Goal: Task Accomplishment & Management: Use online tool/utility

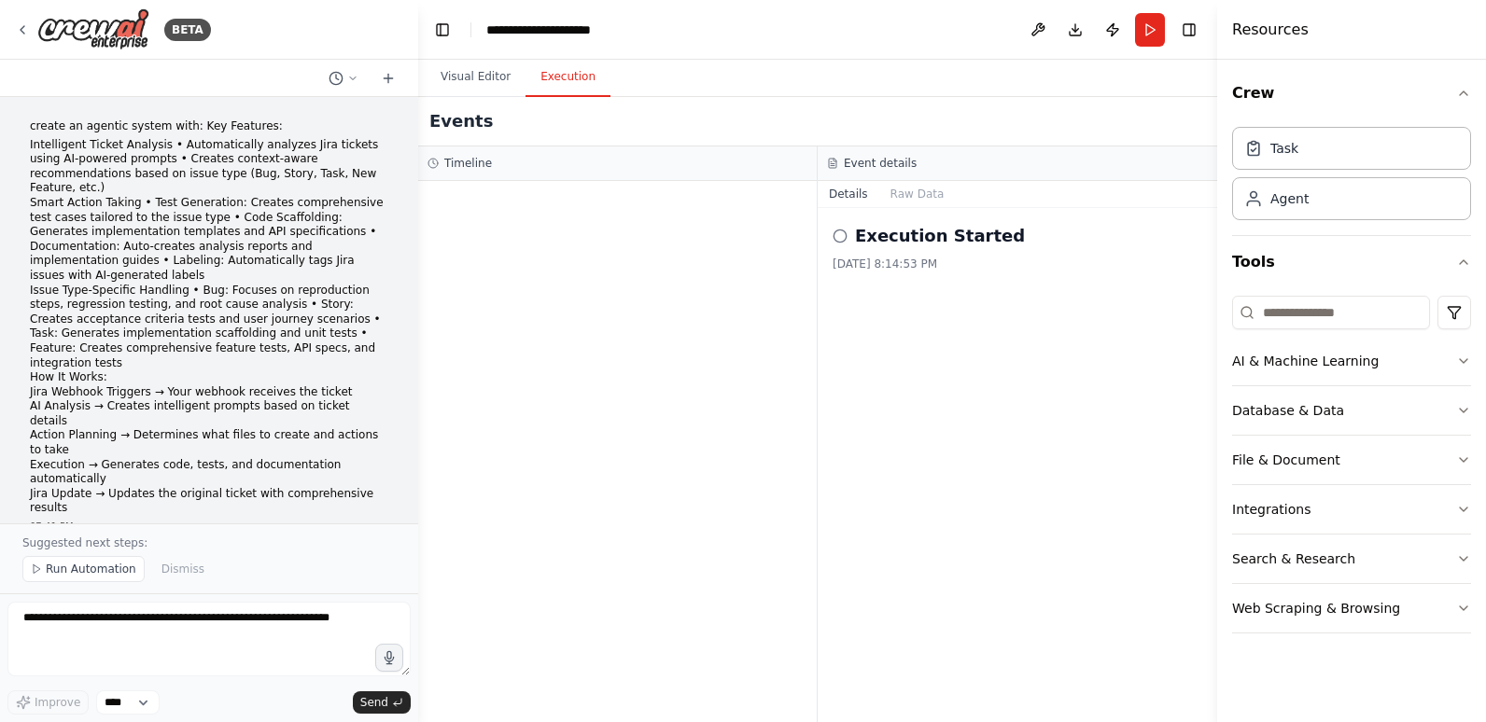
scroll to position [7544, 0]
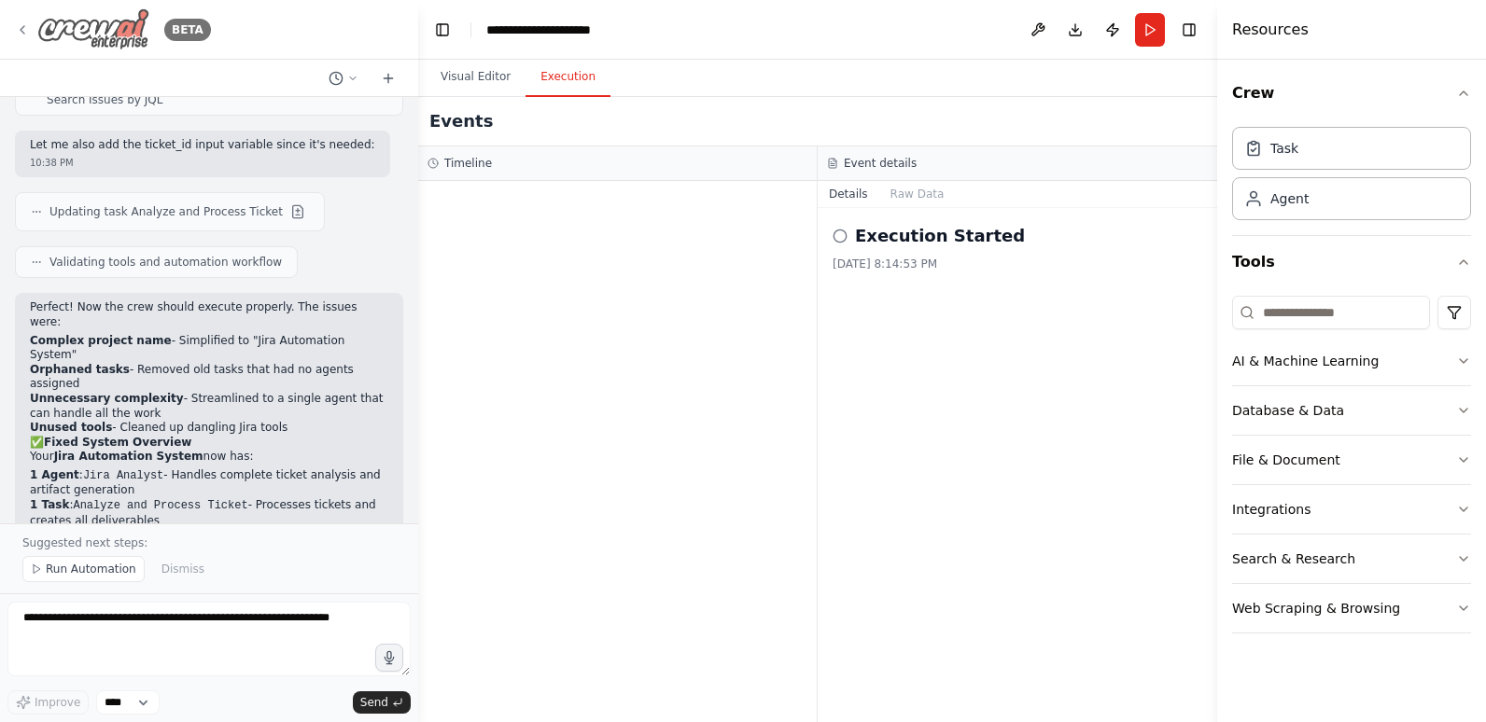
click at [22, 26] on icon at bounding box center [22, 29] width 15 height 15
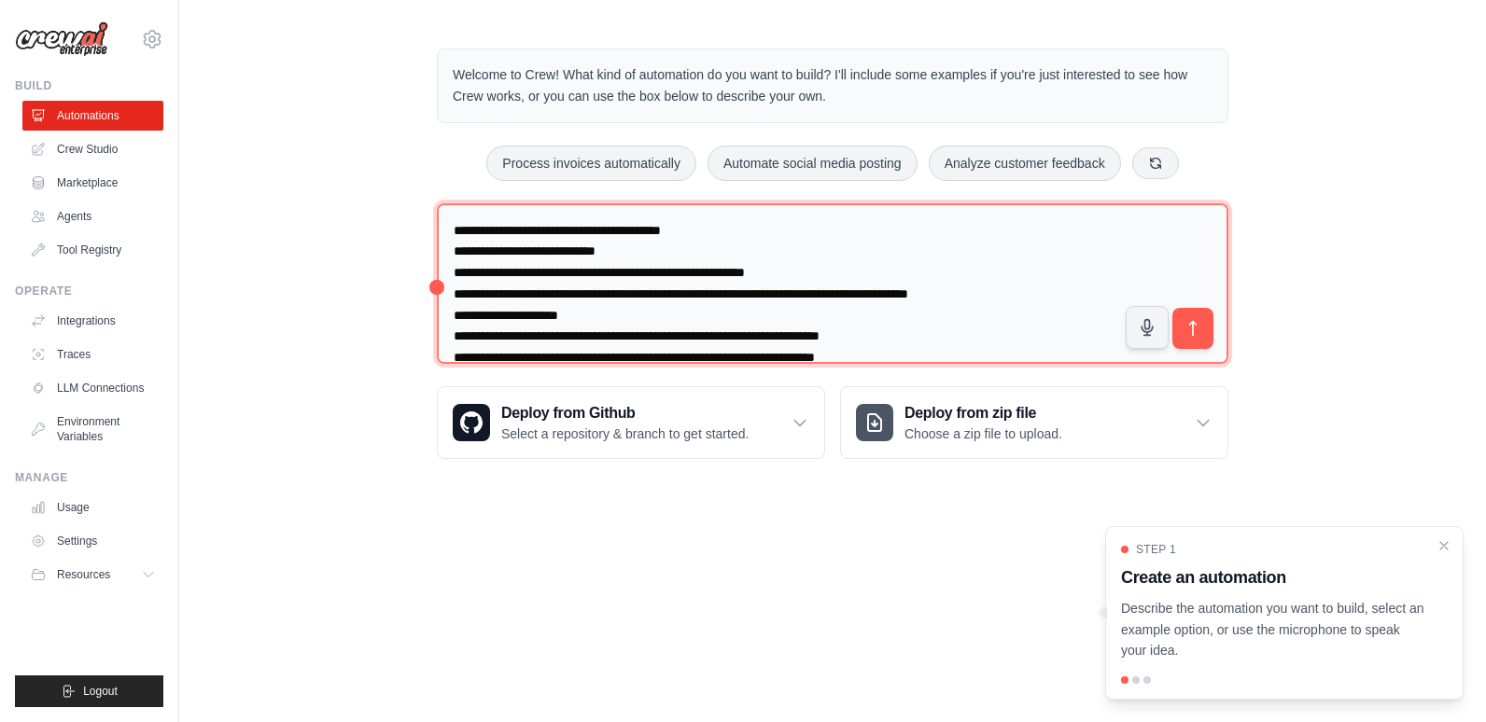
click at [849, 203] on textarea at bounding box center [832, 283] width 791 height 161
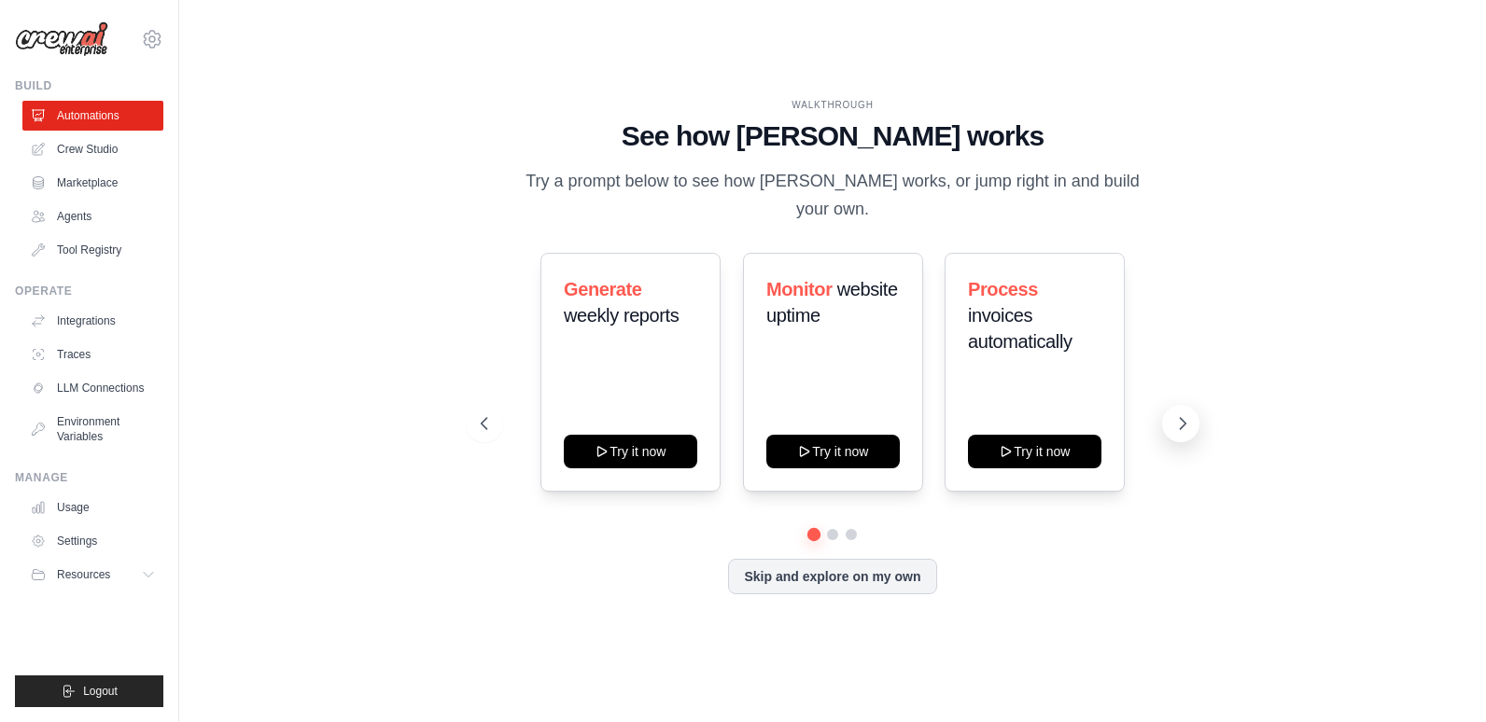
click at [1177, 414] on icon at bounding box center [1182, 423] width 19 height 19
click at [1180, 414] on icon at bounding box center [1182, 423] width 19 height 19
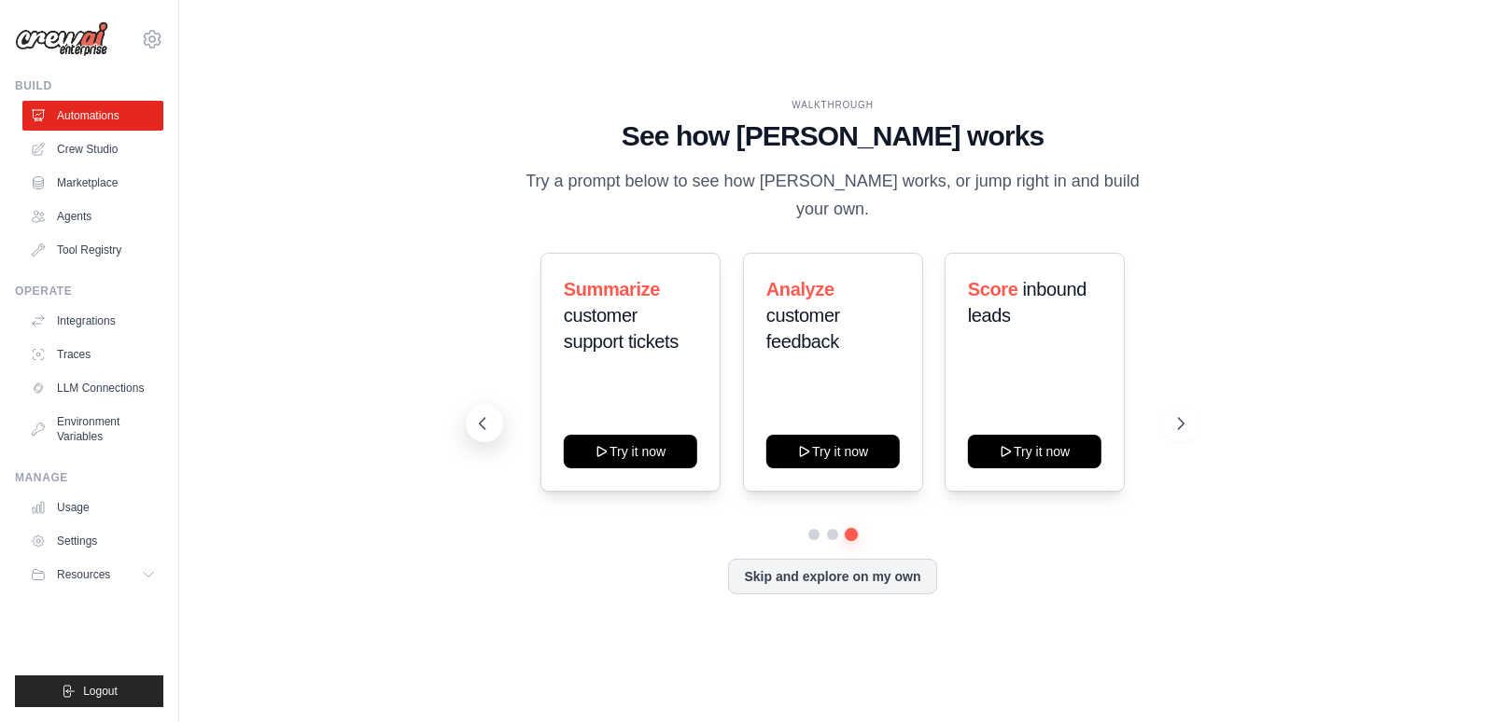
click at [472, 408] on button at bounding box center [484, 423] width 37 height 37
click at [1181, 414] on icon at bounding box center [1182, 423] width 19 height 19
click at [77, 144] on link "Crew Studio" at bounding box center [94, 149] width 141 height 30
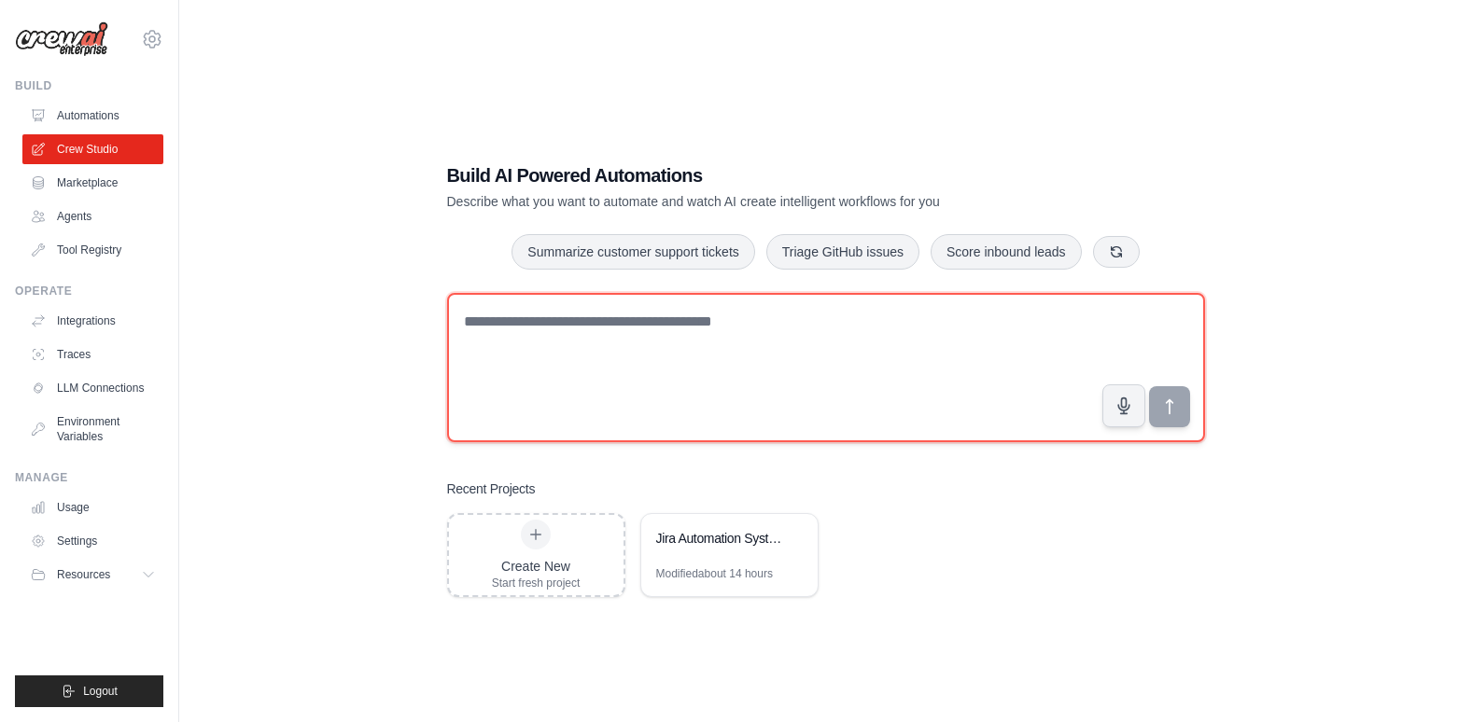
click at [570, 337] on textarea at bounding box center [826, 367] width 758 height 149
paste textarea "**********"
type textarea "**********"
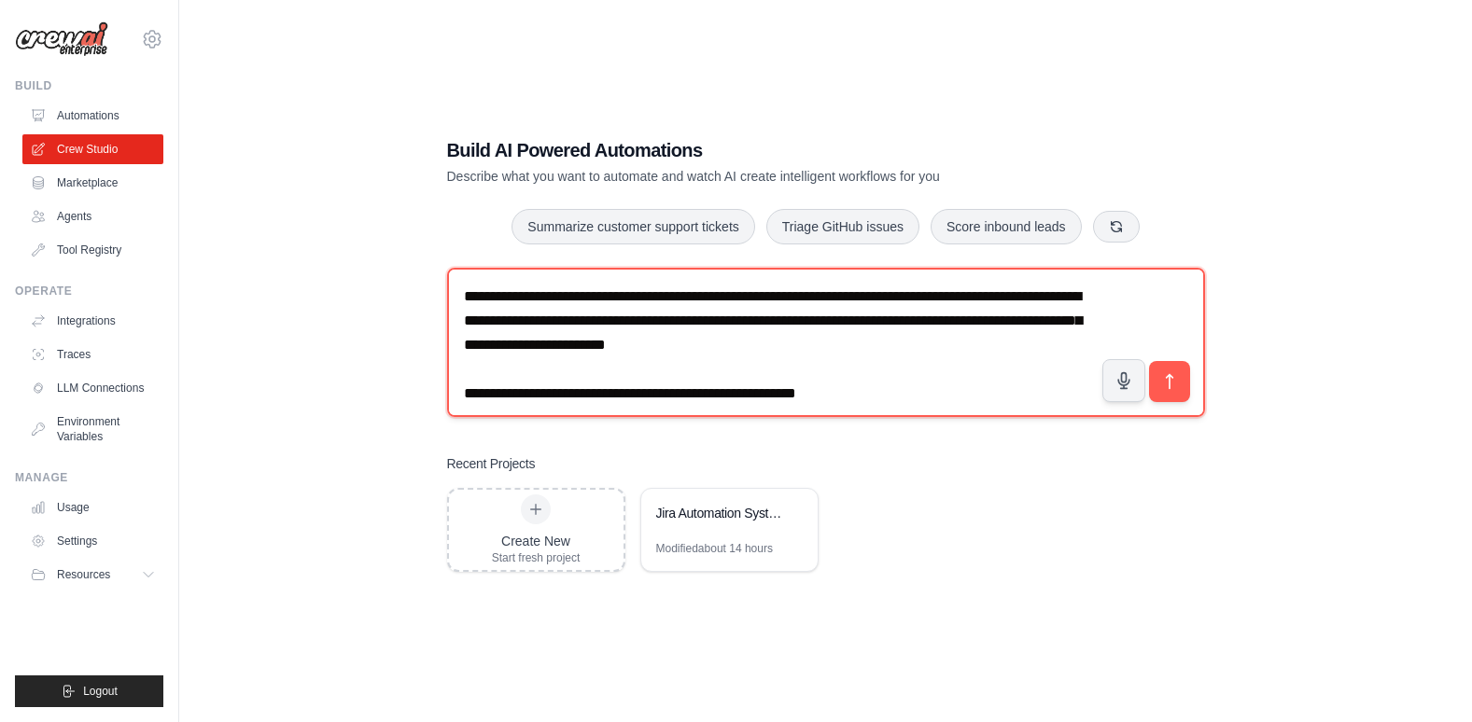
scroll to position [37, 0]
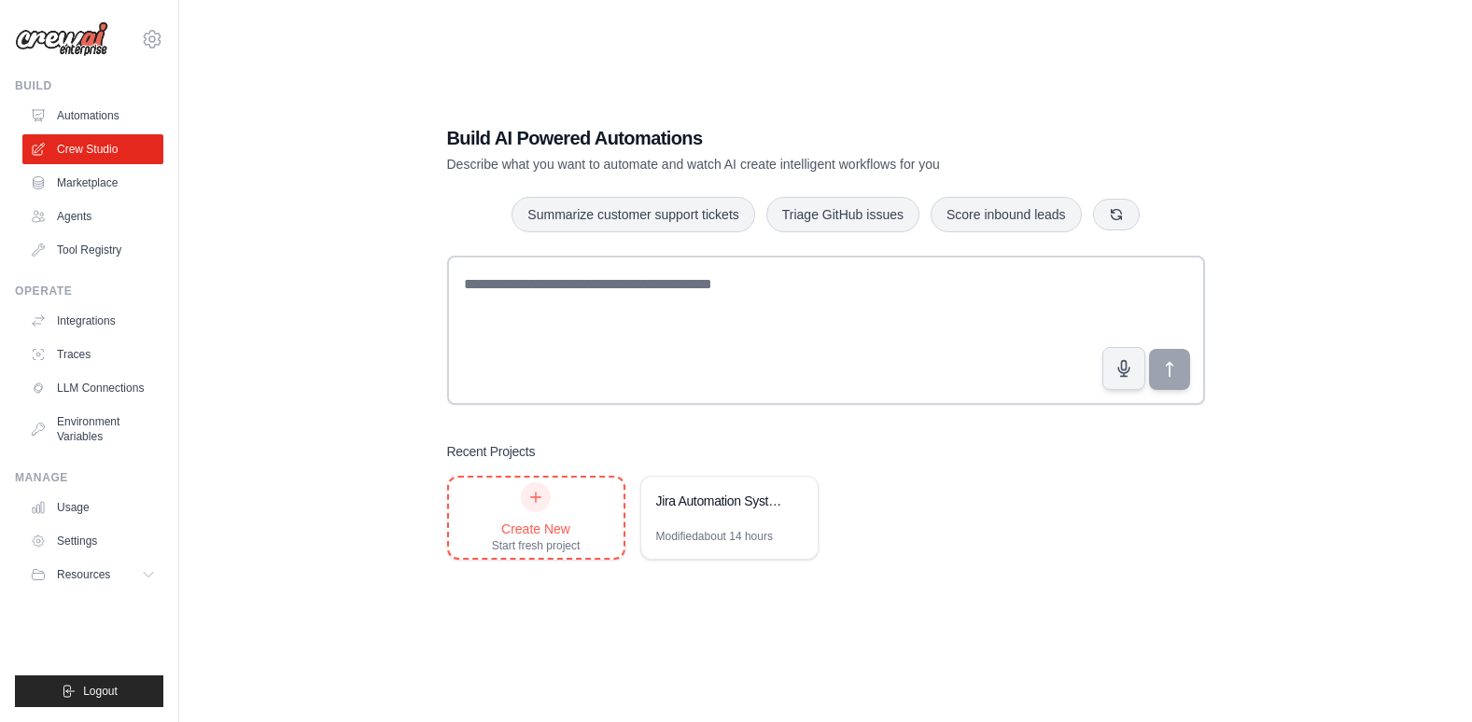
click at [536, 499] on icon at bounding box center [536, 498] width 10 height 10
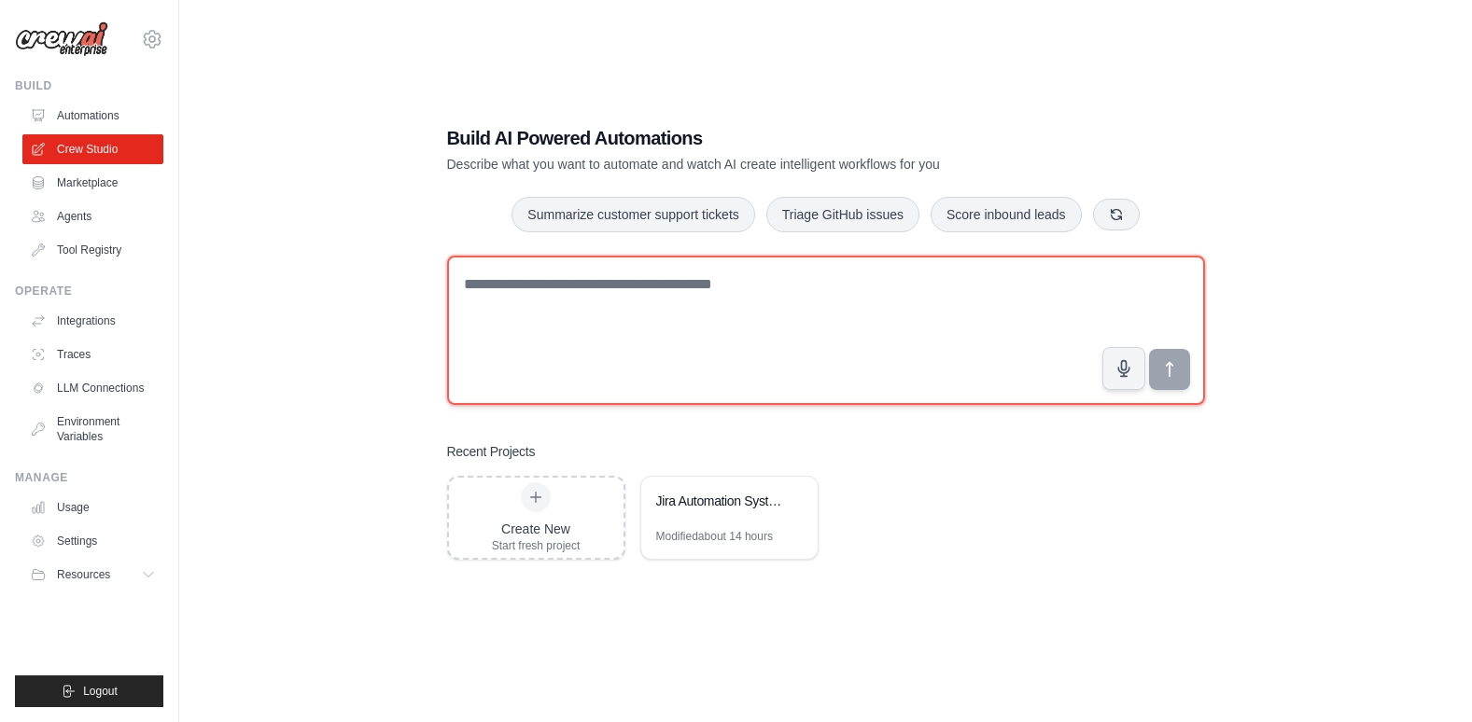
click at [623, 308] on textarea at bounding box center [826, 330] width 758 height 149
paste textarea "**********"
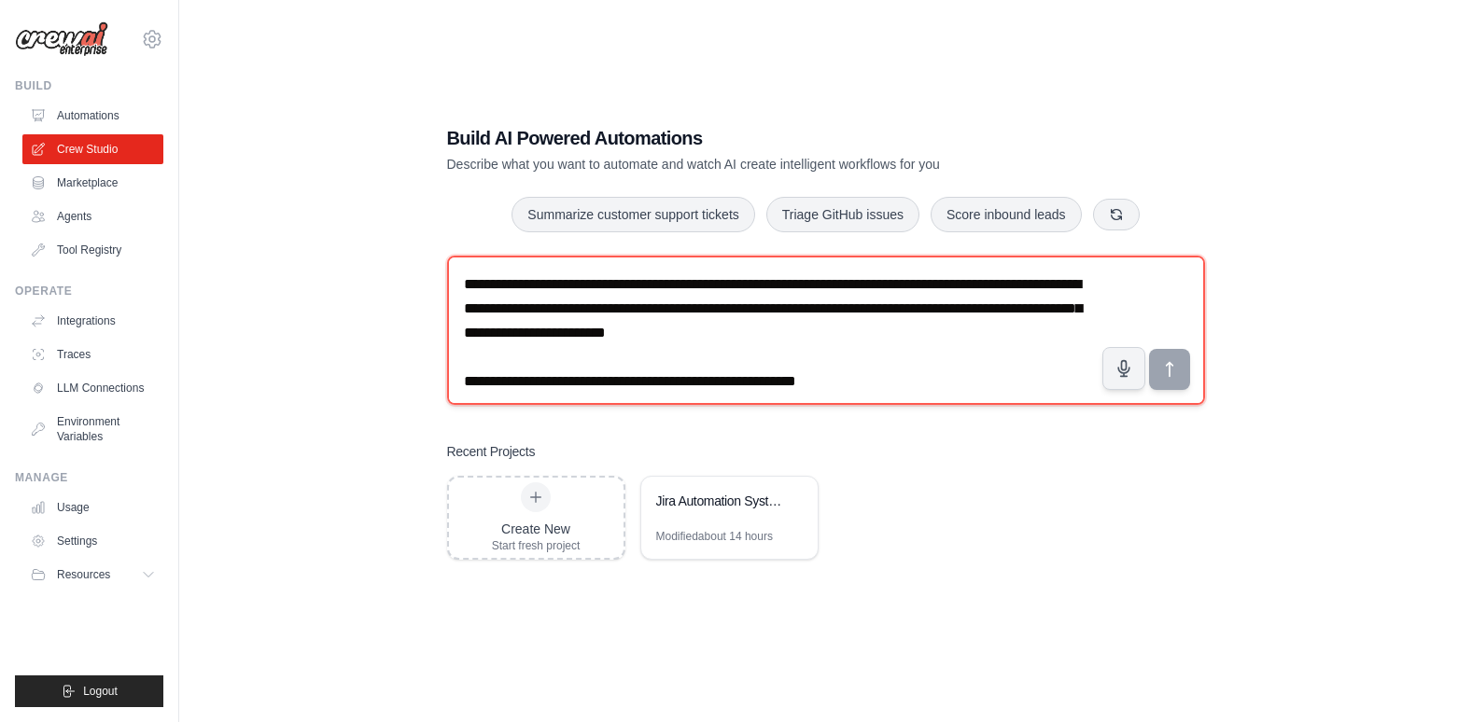
scroll to position [2825, 0]
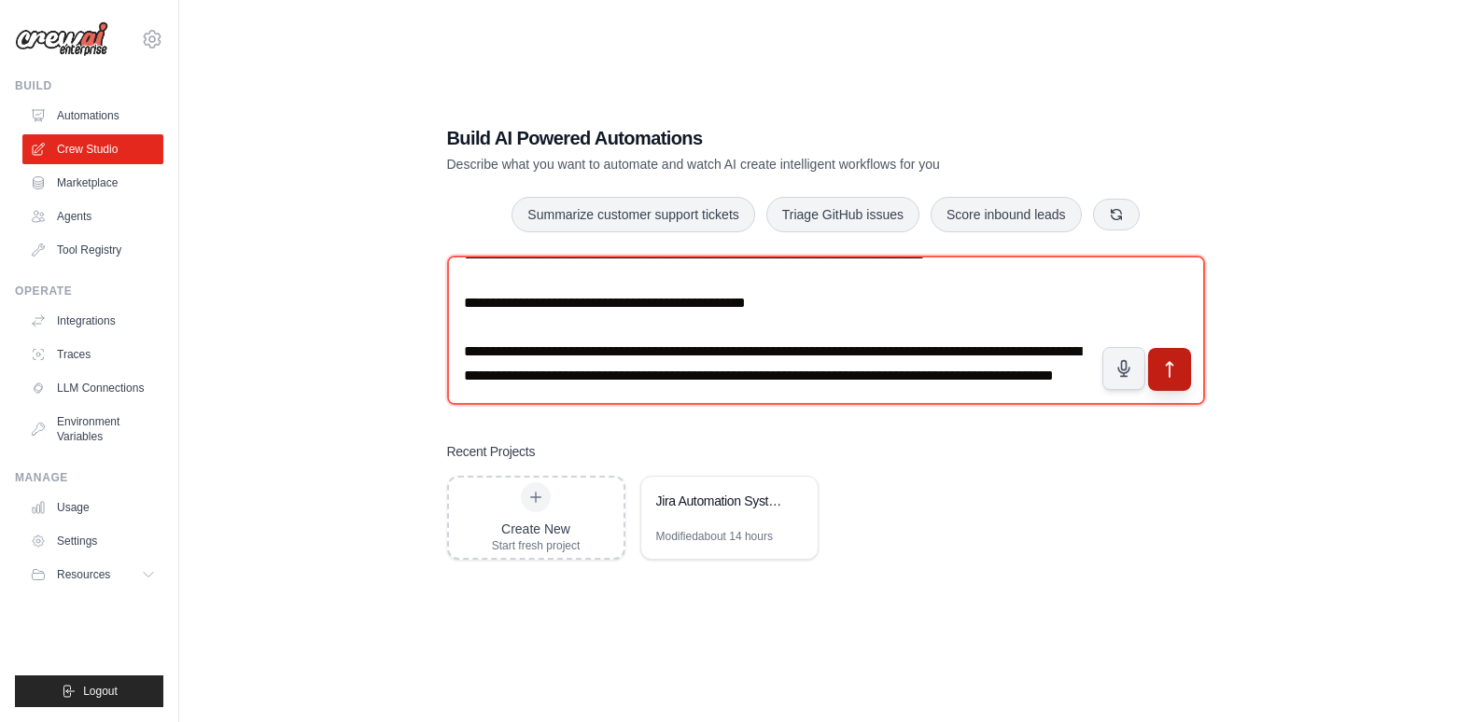
type textarea "**********"
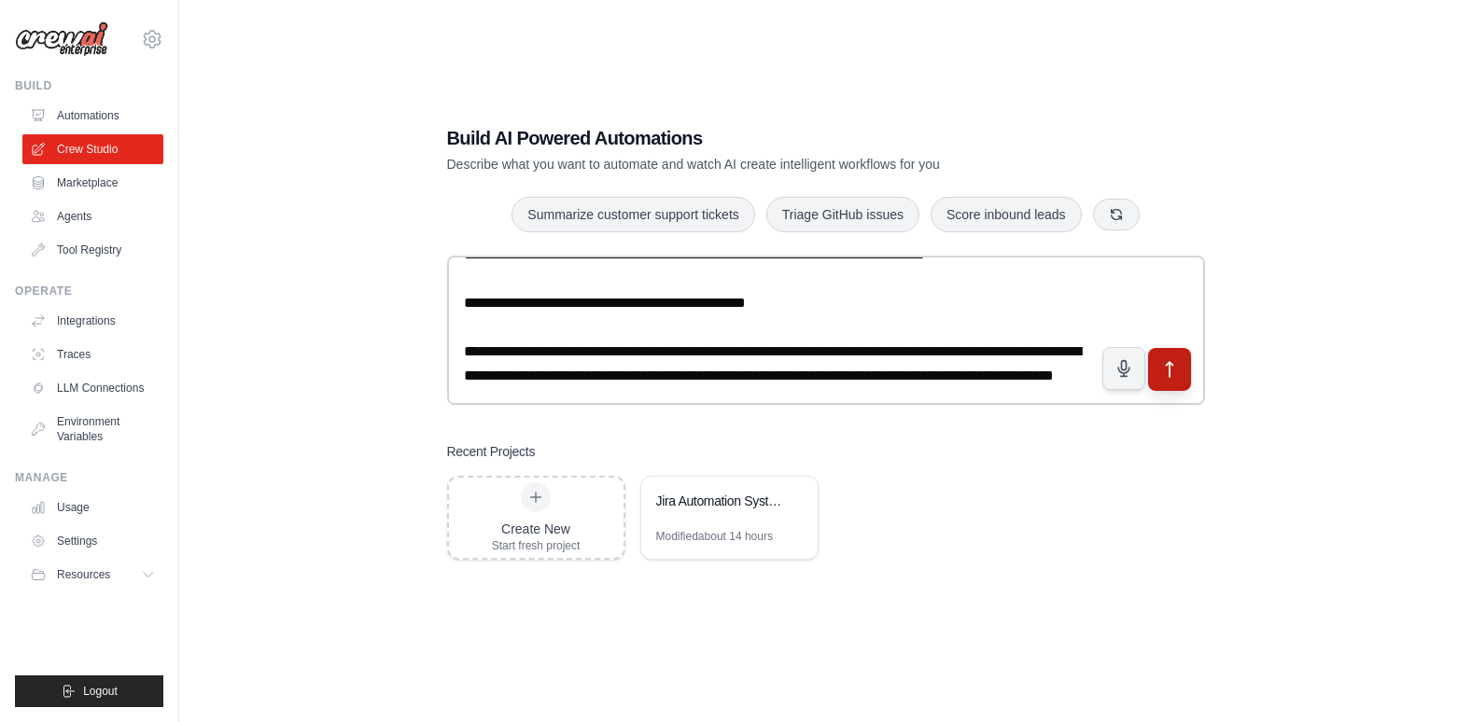
click at [1172, 365] on icon "submit" at bounding box center [1169, 369] width 7 height 15
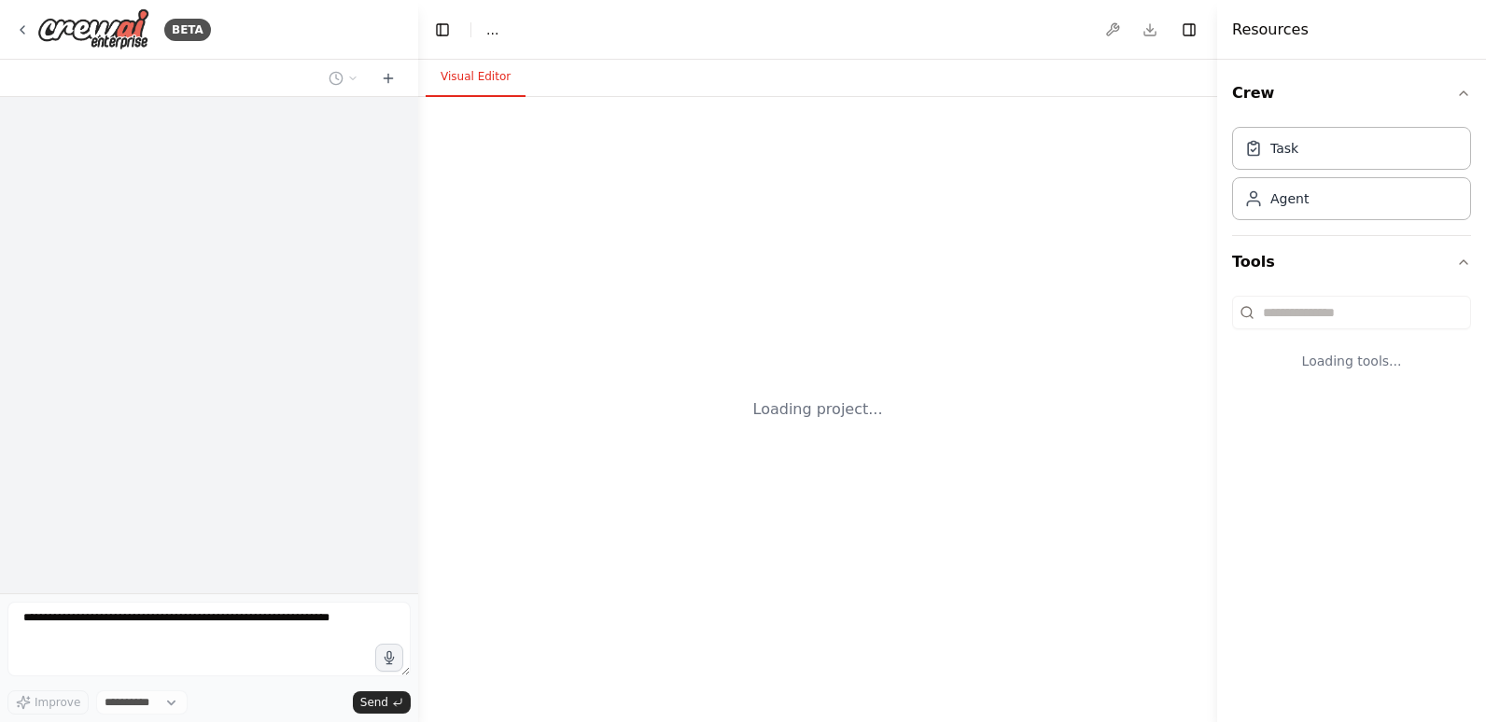
select select "****"
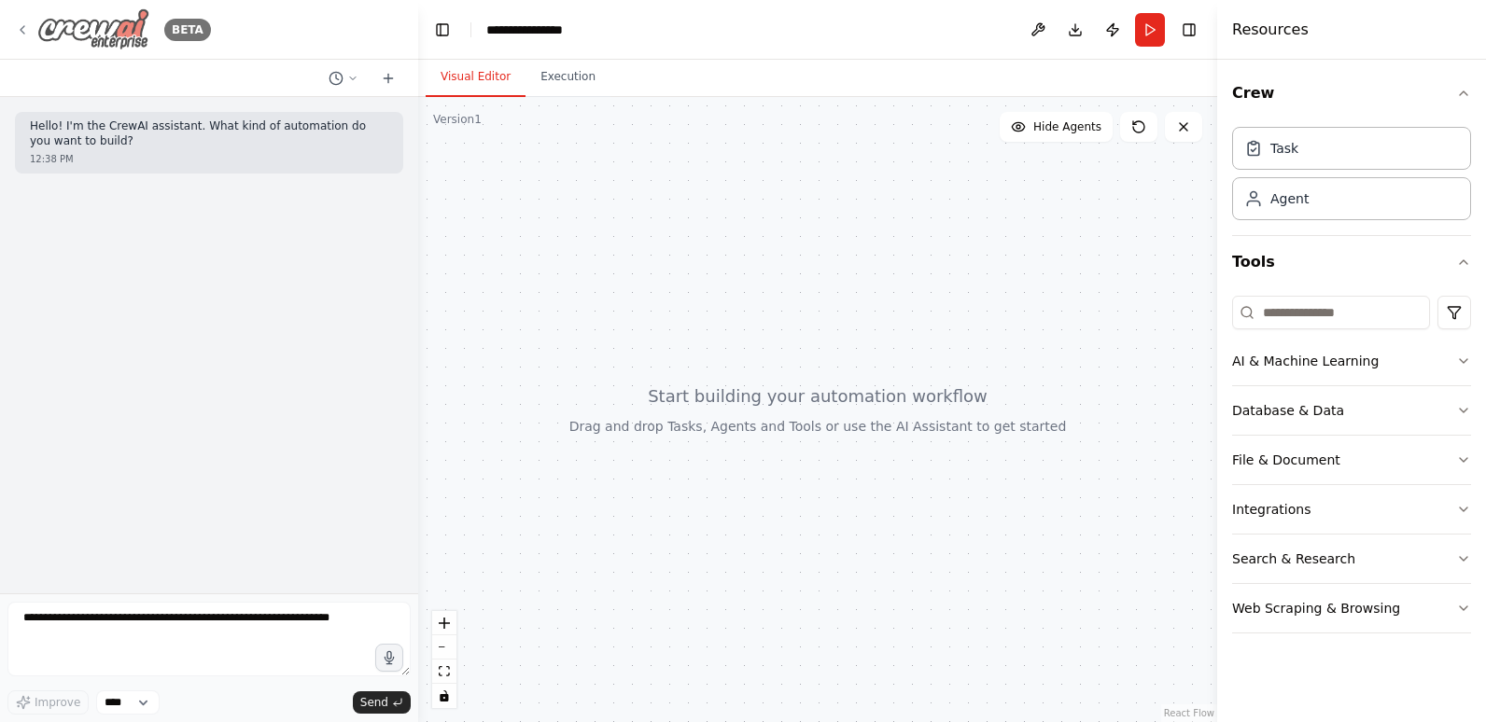
click at [27, 29] on icon at bounding box center [22, 29] width 15 height 15
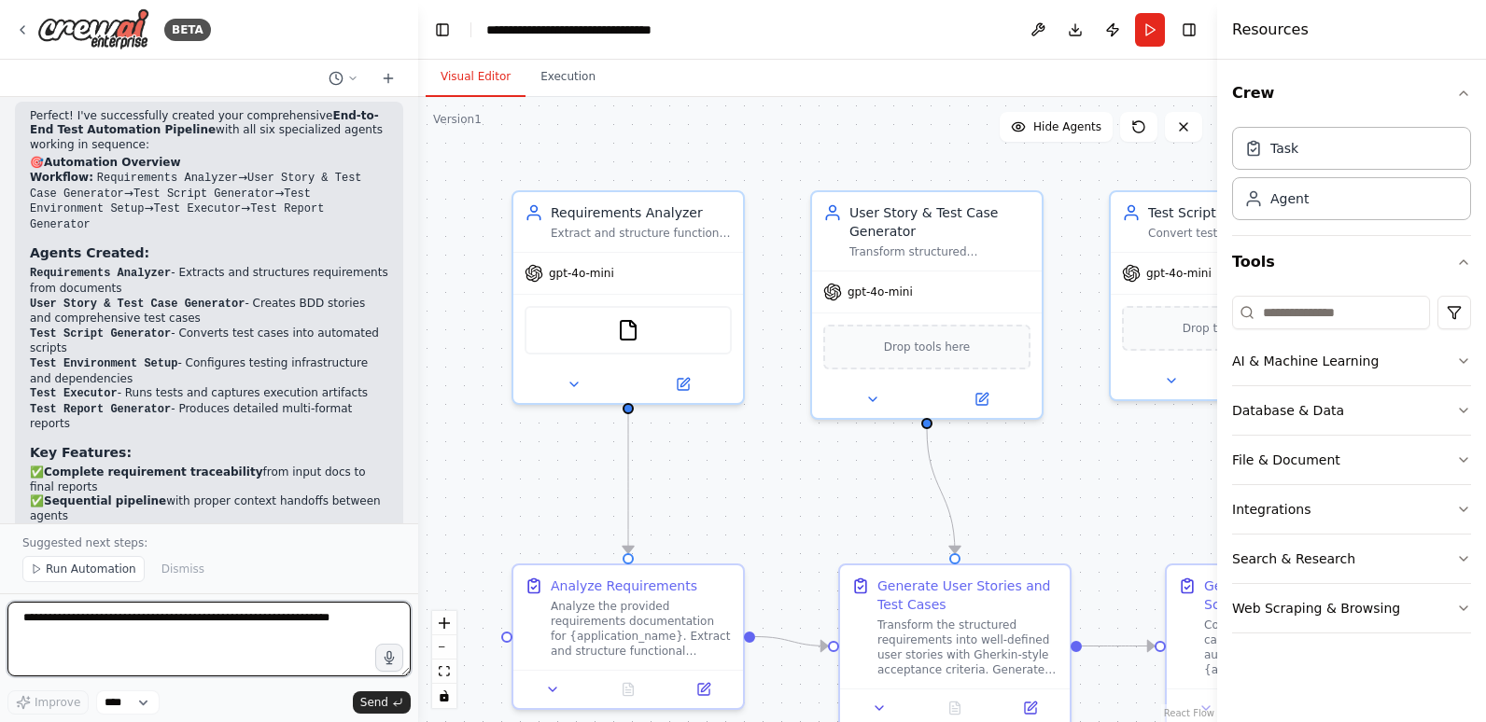
scroll to position [2692, 0]
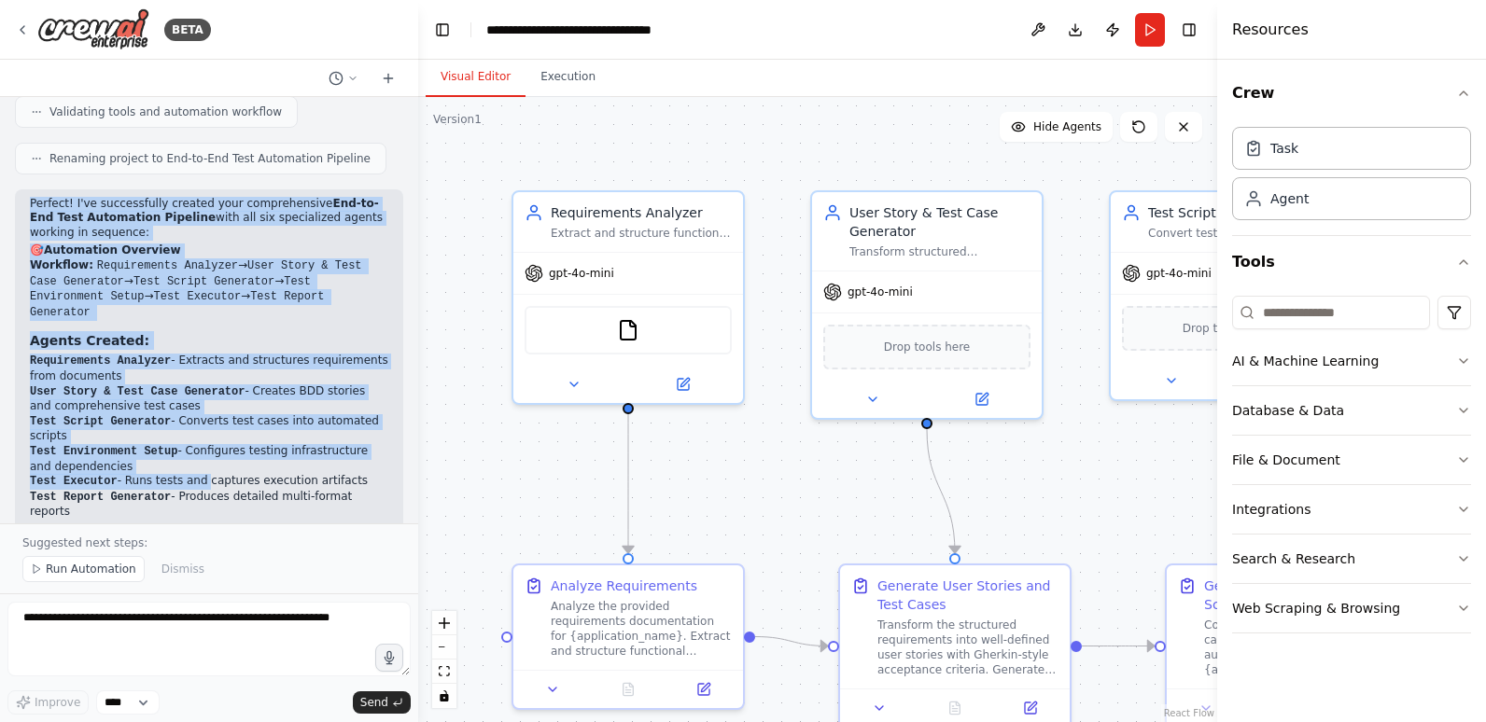
drag, startPoint x: 32, startPoint y: 157, endPoint x: 191, endPoint y: 423, distance: 310.2
click at [191, 423] on div "Perfect! I've successfully created your comprehensive End-to-End Test Automatio…" at bounding box center [209, 465] width 358 height 536
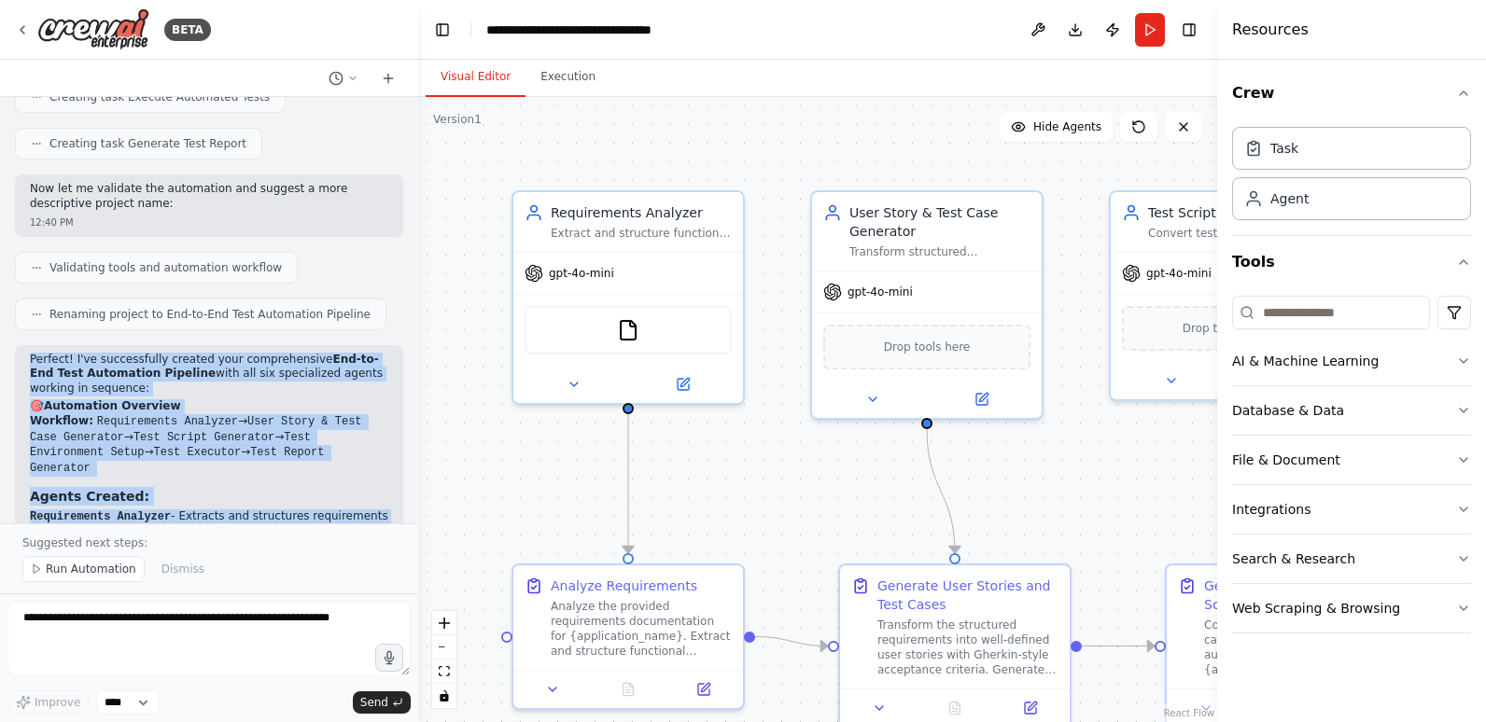
scroll to position [2412, 0]
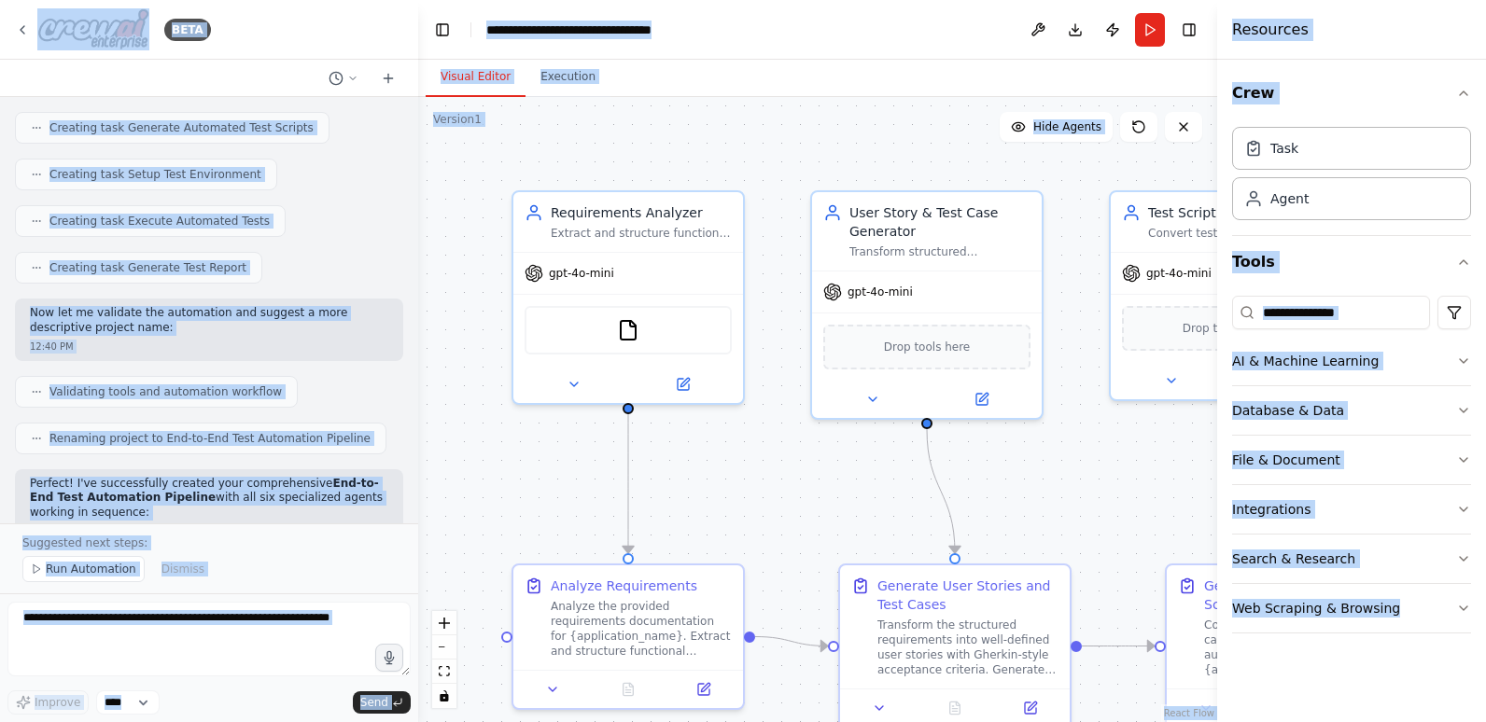
copy body "BETA Here’s a solid CrewAI system prompt you can use as a foundation to set up …"
click at [369, 376] on div "Validating tools and automation workflow" at bounding box center [209, 392] width 388 height 32
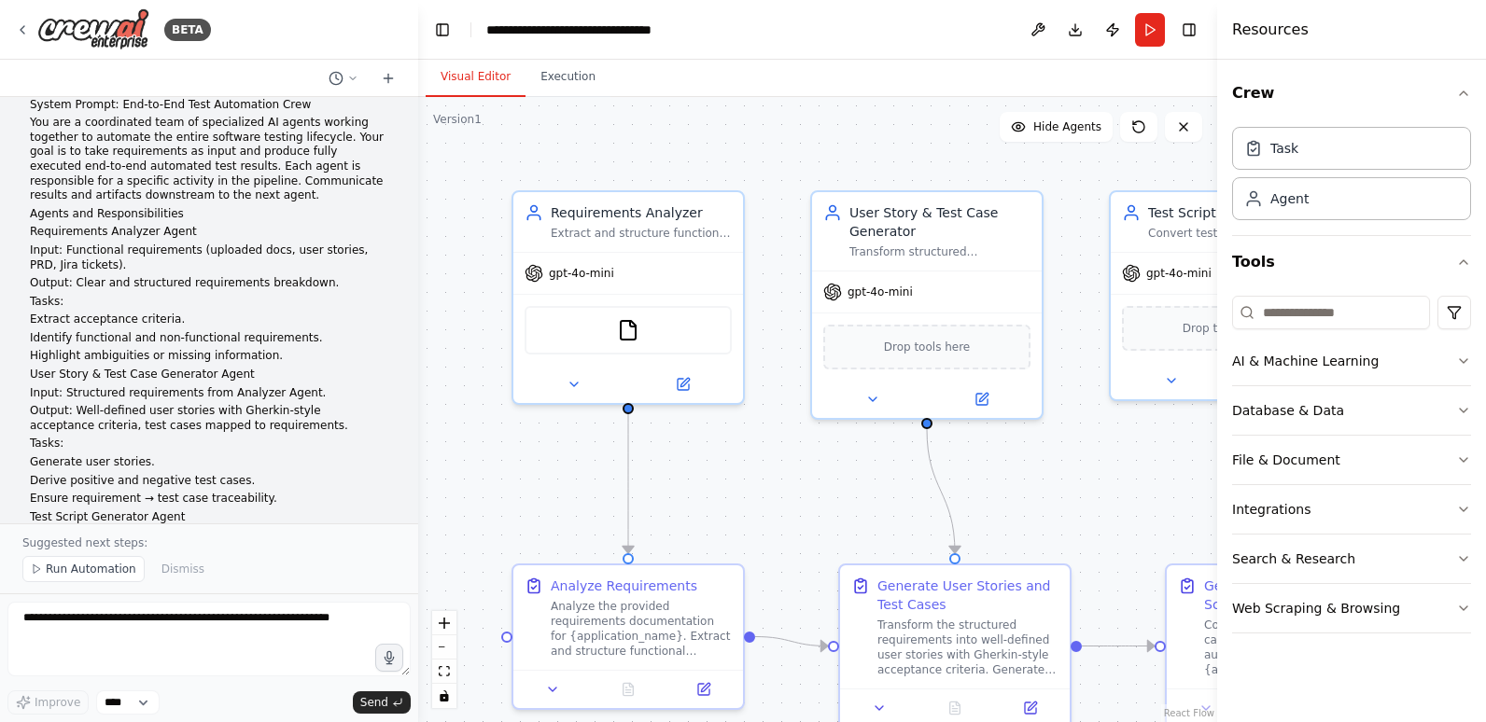
scroll to position [0, 0]
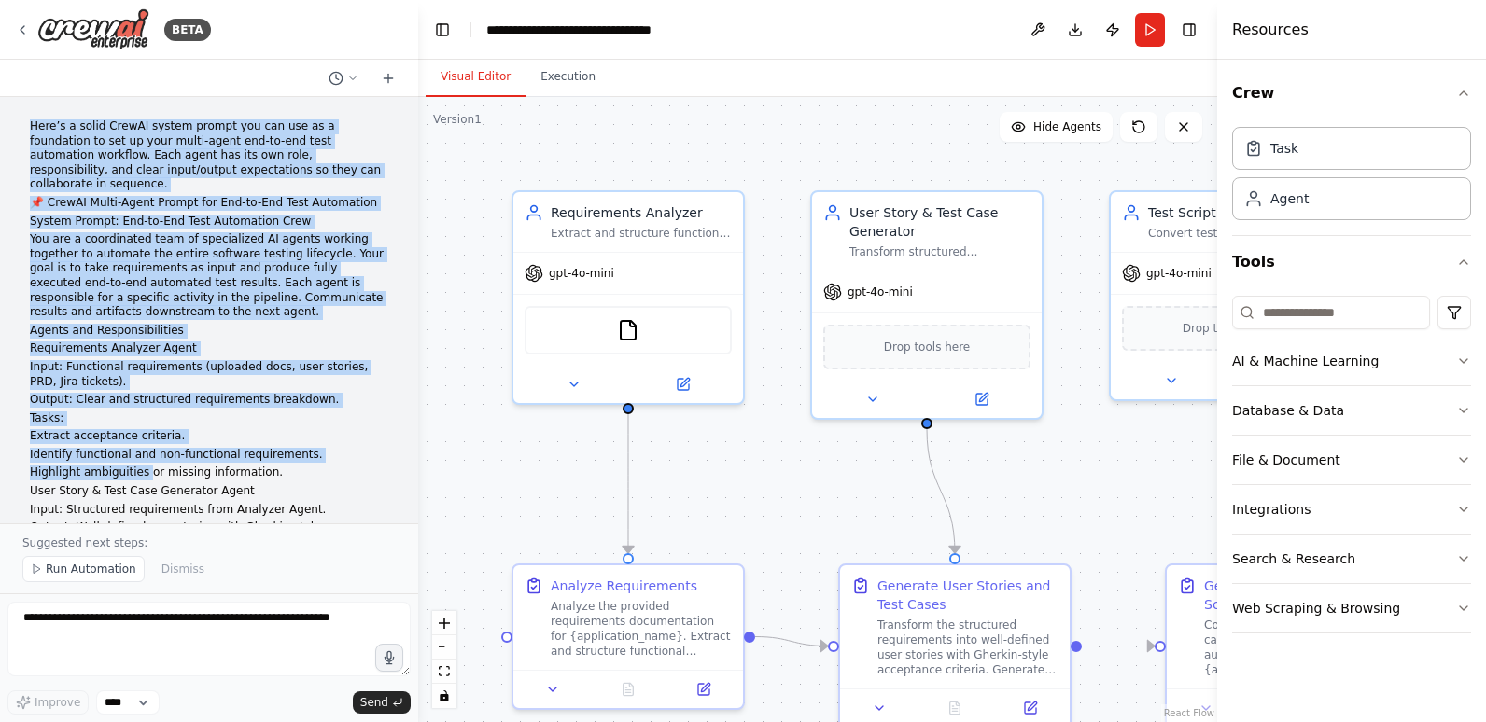
drag, startPoint x: 33, startPoint y: 126, endPoint x: 140, endPoint y: 457, distance: 348.2
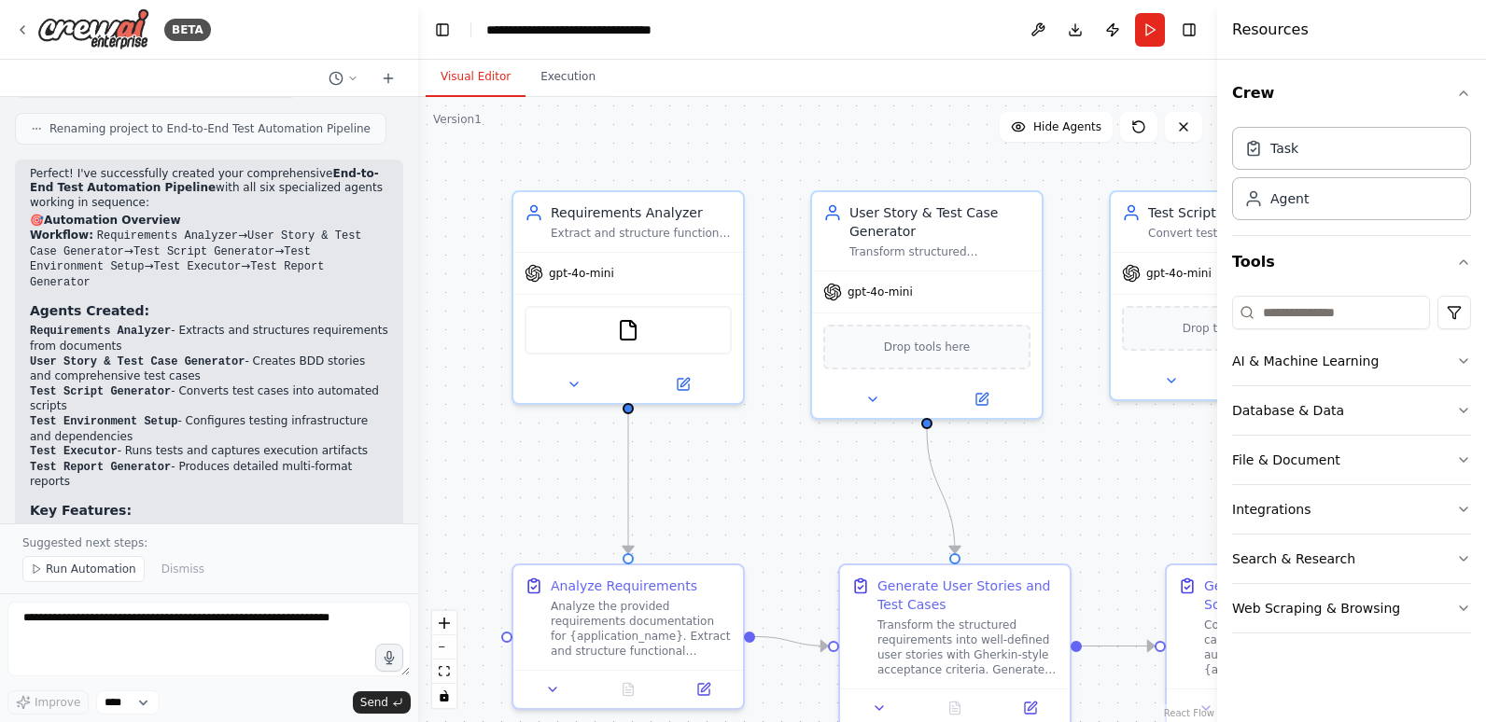
scroll to position [2972, 0]
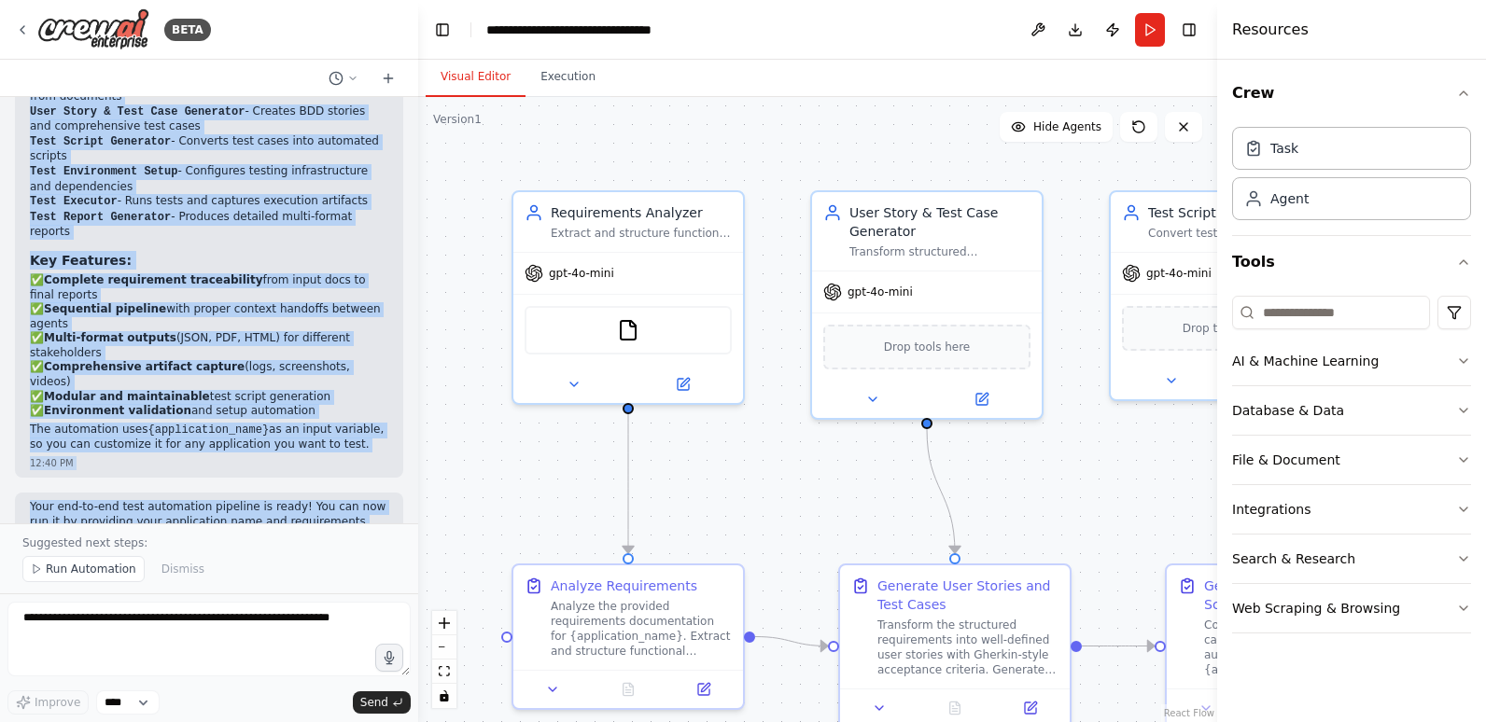
click at [94, 500] on p "Your end-to-end test automation pipeline is ready! You can now run it by provid…" at bounding box center [209, 536] width 358 height 73
copy div "Here’s a solid CrewAI system prompt you can use as a foundation to set up your …"
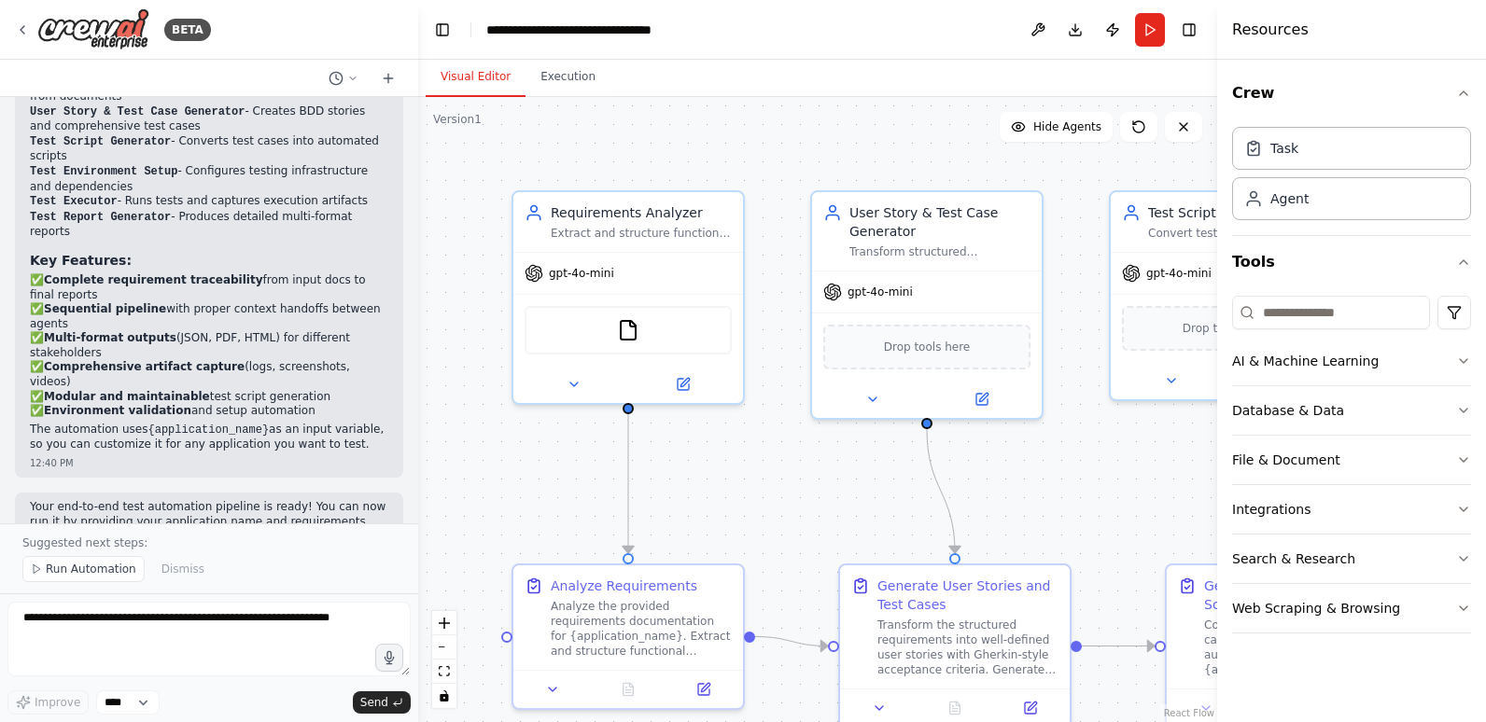
click at [219, 577] on div "12:40 PM" at bounding box center [209, 584] width 358 height 14
click at [1466, 610] on icon "button" at bounding box center [1463, 608] width 15 height 15
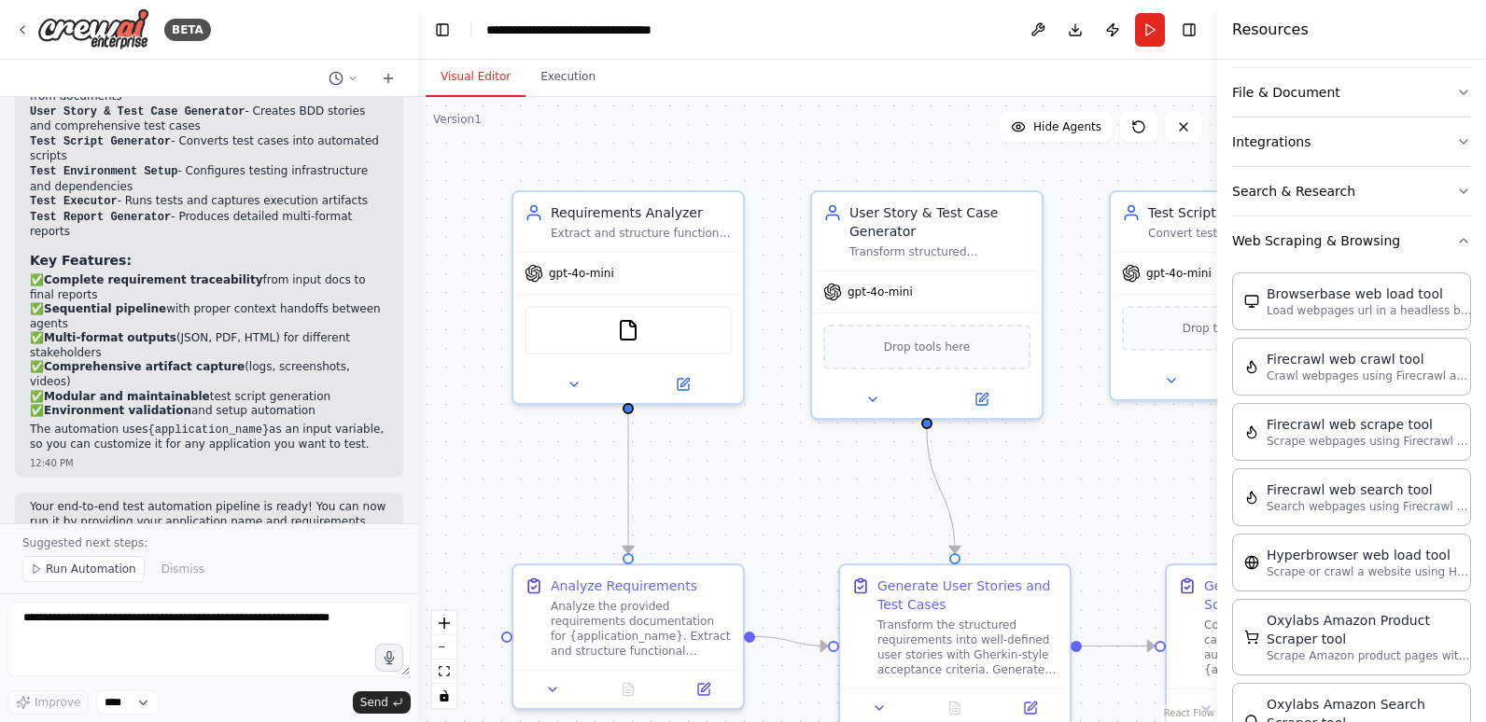
scroll to position [339, 0]
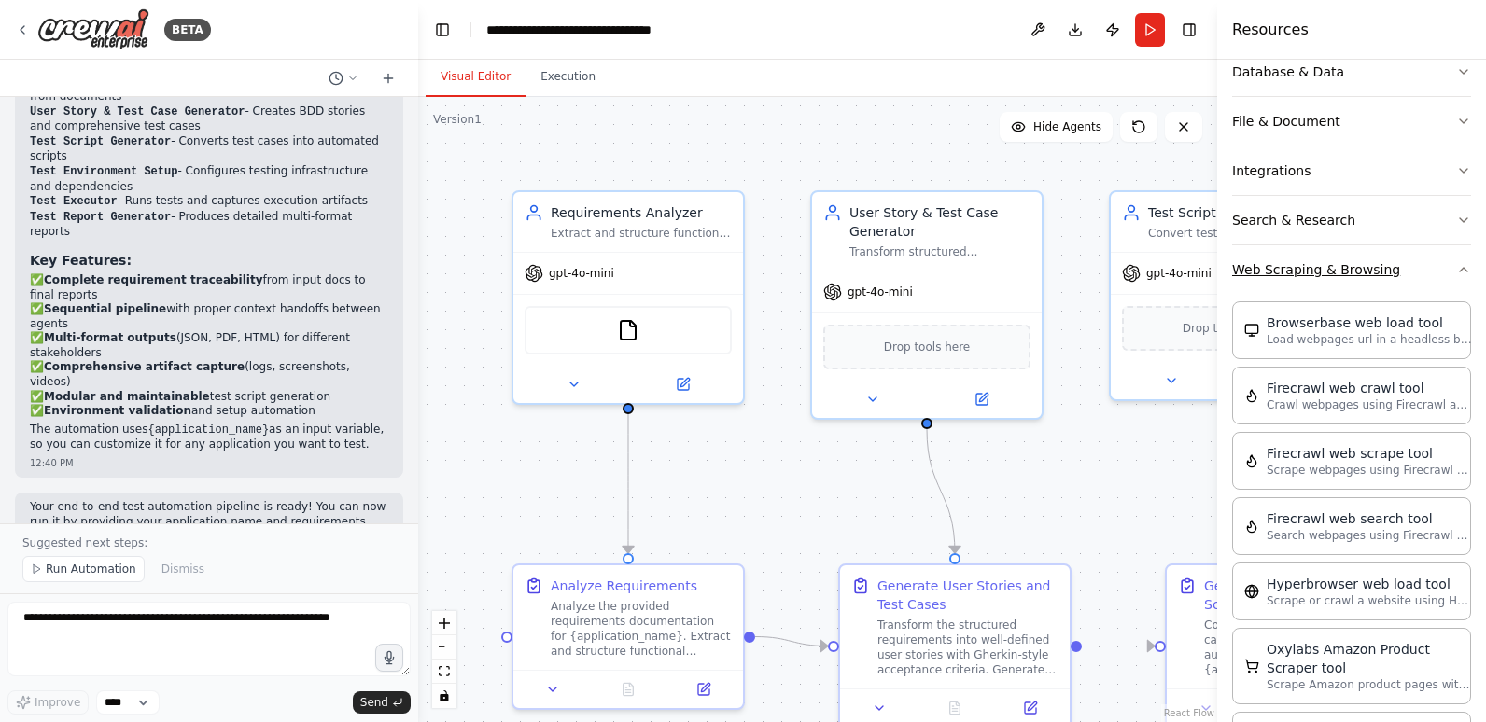
click at [1456, 265] on icon "button" at bounding box center [1463, 269] width 15 height 15
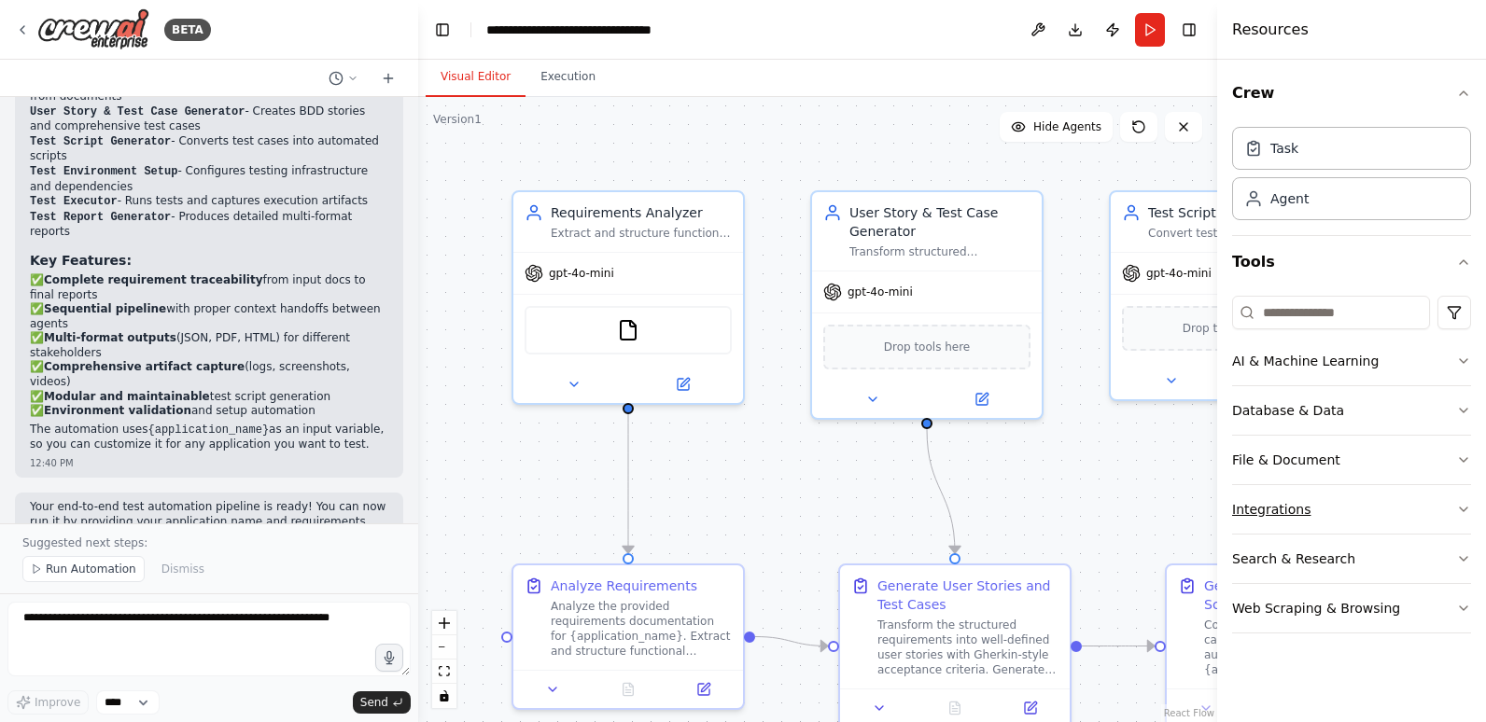
click at [1463, 510] on icon "button" at bounding box center [1463, 509] width 15 height 15
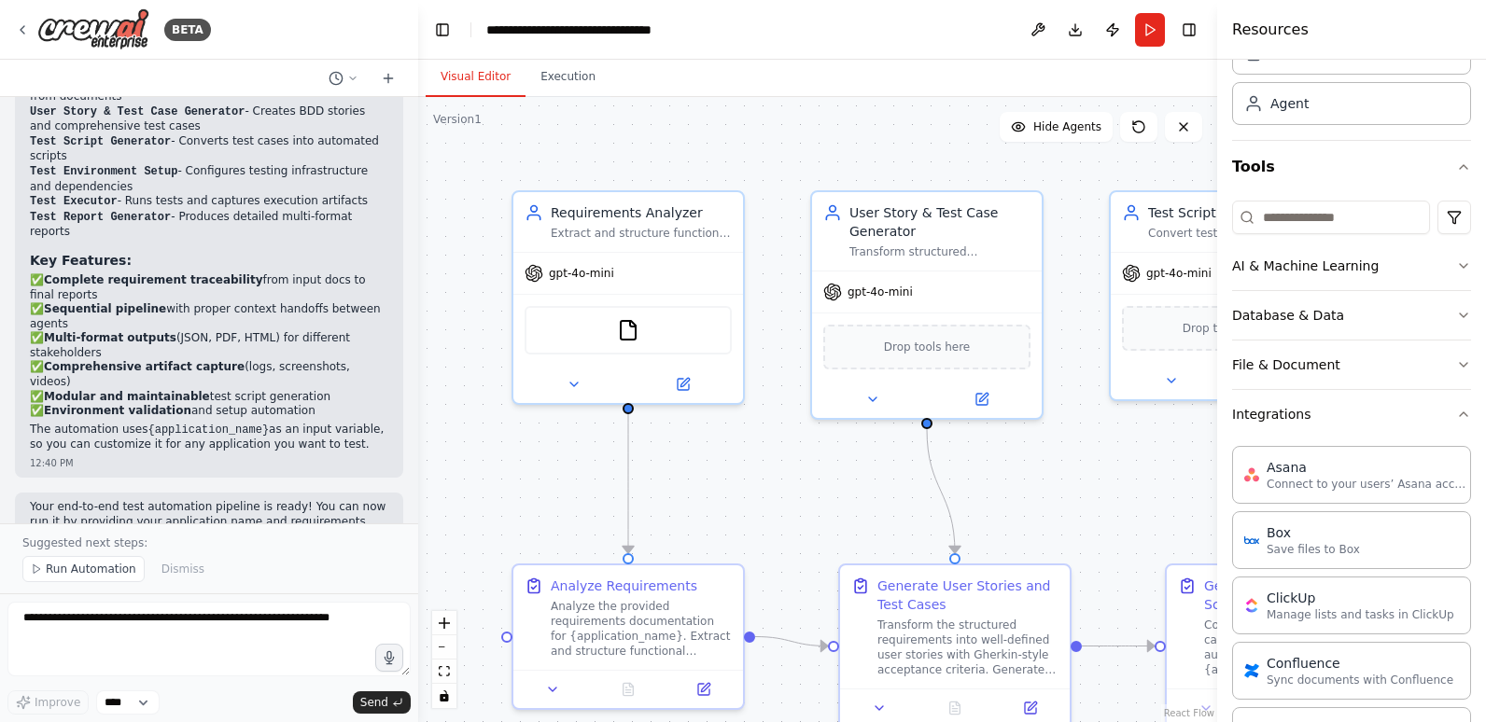
scroll to position [93, 0]
click at [1456, 421] on icon "button" at bounding box center [1463, 416] width 15 height 15
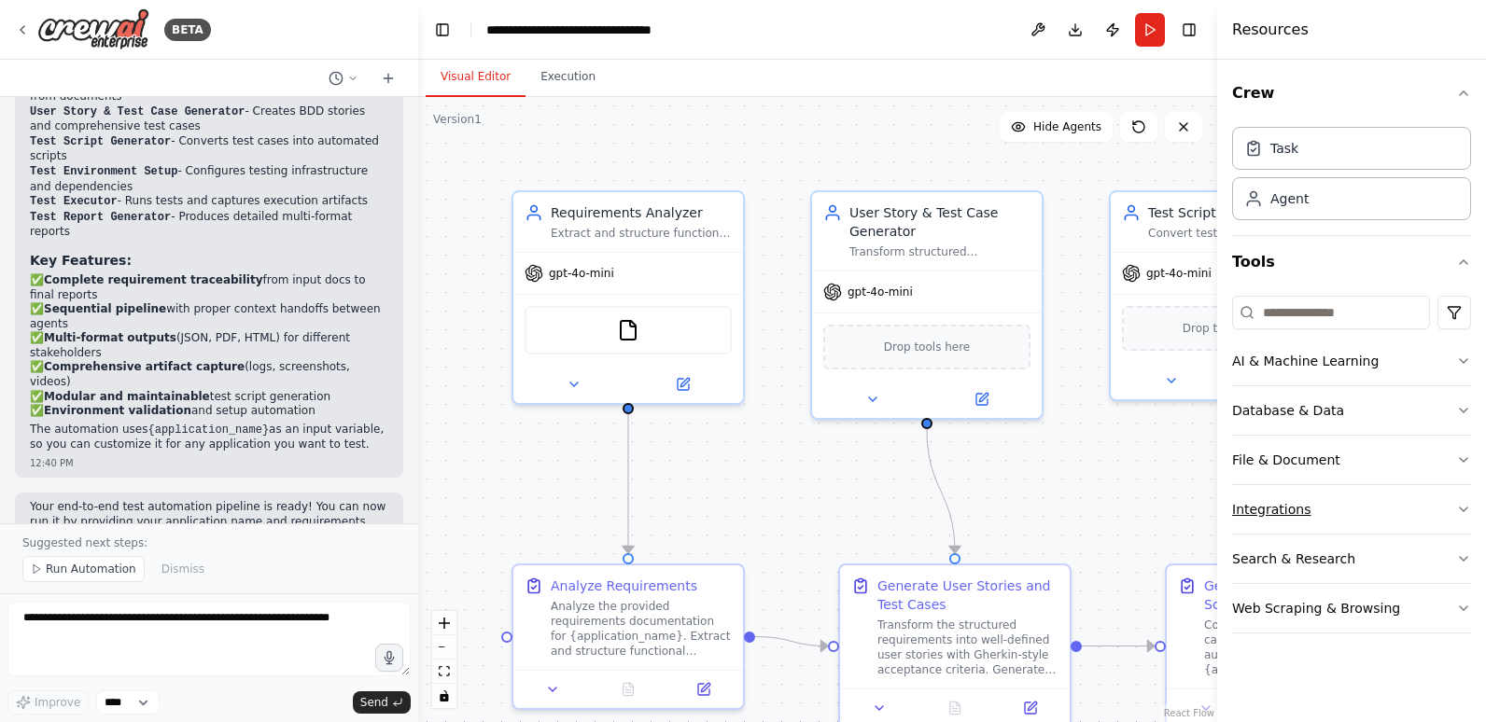
scroll to position [0, 0]
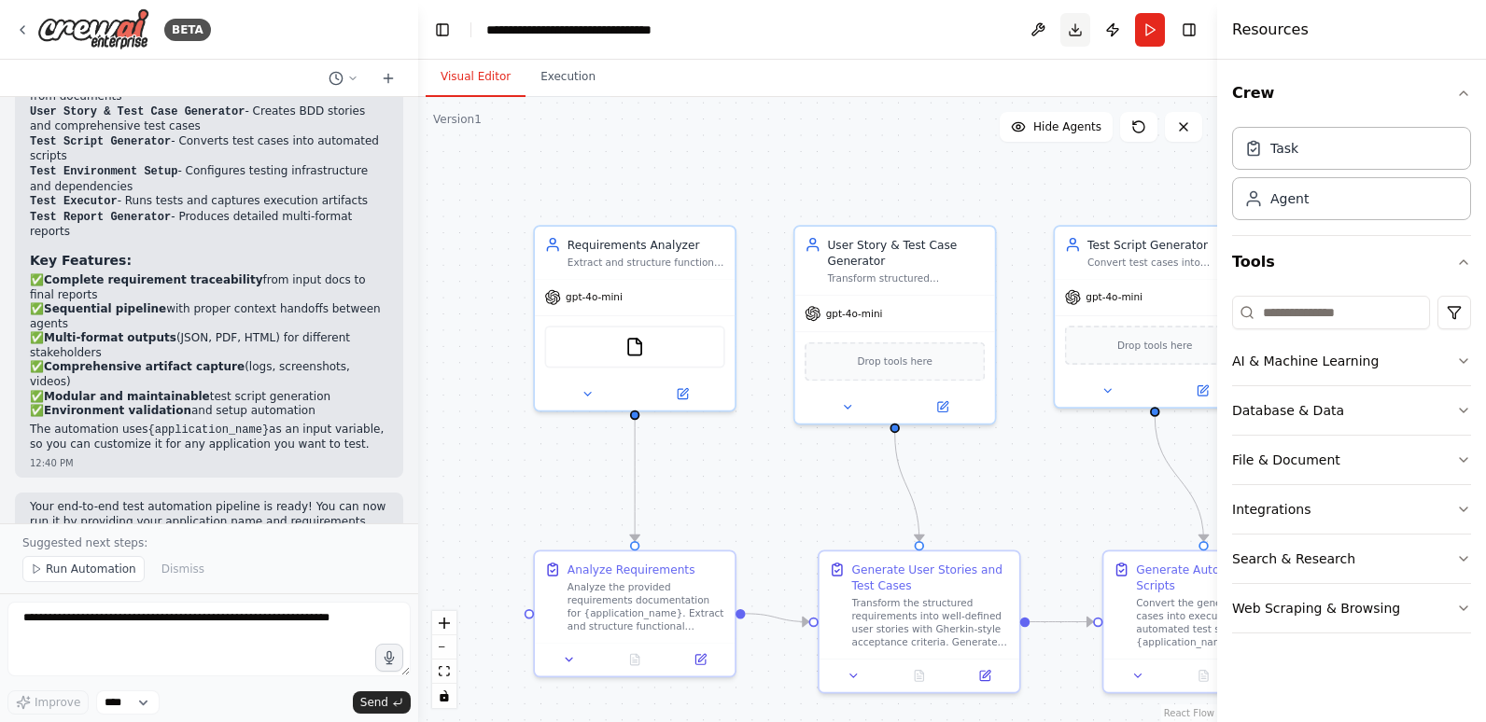
click at [1072, 26] on button "Download" at bounding box center [1075, 30] width 30 height 34
click at [1372, 22] on div "Resources" at bounding box center [1351, 30] width 269 height 60
click at [1028, 24] on button at bounding box center [1038, 30] width 30 height 34
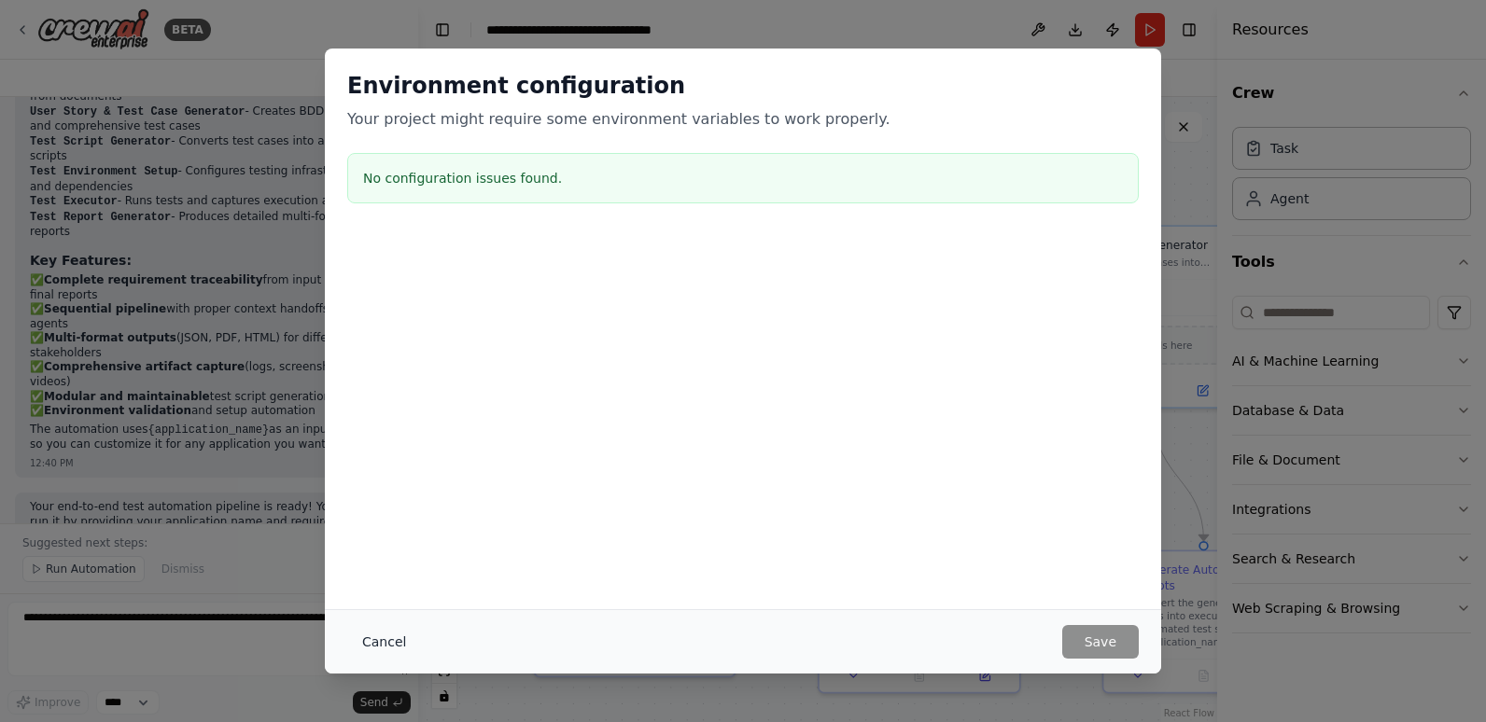
click at [379, 640] on button "Cancel" at bounding box center [384, 642] width 74 height 34
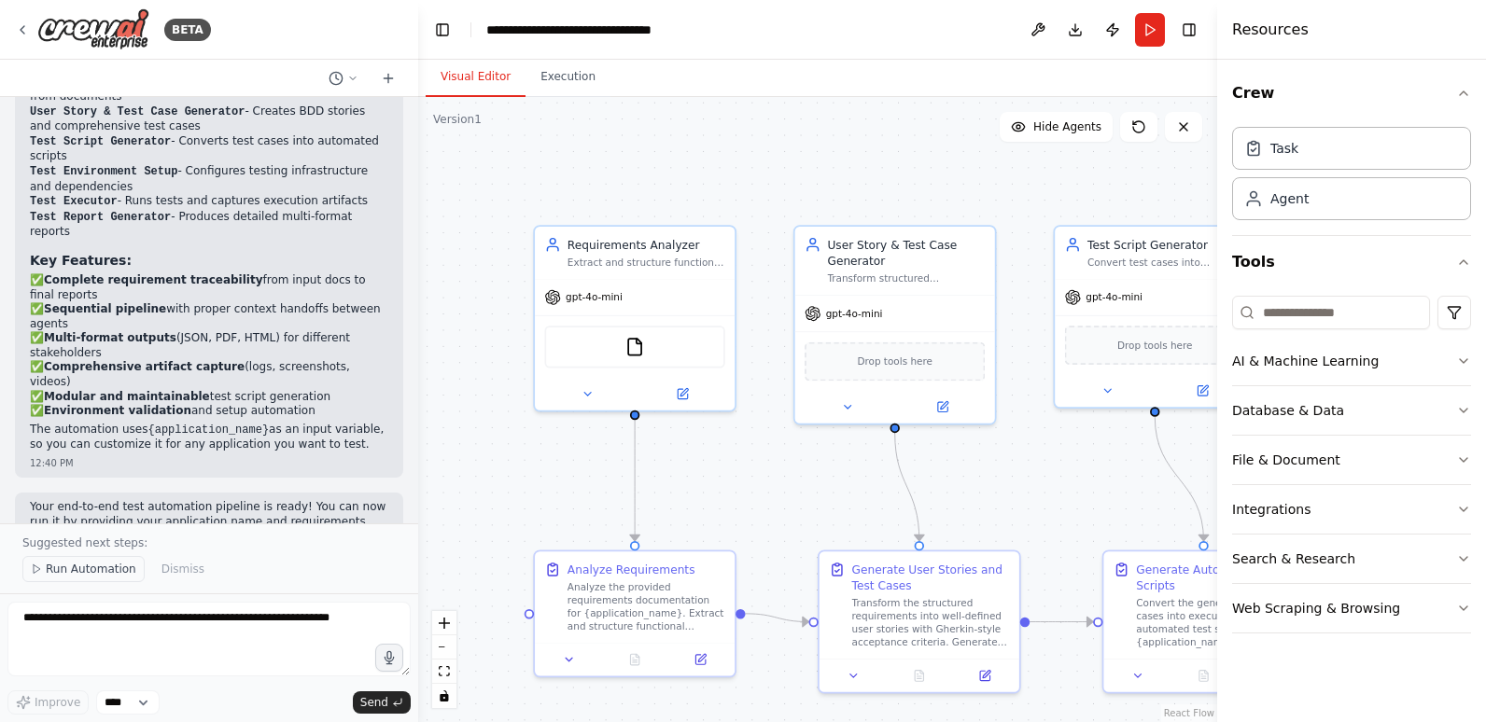
click at [92, 569] on span "Run Automation" at bounding box center [91, 569] width 91 height 15
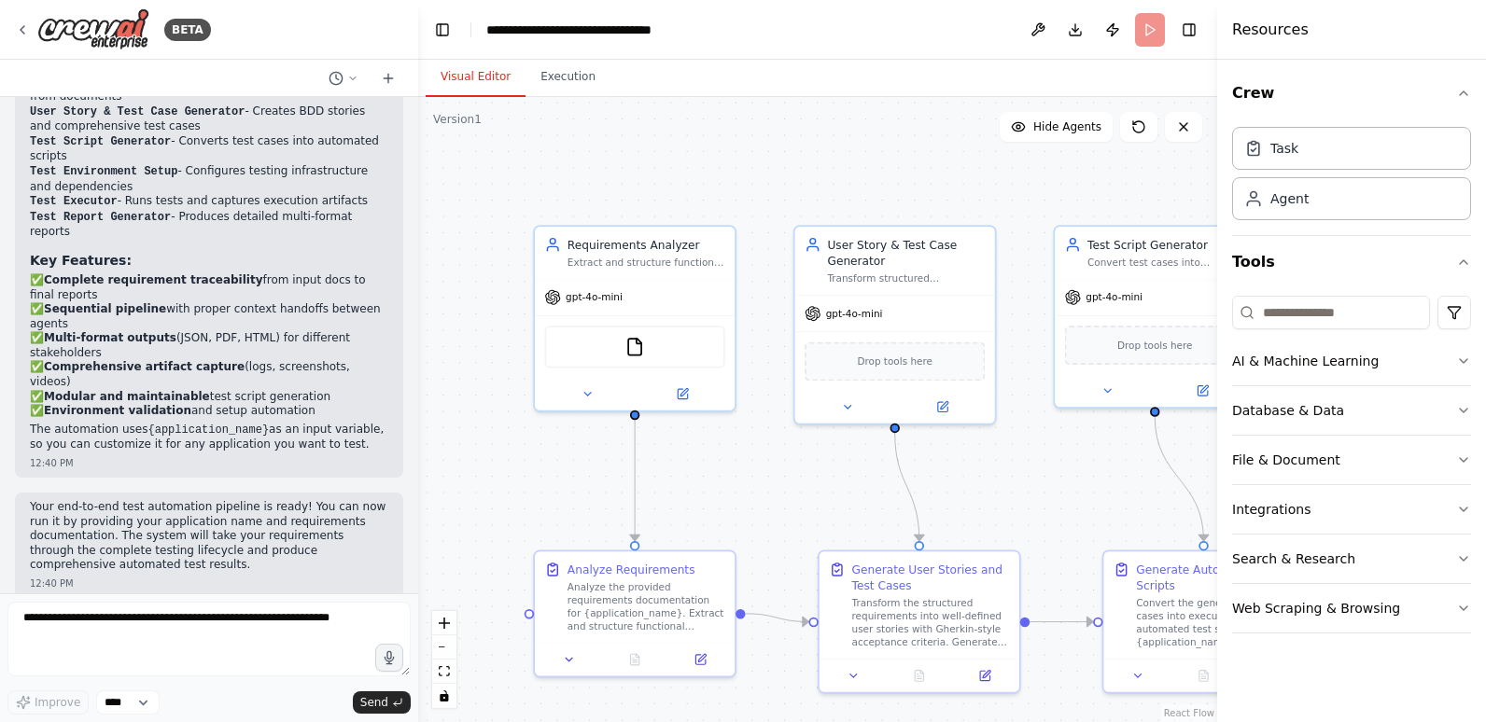
scroll to position [2902, 0]
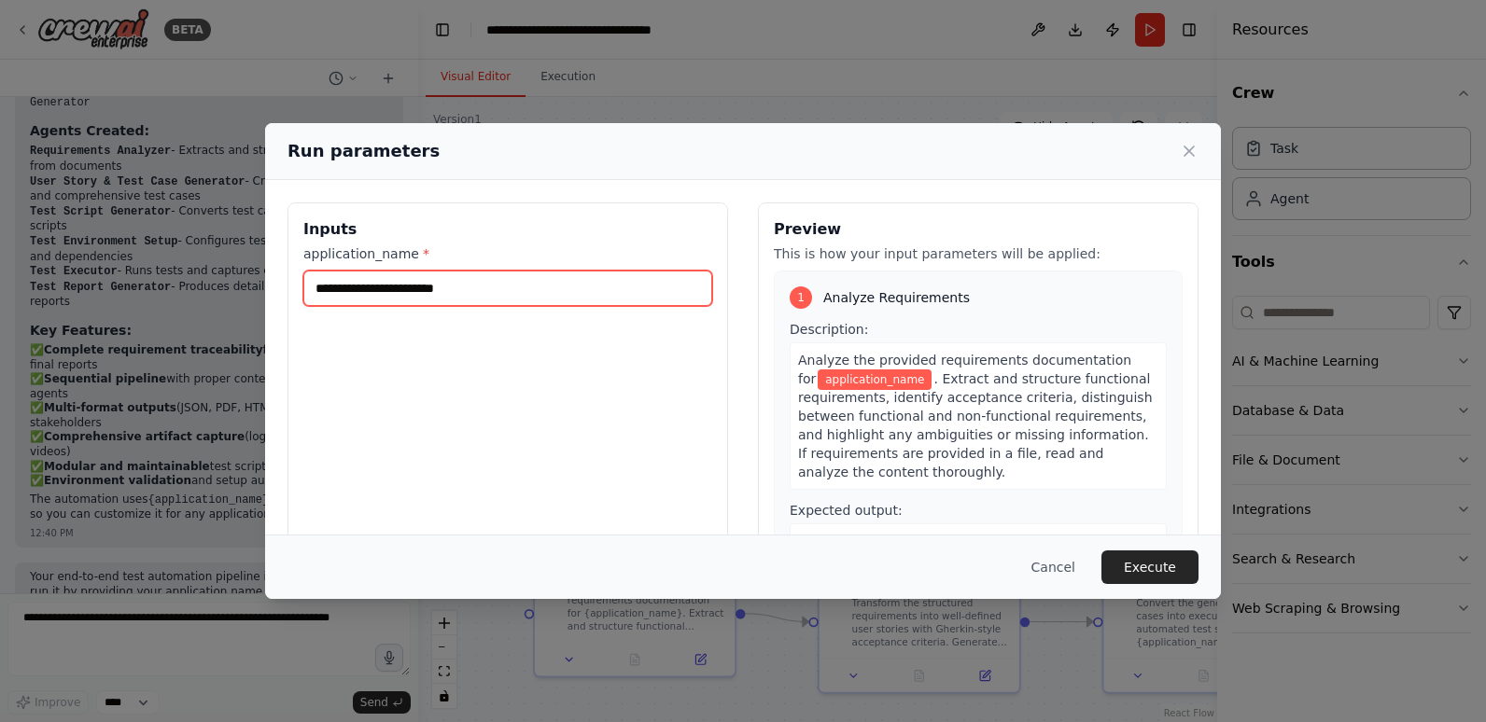
click at [485, 291] on input "application_name *" at bounding box center [507, 288] width 409 height 35
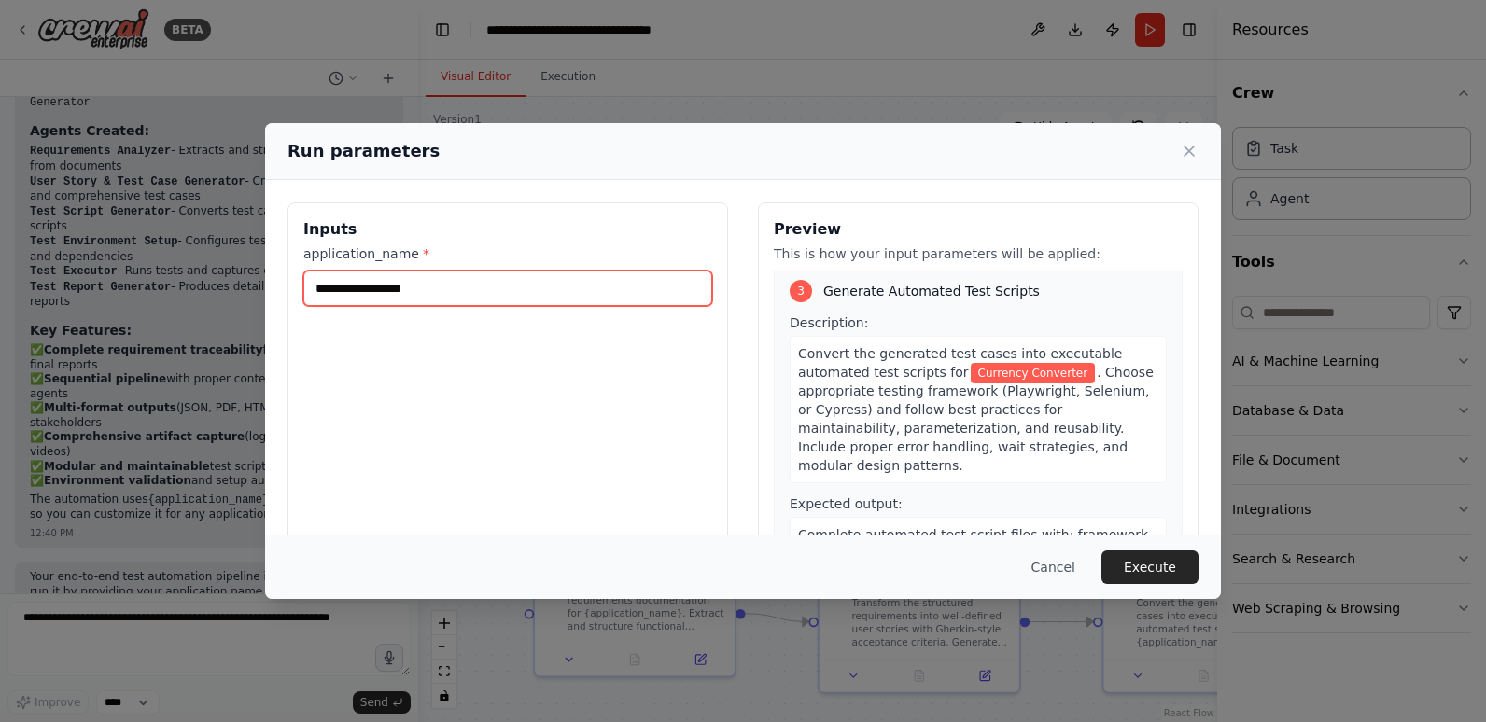
scroll to position [1027, 0]
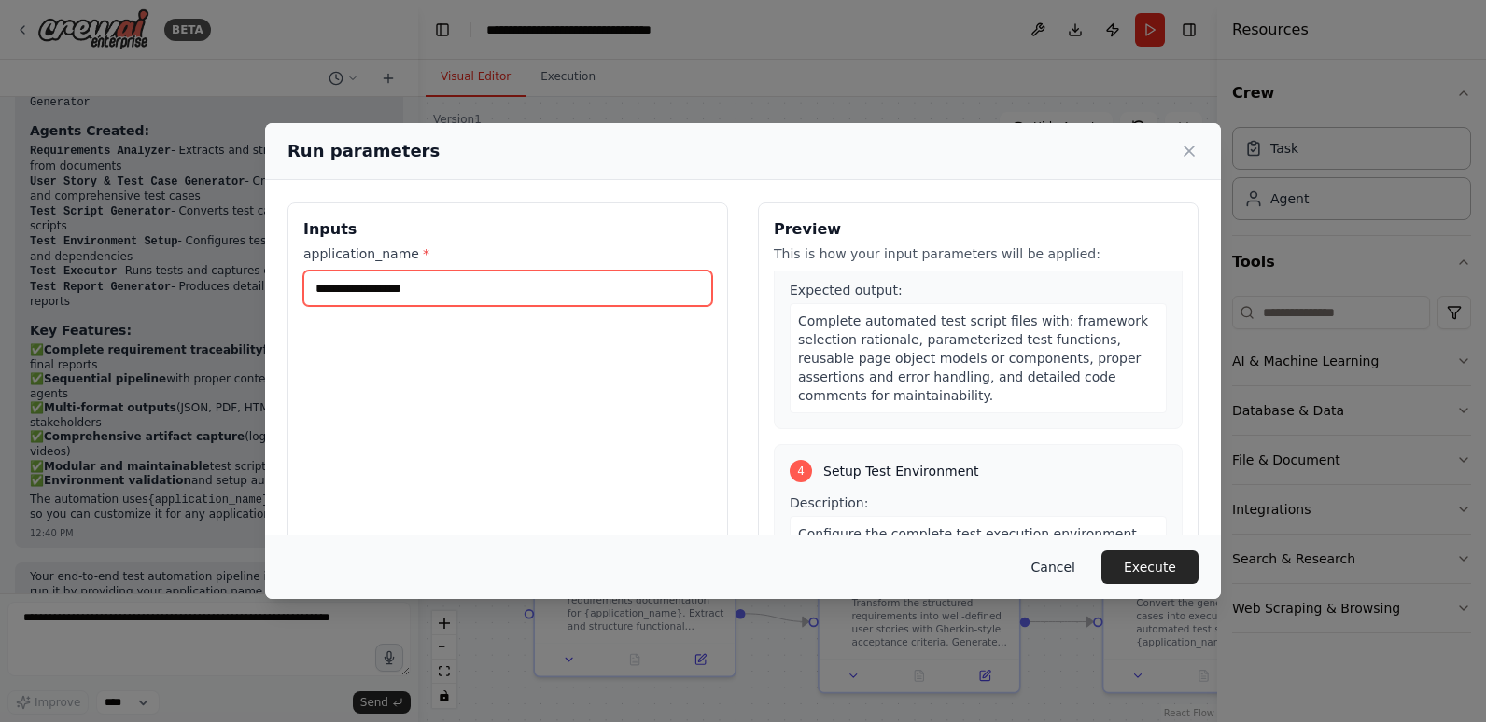
type input "**********"
click at [1056, 569] on button "Cancel" at bounding box center [1053, 568] width 74 height 34
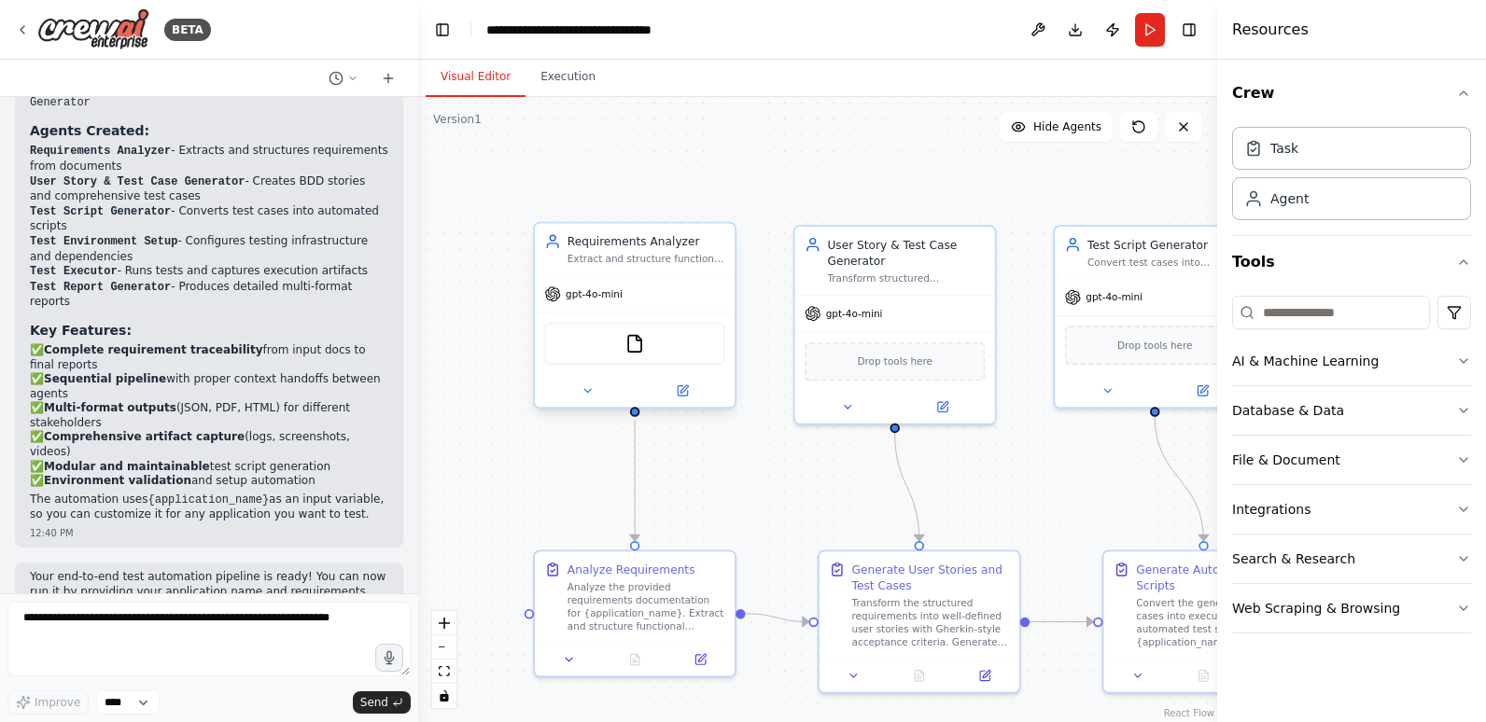
click at [652, 350] on div "FileReadTool" at bounding box center [634, 344] width 180 height 42
click at [632, 350] on img at bounding box center [635, 344] width 20 height 20
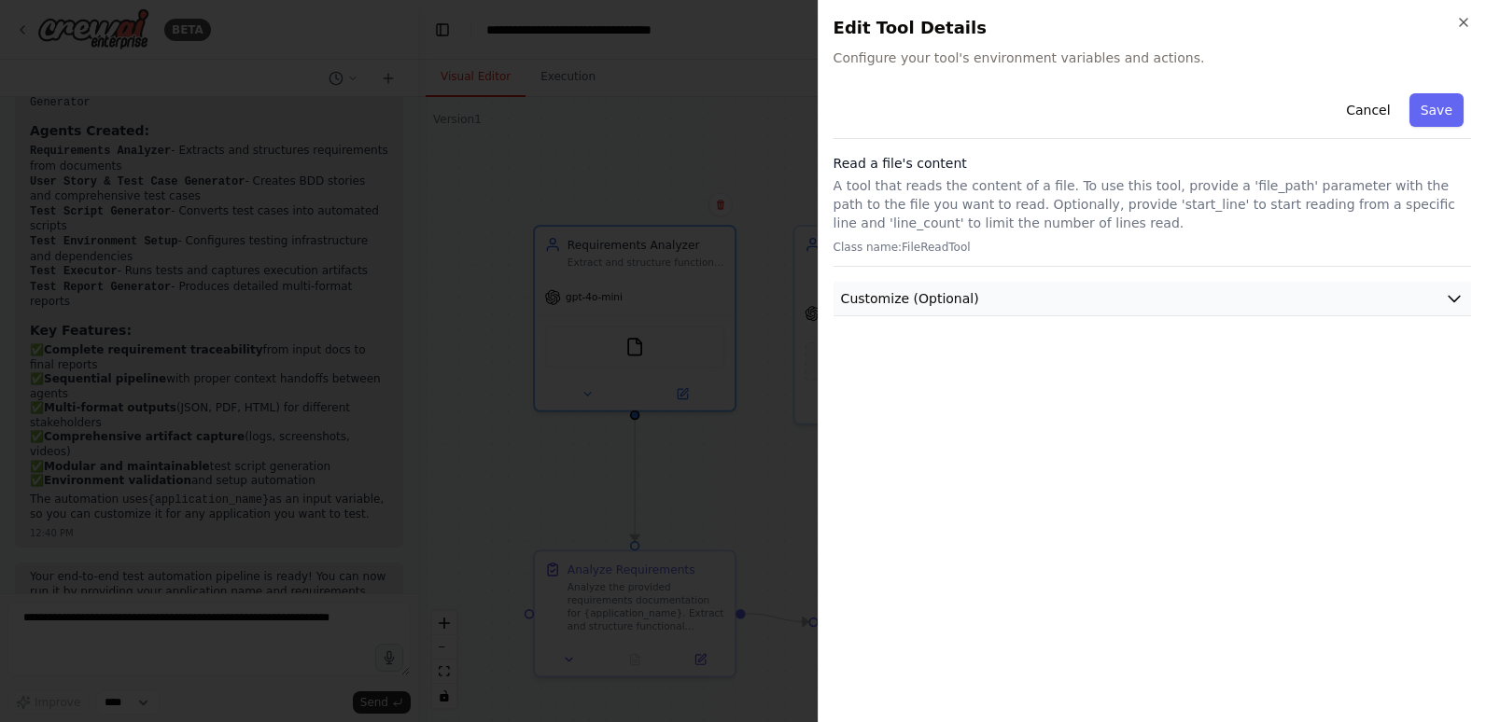
click at [964, 297] on span "Customize (Optional)" at bounding box center [910, 298] width 138 height 19
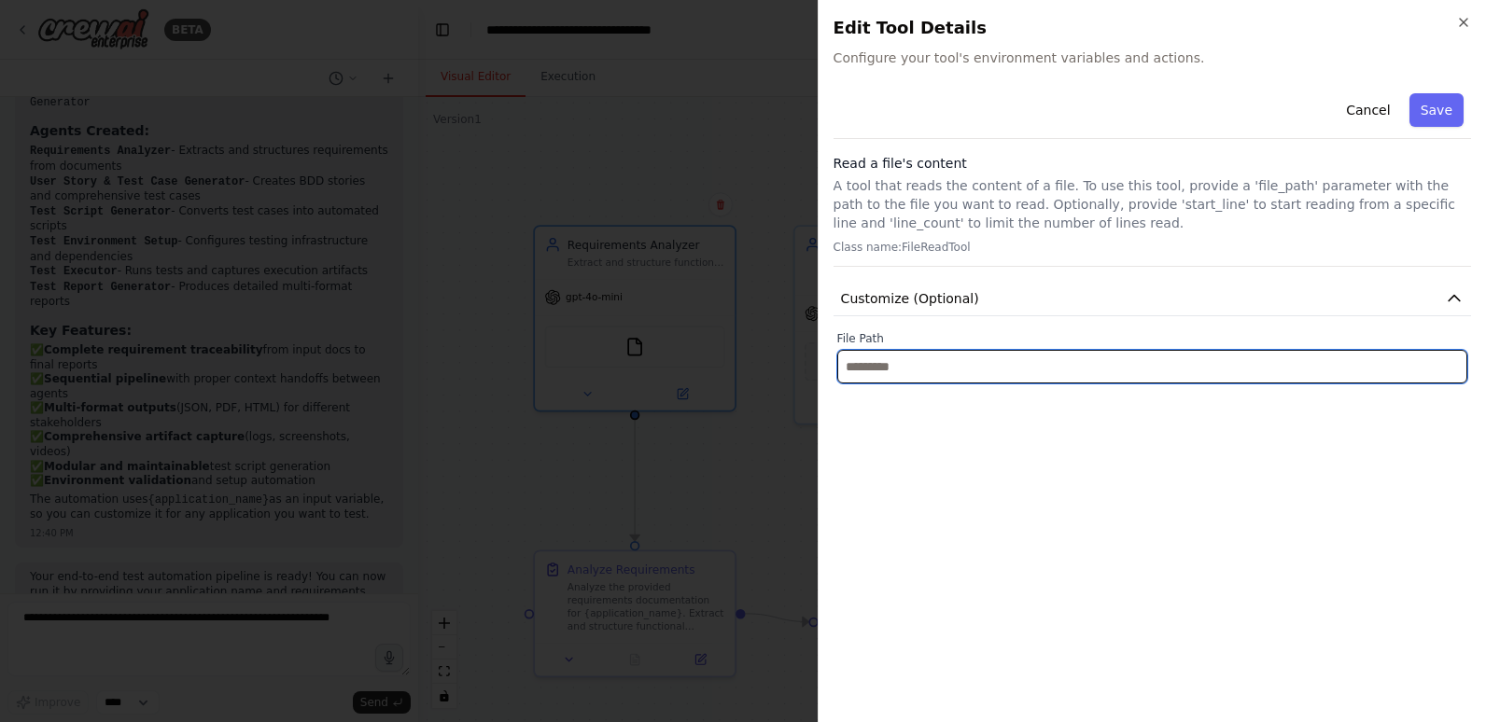
click at [934, 377] on input "text" at bounding box center [1152, 367] width 630 height 34
paste input "**********"
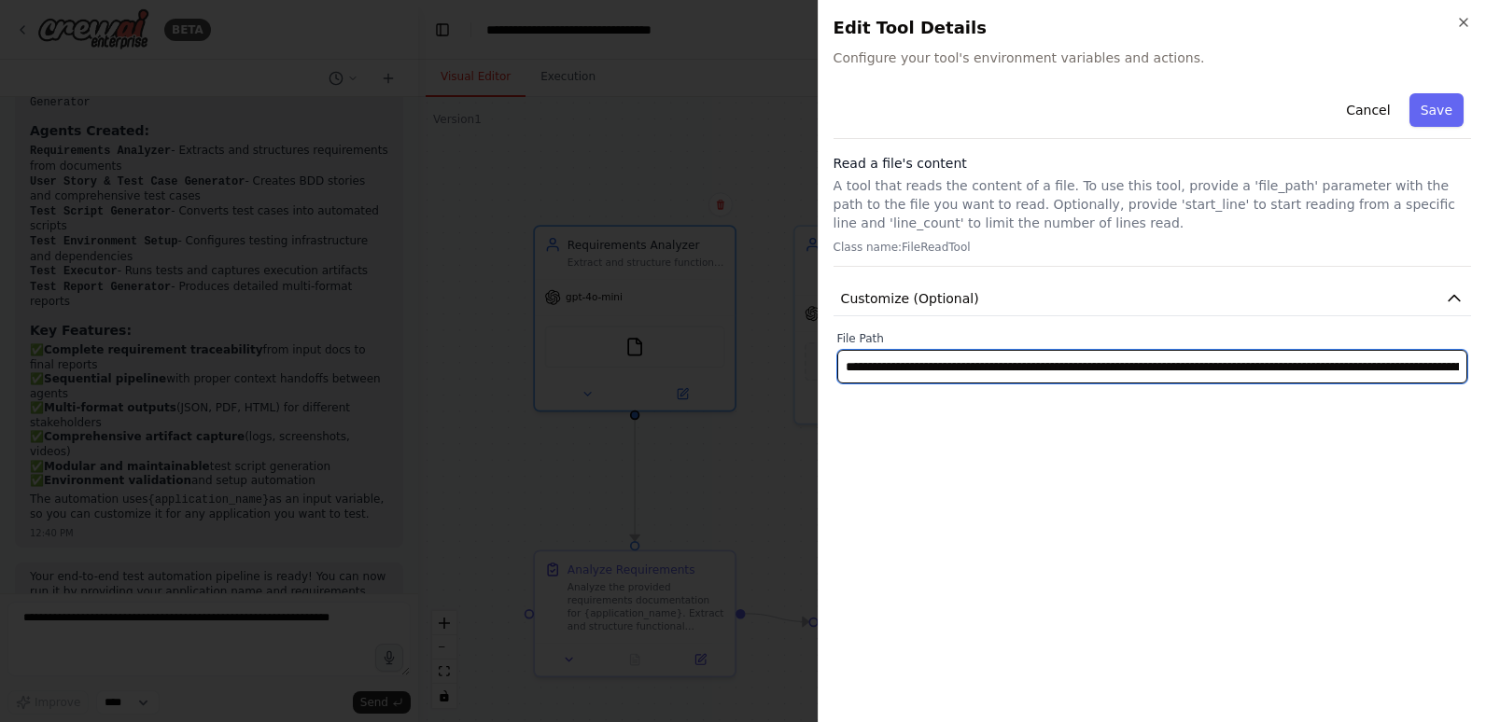
scroll to position [0, 314]
type input "**********"
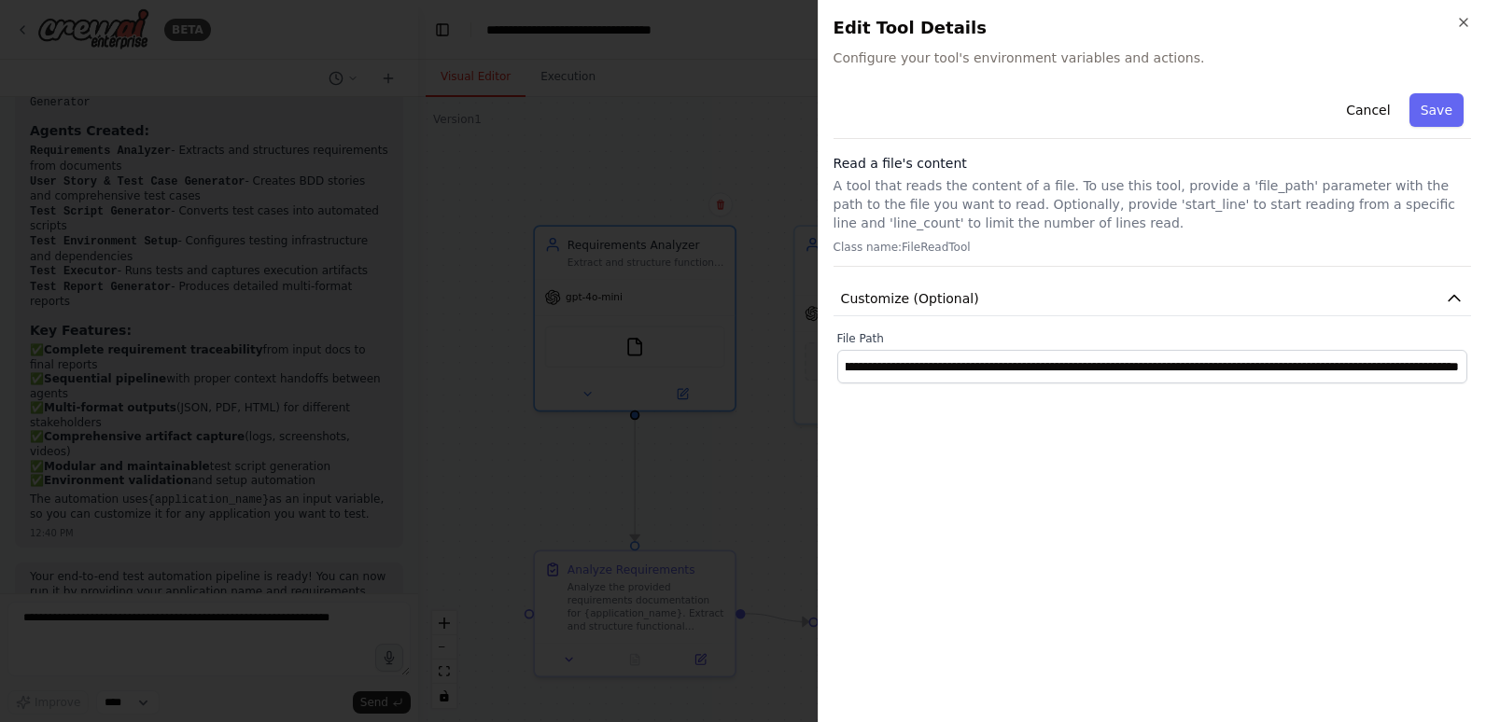
click at [1374, 482] on div "**********" at bounding box center [1151, 397] width 637 height 622
click at [1425, 106] on button "Save" at bounding box center [1436, 110] width 54 height 34
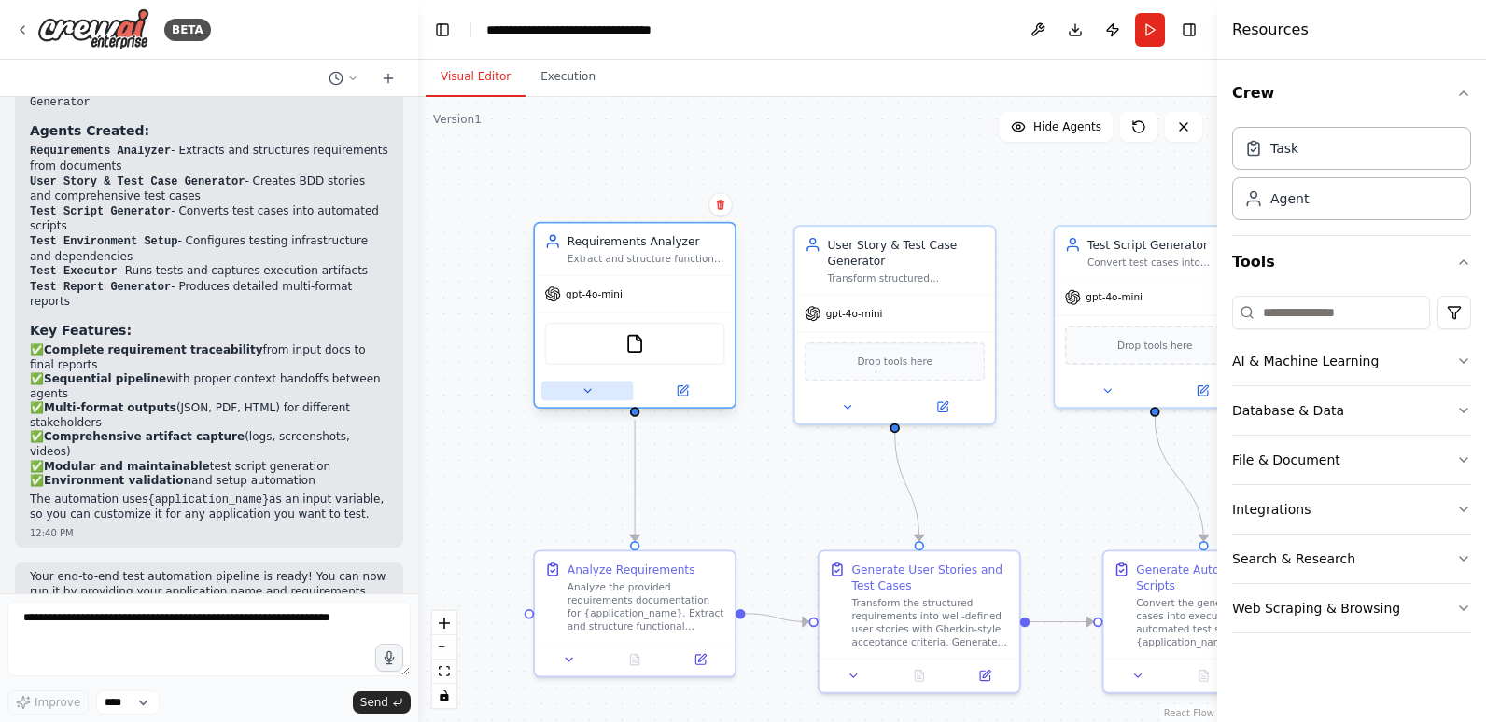
click at [591, 393] on icon at bounding box center [586, 390] width 13 height 13
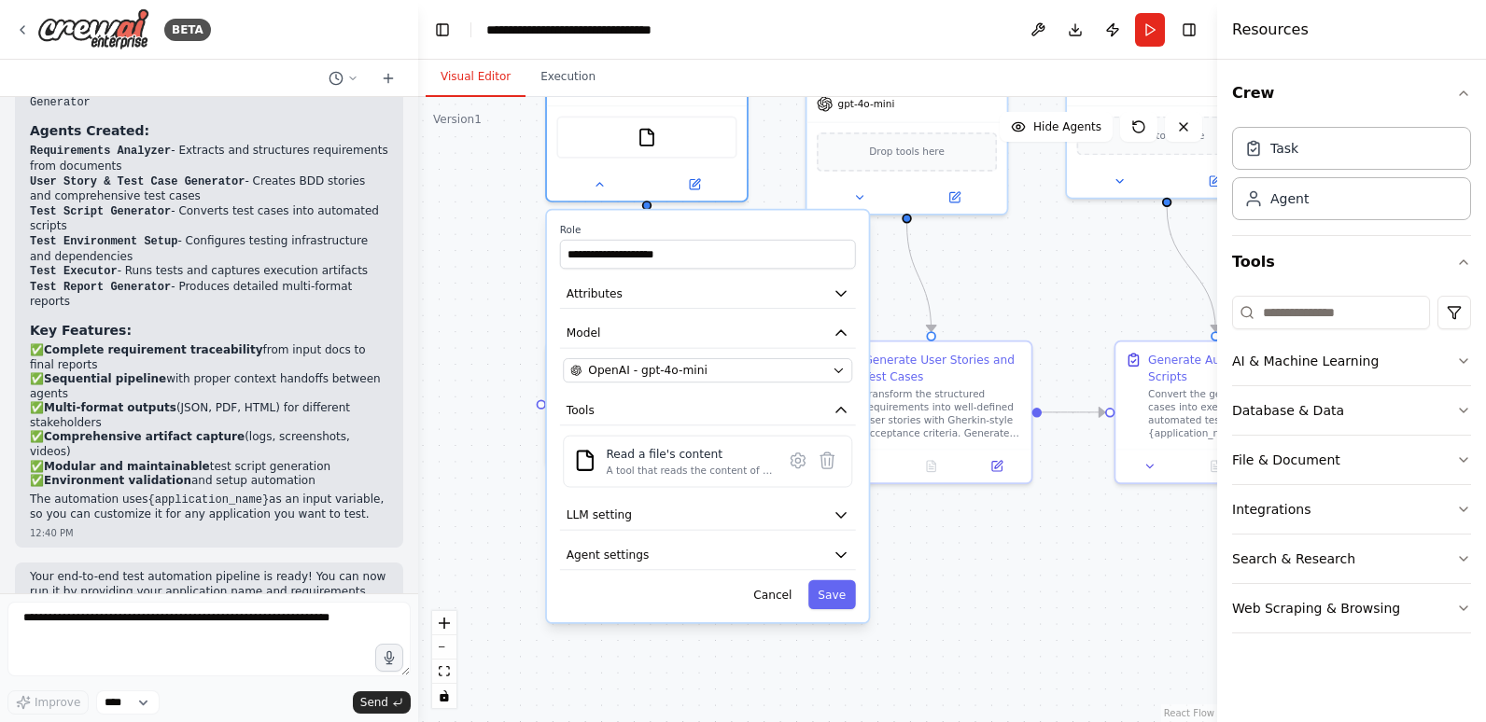
drag, startPoint x: 1011, startPoint y: 455, endPoint x: 1023, endPoint y: 241, distance: 215.0
click at [1023, 241] on div ".deletable-edge-delete-btn { width: 20px; height: 20px; border: 0px solid #ffff…" at bounding box center [817, 409] width 799 height 625
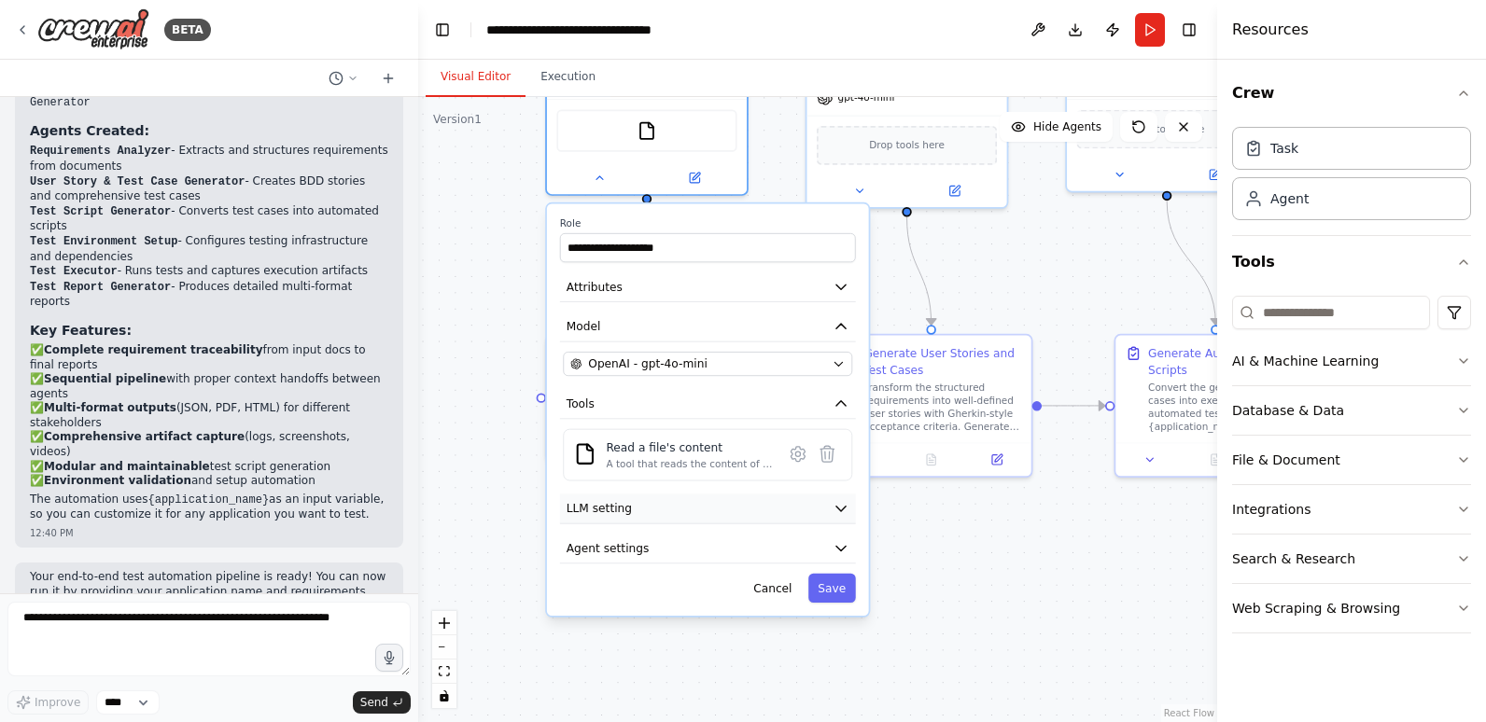
click at [633, 503] on button "LLM setting" at bounding box center [708, 509] width 296 height 30
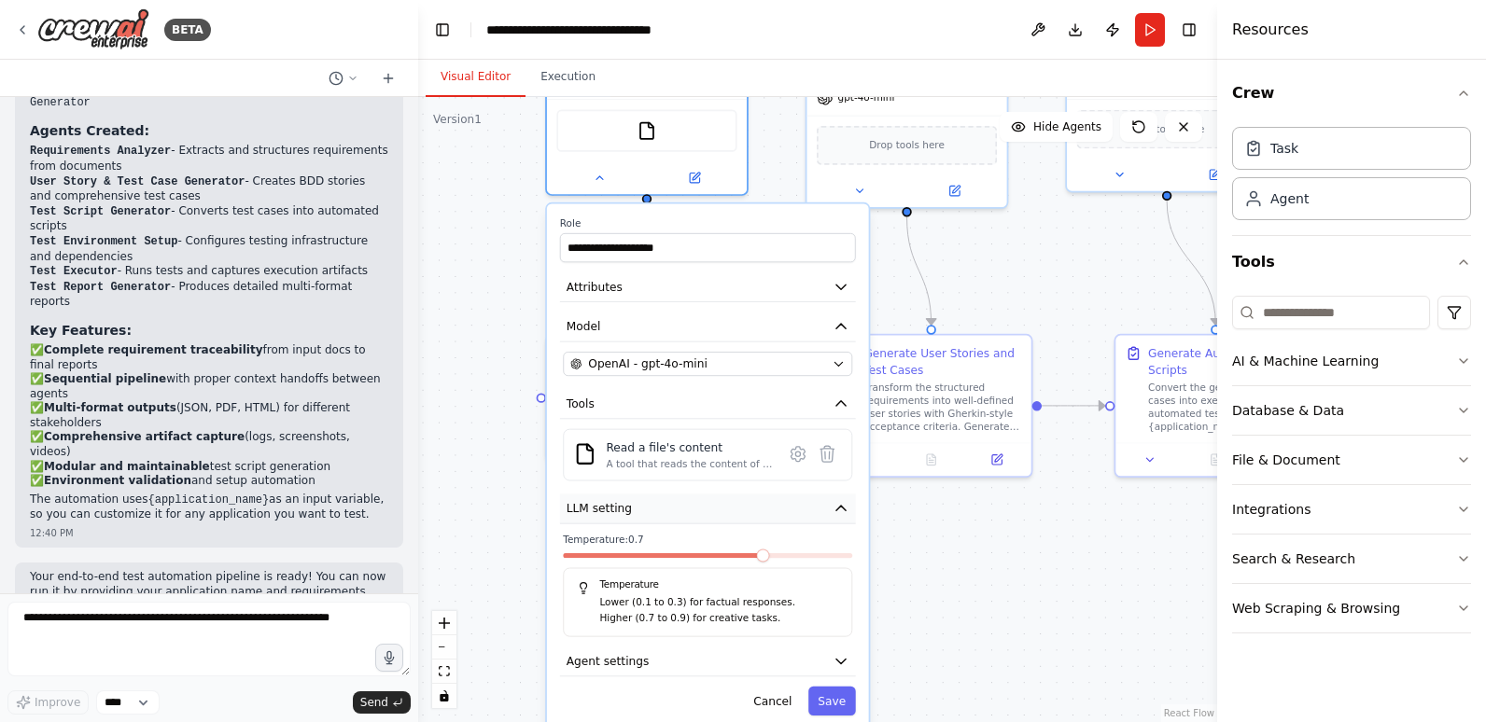
click at [633, 503] on button "LLM setting" at bounding box center [708, 509] width 296 height 30
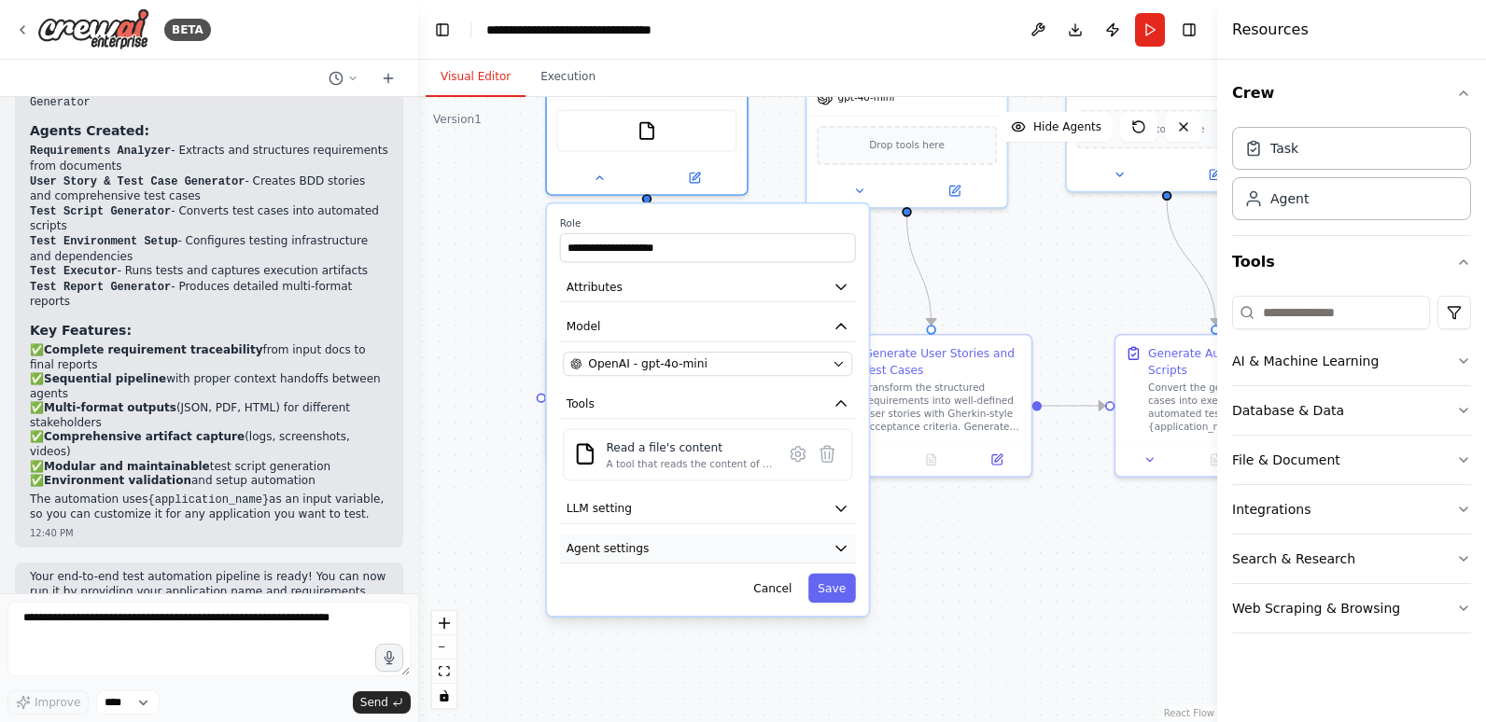
click at [723, 554] on button "Agent settings" at bounding box center [708, 549] width 296 height 30
click at [770, 589] on button "Cancel" at bounding box center [773, 588] width 58 height 29
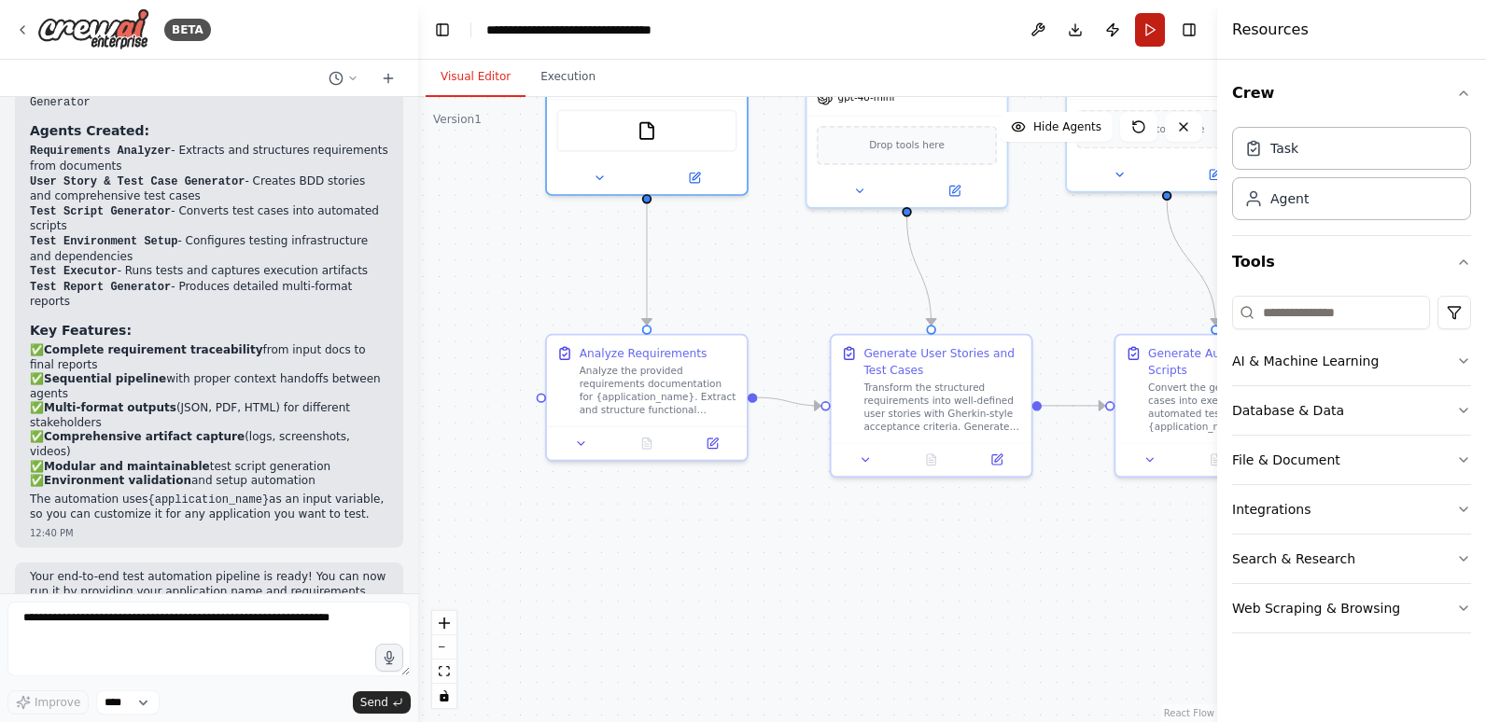
click at [1148, 28] on button "Run" at bounding box center [1150, 30] width 30 height 34
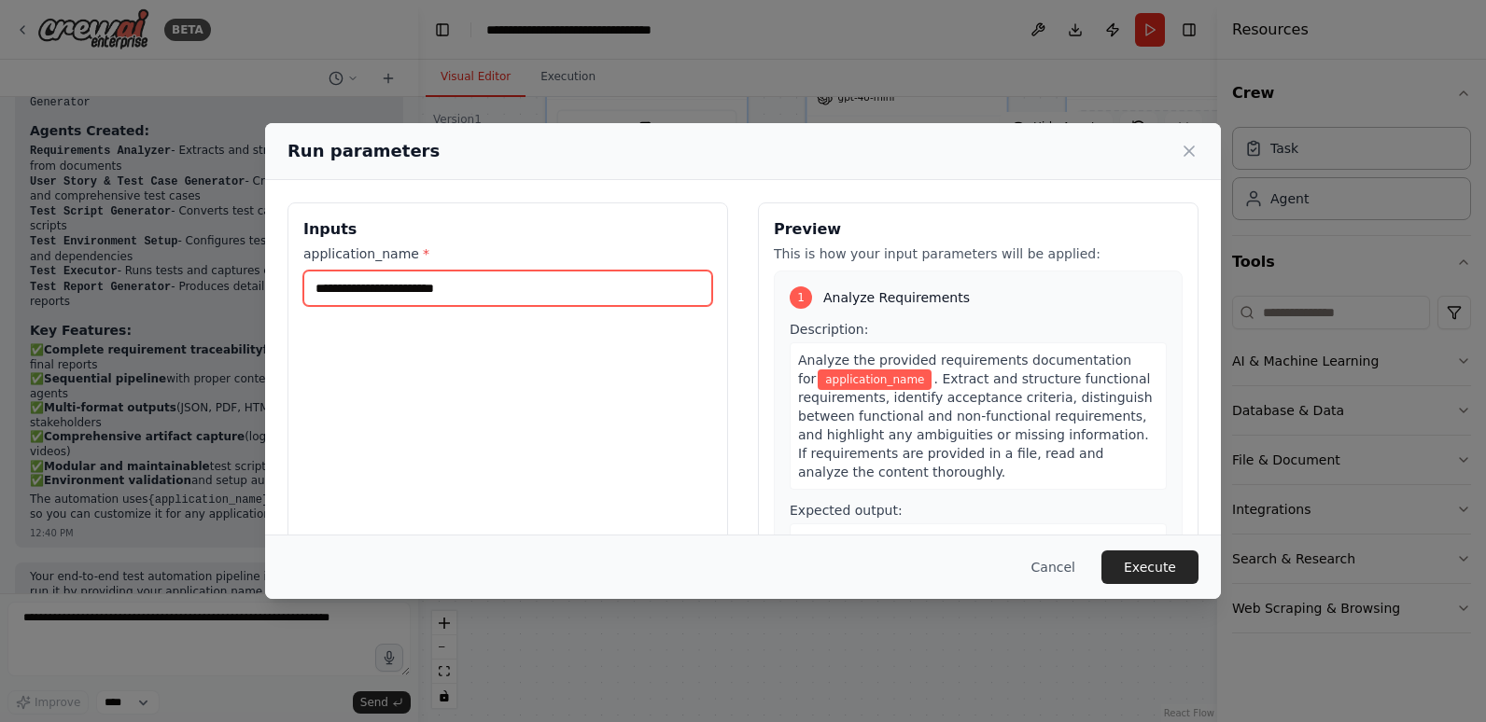
click at [466, 281] on input "application_name *" at bounding box center [507, 288] width 409 height 35
type input "**********"
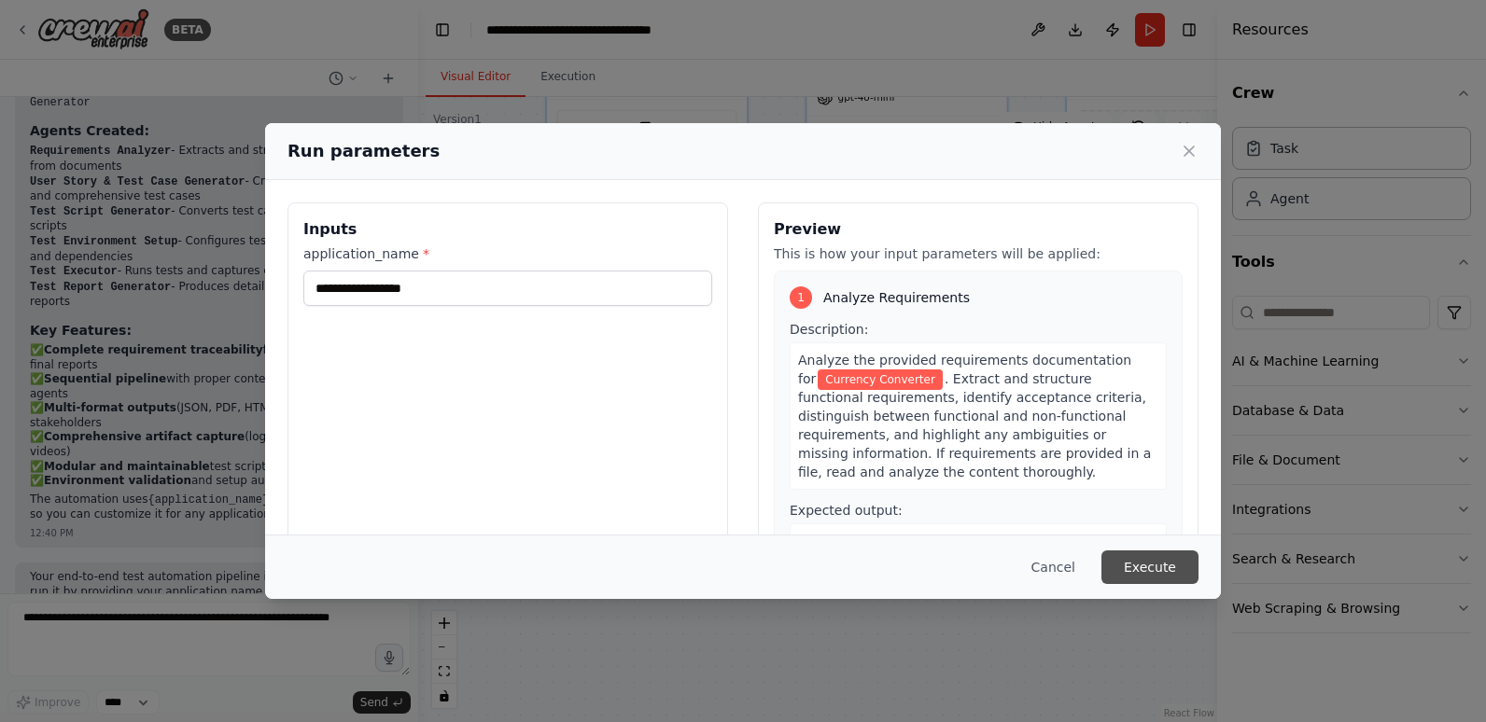
click at [1144, 570] on button "Execute" at bounding box center [1149, 568] width 97 height 34
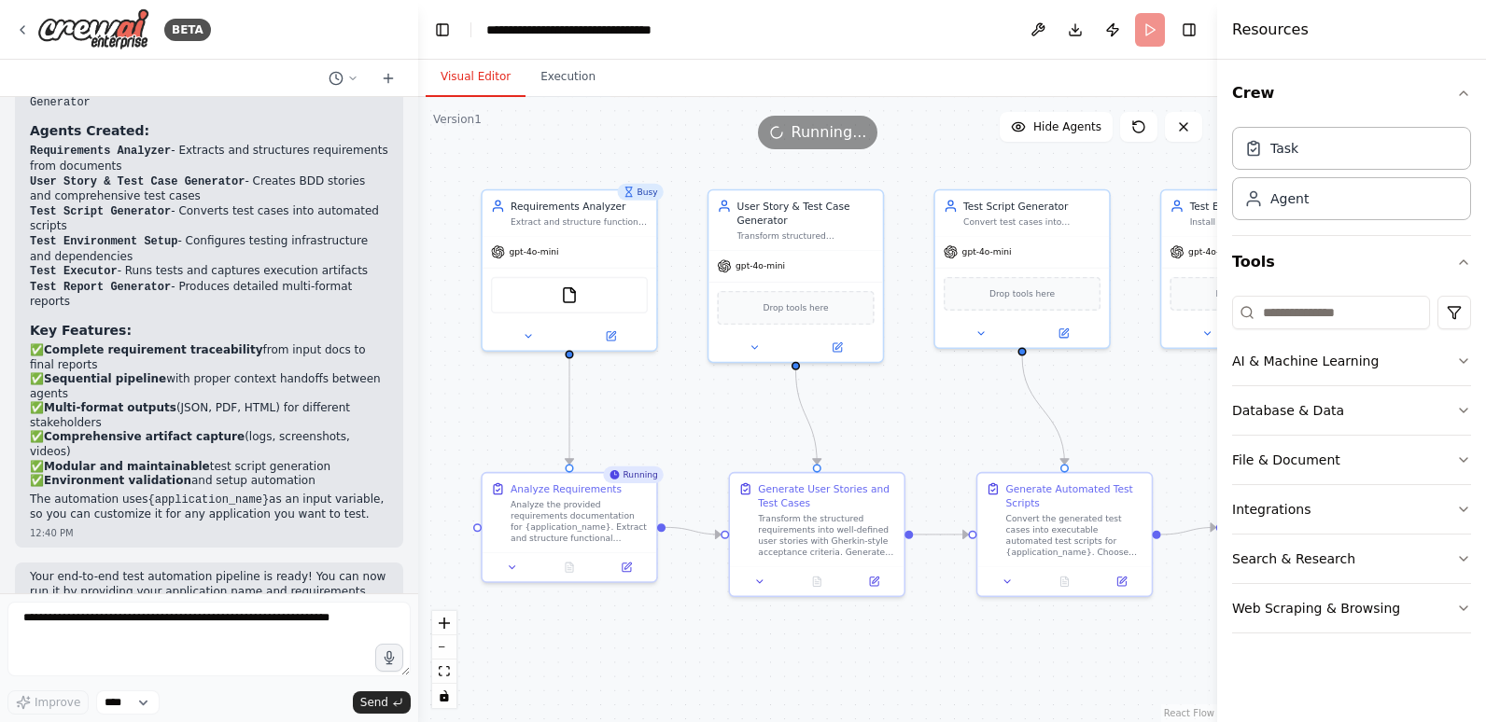
drag, startPoint x: 834, startPoint y: 565, endPoint x: 722, endPoint y: 669, distance: 153.2
click at [722, 669] on div ".deletable-edge-delete-btn { width: 20px; height: 20px; border: 0px solid #ffff…" at bounding box center [817, 409] width 799 height 625
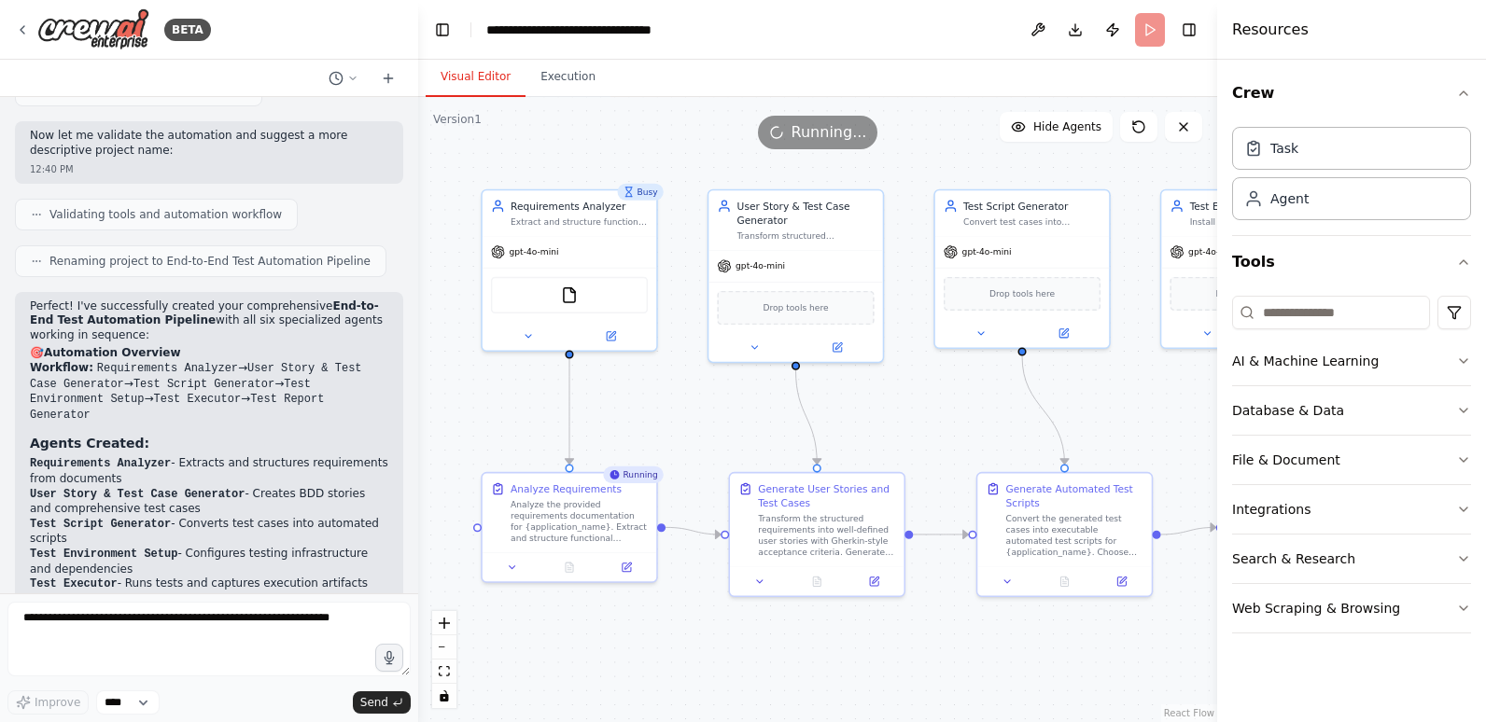
scroll to position [2622, 0]
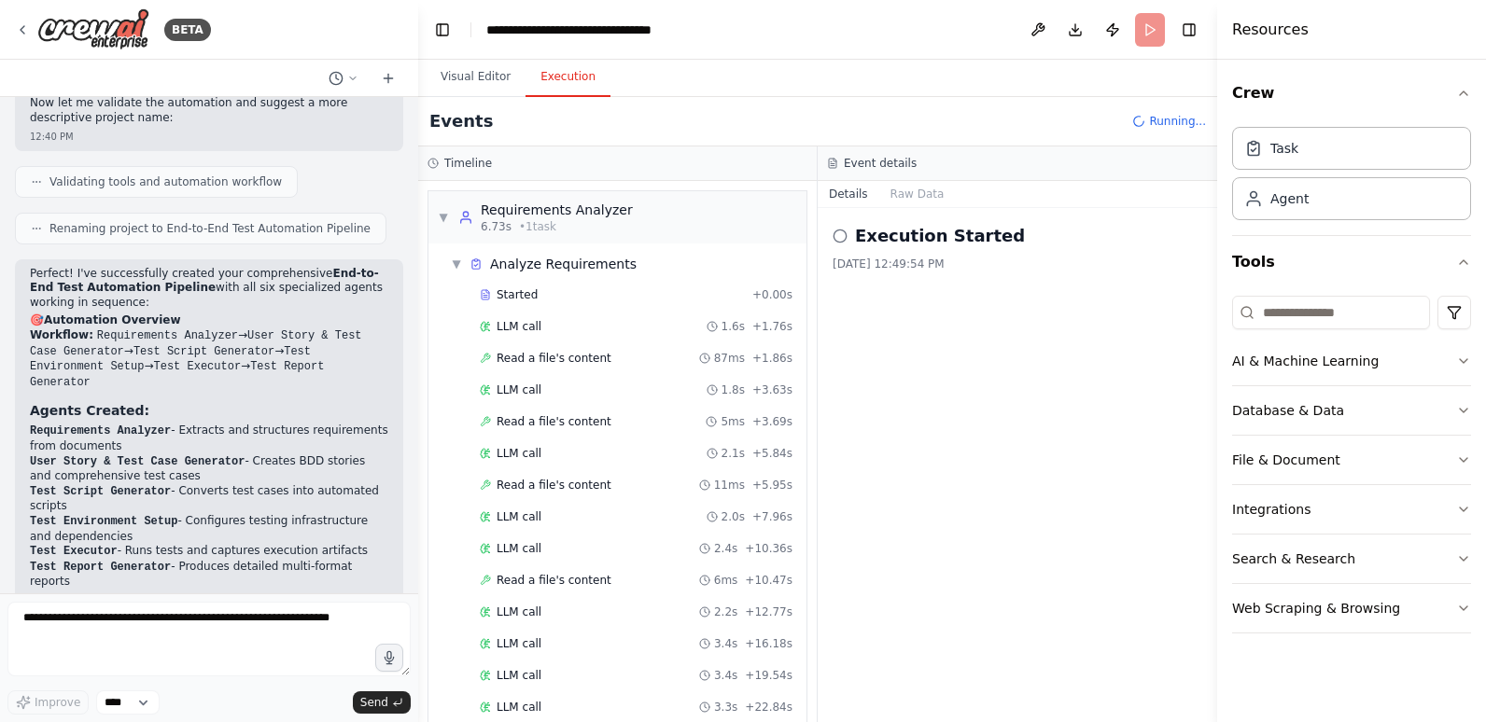
click at [586, 70] on button "Execution" at bounding box center [567, 77] width 85 height 39
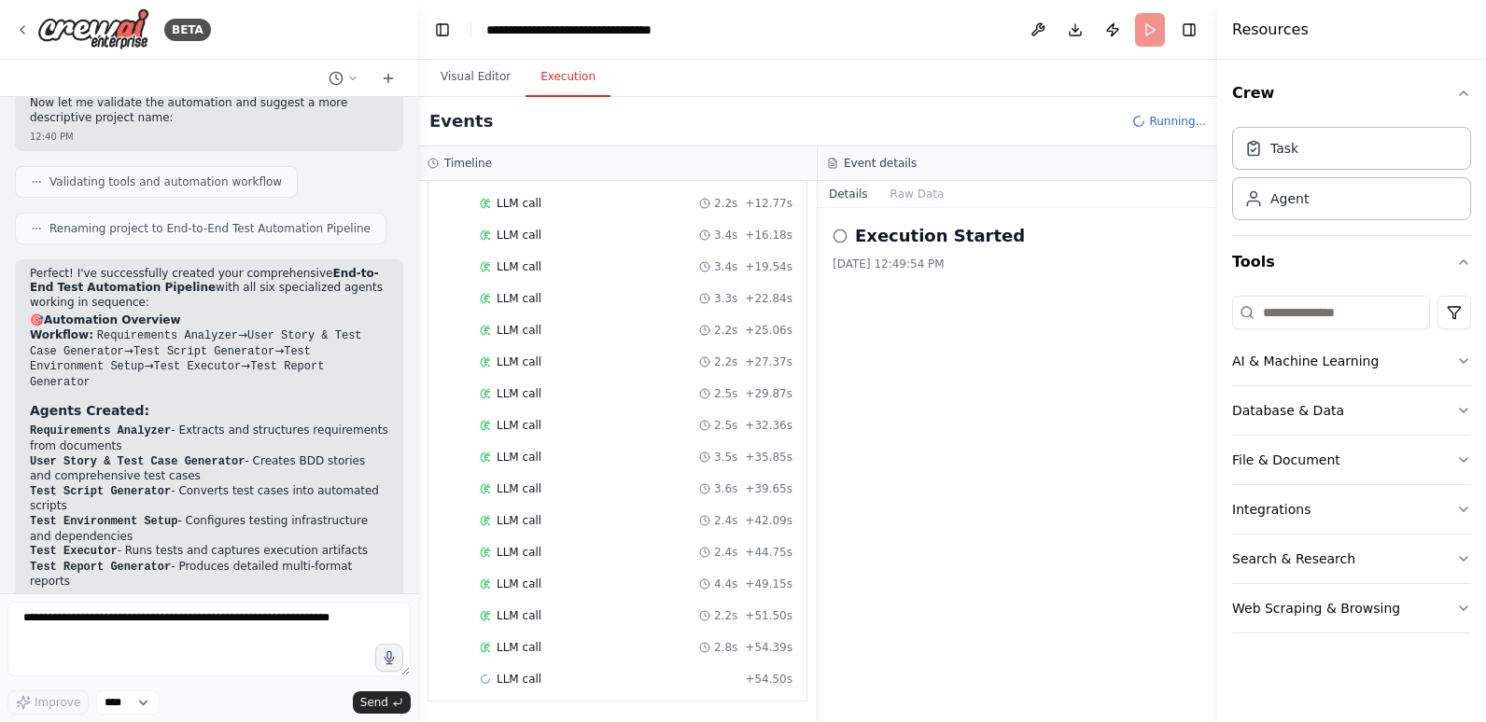
scroll to position [440, 0]
click at [899, 195] on button "Raw Data" at bounding box center [917, 194] width 77 height 26
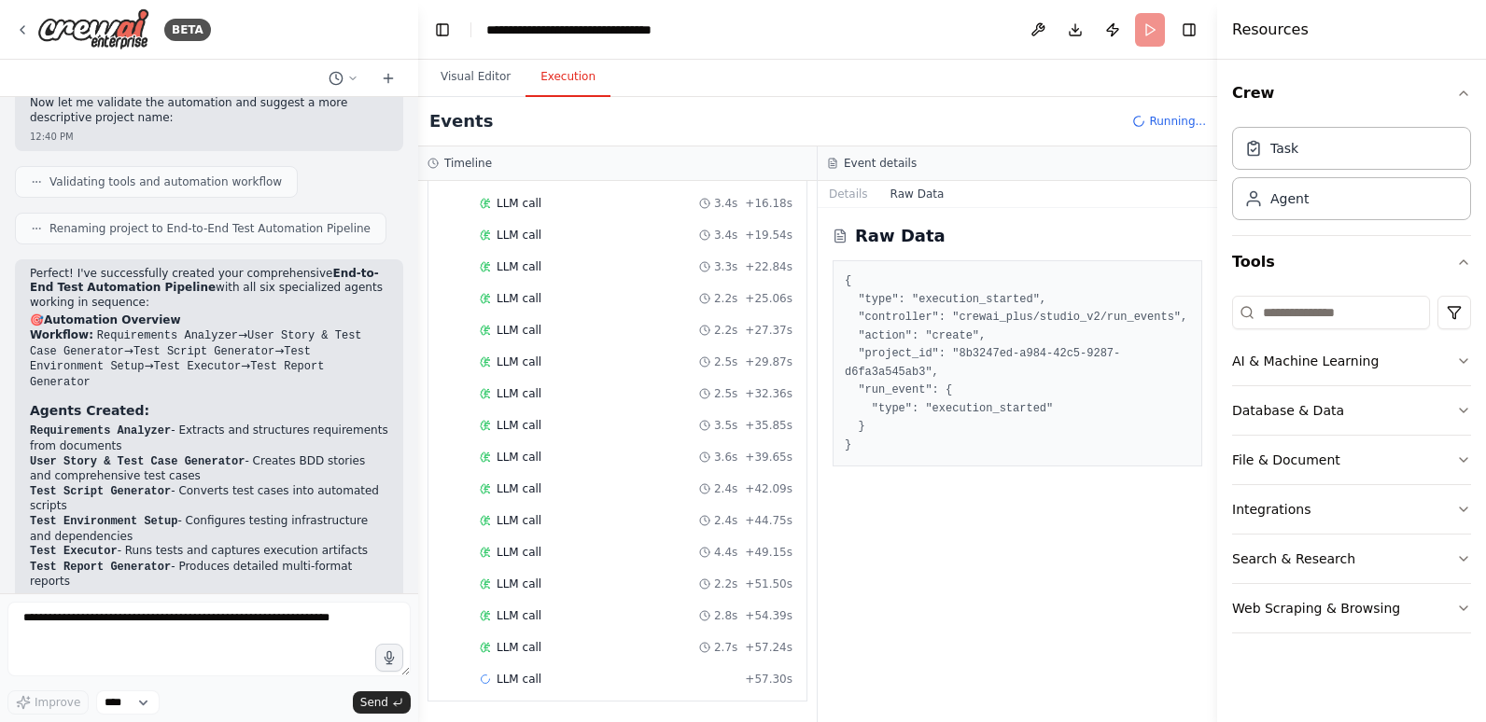
scroll to position [472, 0]
click at [851, 193] on button "Details" at bounding box center [849, 194] width 62 height 26
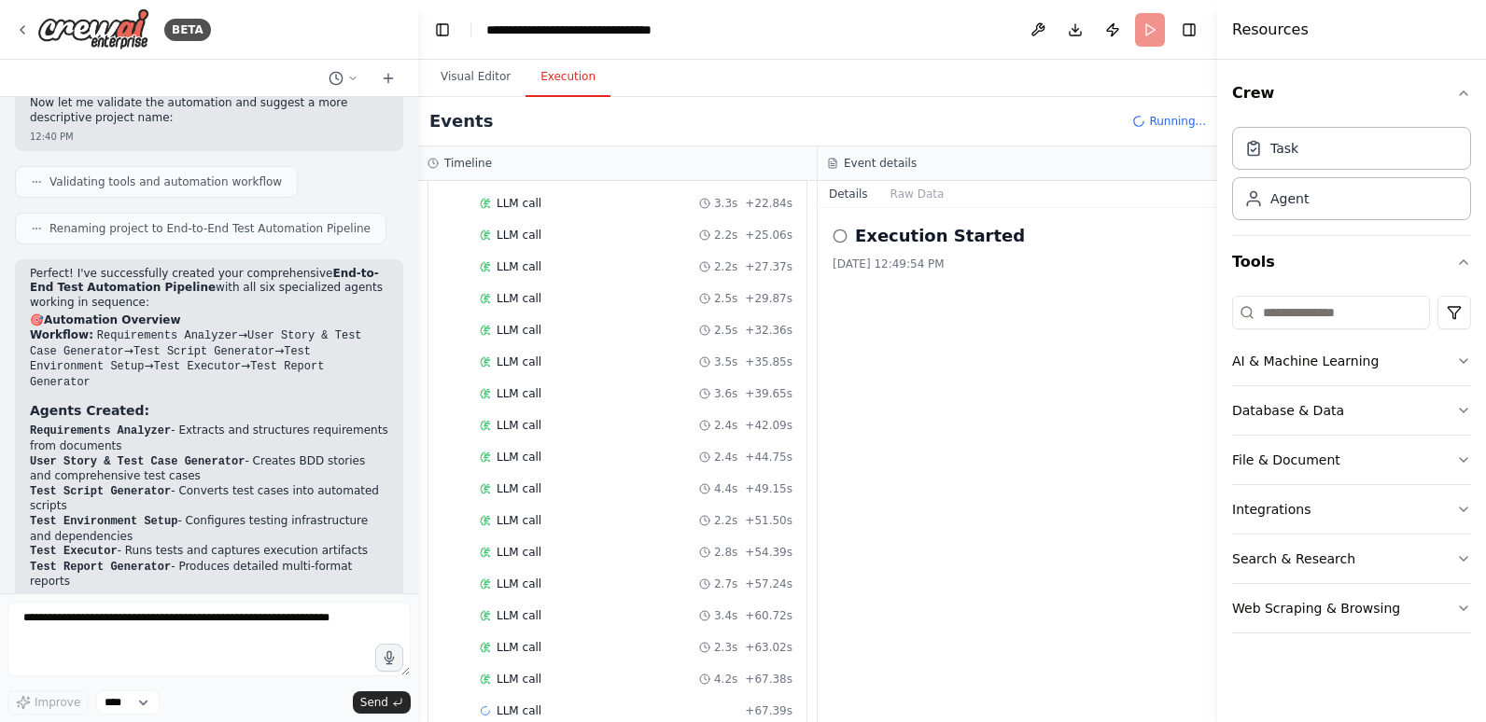
scroll to position [536, 0]
click at [915, 196] on button "Raw Data" at bounding box center [917, 194] width 77 height 26
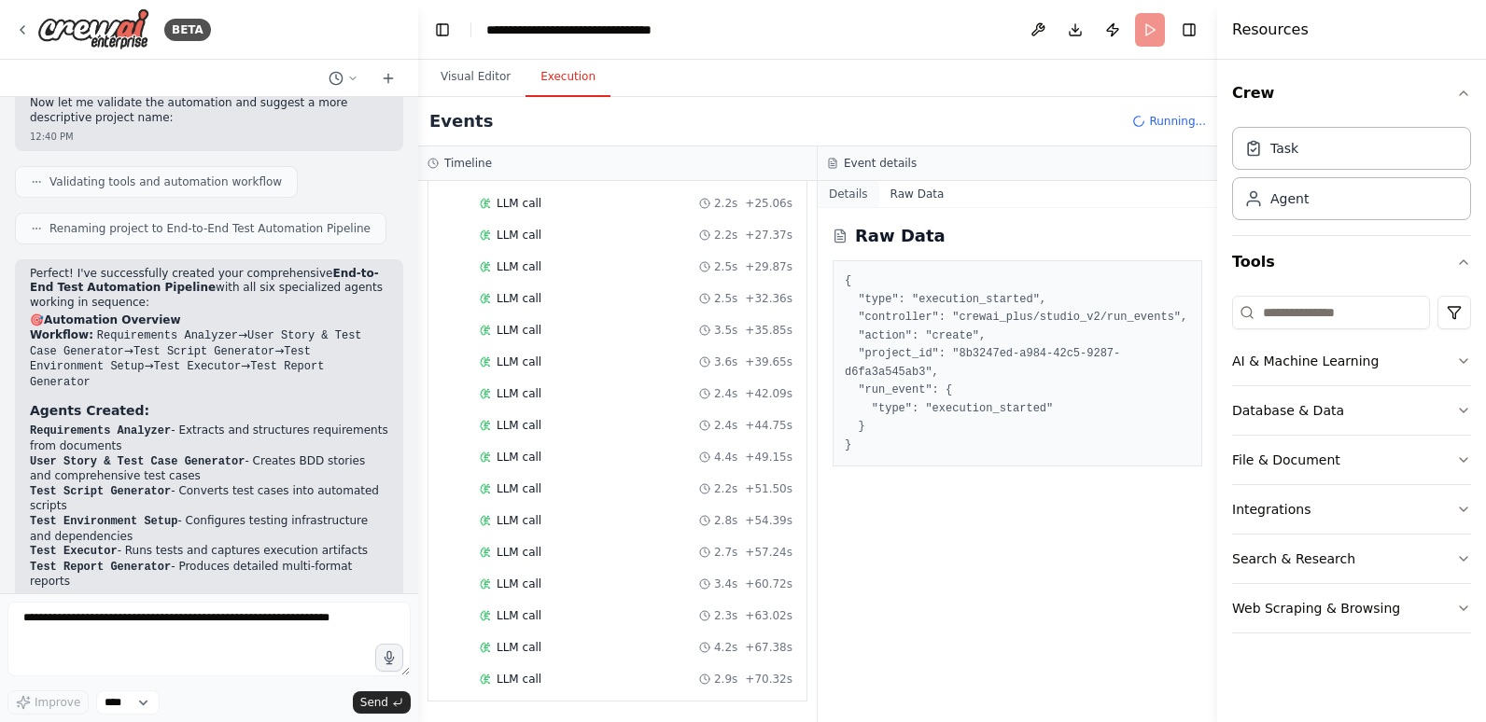
click at [846, 196] on button "Details" at bounding box center [849, 194] width 62 height 26
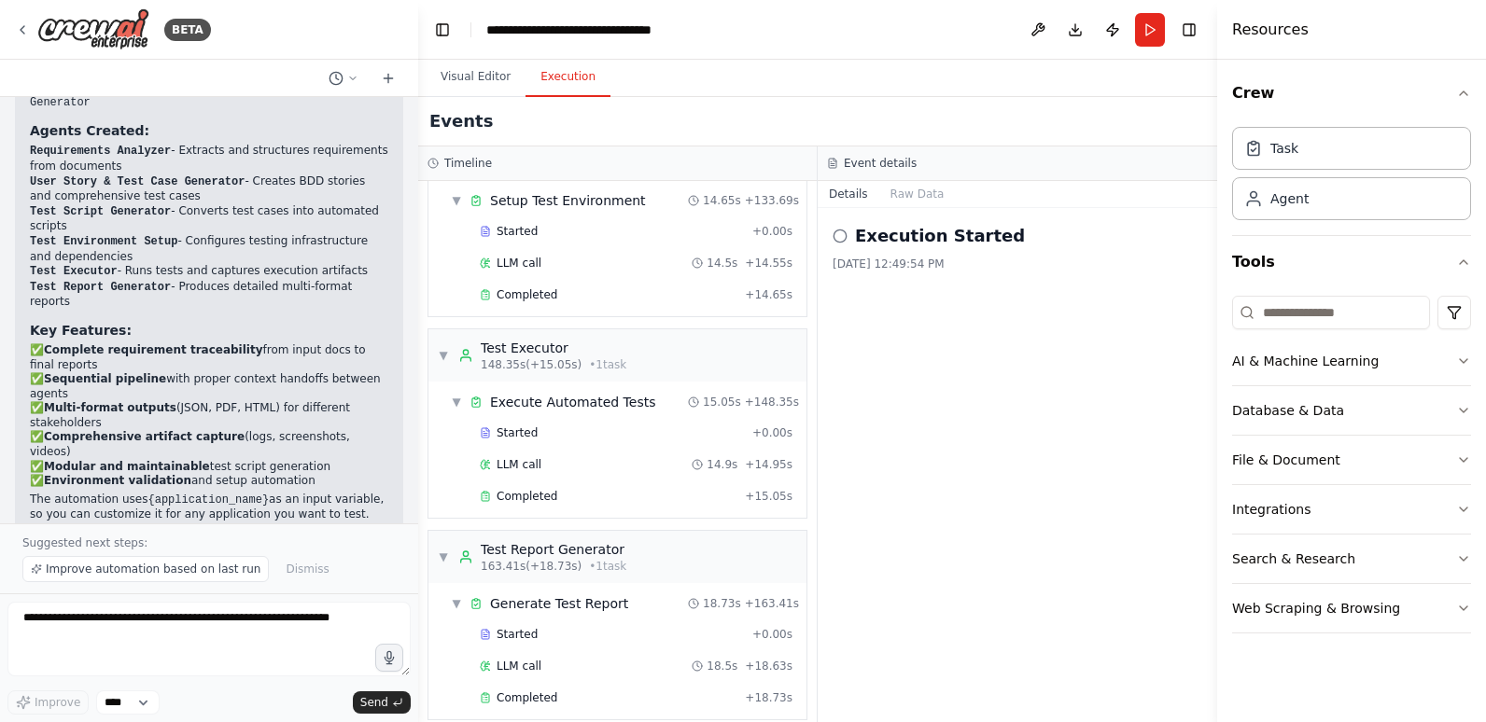
scroll to position [2972, 0]
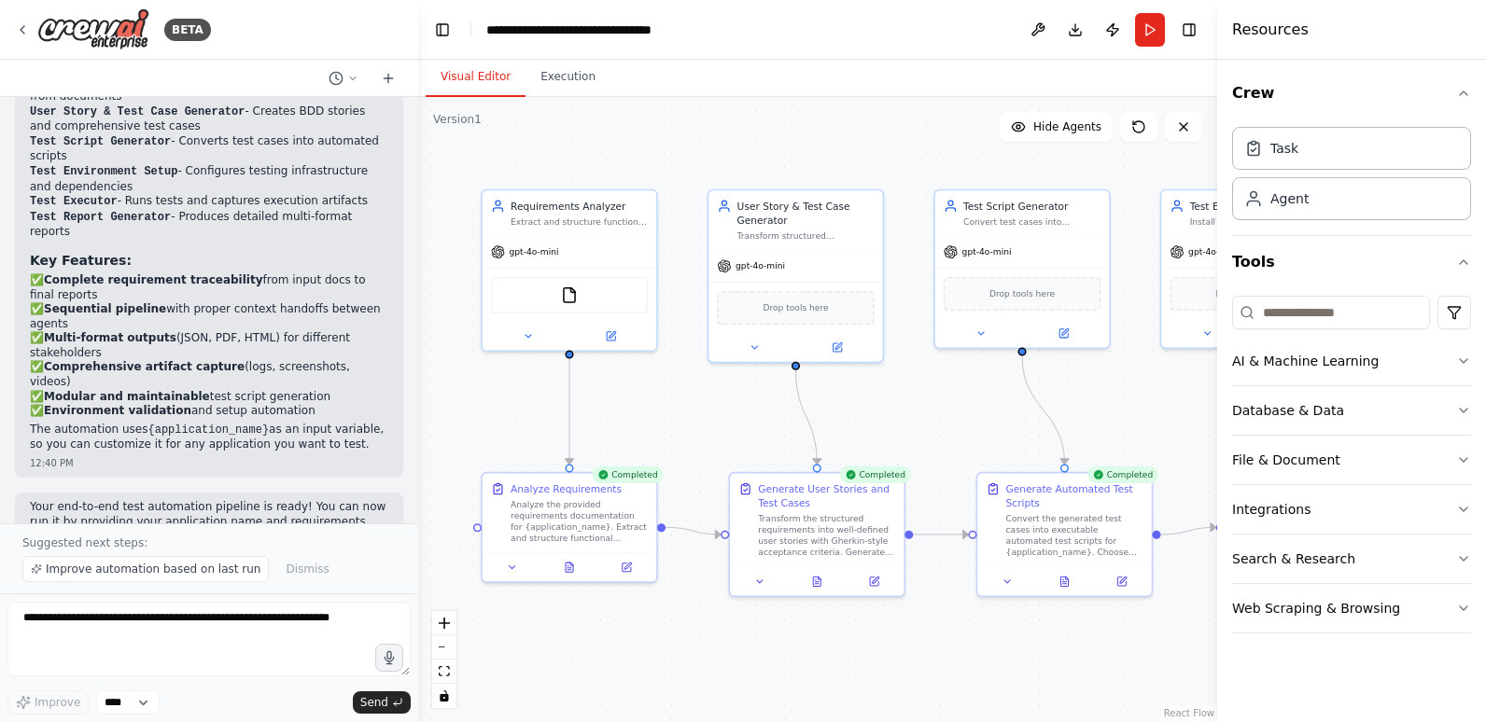
click at [457, 71] on button "Visual Editor" at bounding box center [476, 77] width 100 height 39
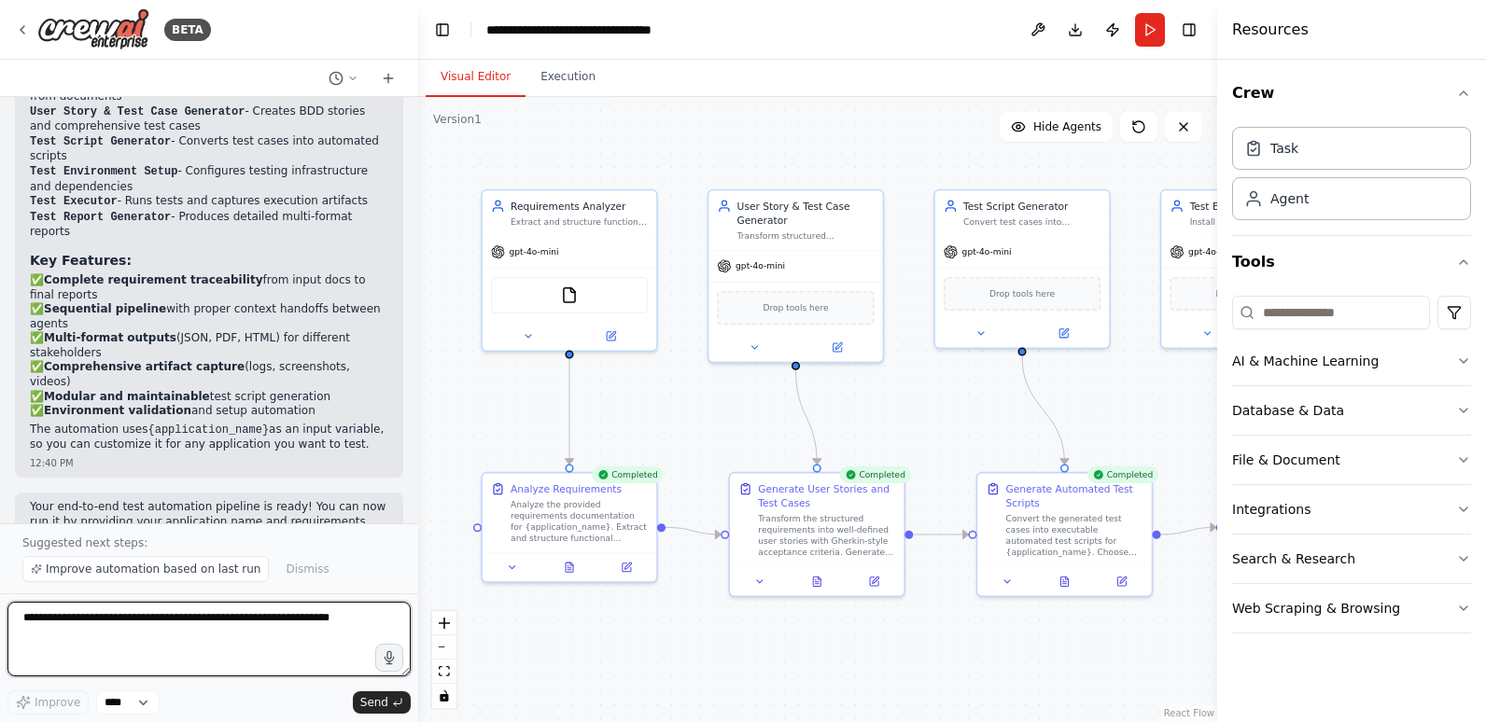
click at [224, 628] on textarea at bounding box center [208, 639] width 403 height 75
click at [288, 621] on textarea at bounding box center [208, 639] width 403 height 75
type textarea "**********"
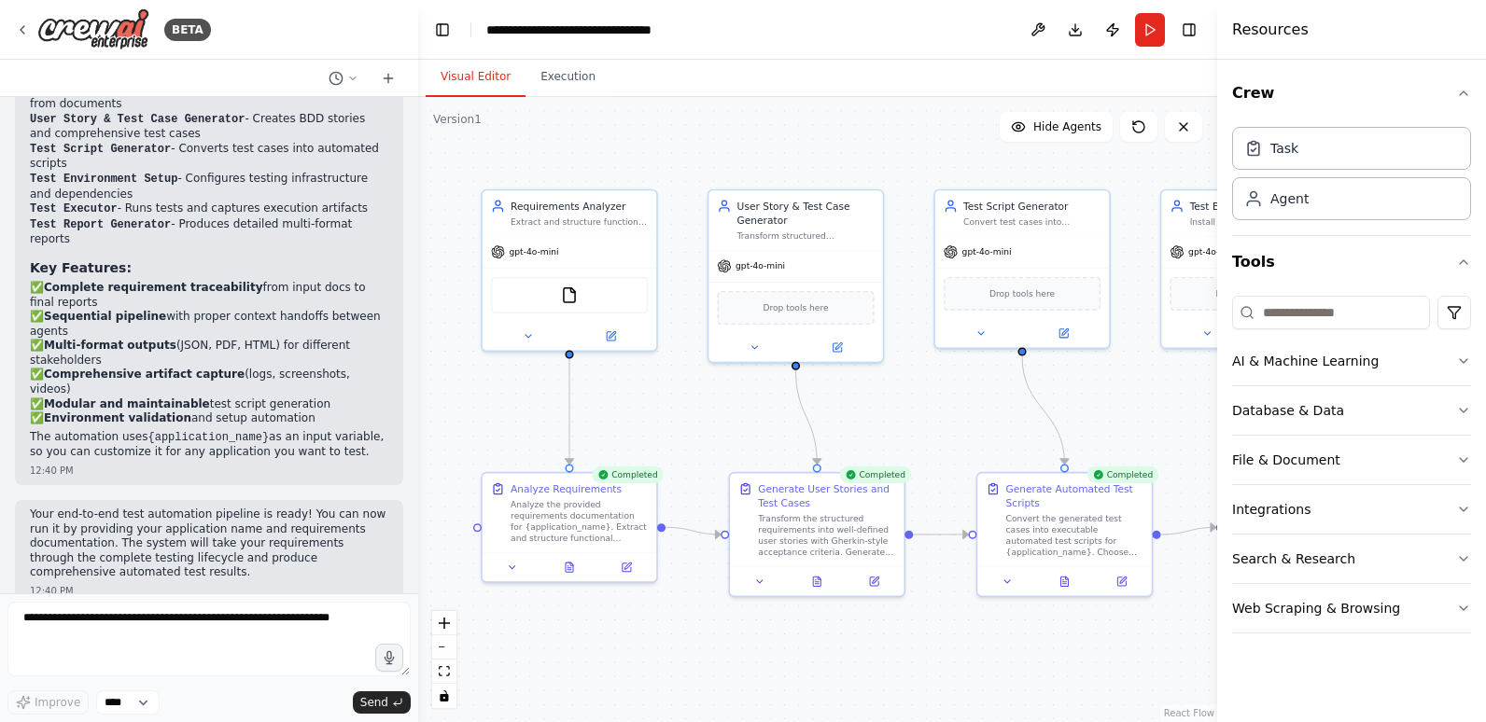
scroll to position [3013, 0]
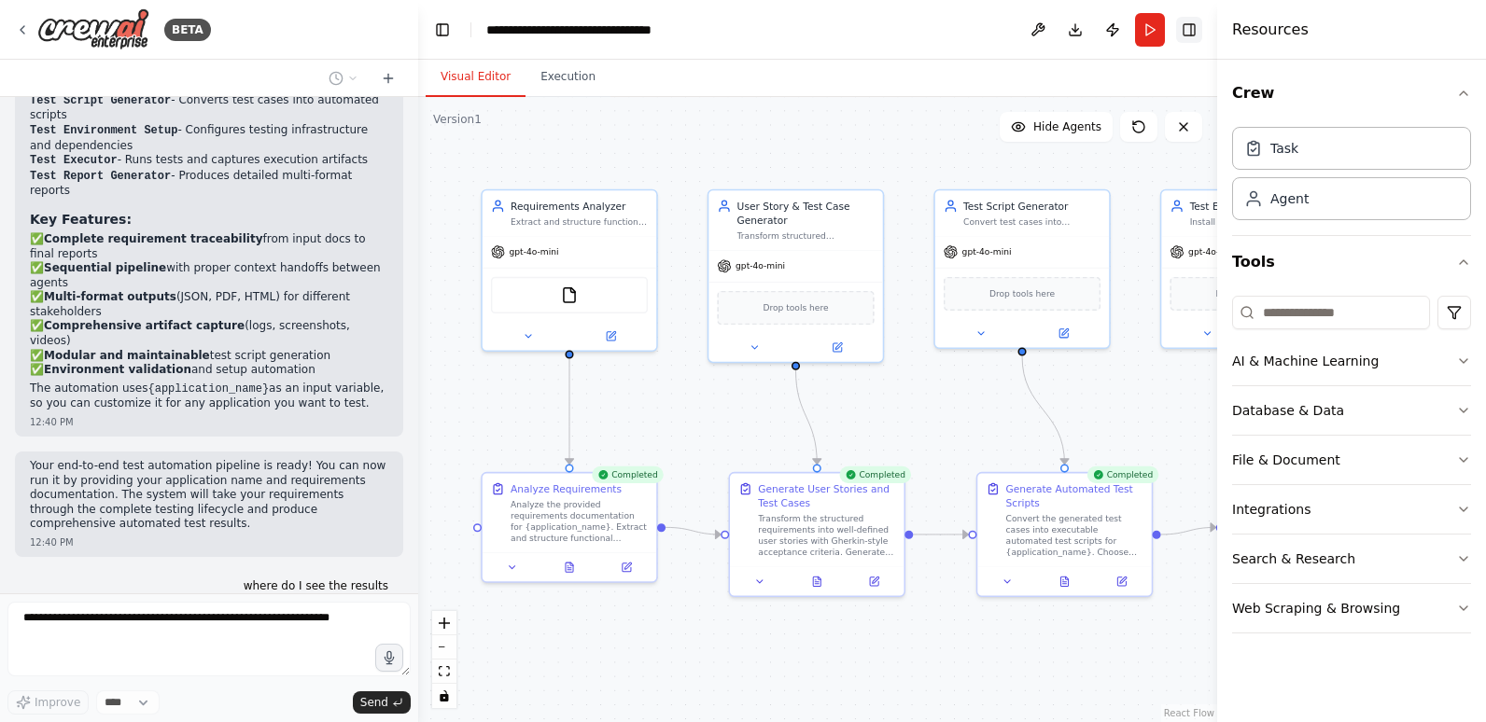
click at [1185, 27] on button "Toggle Right Sidebar" at bounding box center [1189, 30] width 26 height 26
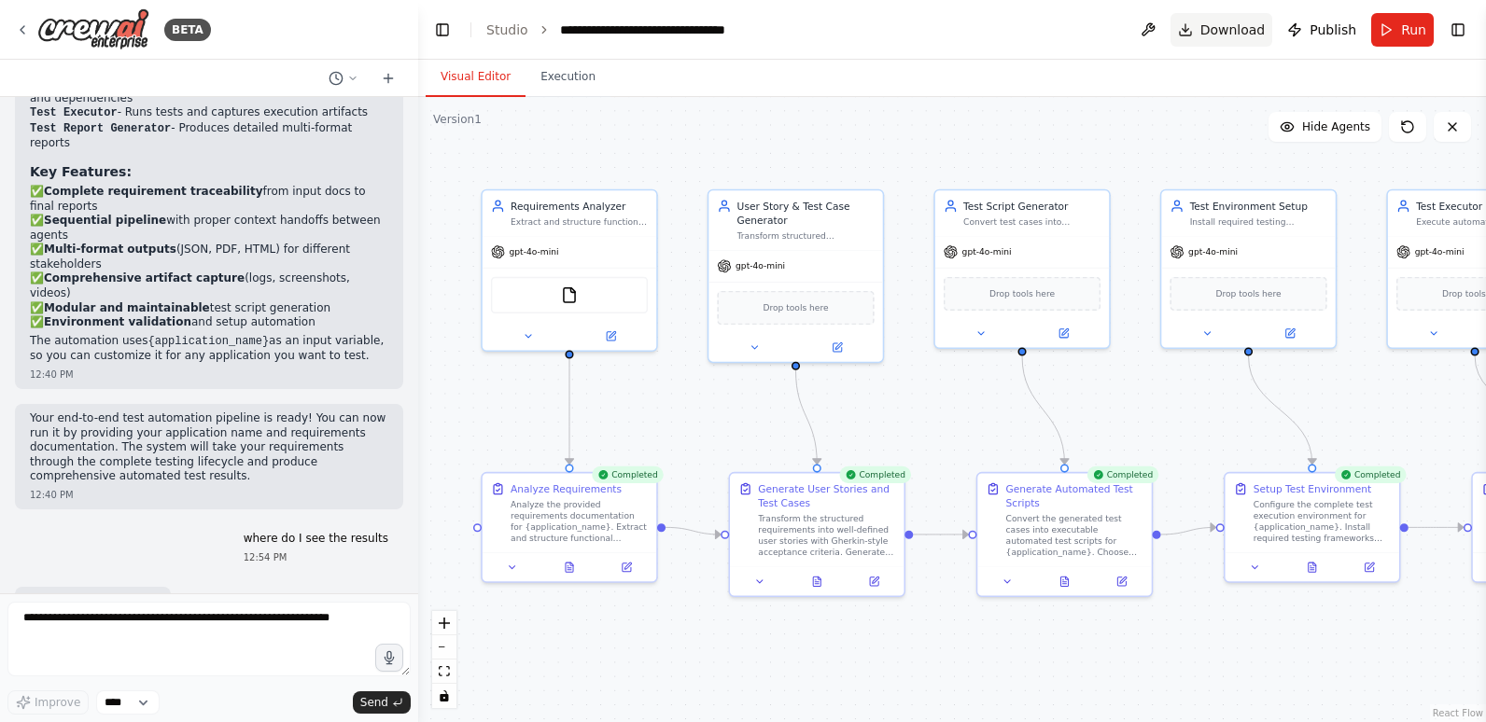
click at [1237, 31] on span "Download" at bounding box center [1232, 30] width 65 height 19
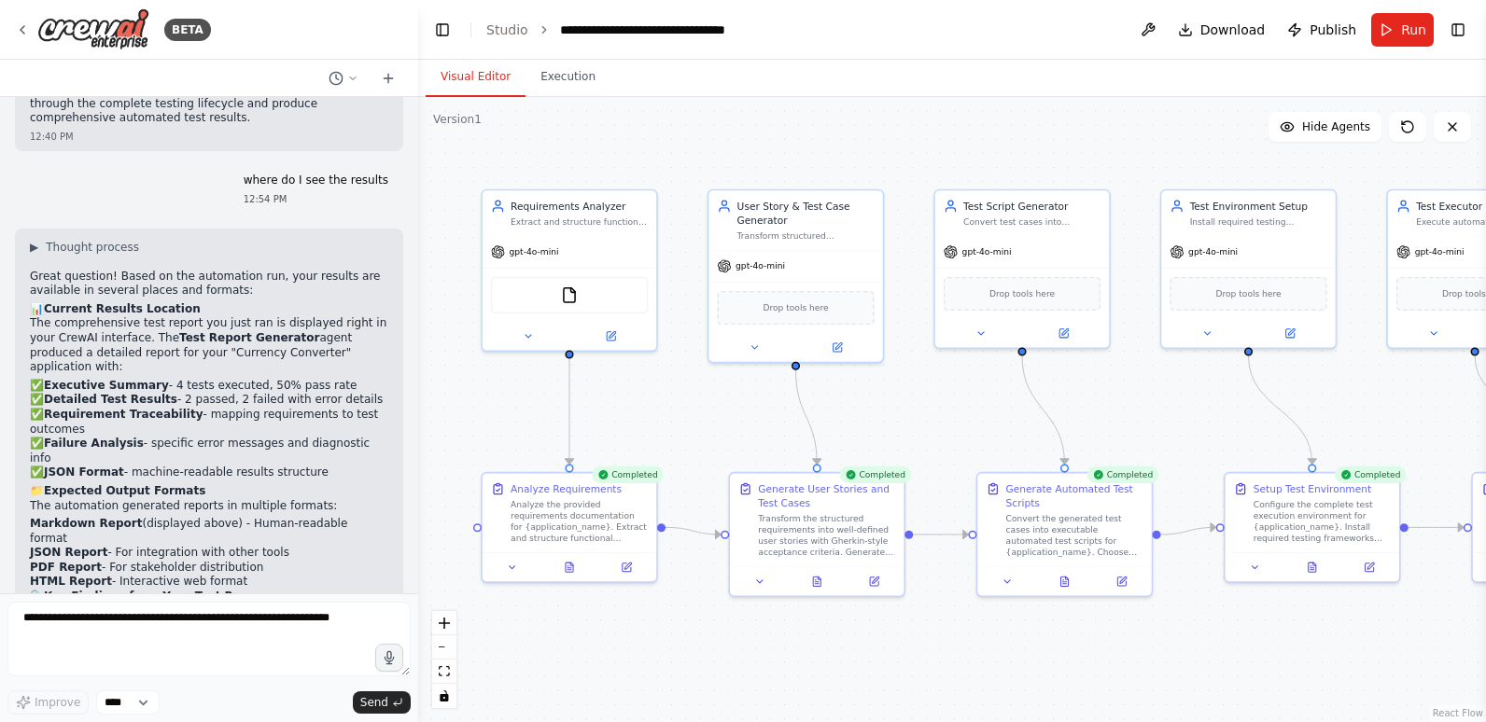
scroll to position [3391, 0]
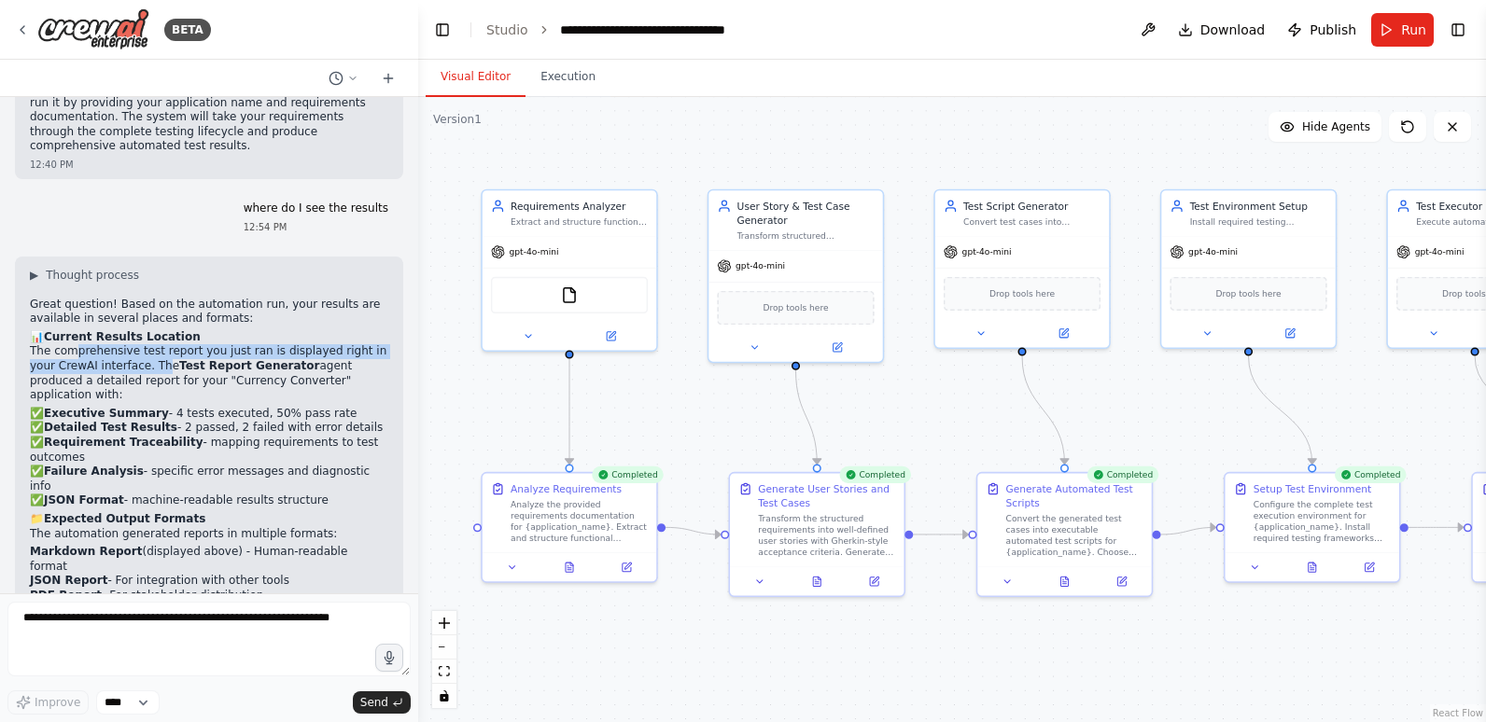
drag, startPoint x: 69, startPoint y: 266, endPoint x: 129, endPoint y: 276, distance: 60.6
click at [129, 344] on p "The comprehensive test report you just ran is displayed right in your CrewAI in…" at bounding box center [209, 373] width 358 height 58
click at [820, 579] on icon at bounding box center [816, 578] width 7 height 9
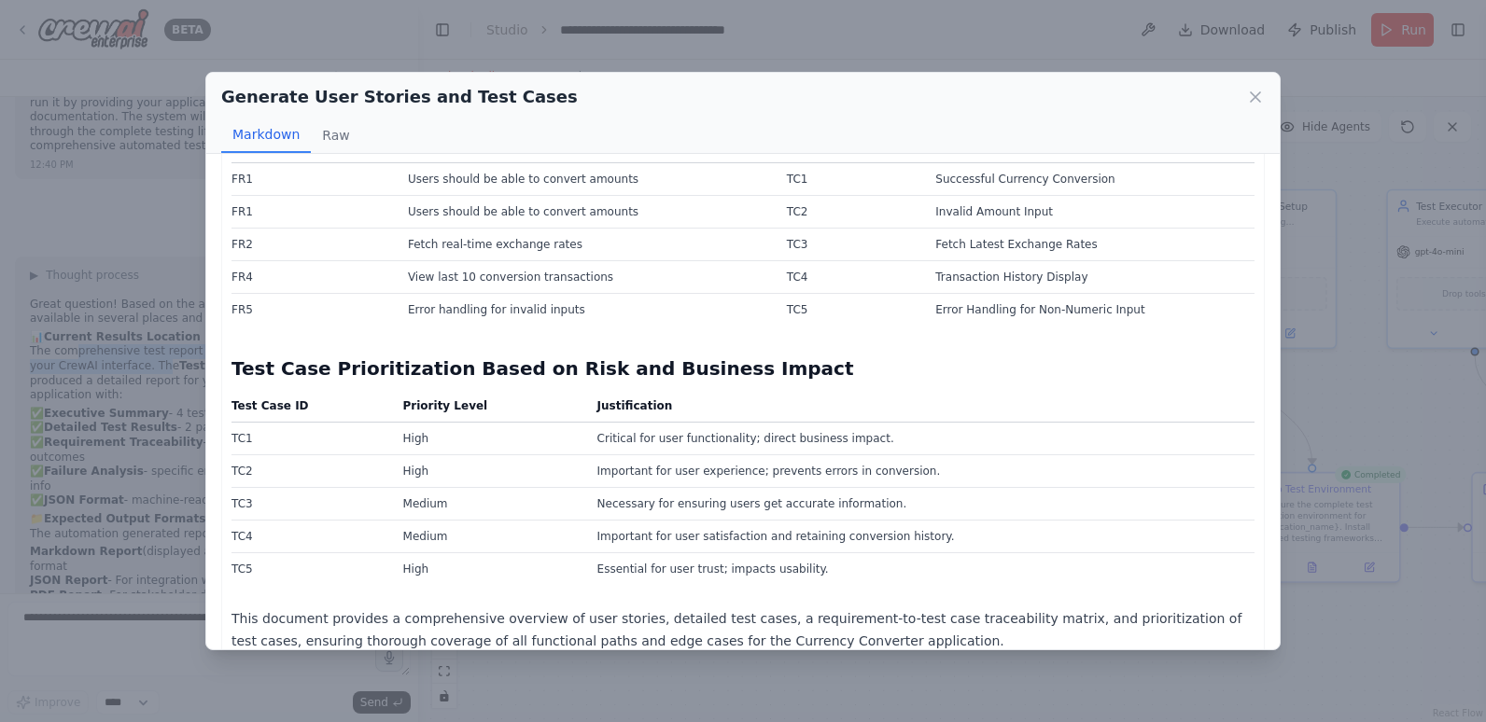
scroll to position [2299, 0]
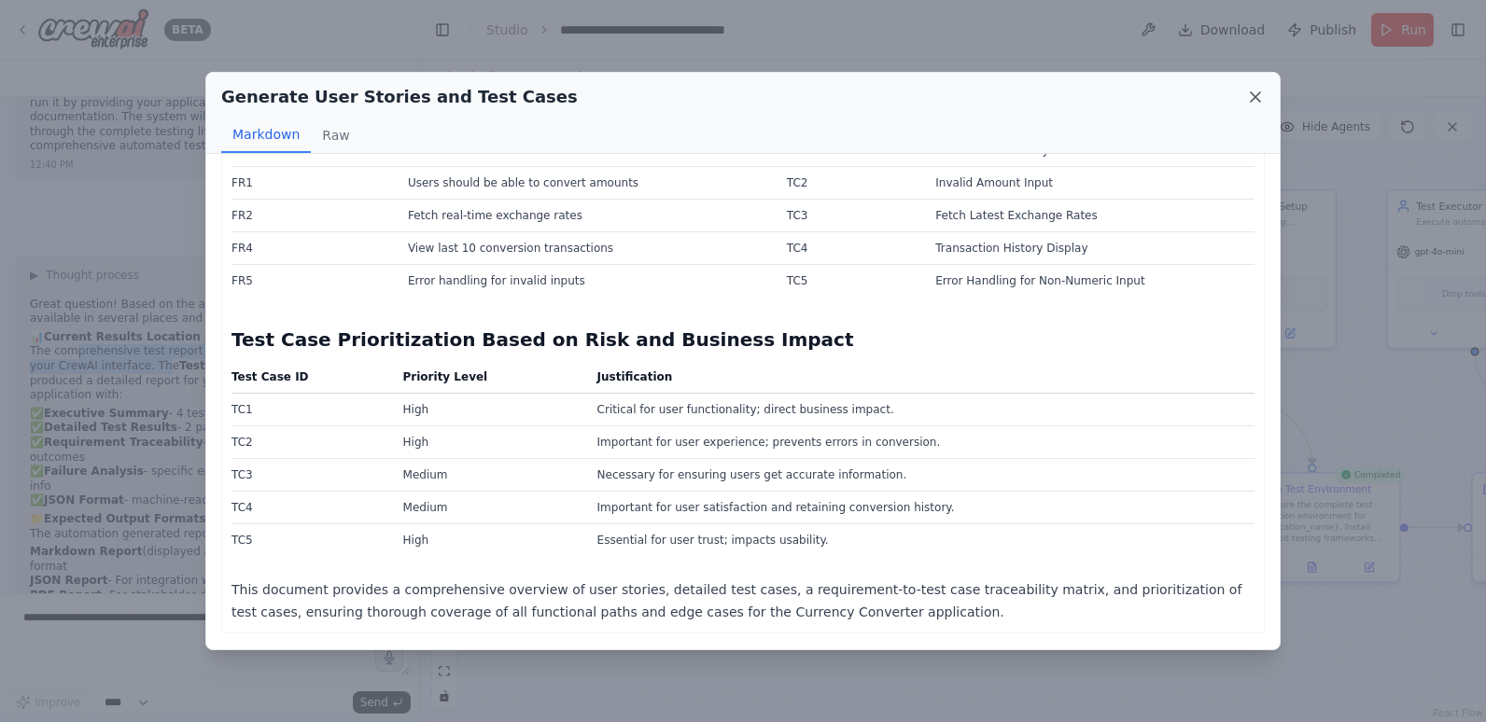
click at [1255, 88] on icon at bounding box center [1255, 97] width 19 height 19
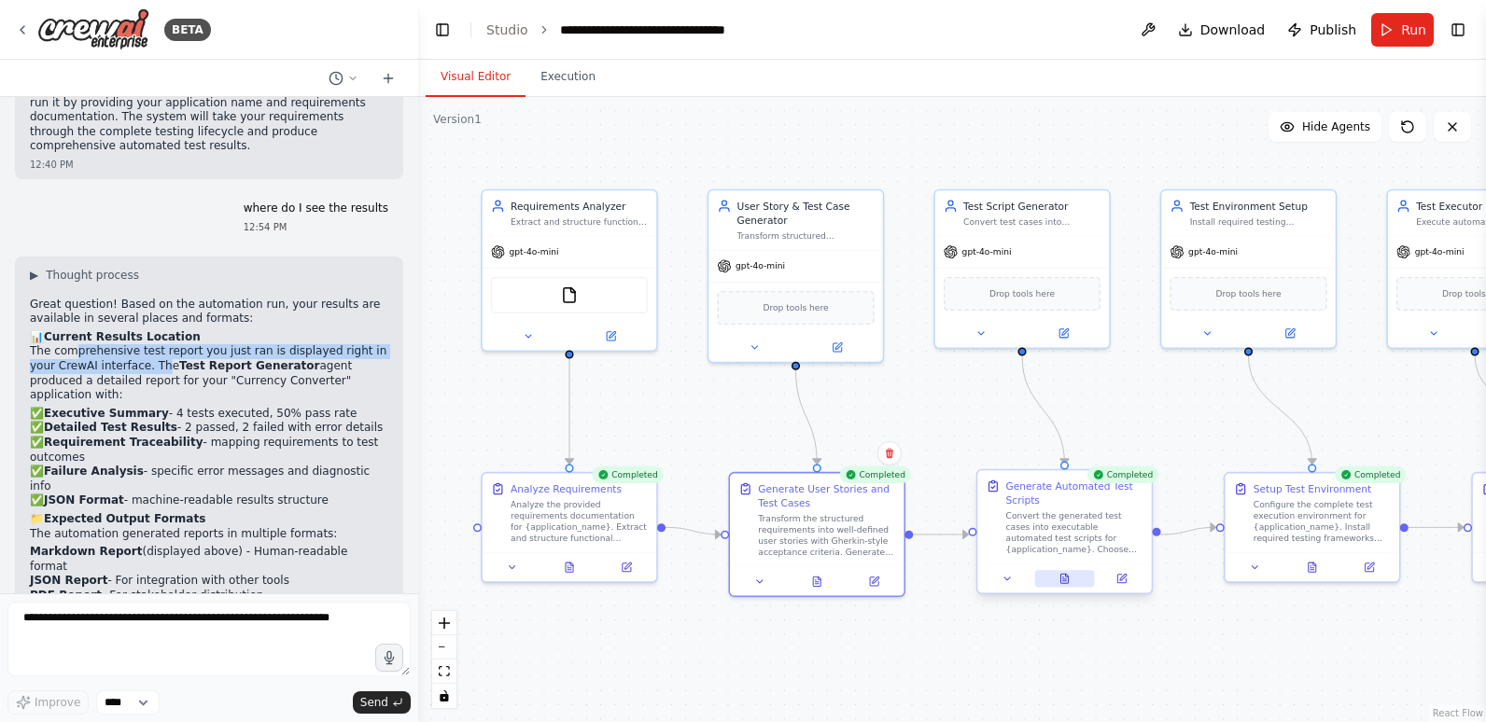
click at [1067, 585] on button at bounding box center [1064, 578] width 60 height 17
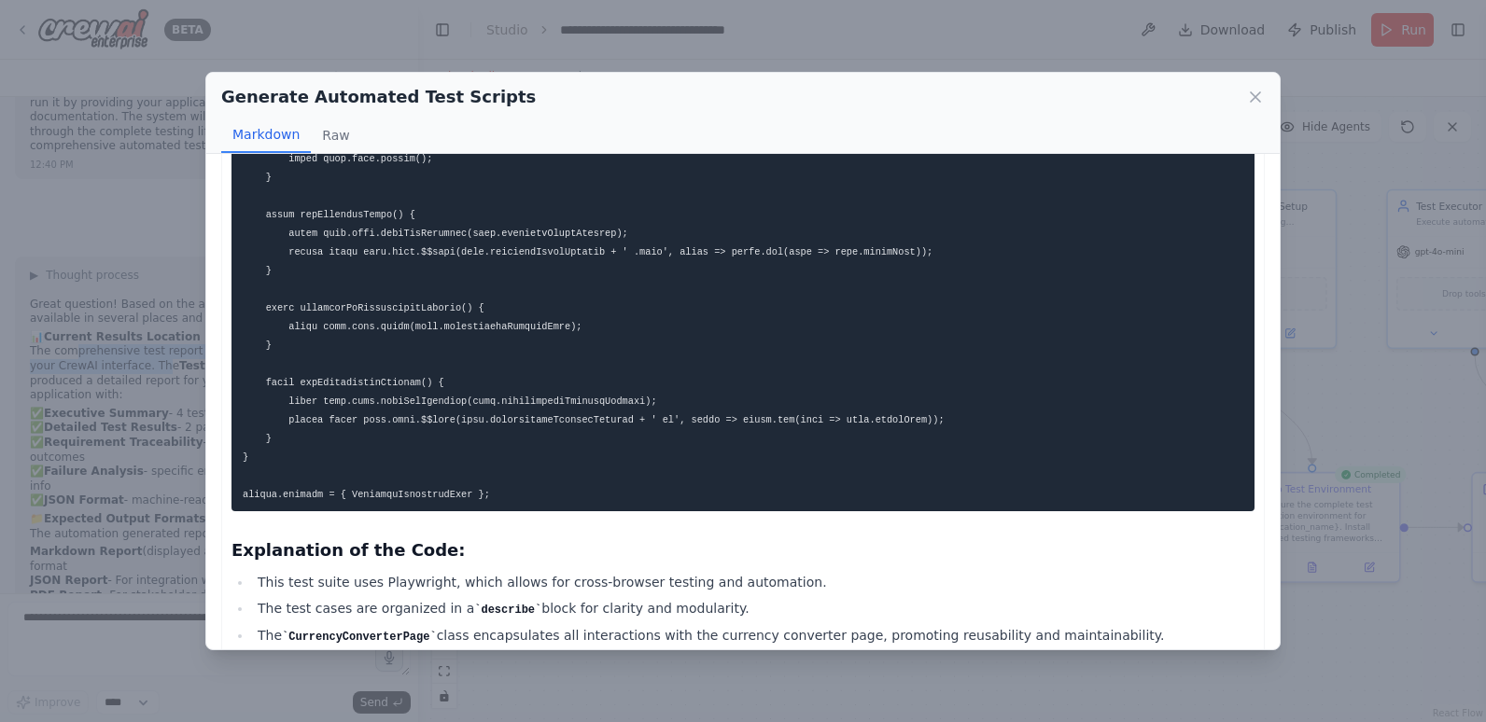
scroll to position [2053, 0]
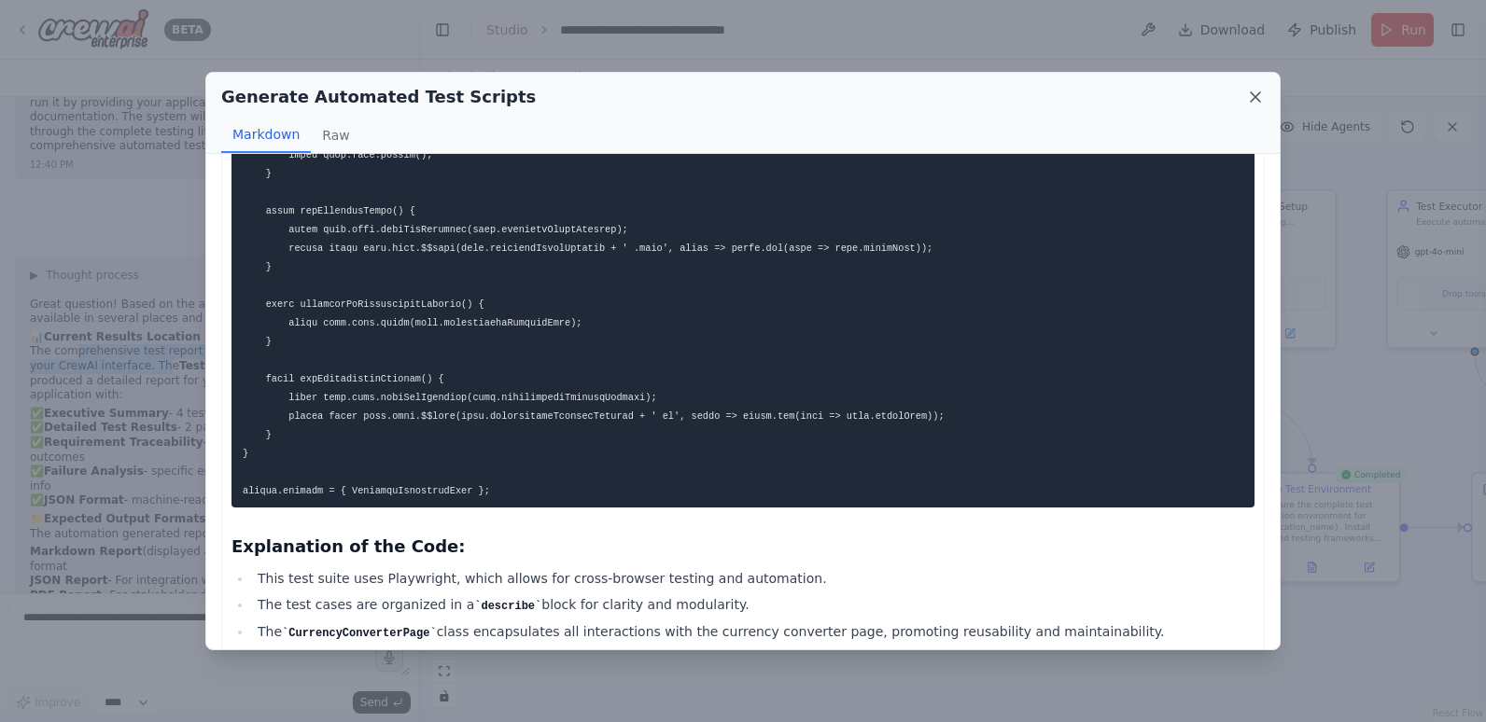
click at [1254, 96] on icon at bounding box center [1255, 96] width 9 height 9
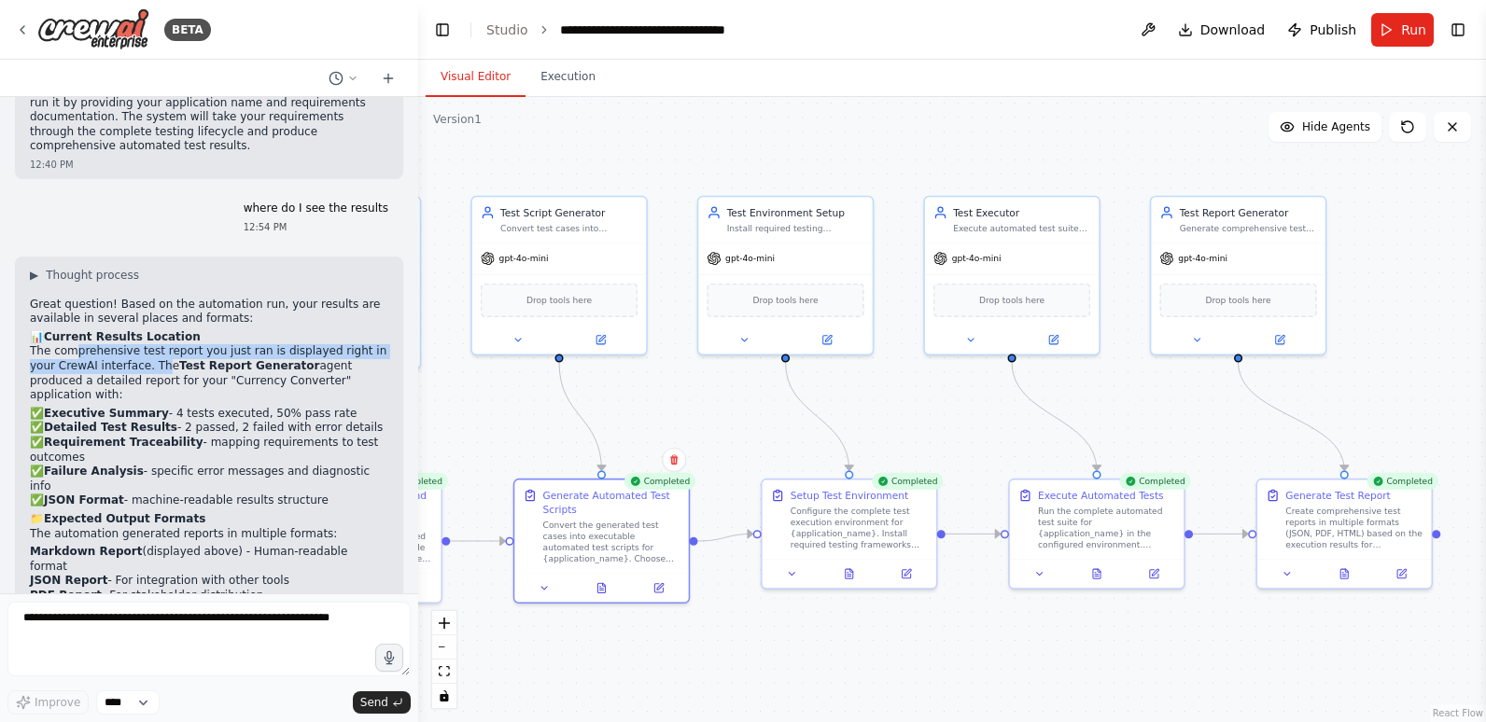
drag, startPoint x: 1349, startPoint y: 649, endPoint x: 887, endPoint y: 654, distance: 462.9
click at [887, 654] on div ".deletable-edge-delete-btn { width: 20px; height: 20px; border: 0px solid #ffff…" at bounding box center [952, 409] width 1068 height 625
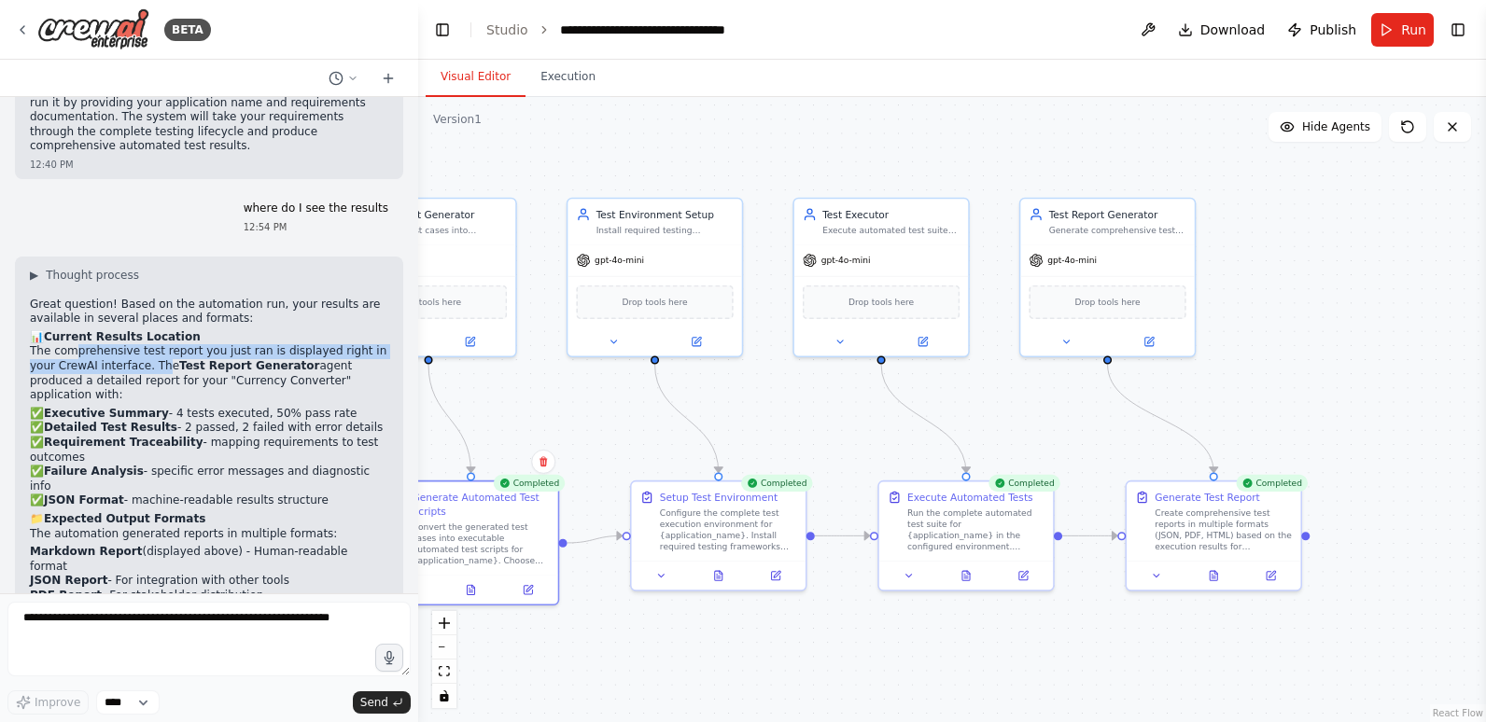
drag, startPoint x: 1142, startPoint y: 654, endPoint x: 893, endPoint y: 649, distance: 249.2
click at [954, 657] on div ".deletable-edge-delete-btn { width: 20px; height: 20px; border: 0px solid #ffff…" at bounding box center [952, 409] width 1068 height 625
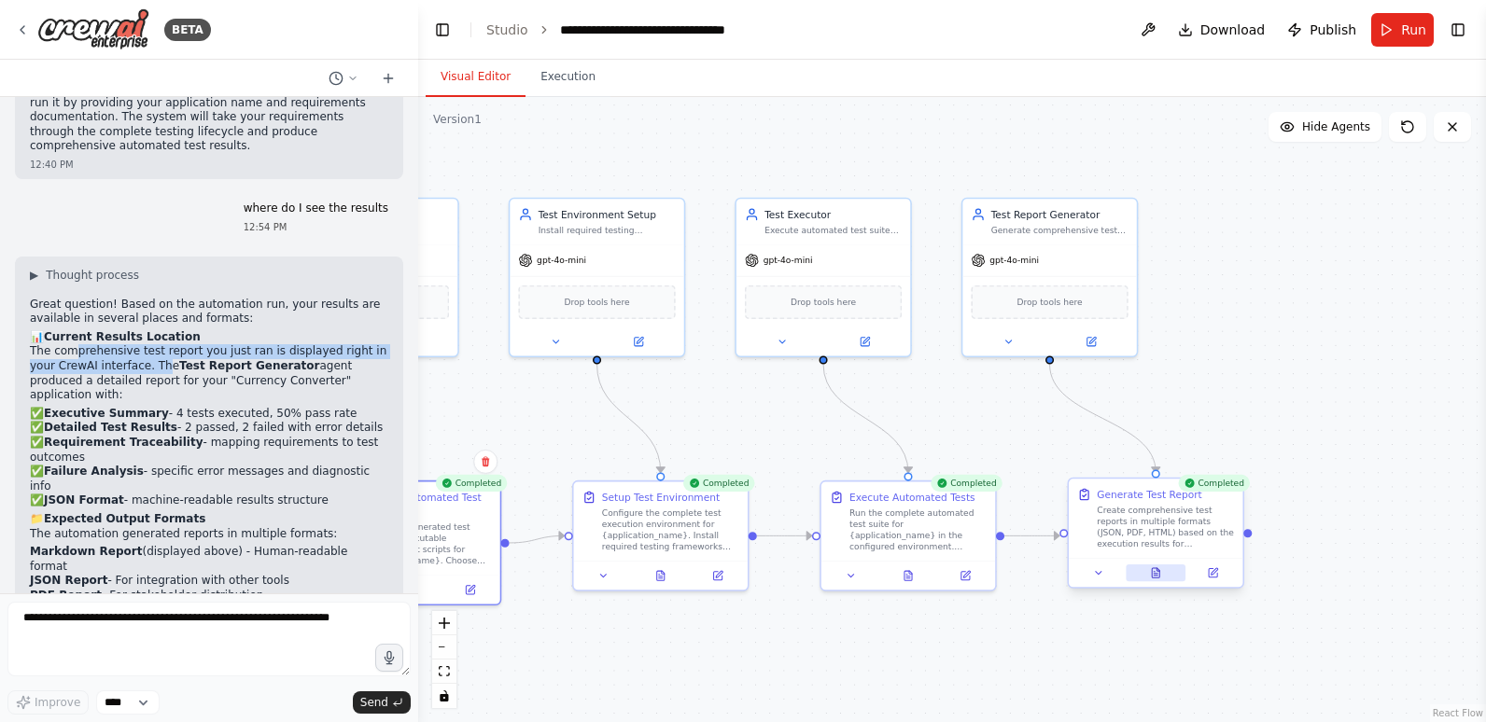
click at [1151, 569] on icon at bounding box center [1155, 572] width 11 height 11
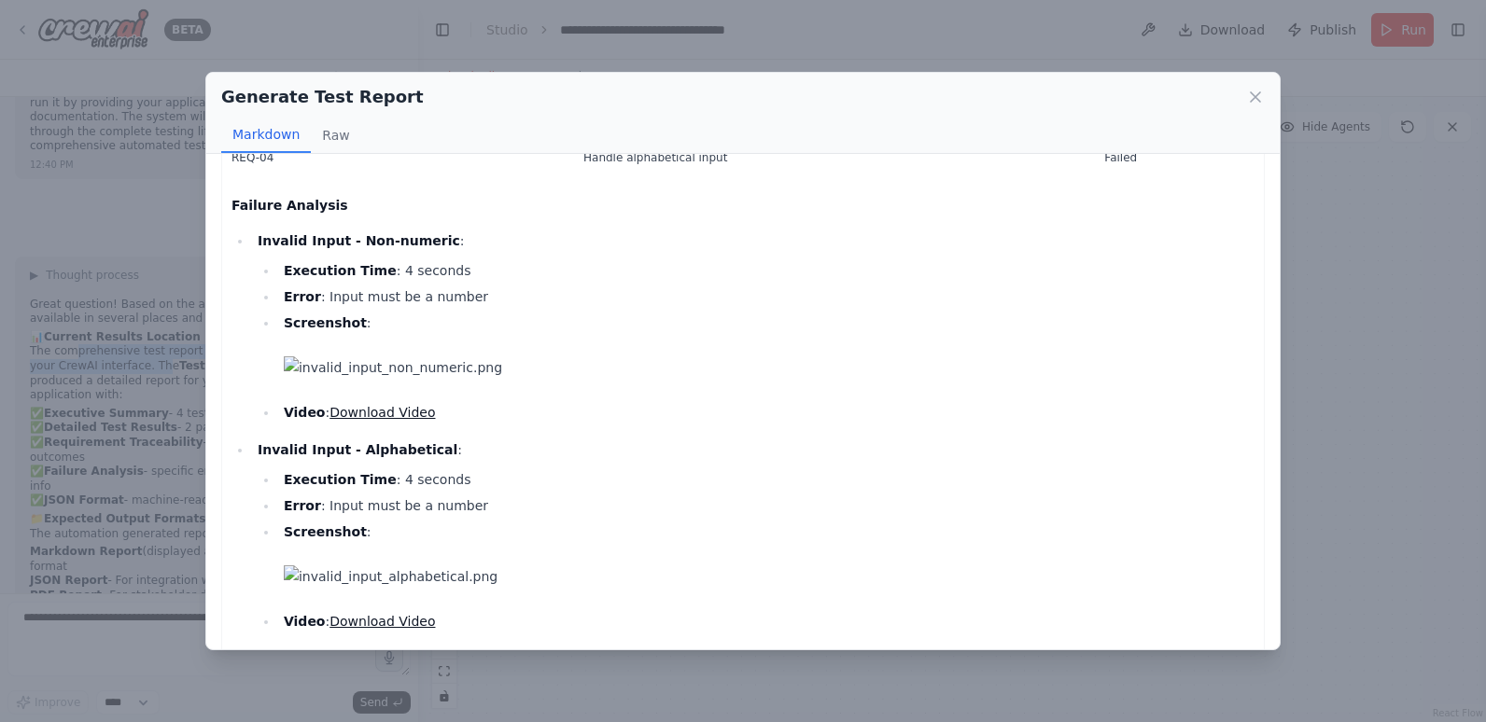
scroll to position [747, 0]
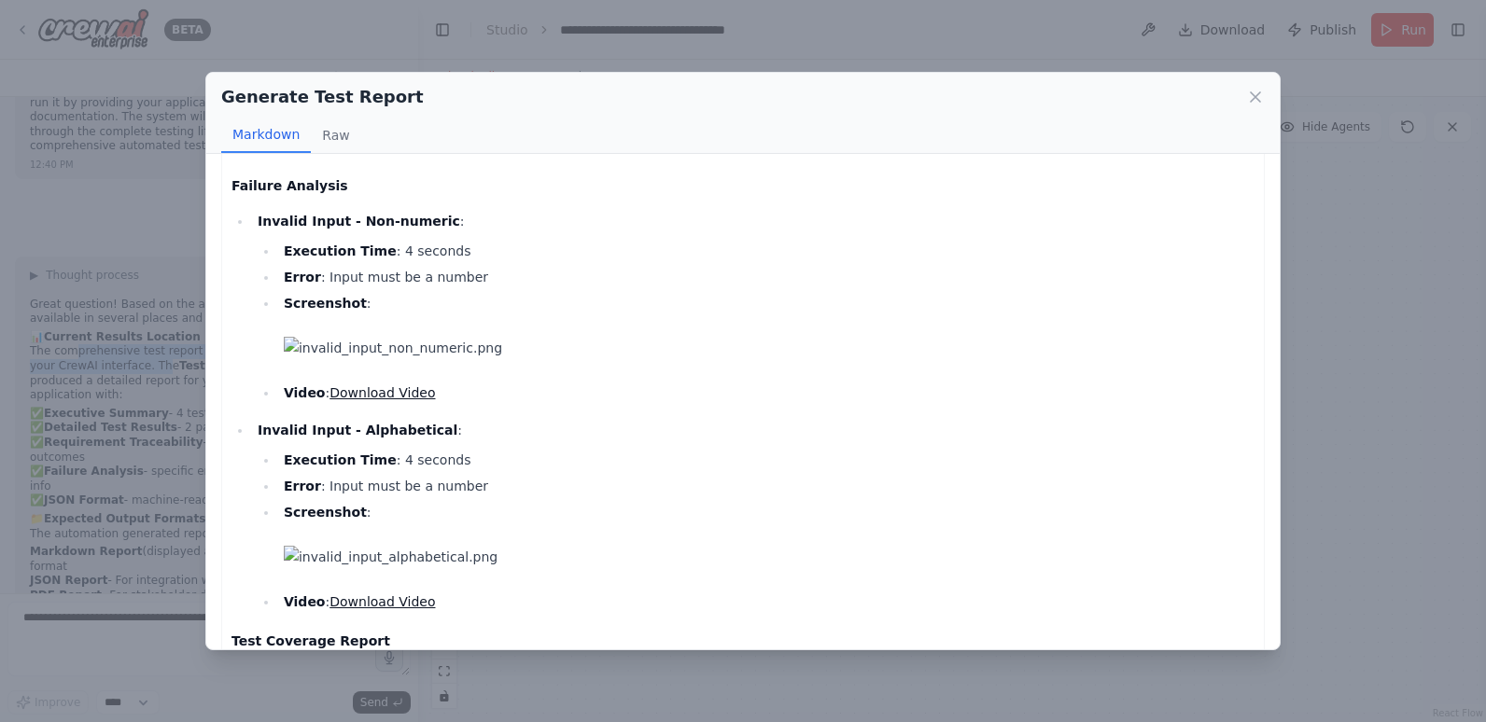
click at [394, 393] on link "Download Video" at bounding box center [381, 392] width 105 height 15
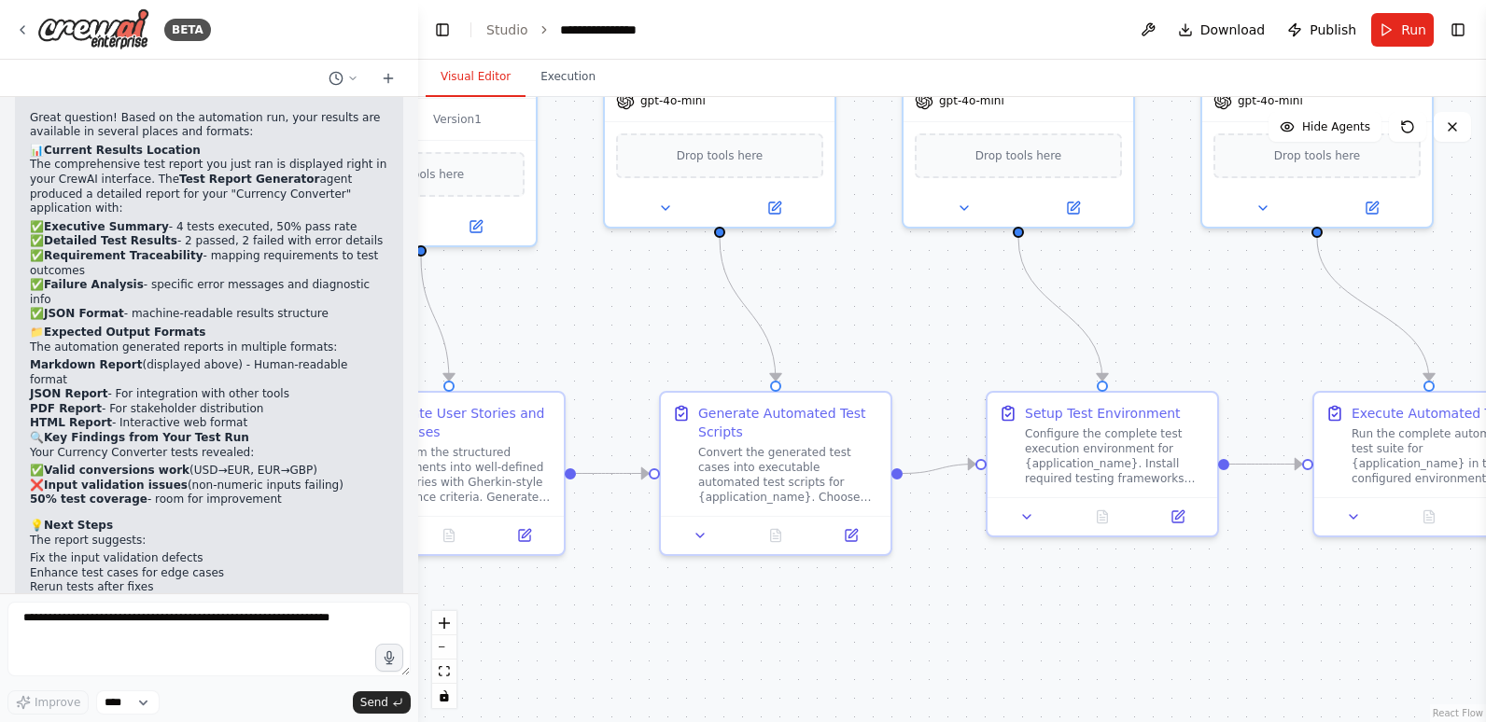
drag, startPoint x: 1393, startPoint y: 510, endPoint x: 887, endPoint y: 337, distance: 534.5
click at [887, 337] on div ".deletable-edge-delete-btn { width: 20px; height: 20px; border: 0px solid #ffff…" at bounding box center [952, 409] width 1068 height 625
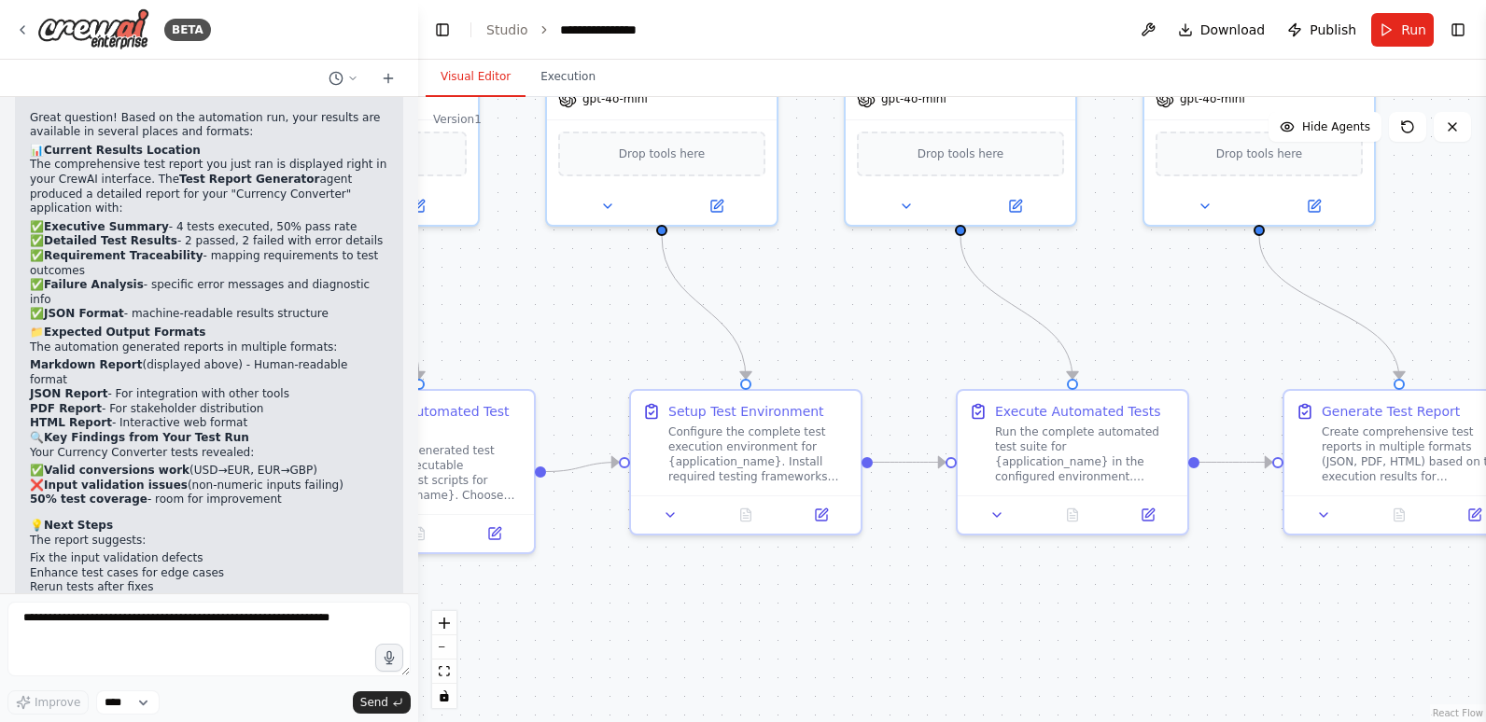
drag, startPoint x: 1291, startPoint y: 590, endPoint x: 934, endPoint y: 588, distance: 356.5
click at [934, 588] on div ".deletable-edge-delete-btn { width: 20px; height: 20px; border: 0px solid #ffff…" at bounding box center [952, 409] width 1068 height 625
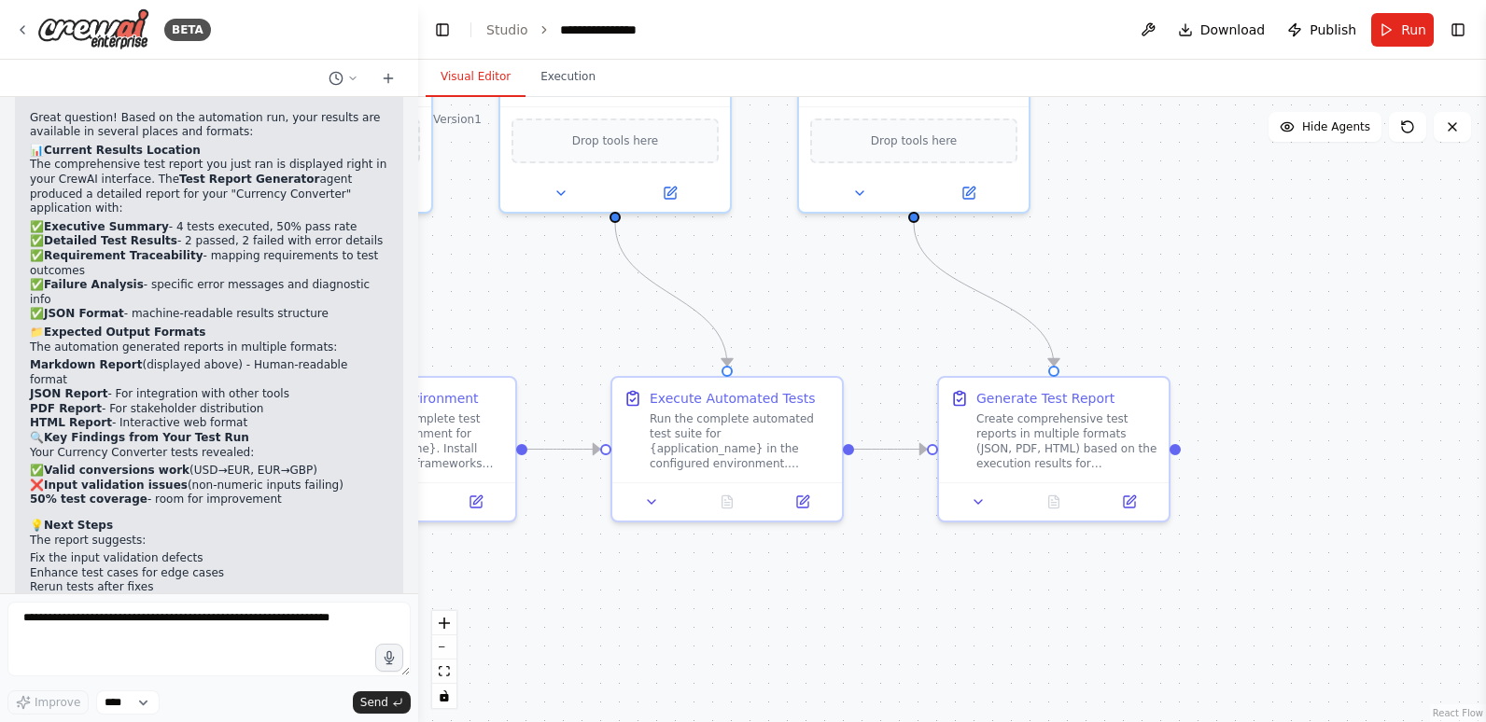
drag, startPoint x: 1246, startPoint y: 588, endPoint x: 915, endPoint y: 574, distance: 330.7
click at [915, 574] on div ".deletable-edge-delete-btn { width: 20px; height: 20px; border: 0px solid #ffff…" at bounding box center [952, 409] width 1068 height 625
click at [1123, 492] on button at bounding box center [1129, 496] width 64 height 22
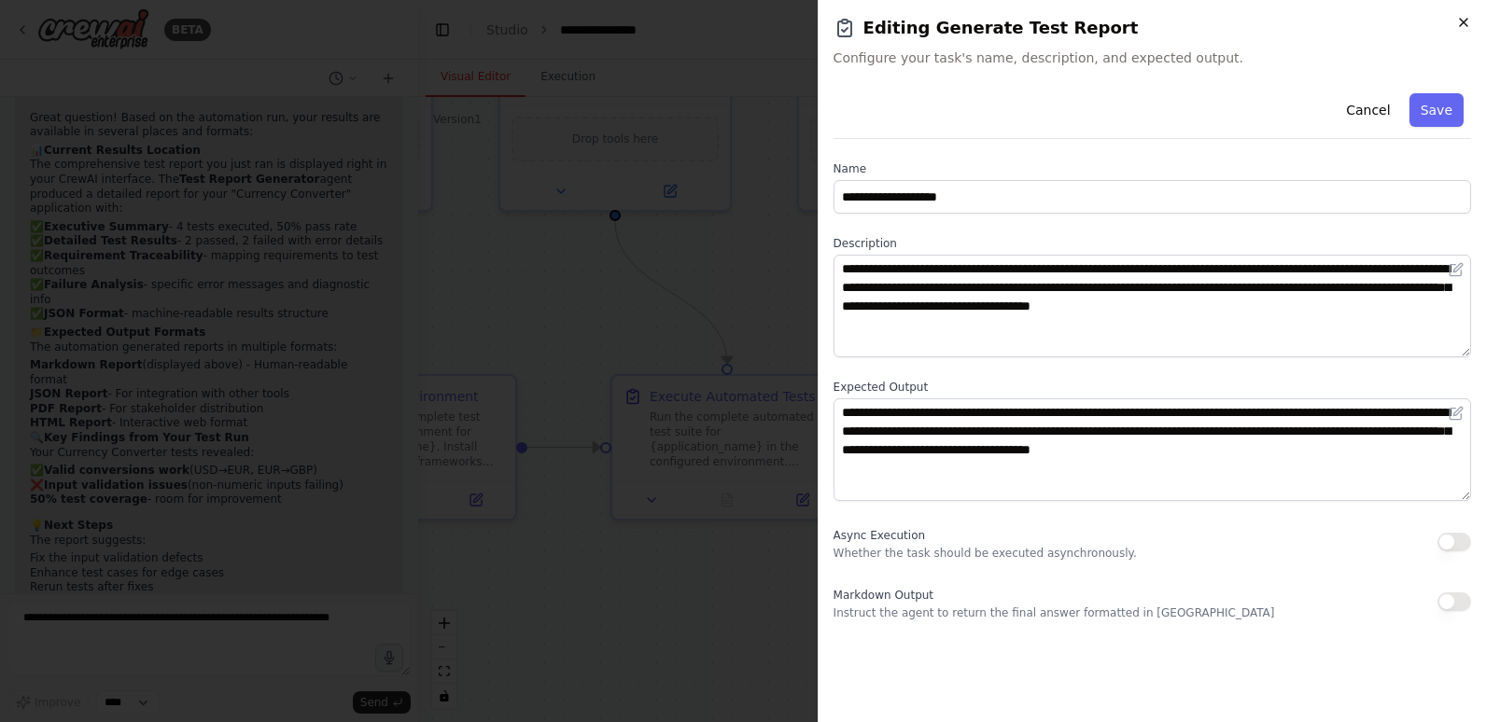
click at [1470, 26] on icon "button" at bounding box center [1463, 22] width 15 height 15
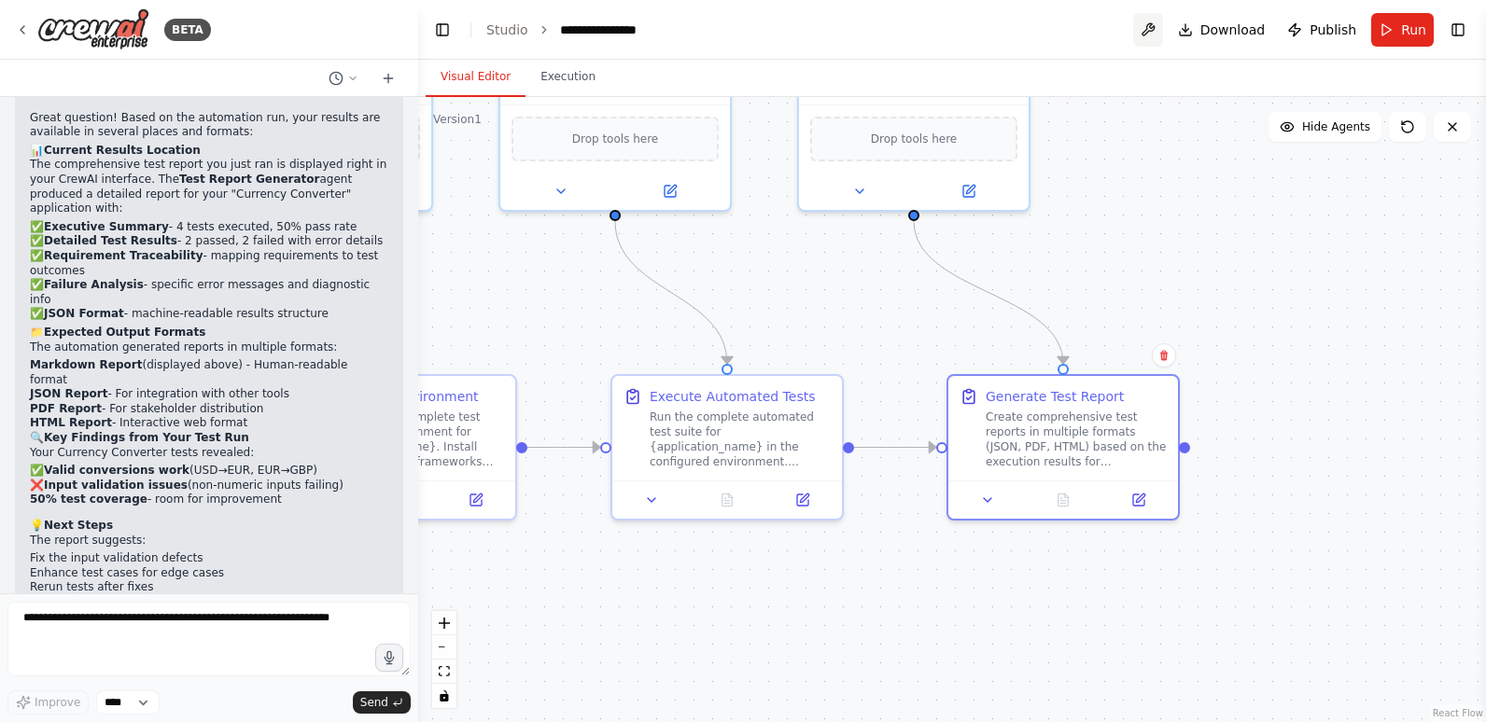
click at [1156, 31] on button at bounding box center [1148, 30] width 30 height 34
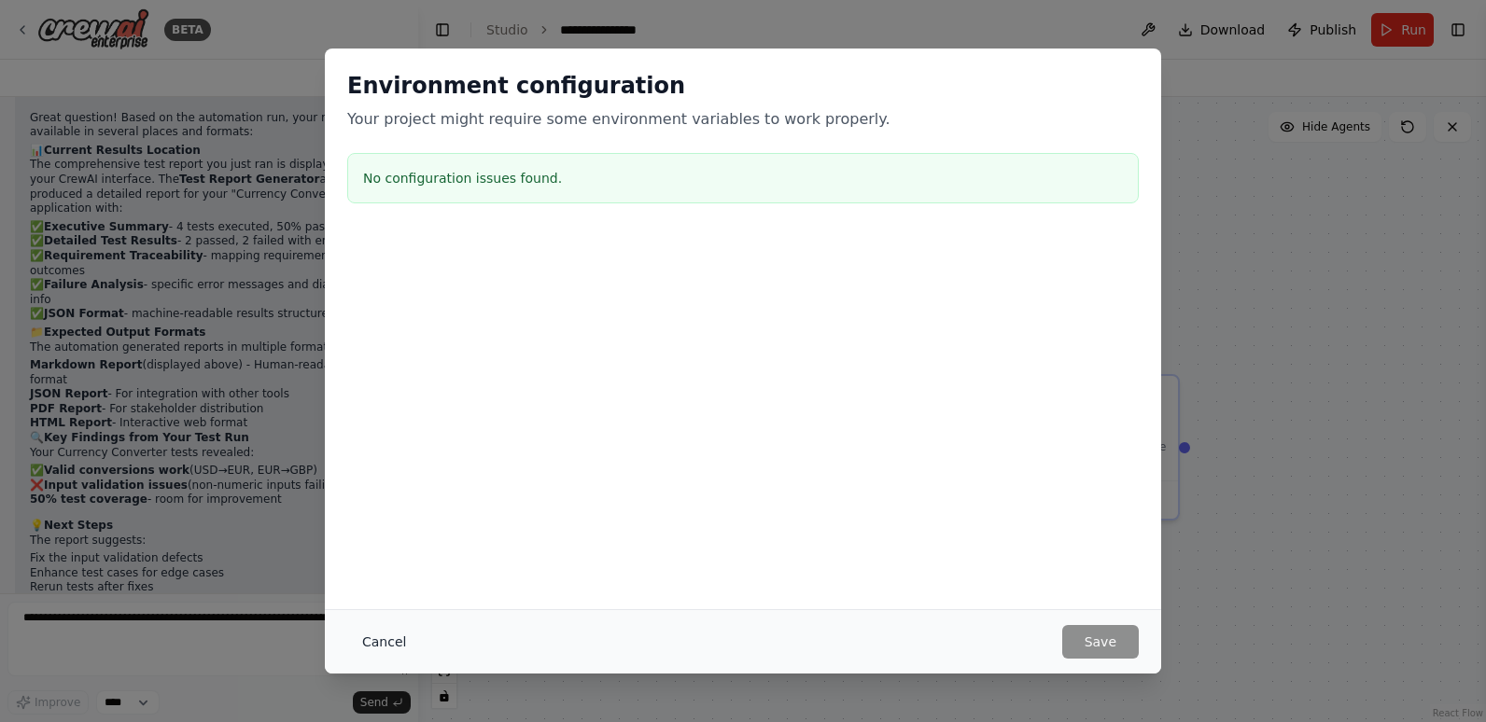
click at [371, 635] on button "Cancel" at bounding box center [384, 642] width 74 height 34
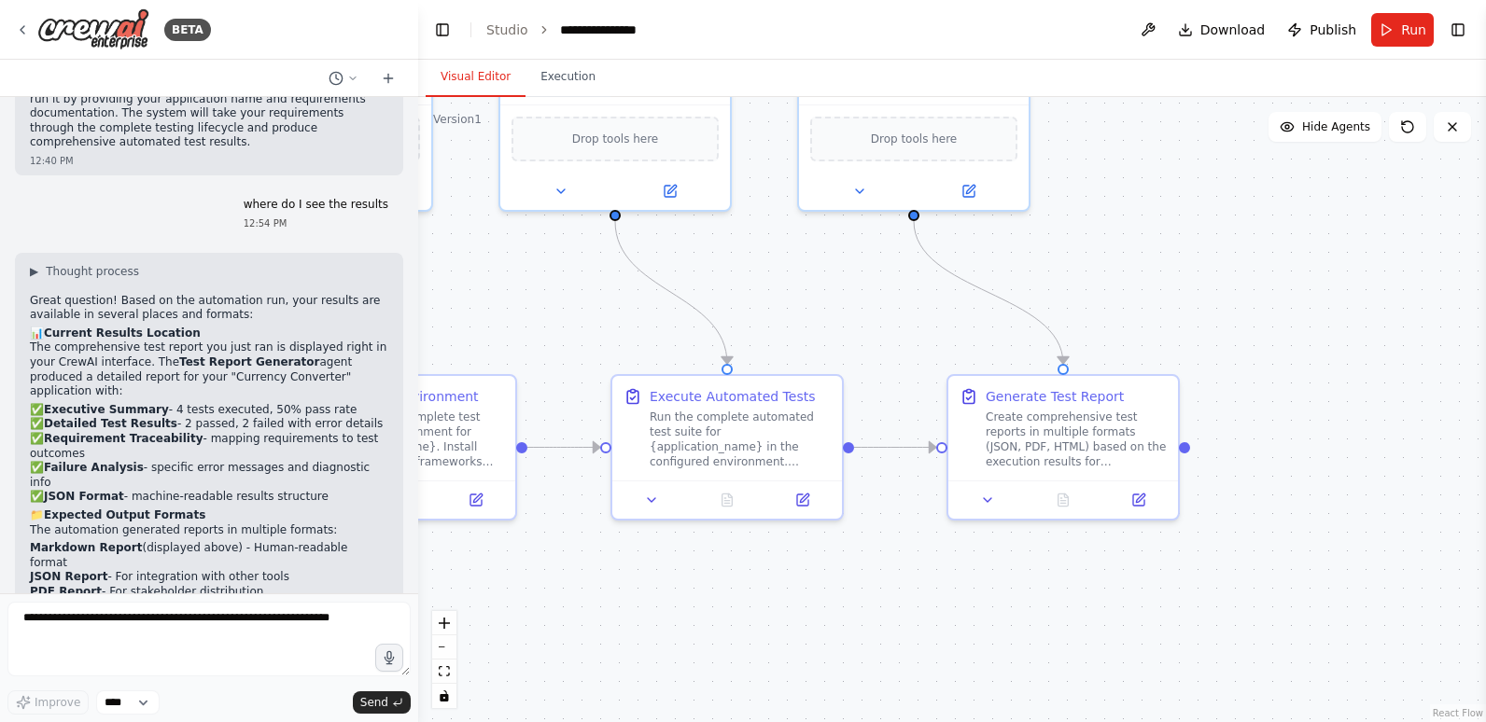
scroll to position [3578, 0]
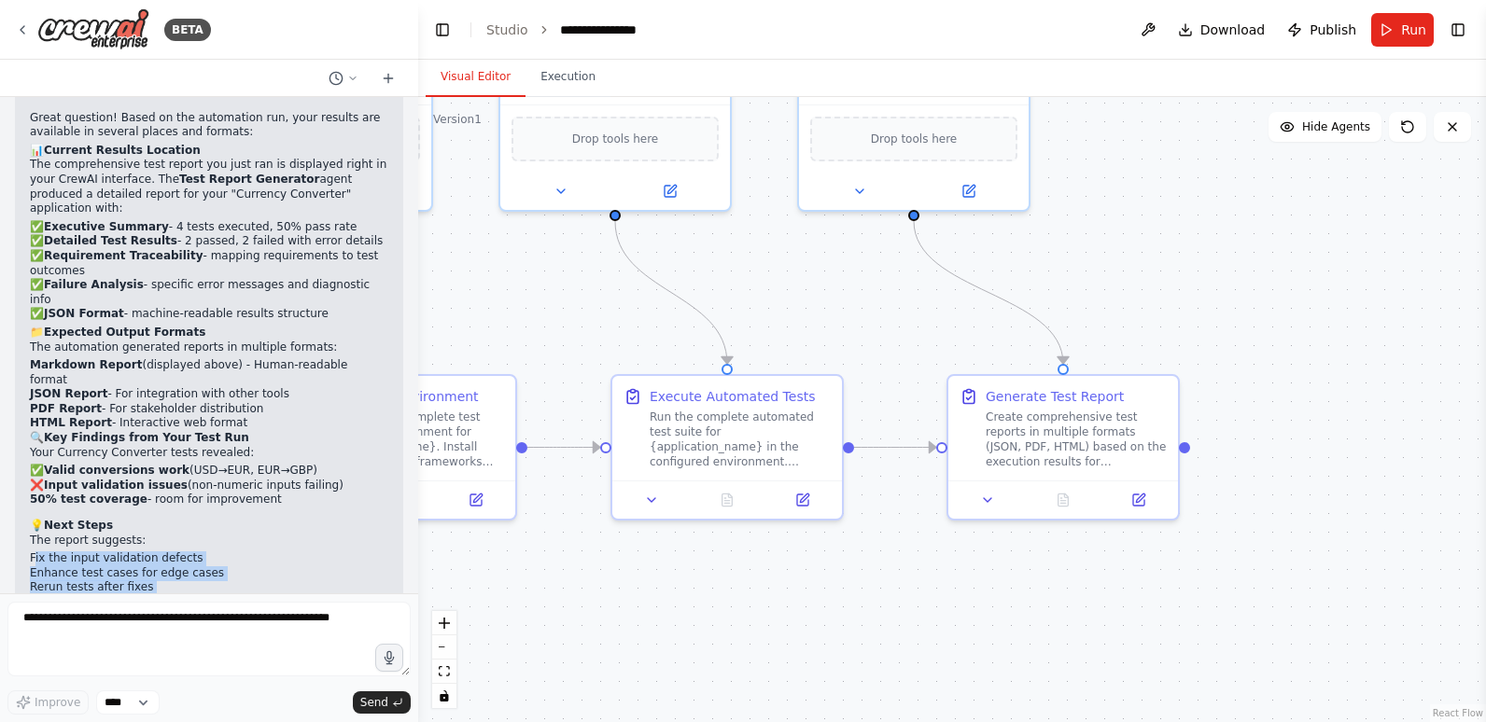
drag, startPoint x: 33, startPoint y: 426, endPoint x: 101, endPoint y: 496, distance: 97.0
click at [101, 496] on div "▶ Thought process Great question! Based on the automation run, your results are…" at bounding box center [209, 384] width 358 height 606
drag, startPoint x: 101, startPoint y: 496, endPoint x: 27, endPoint y: 406, distance: 116.0
click at [27, 406] on div "▶ Thought process Great question! Based on the automation run, your results are…" at bounding box center [209, 391] width 388 height 642
drag, startPoint x: 30, startPoint y: 426, endPoint x: 211, endPoint y: 513, distance: 201.2
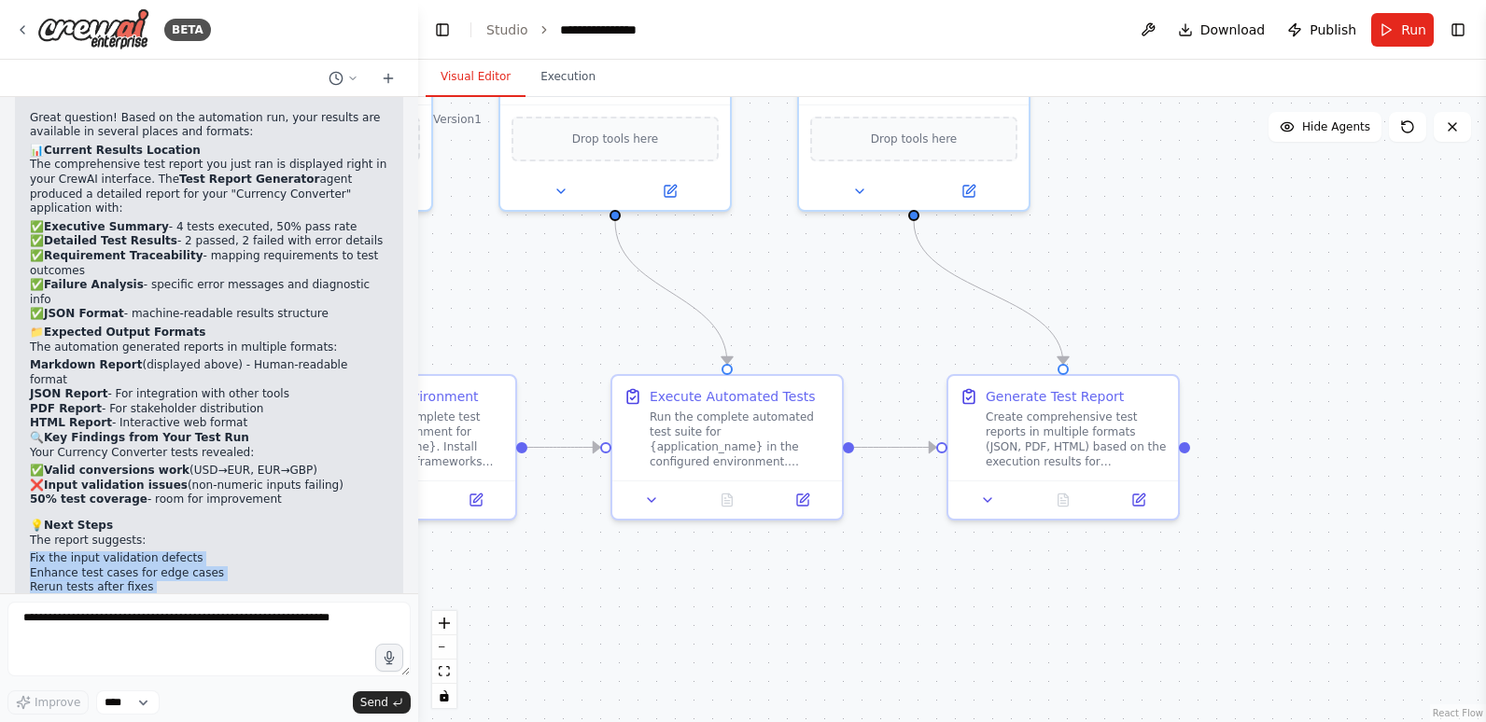
click at [211, 513] on div "▶ Thought process Great question! Based on the automation run, your results are…" at bounding box center [209, 384] width 358 height 606
copy div "Fix the input validation defects Enhance test cases for edge cases Rerun tests …"
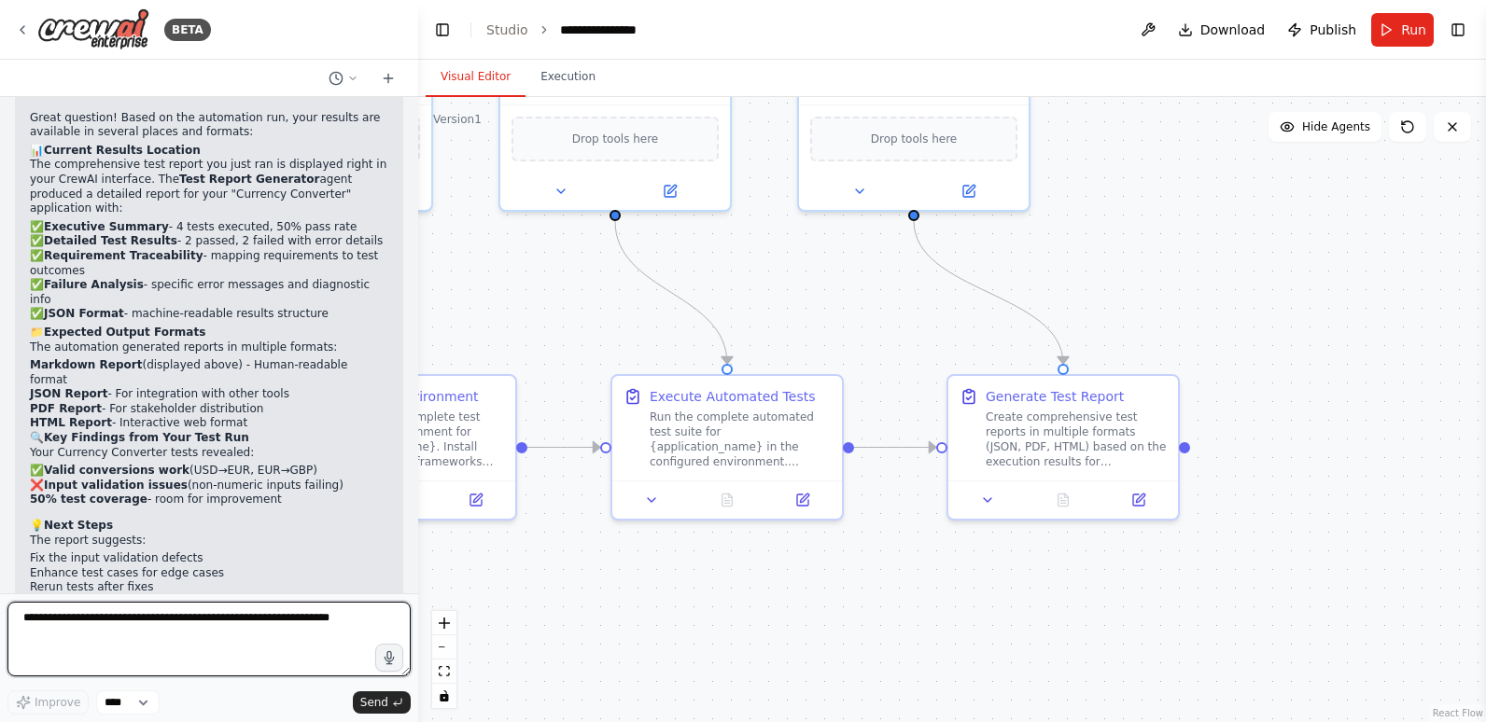
click at [116, 624] on textarea at bounding box center [208, 639] width 403 height 75
paste textarea "**********"
type textarea "**********"
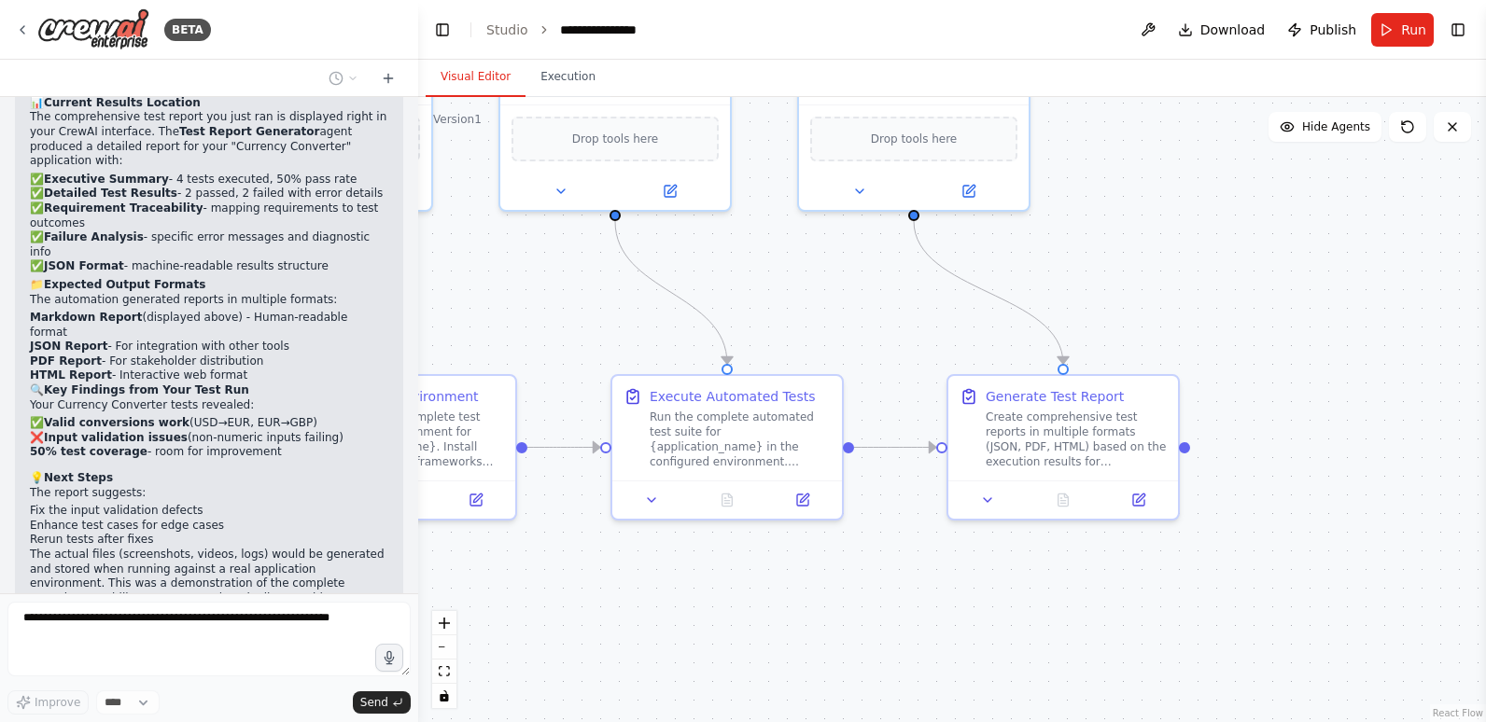
scroll to position [3747, 0]
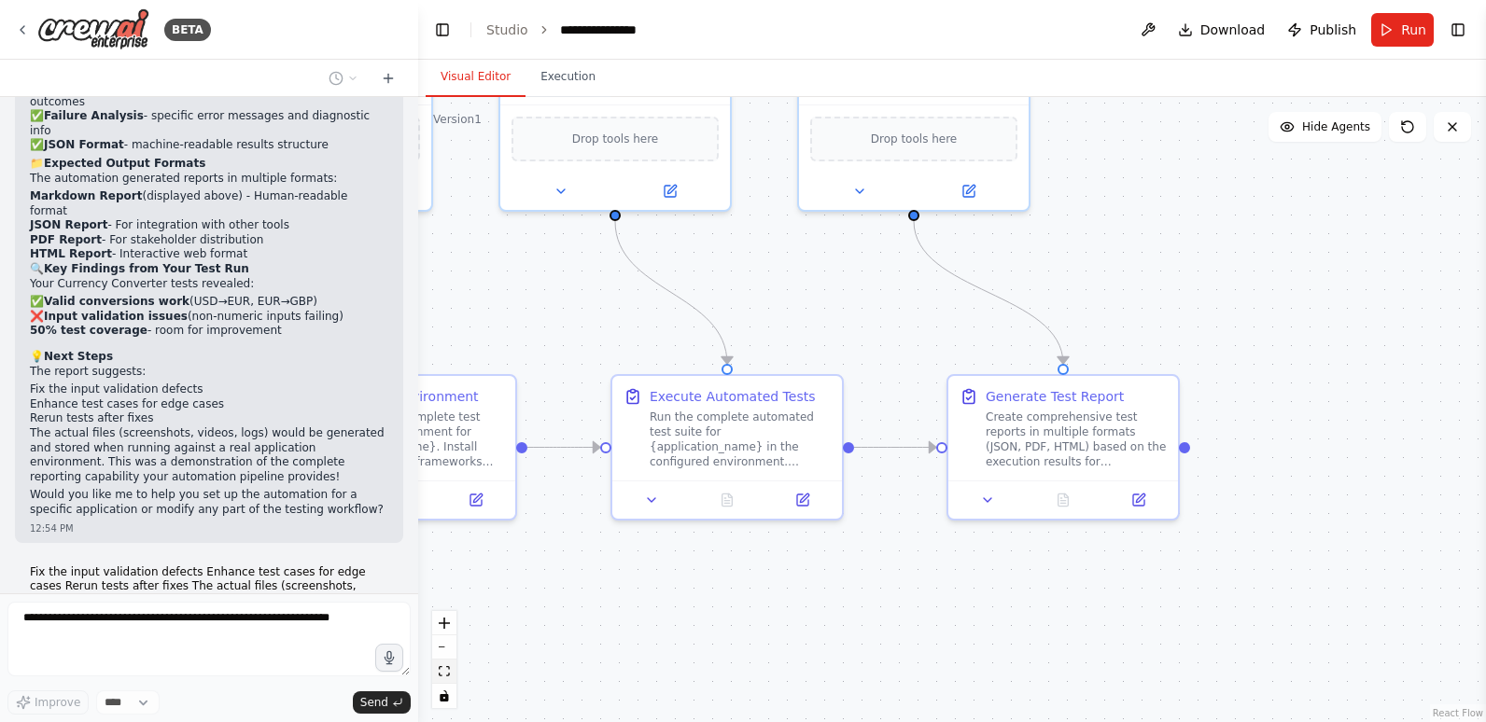
click at [446, 671] on icon "fit view" at bounding box center [444, 671] width 11 height 10
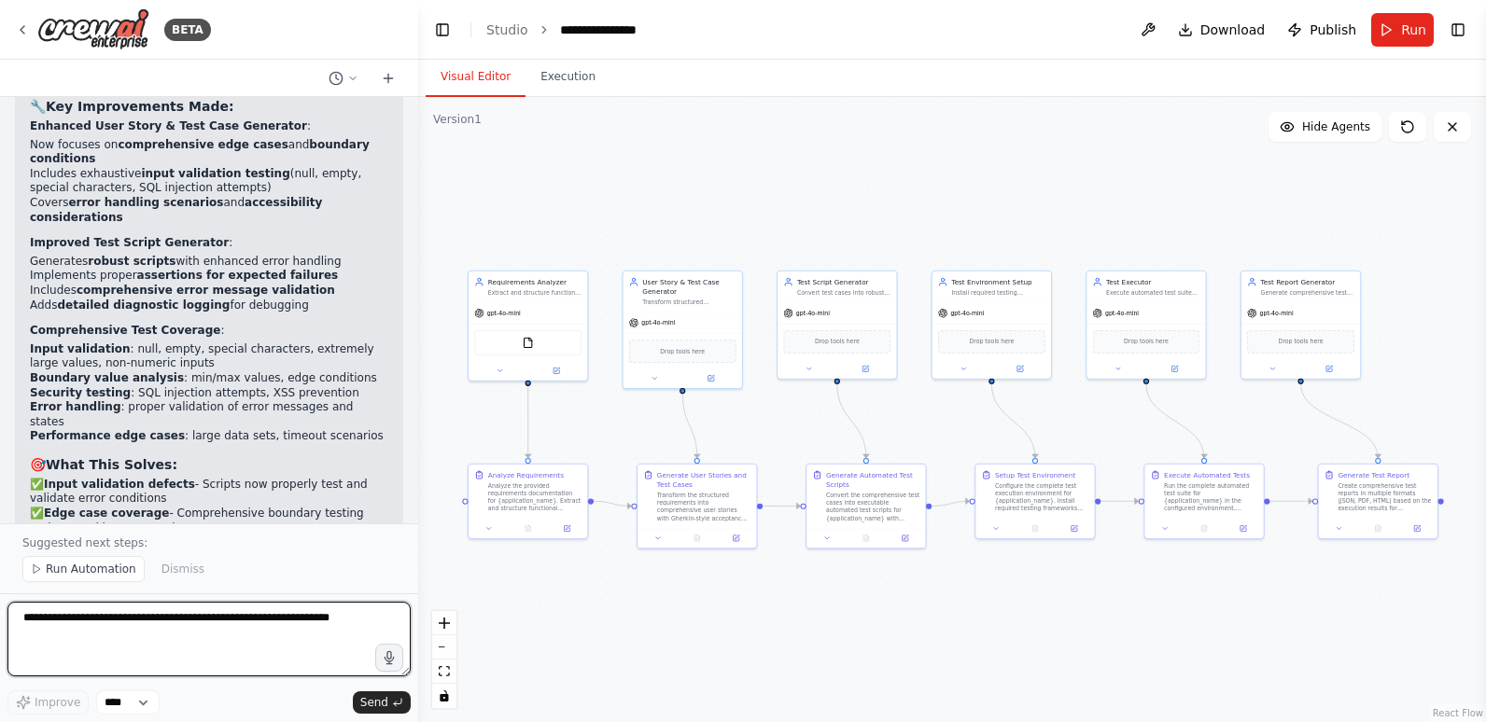
scroll to position [5299, 0]
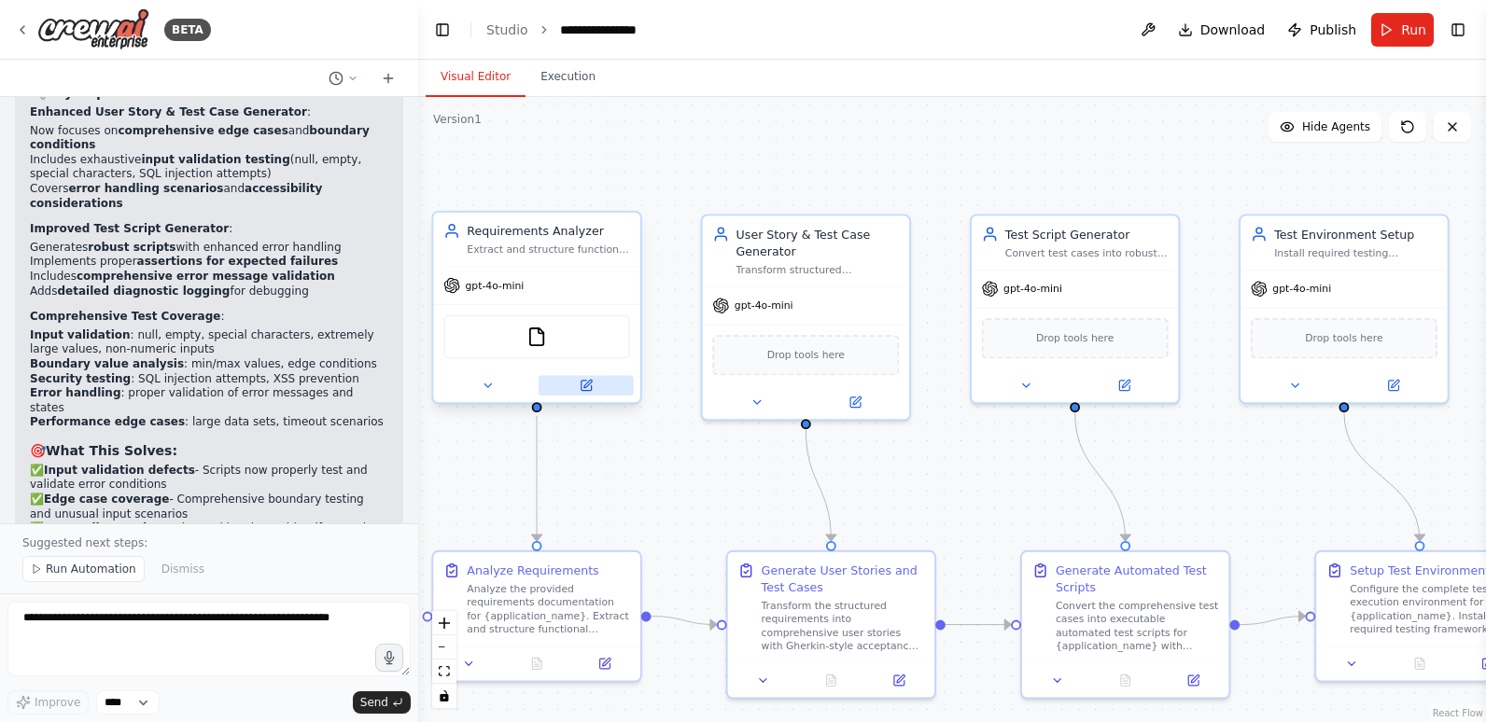
click at [587, 392] on icon at bounding box center [586, 385] width 13 height 13
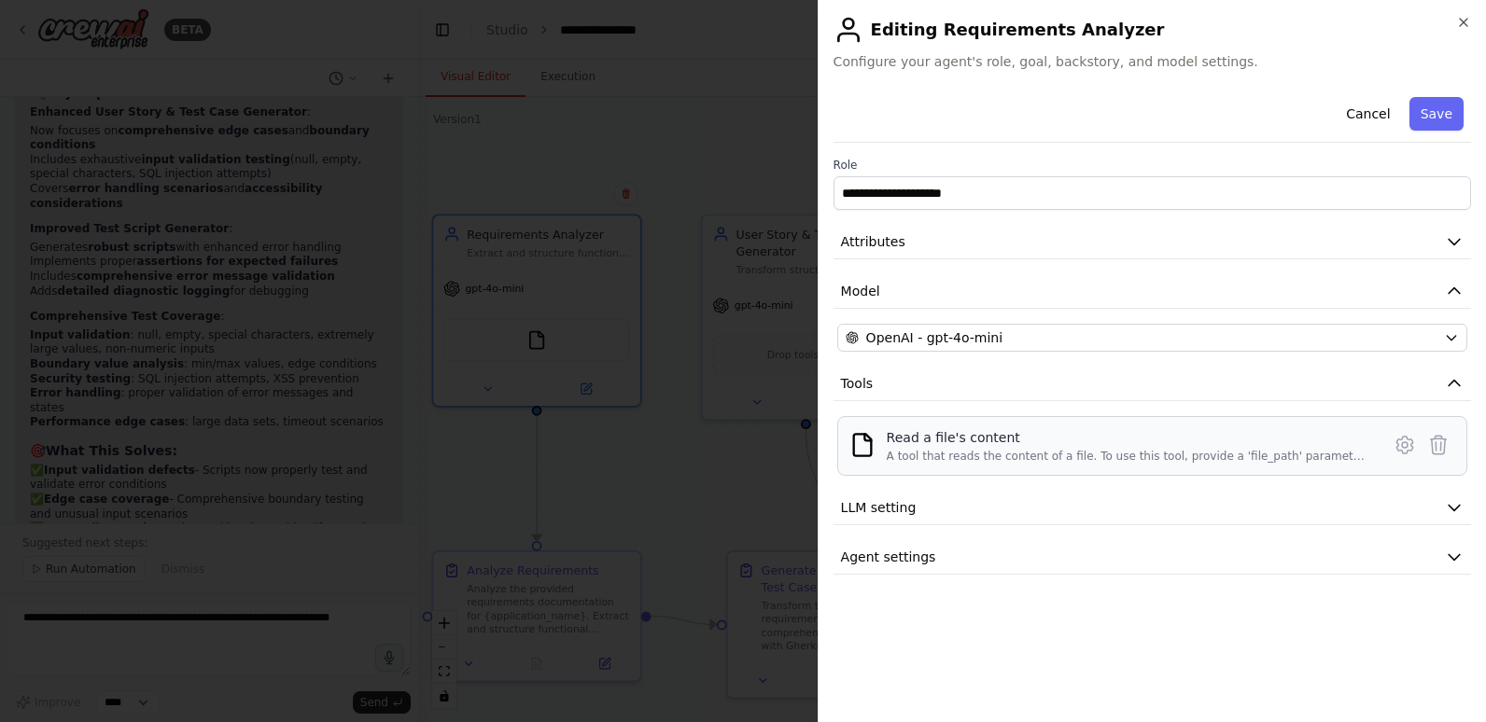
click at [949, 439] on div "Read a file's content" at bounding box center [1128, 437] width 482 height 19
click at [985, 440] on div "Read a file's content" at bounding box center [1128, 437] width 482 height 19
click at [903, 508] on span "LLM setting" at bounding box center [879, 507] width 76 height 19
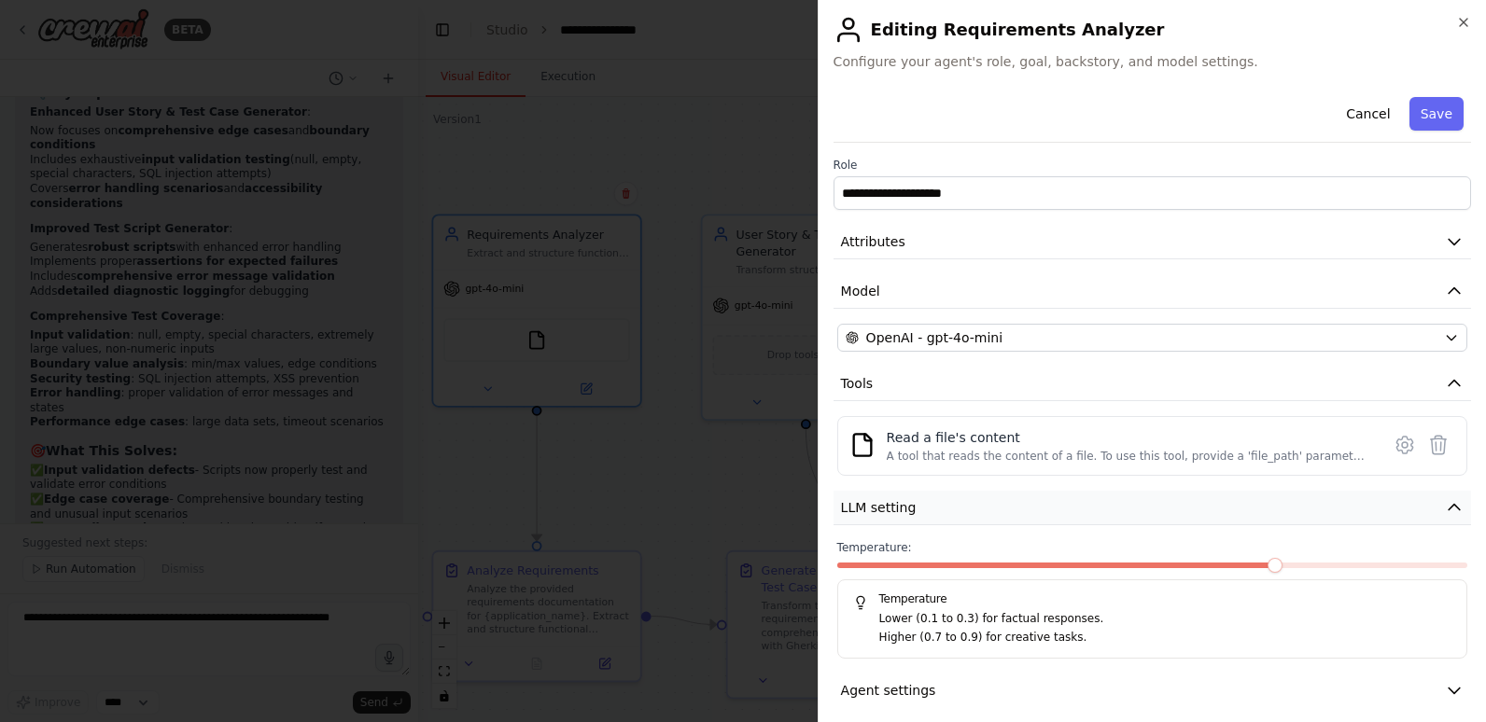
scroll to position [16, 0]
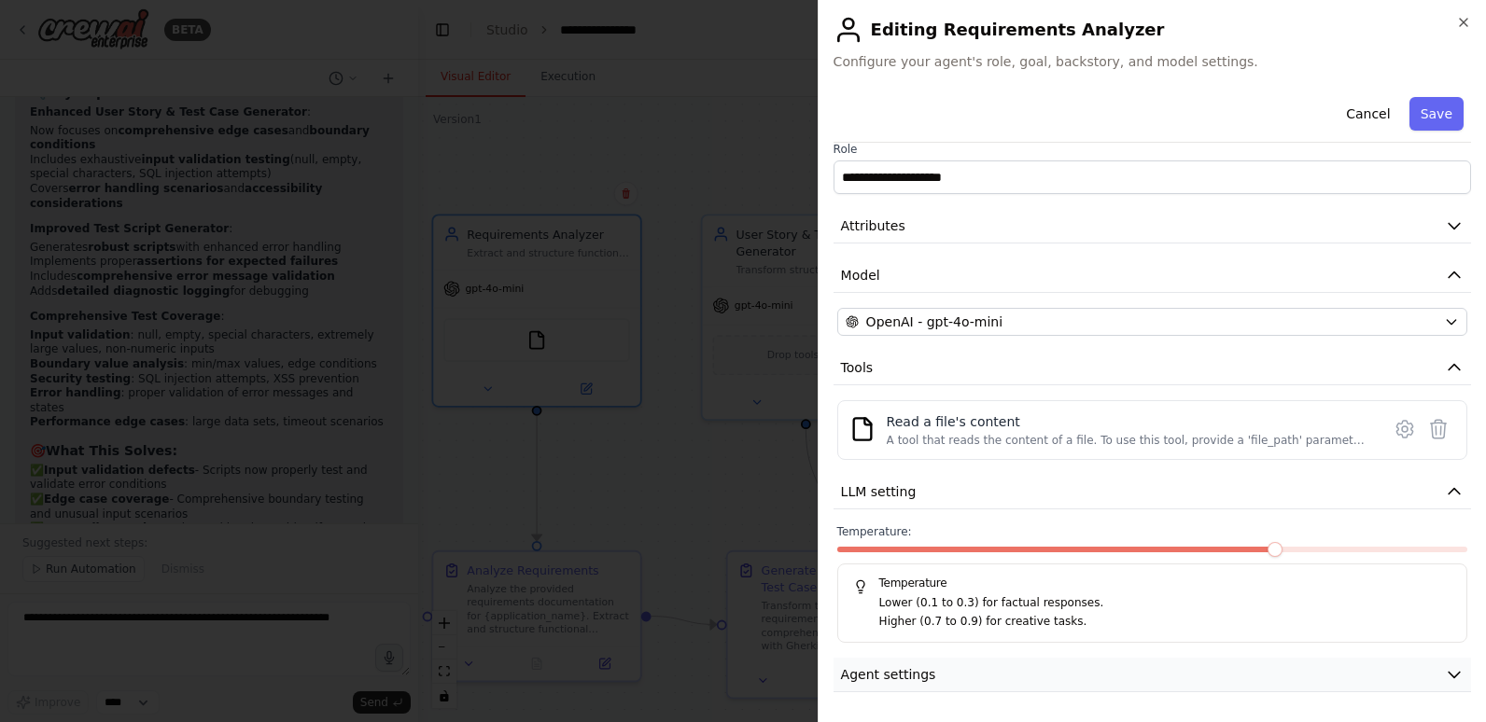
click at [895, 664] on button "Agent settings" at bounding box center [1151, 675] width 637 height 35
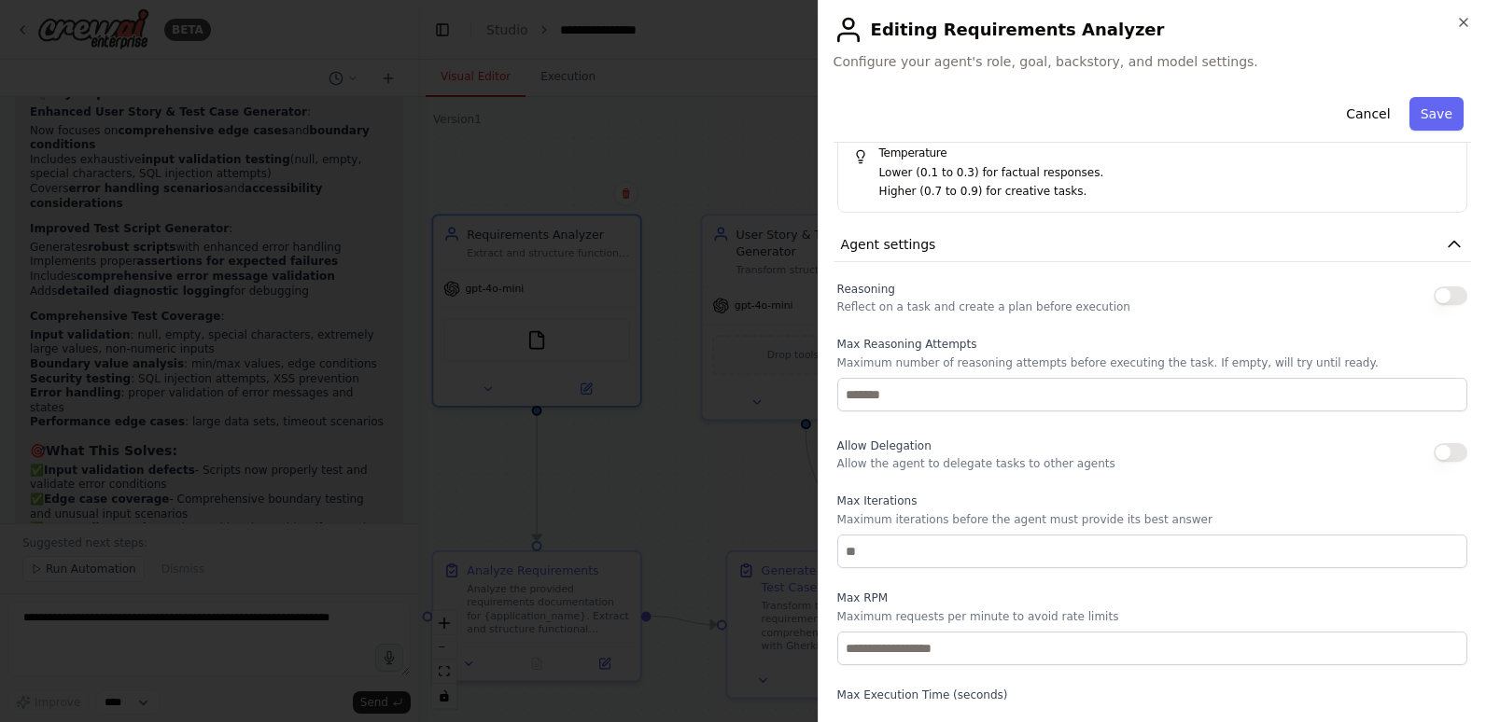
scroll to position [501, 0]
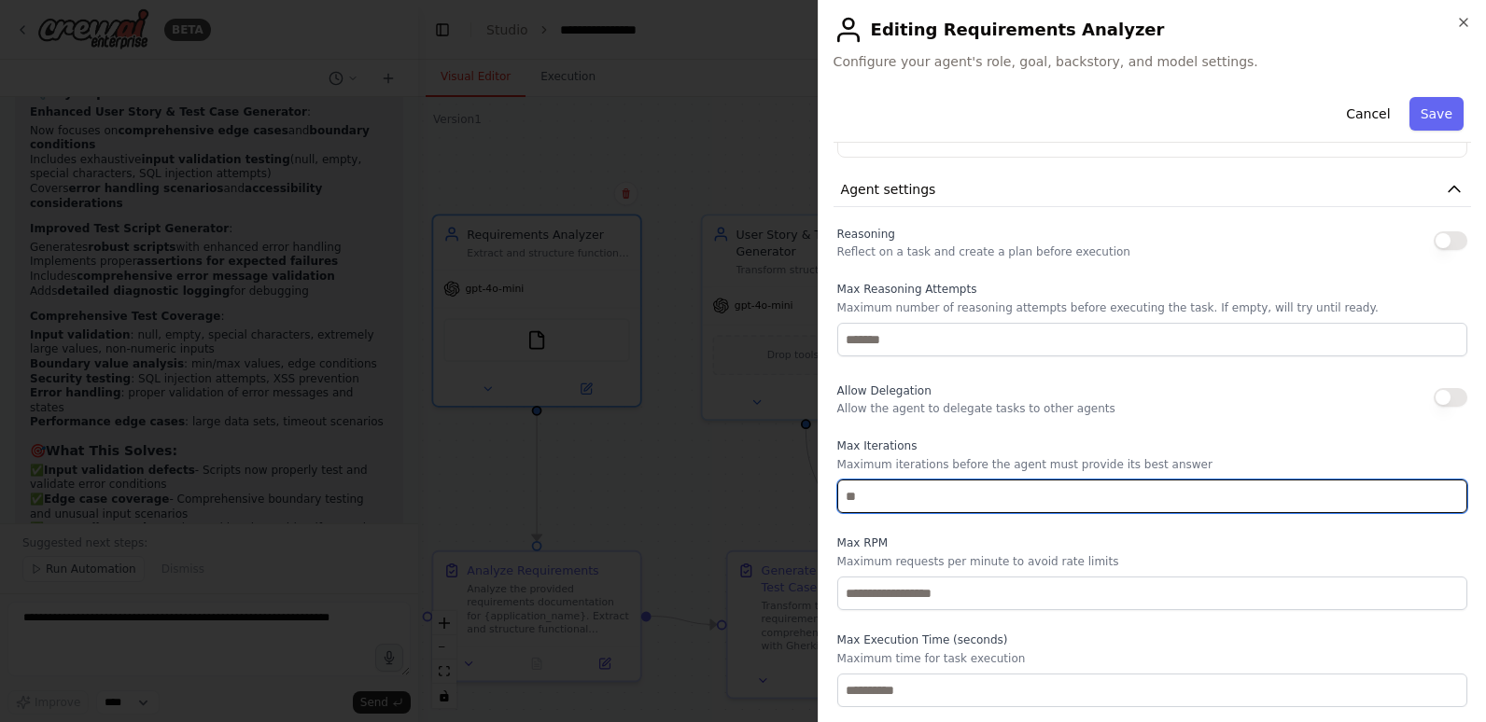
drag, startPoint x: 879, startPoint y: 495, endPoint x: 814, endPoint y: 496, distance: 65.4
click at [814, 496] on body "BETA Here’s a solid CrewAI system prompt you can use as a foundation to set up …" at bounding box center [743, 361] width 1486 height 722
type input "*"
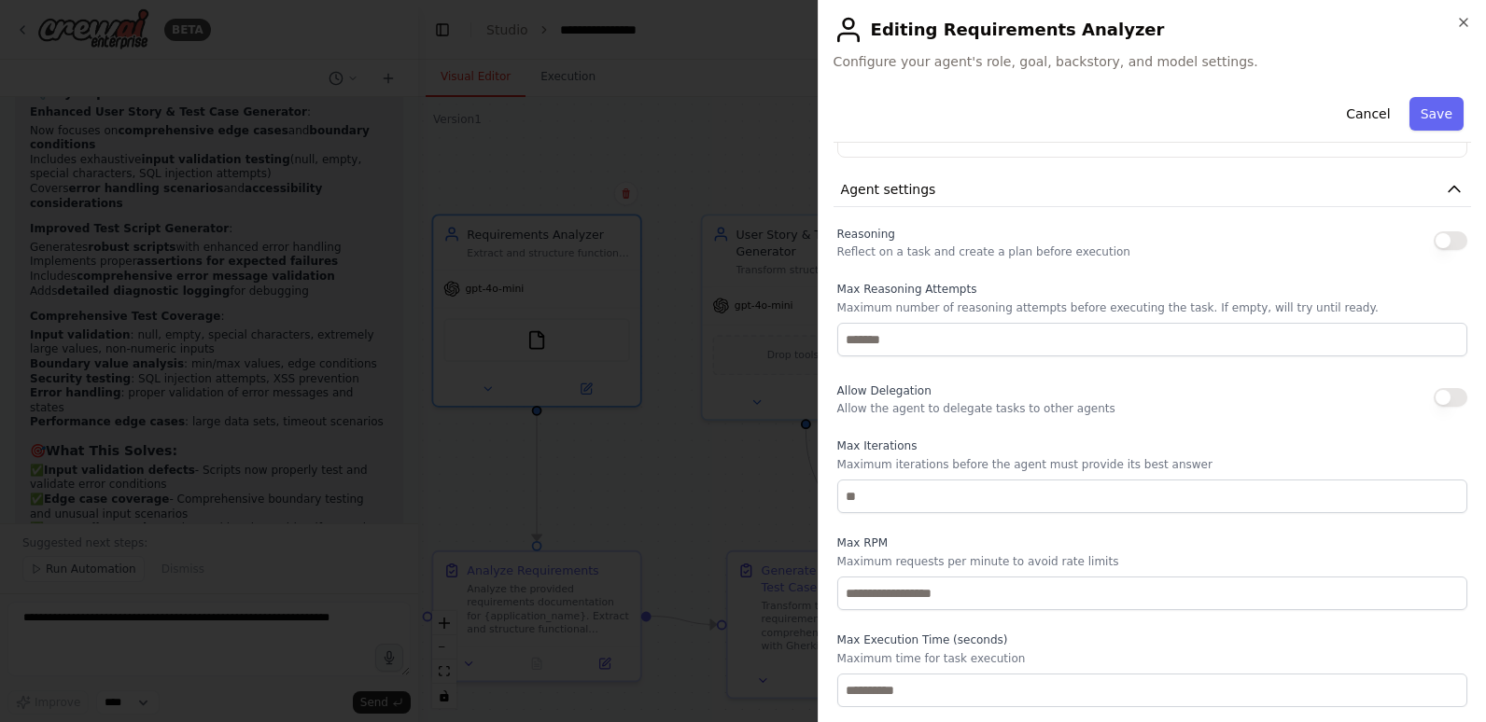
click at [913, 538] on label "Max RPM" at bounding box center [1152, 543] width 630 height 15
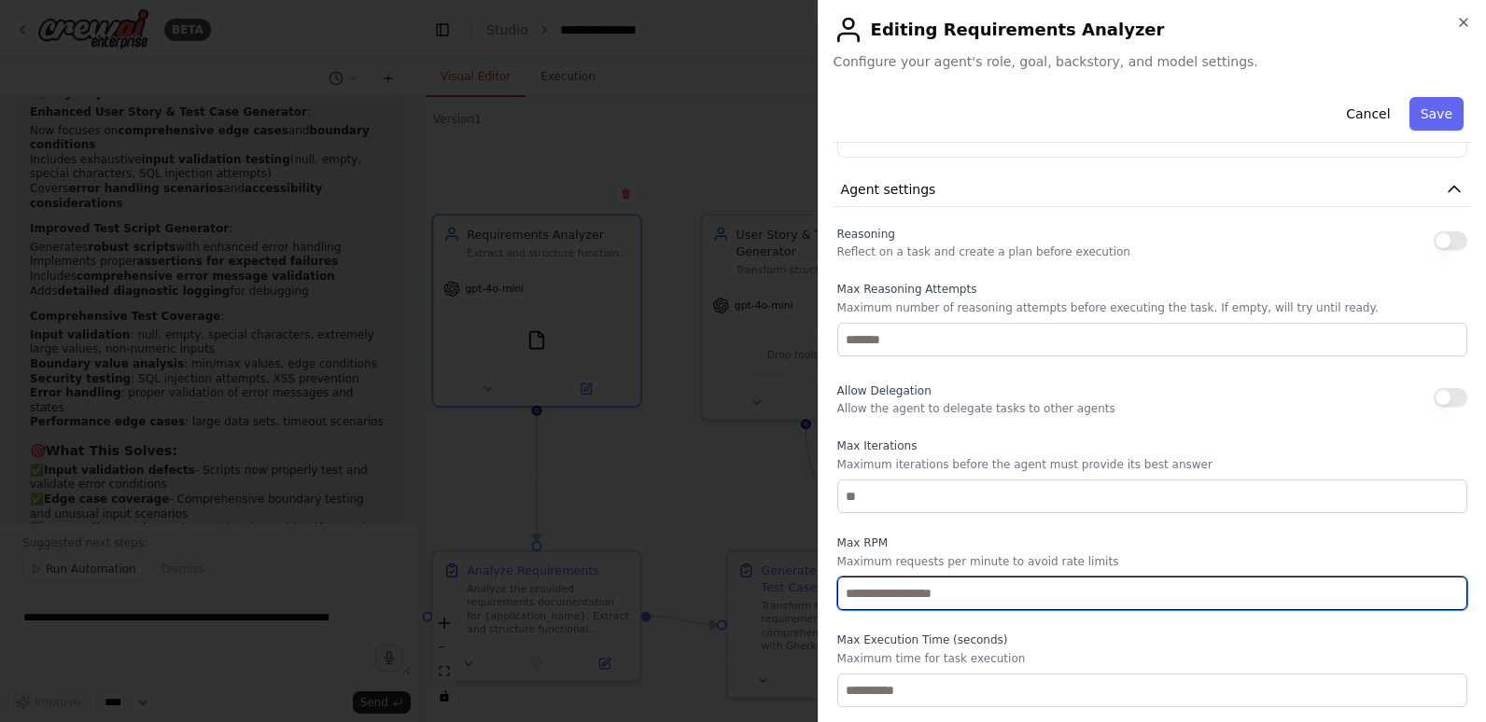
click at [910, 588] on input "number" at bounding box center [1152, 594] width 630 height 34
type input "*"
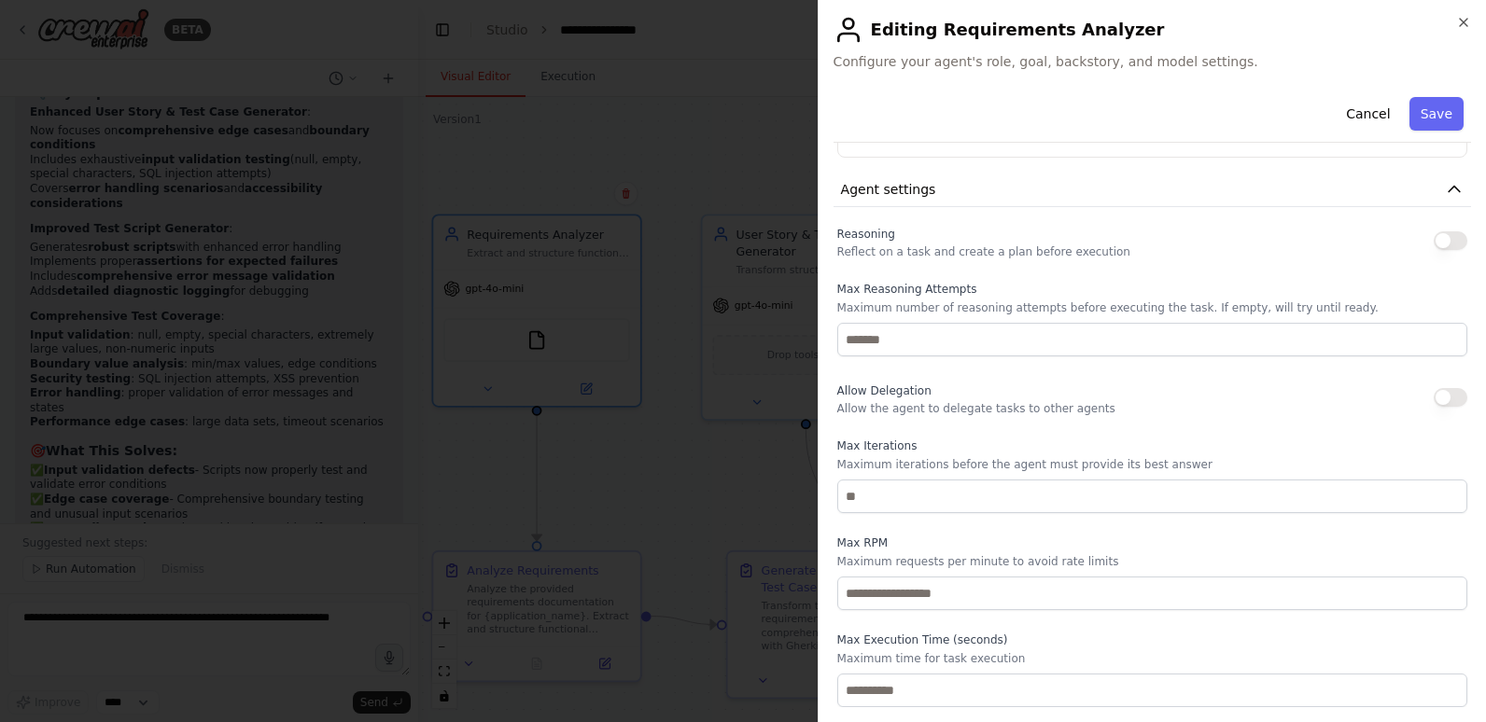
click at [1027, 636] on label "Max Execution Time (seconds)" at bounding box center [1152, 640] width 630 height 15
click at [1430, 116] on button "Save" at bounding box center [1436, 114] width 54 height 34
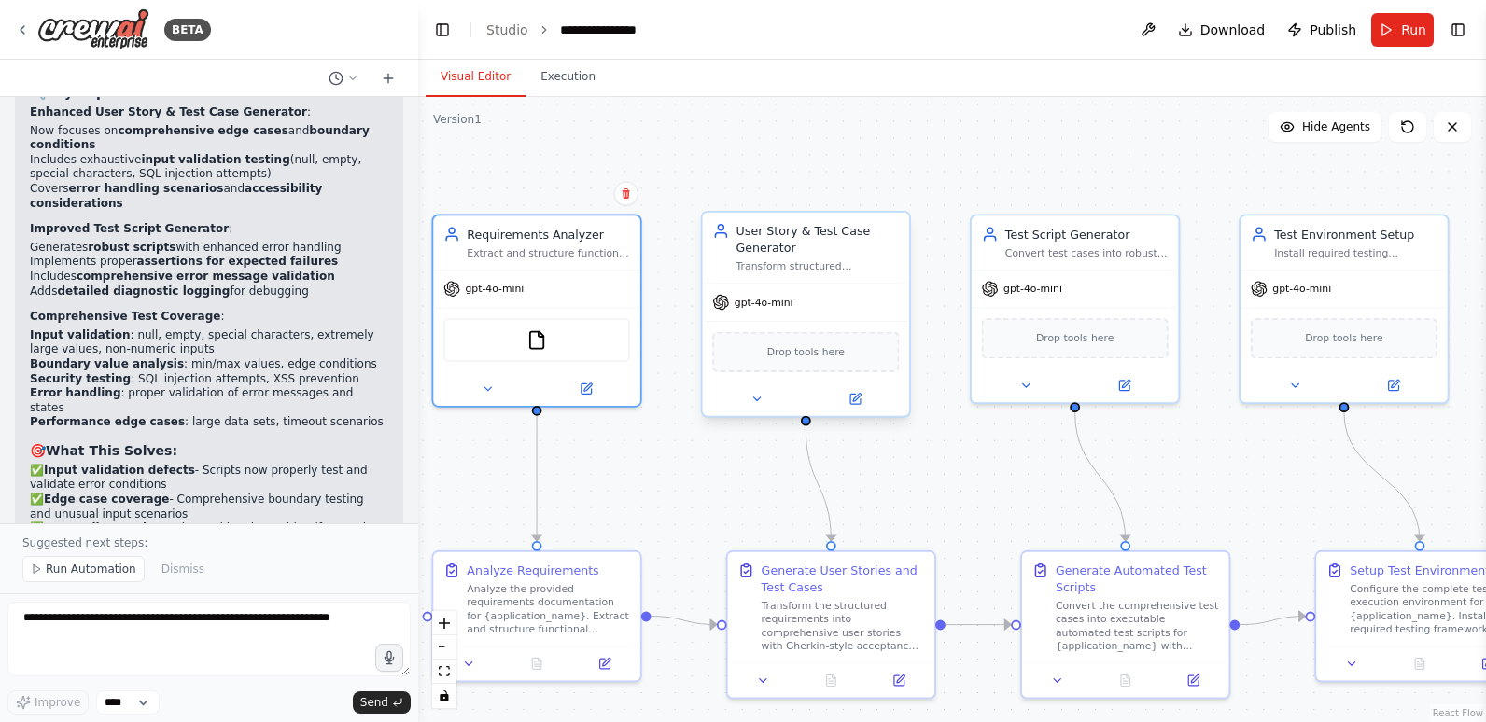
click at [818, 361] on div "Drop tools here" at bounding box center [805, 352] width 187 height 40
click at [509, 339] on div "FileReadTool" at bounding box center [536, 337] width 187 height 44
click at [539, 339] on img at bounding box center [536, 337] width 21 height 21
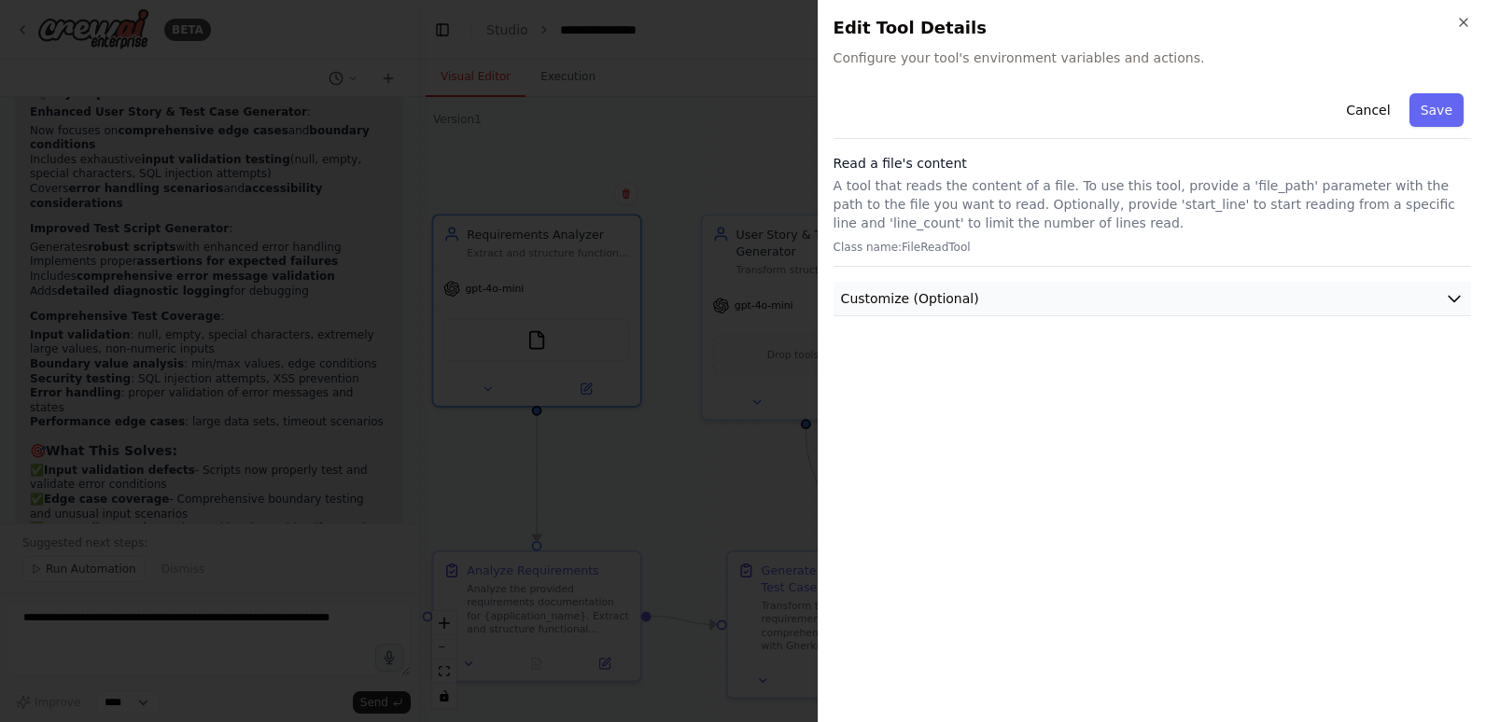
click at [1461, 298] on icon "button" at bounding box center [1454, 298] width 19 height 19
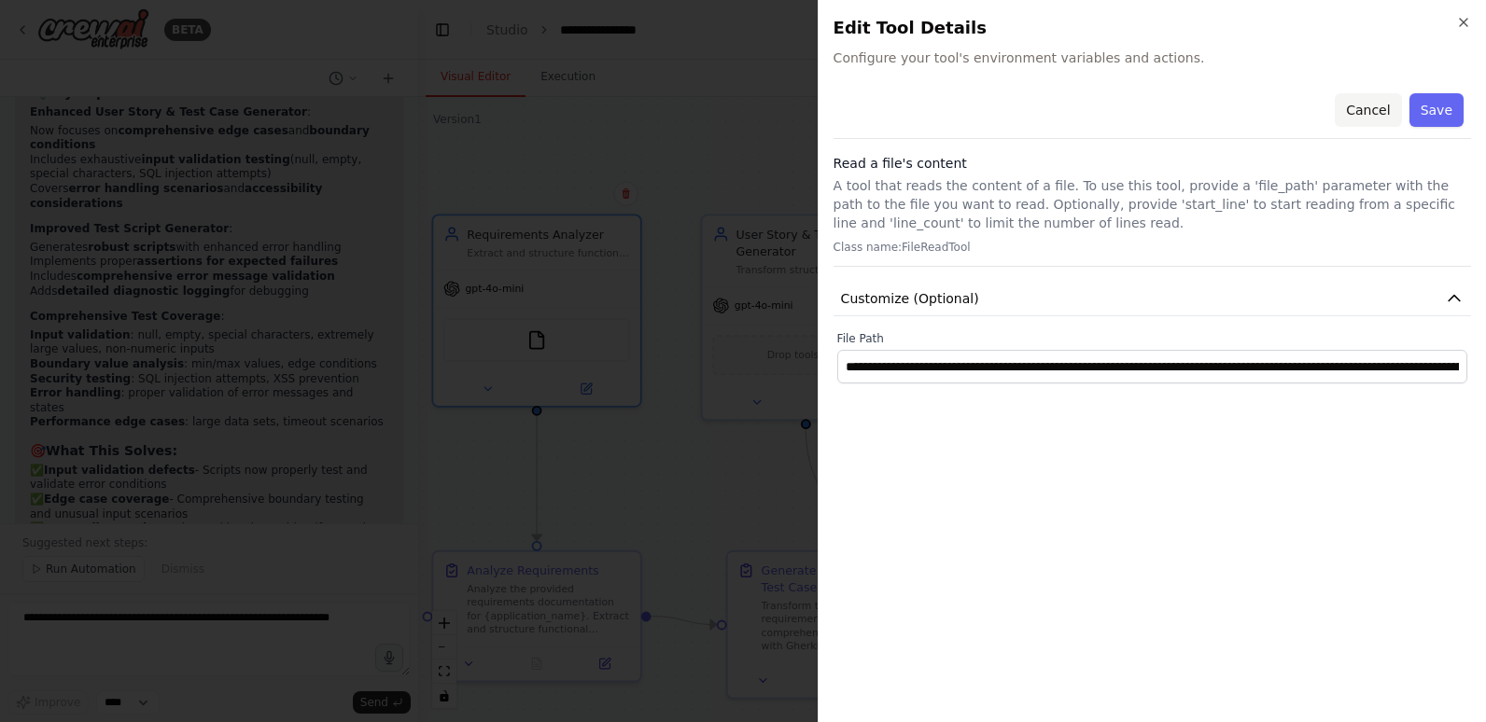
click at [1384, 105] on button "Cancel" at bounding box center [1368, 110] width 66 height 34
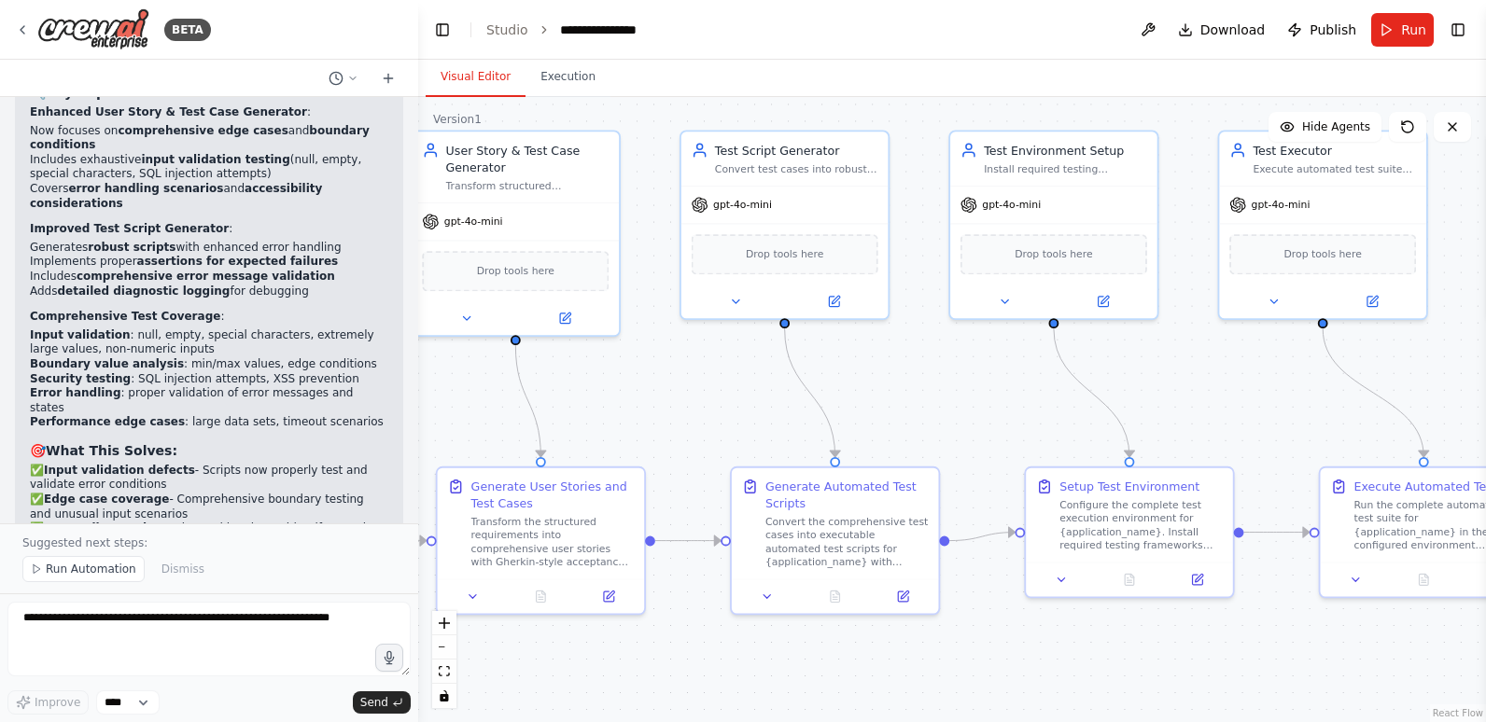
drag, startPoint x: 1217, startPoint y: 503, endPoint x: 927, endPoint y: 419, distance: 302.1
click at [927, 419] on div ".deletable-edge-delete-btn { width: 20px; height: 20px; border: 0px solid #ffff…" at bounding box center [952, 409] width 1068 height 625
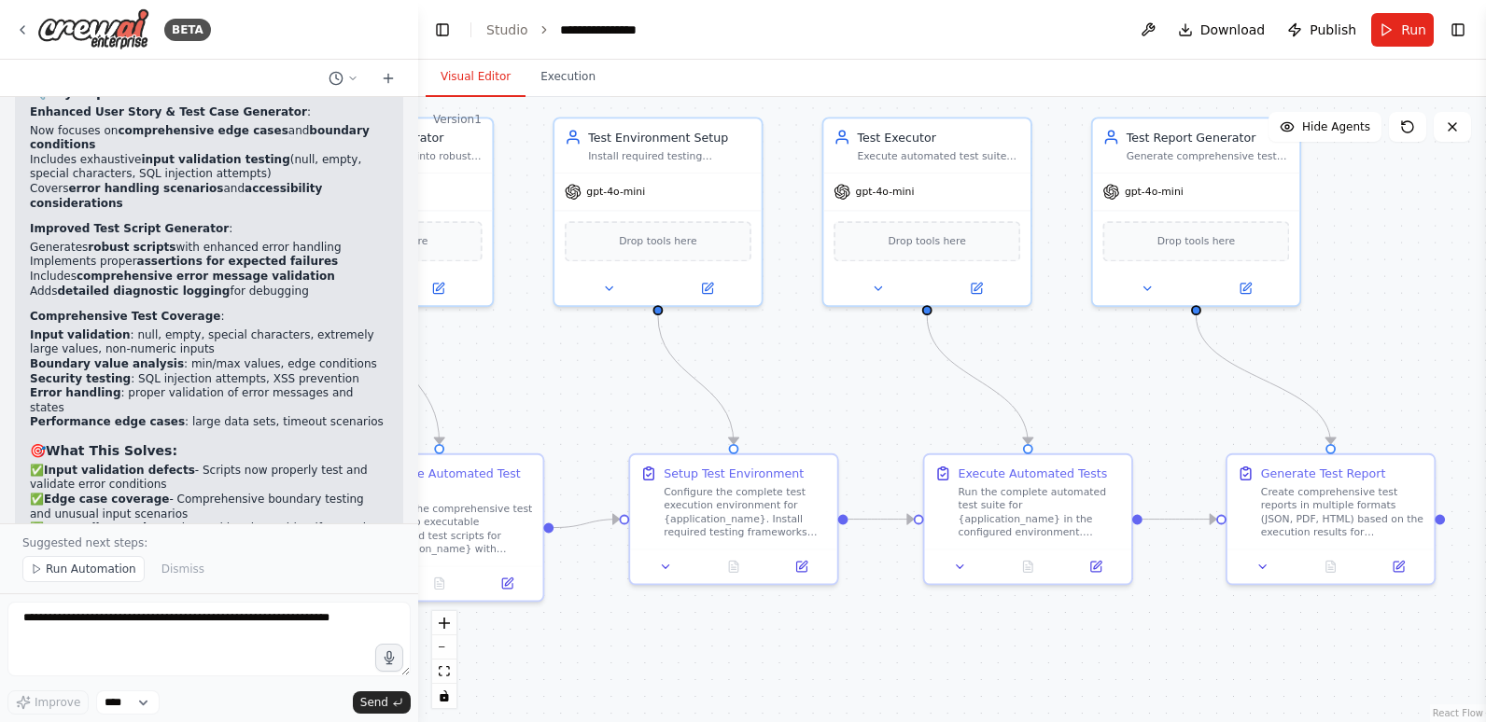
drag, startPoint x: 1318, startPoint y: 655, endPoint x: 922, endPoint y: 642, distance: 395.9
click at [922, 642] on div ".deletable-edge-delete-btn { width: 20px; height: 20px; border: 0px solid #ffff…" at bounding box center [952, 409] width 1068 height 625
click at [1398, 563] on icon at bounding box center [1399, 561] width 7 height 7
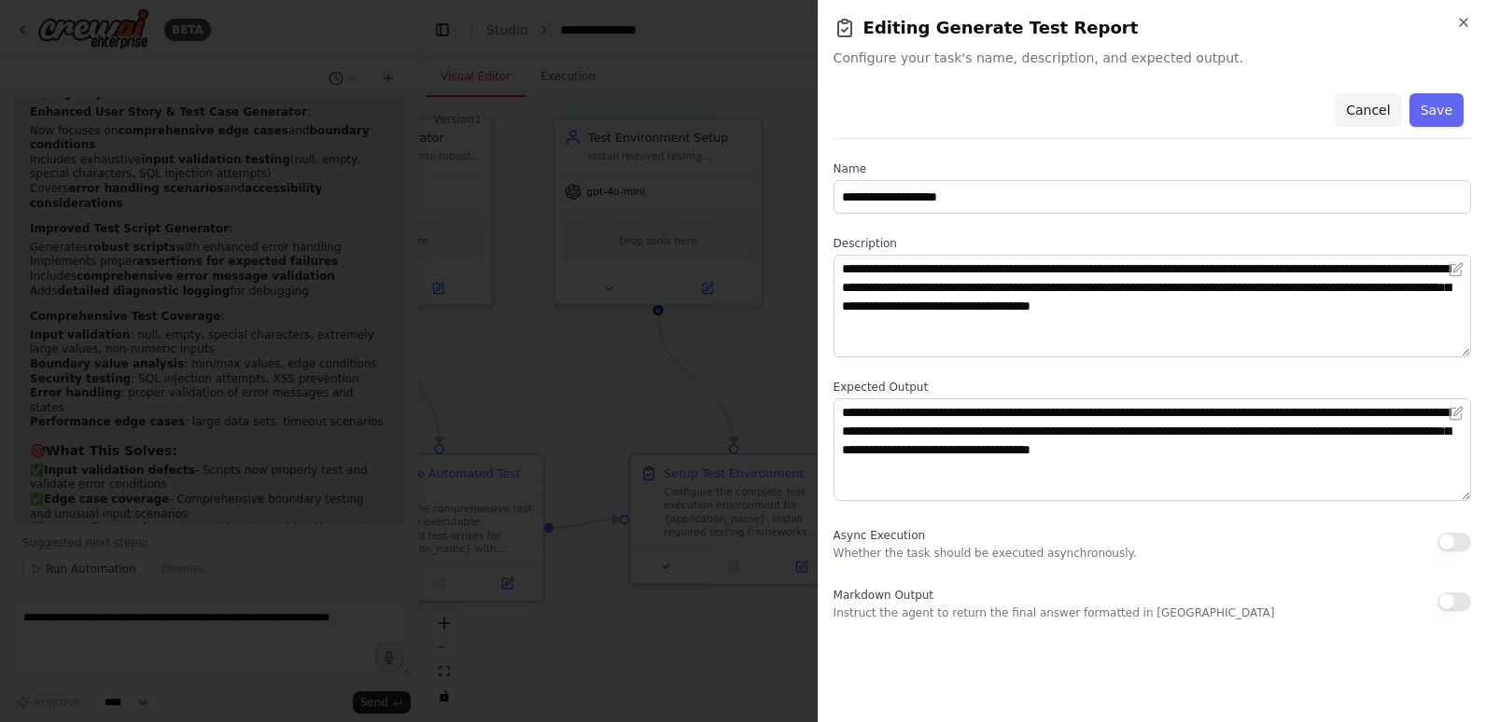
click at [1383, 110] on button "Cancel" at bounding box center [1368, 110] width 66 height 34
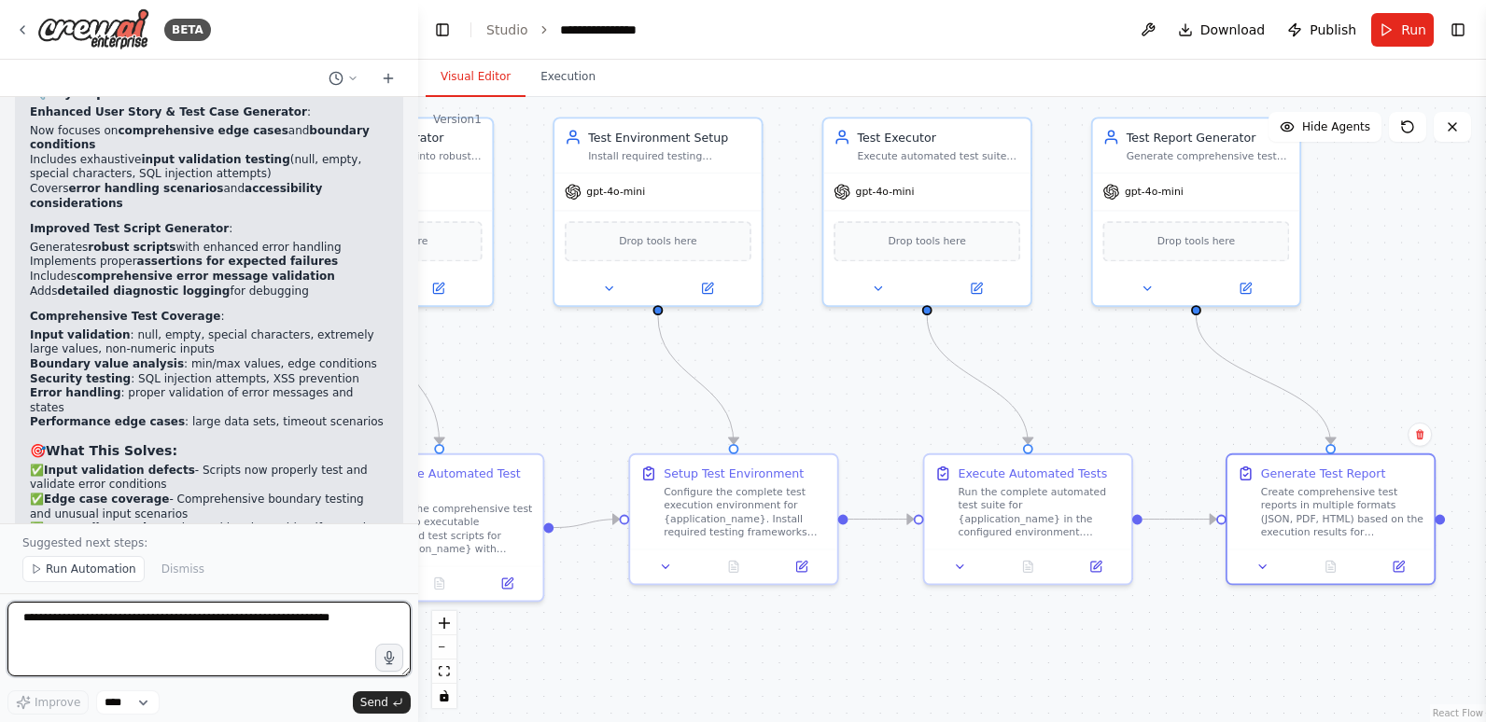
click at [83, 627] on textarea at bounding box center [208, 639] width 403 height 75
type textarea "**********"
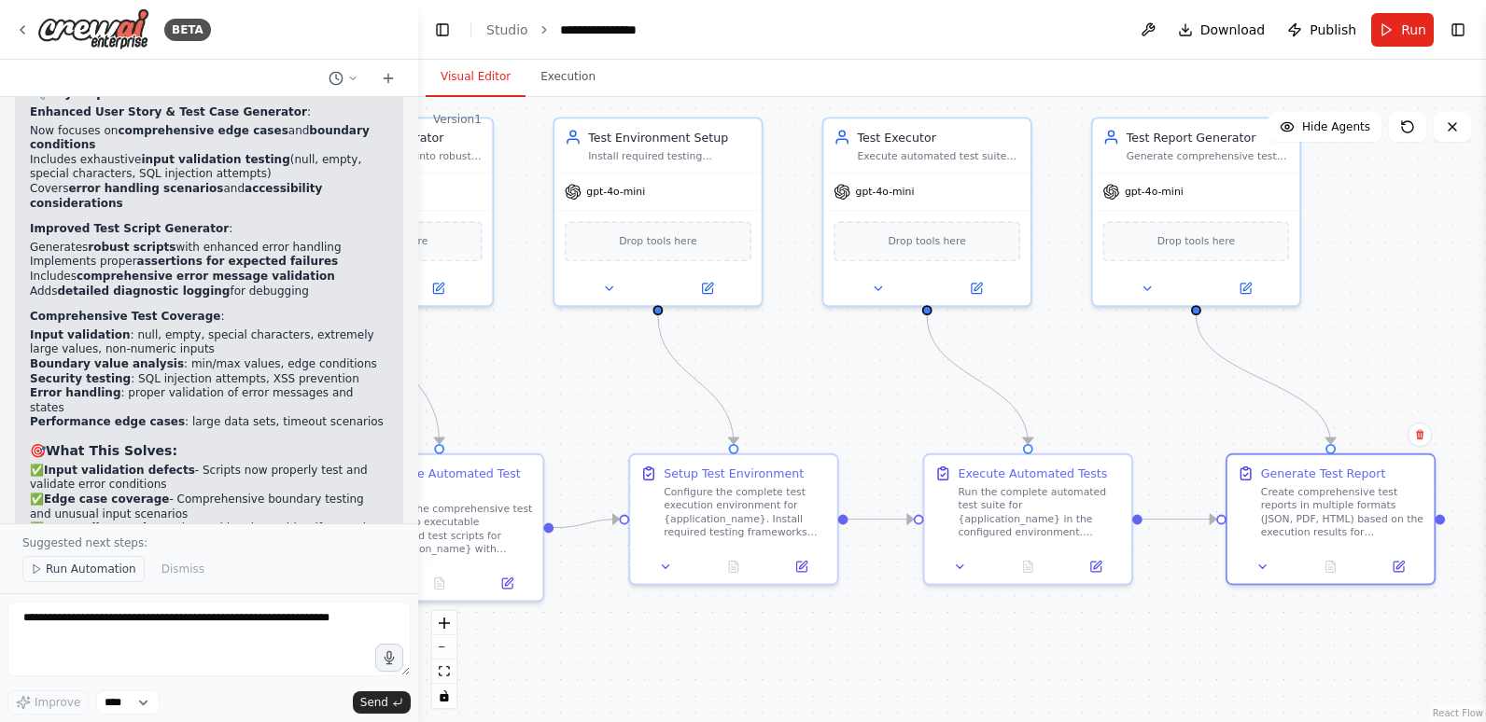
click at [84, 569] on span "Run Automation" at bounding box center [91, 569] width 91 height 15
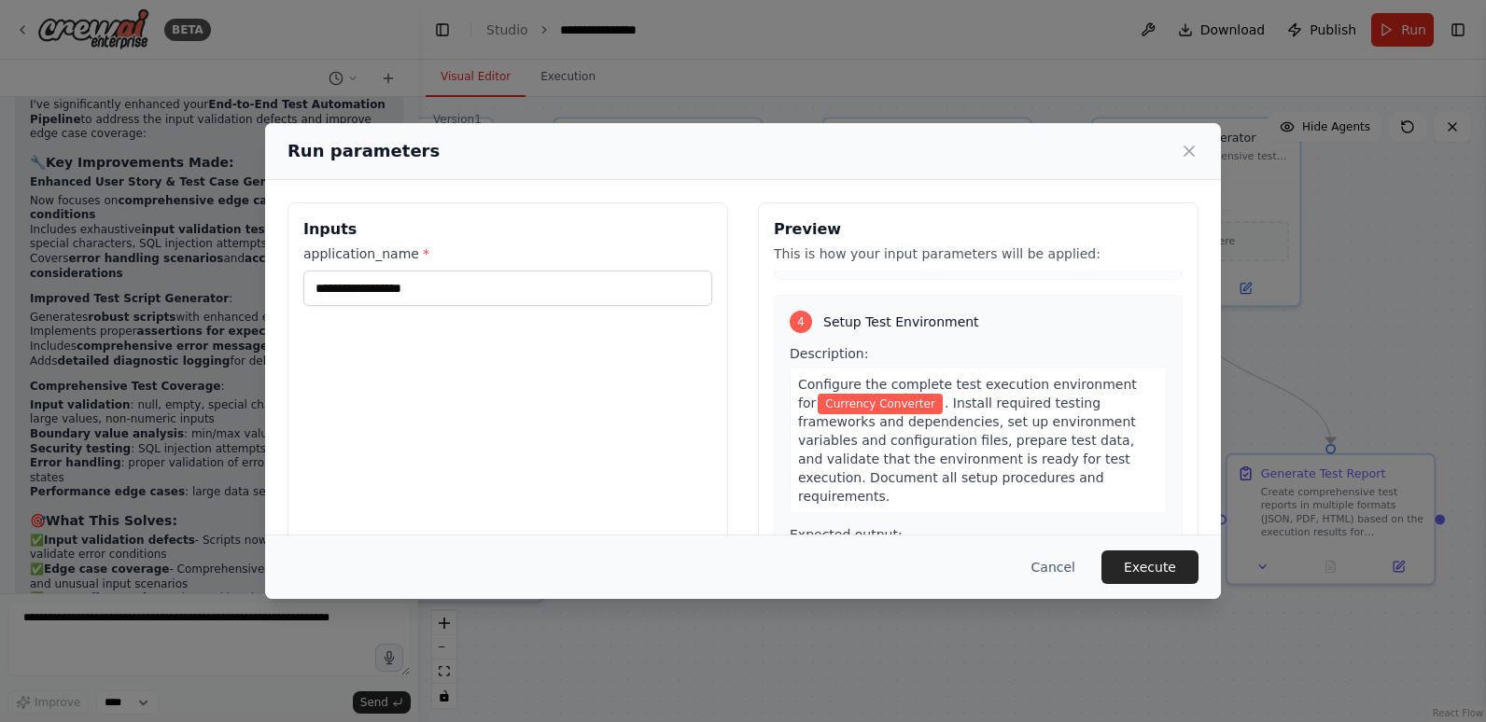
scroll to position [1680, 0]
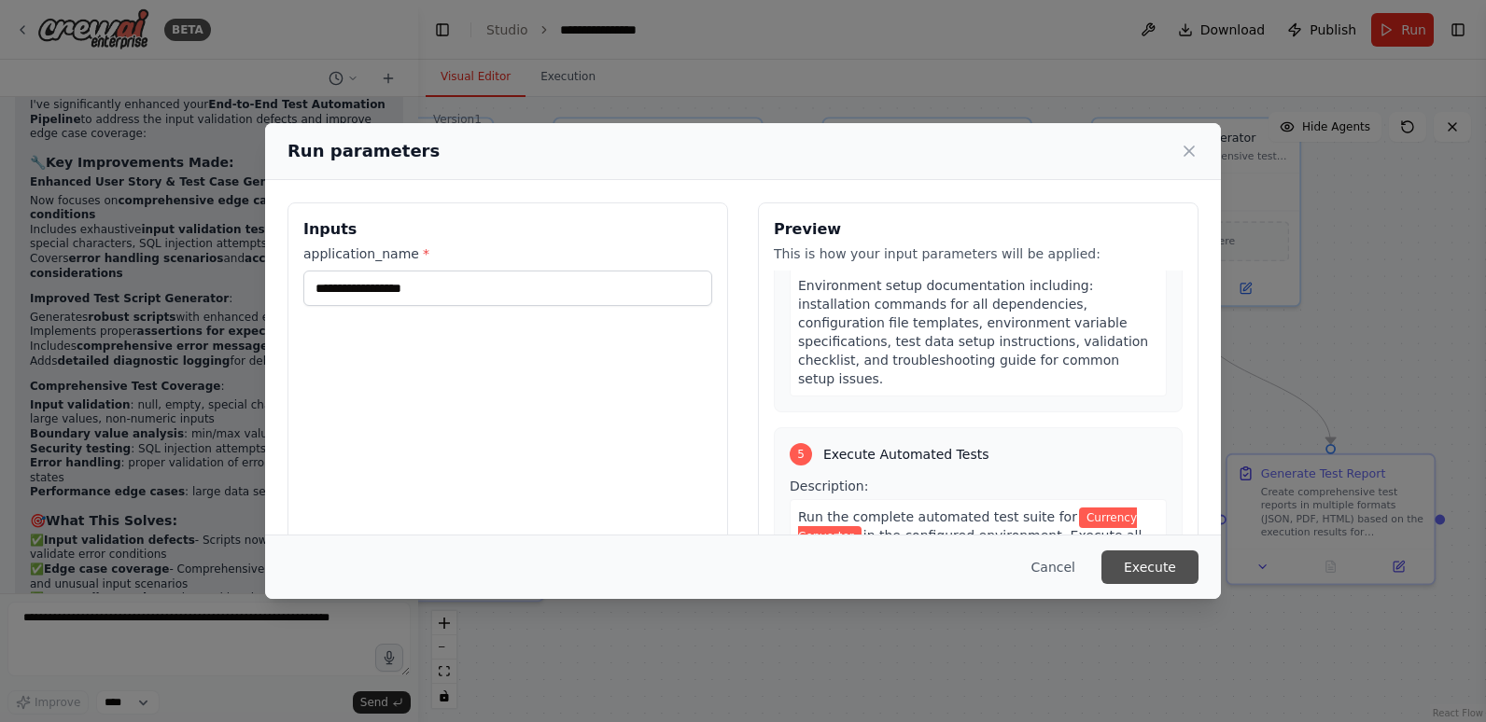
click at [1146, 572] on button "Execute" at bounding box center [1149, 568] width 97 height 34
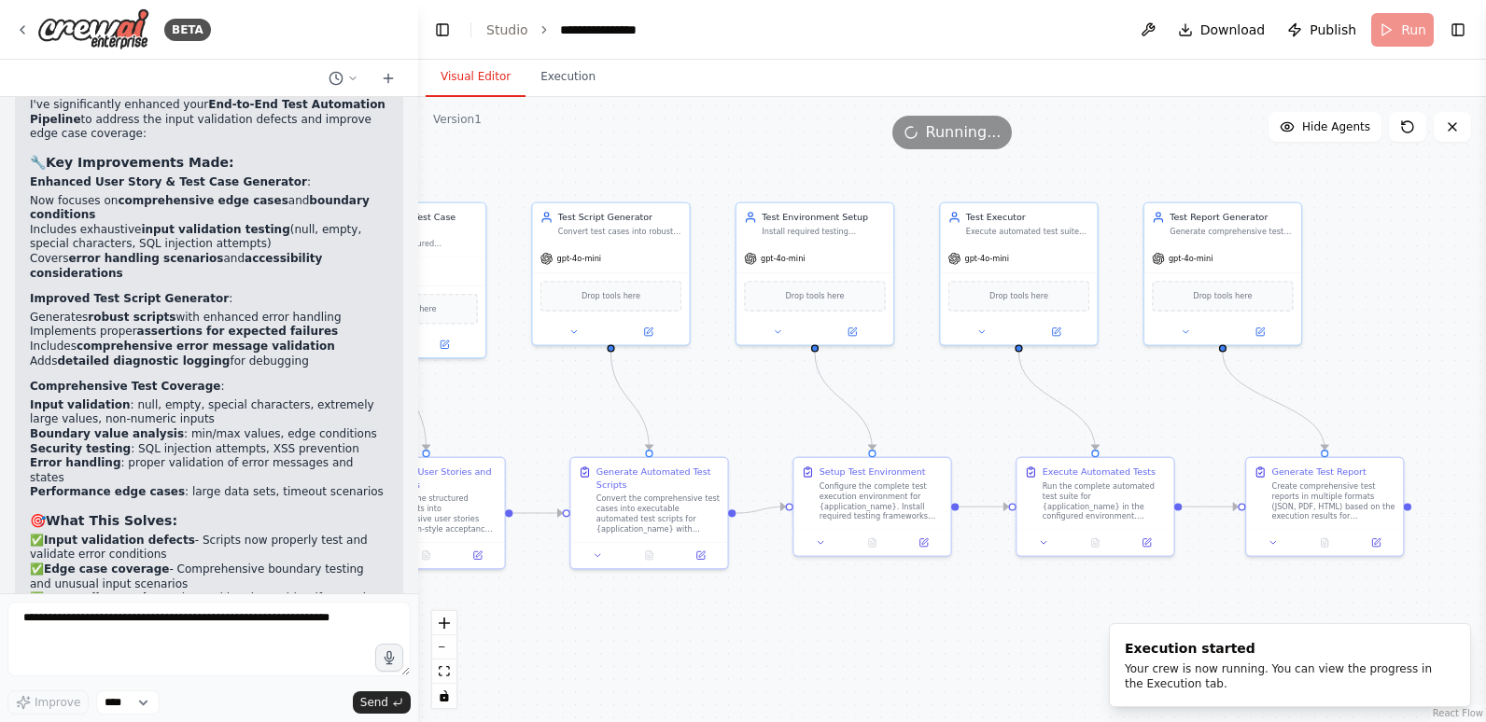
drag, startPoint x: 623, startPoint y: 587, endPoint x: 793, endPoint y: 603, distance: 170.6
click at [793, 603] on div ".deletable-edge-delete-btn { width: 20px; height: 20px; border: 0px solid #ffff…" at bounding box center [952, 409] width 1068 height 625
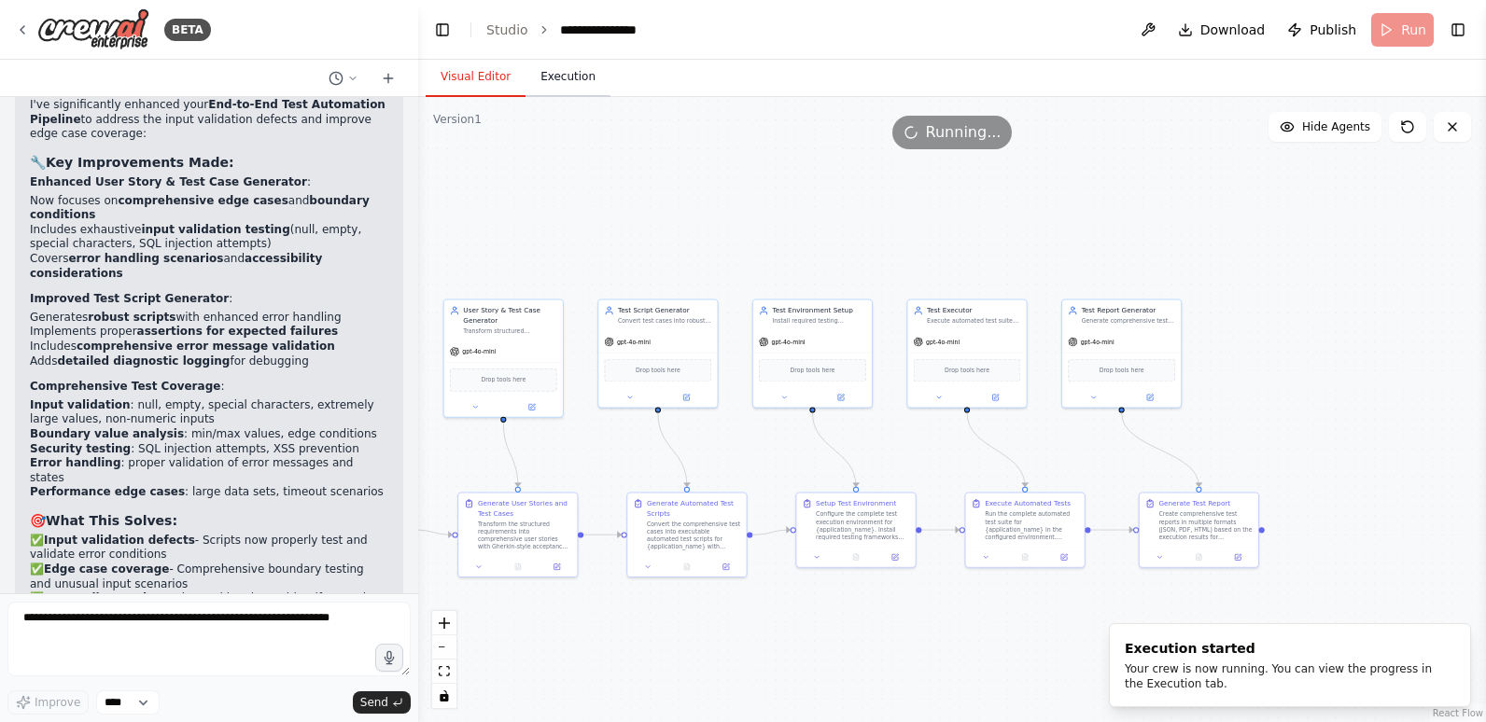
click at [557, 77] on button "Execution" at bounding box center [567, 77] width 85 height 39
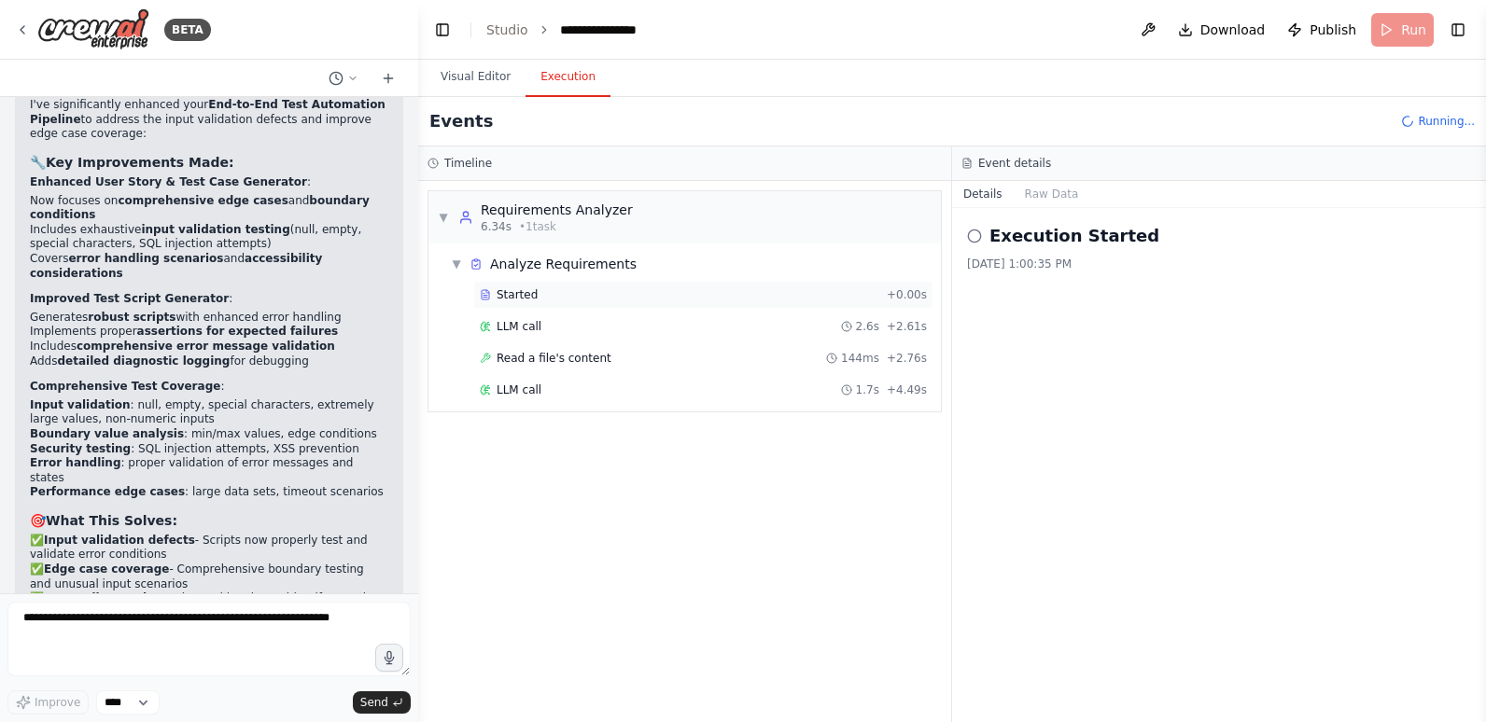
click at [511, 290] on span "Started" at bounding box center [516, 294] width 41 height 15
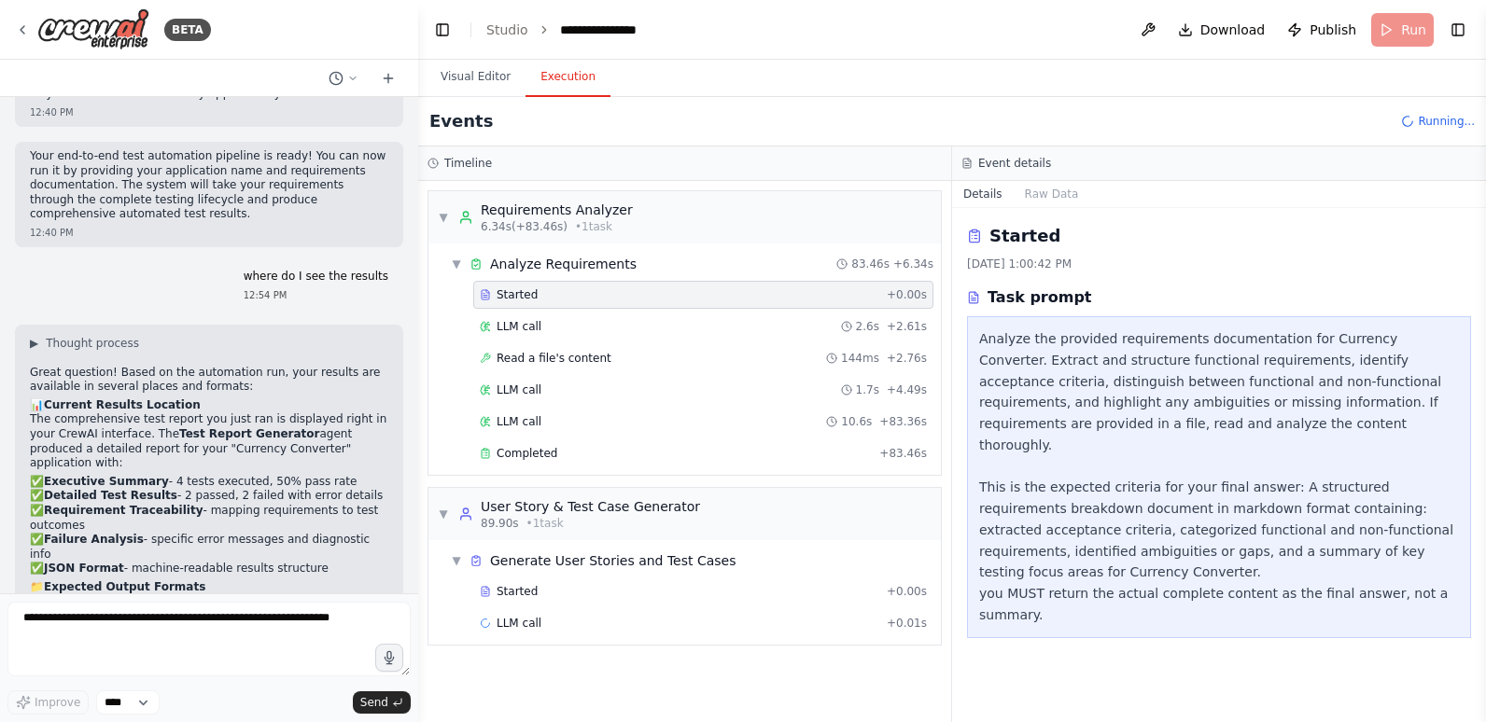
scroll to position [3263, 0]
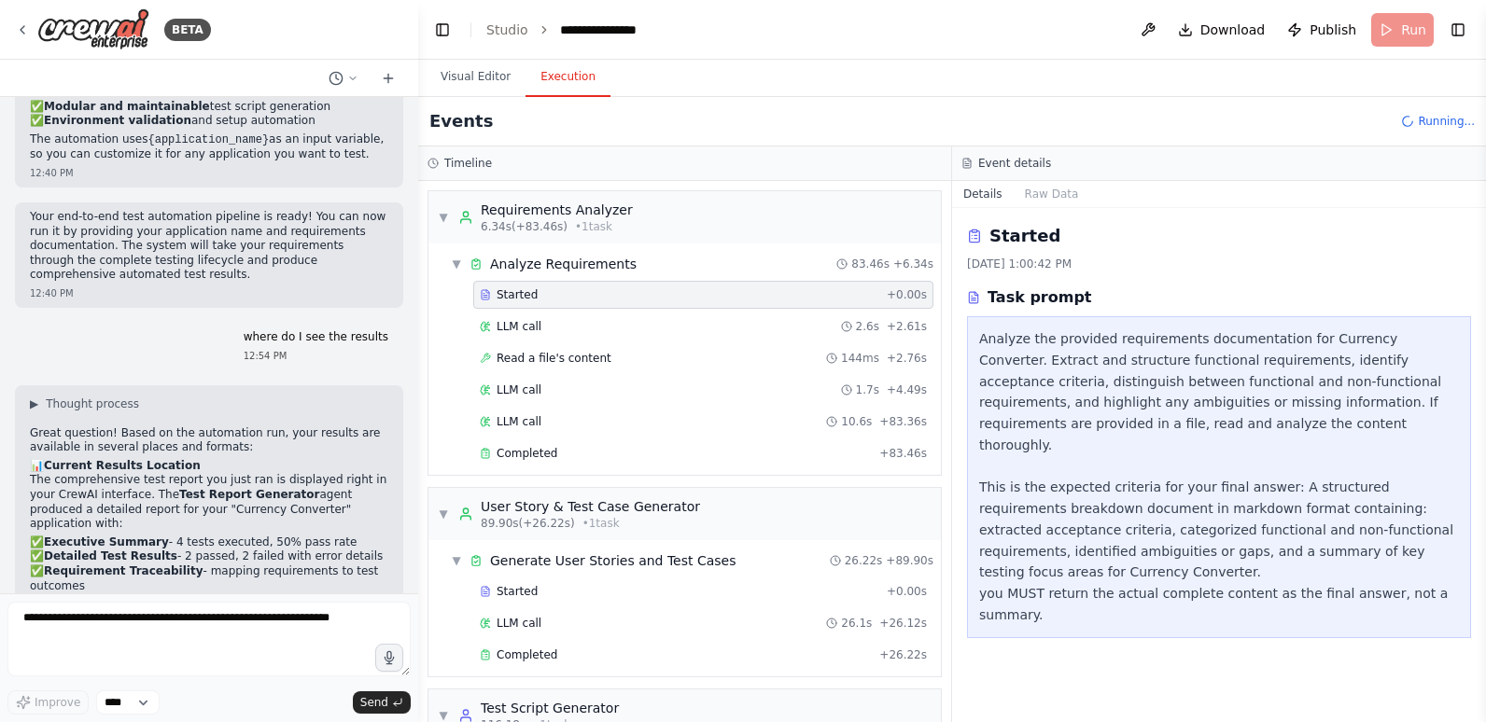
drag, startPoint x: 115, startPoint y: 545, endPoint x: 32, endPoint y: 251, distance: 305.5
click at [32, 251] on div "Here’s a solid CrewAI system prompt you can use as a foundation to set up your …" at bounding box center [209, 345] width 418 height 496
copy div "where do I see the results 12:54 PM ▶ Thought process Great question! Based on …"
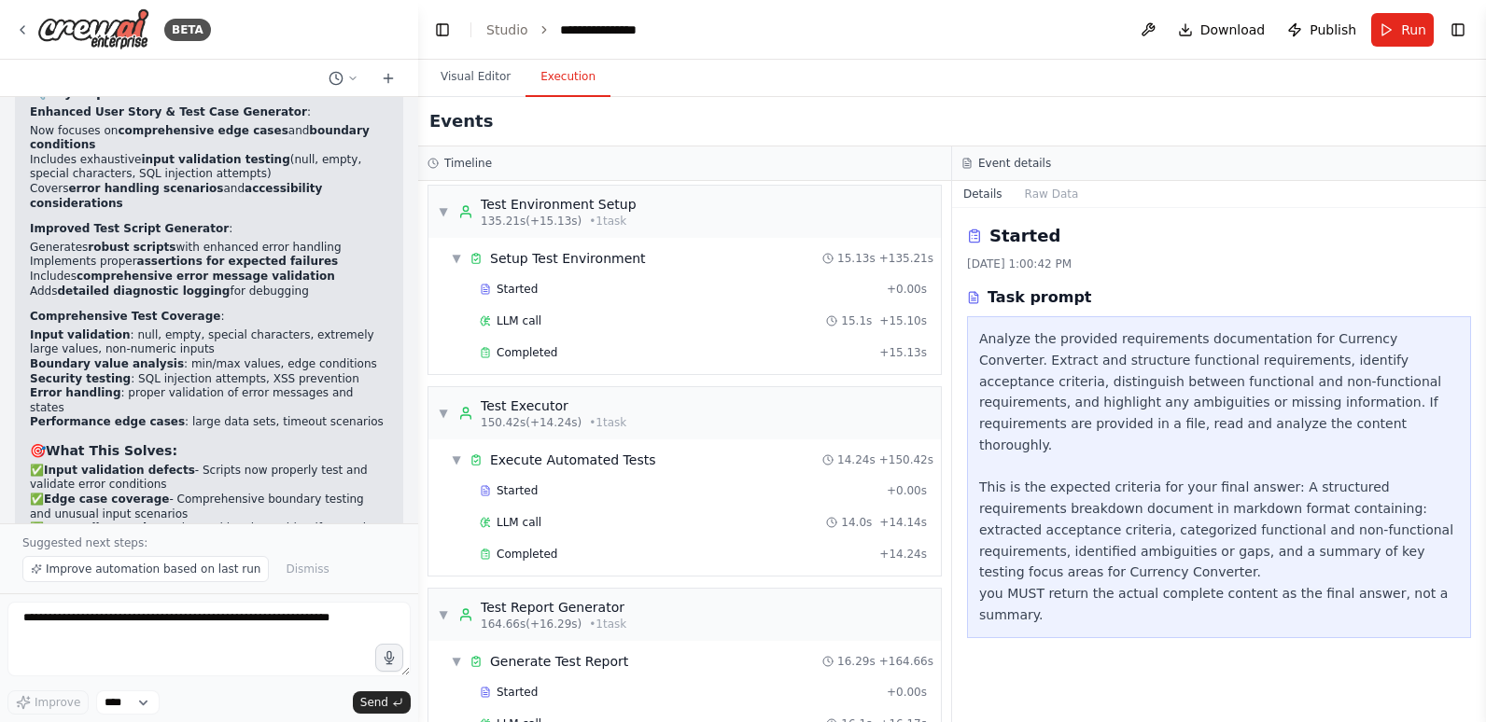
scroll to position [782, 0]
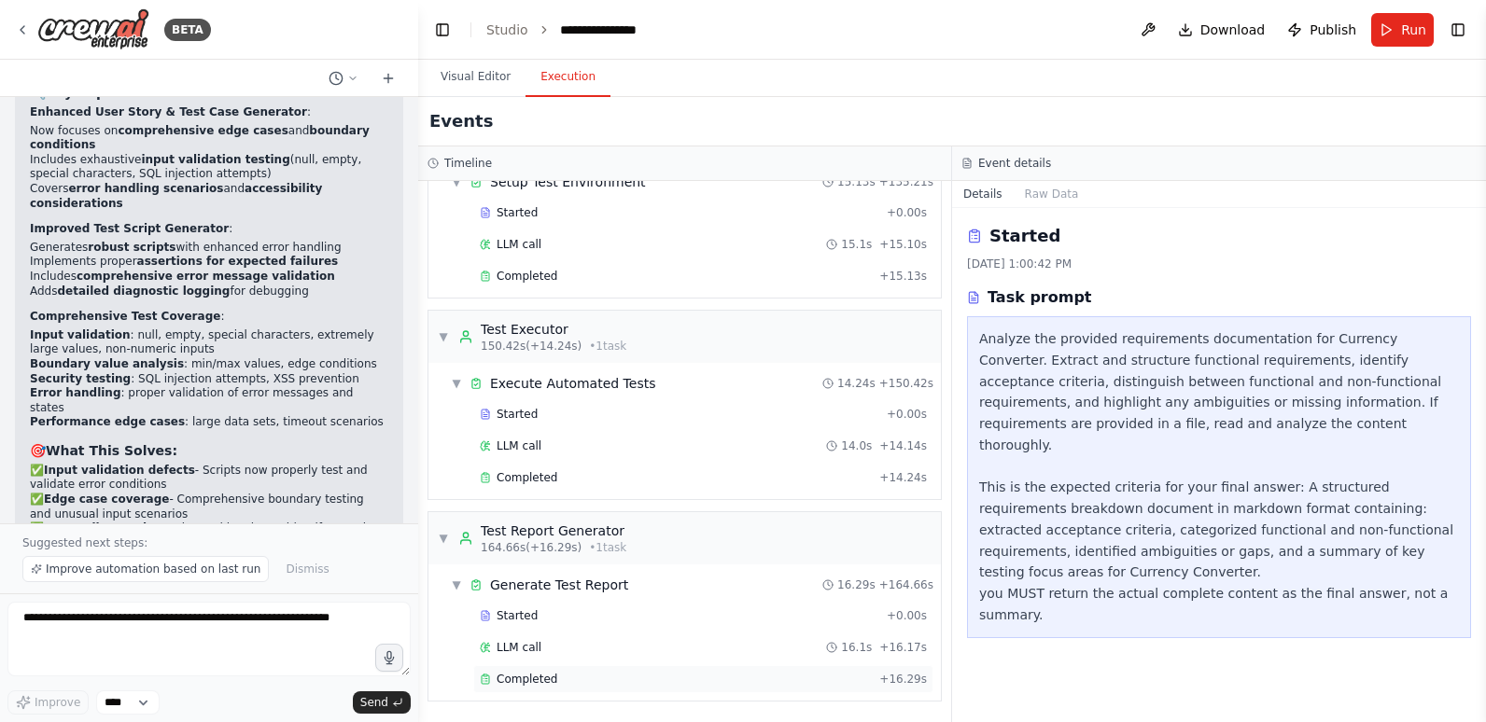
click at [505, 679] on span "Completed" at bounding box center [526, 679] width 61 height 15
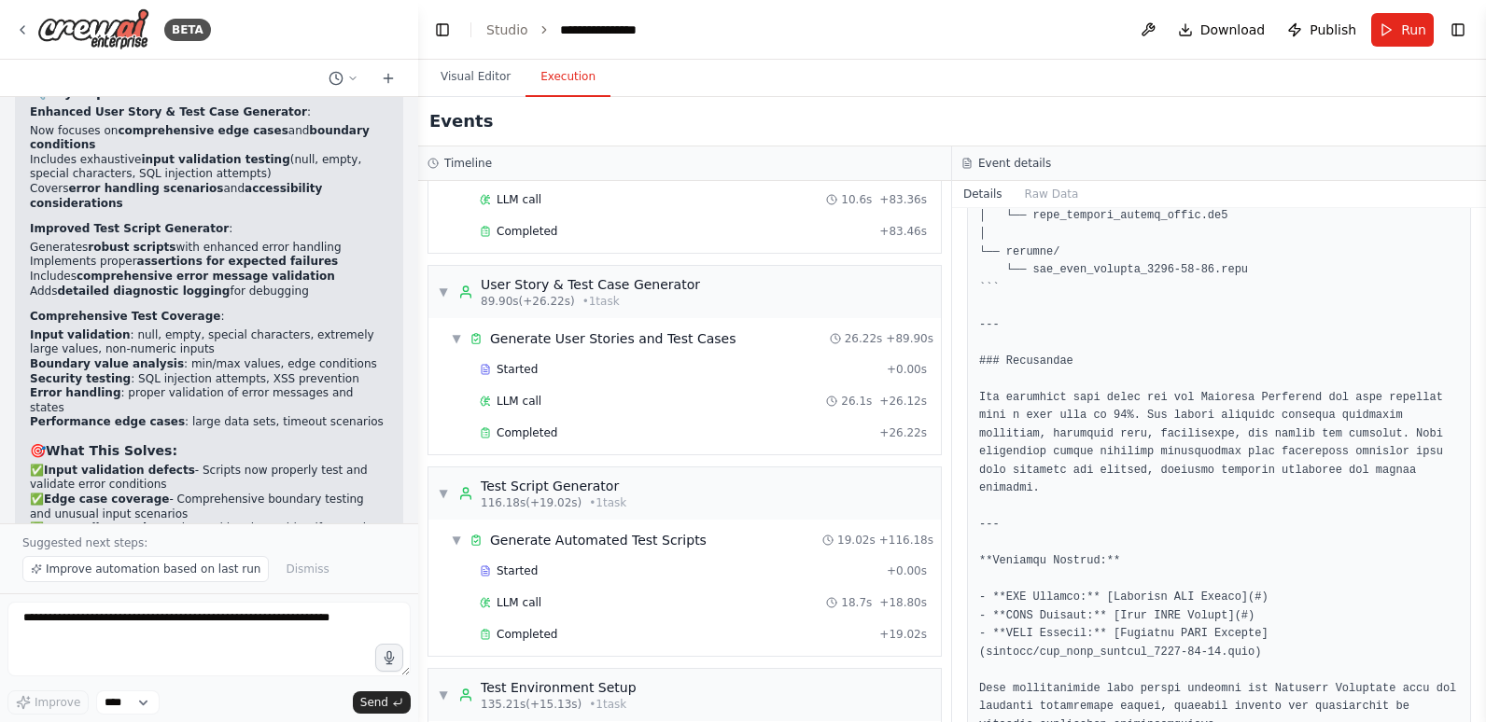
scroll to position [0, 0]
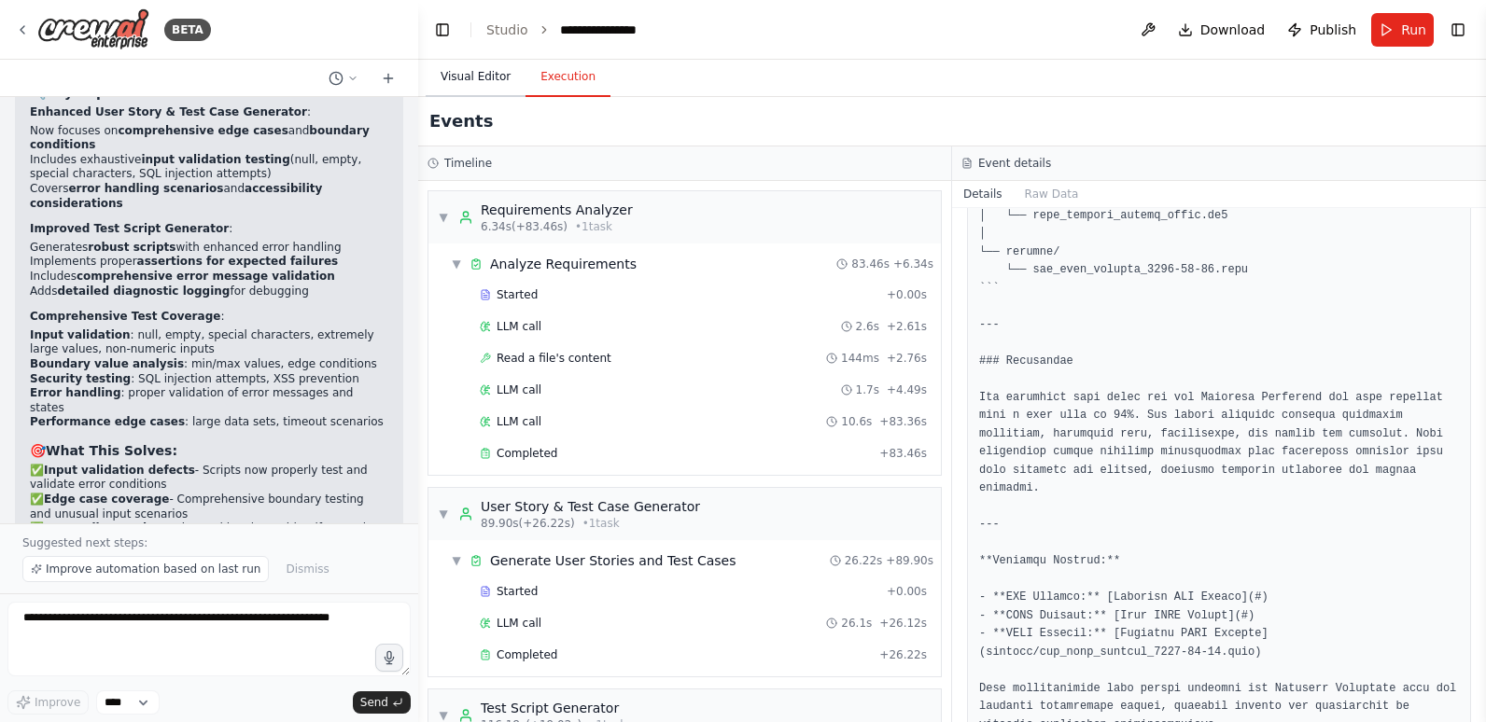
click at [476, 85] on button "Visual Editor" at bounding box center [476, 77] width 100 height 39
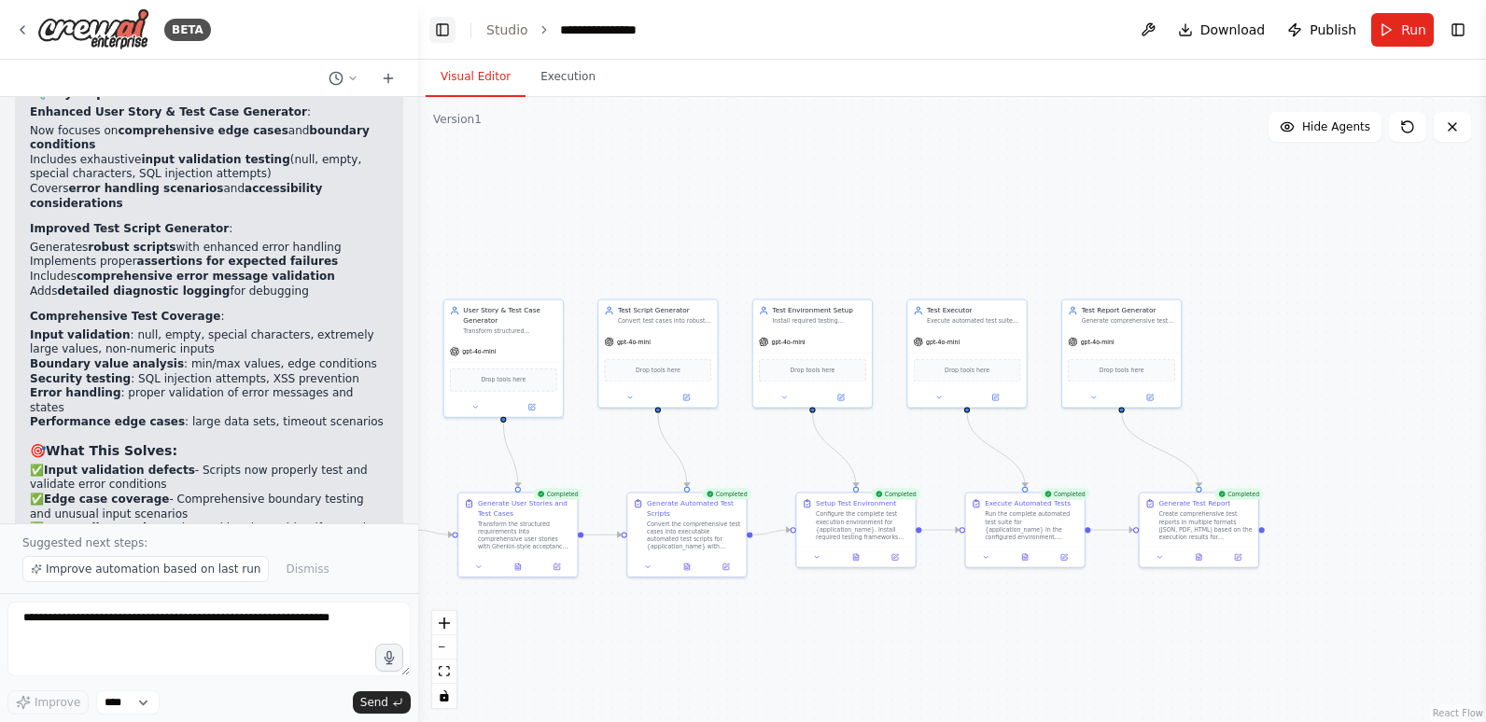
click at [431, 25] on button "Toggle Left Sidebar" at bounding box center [442, 30] width 26 height 26
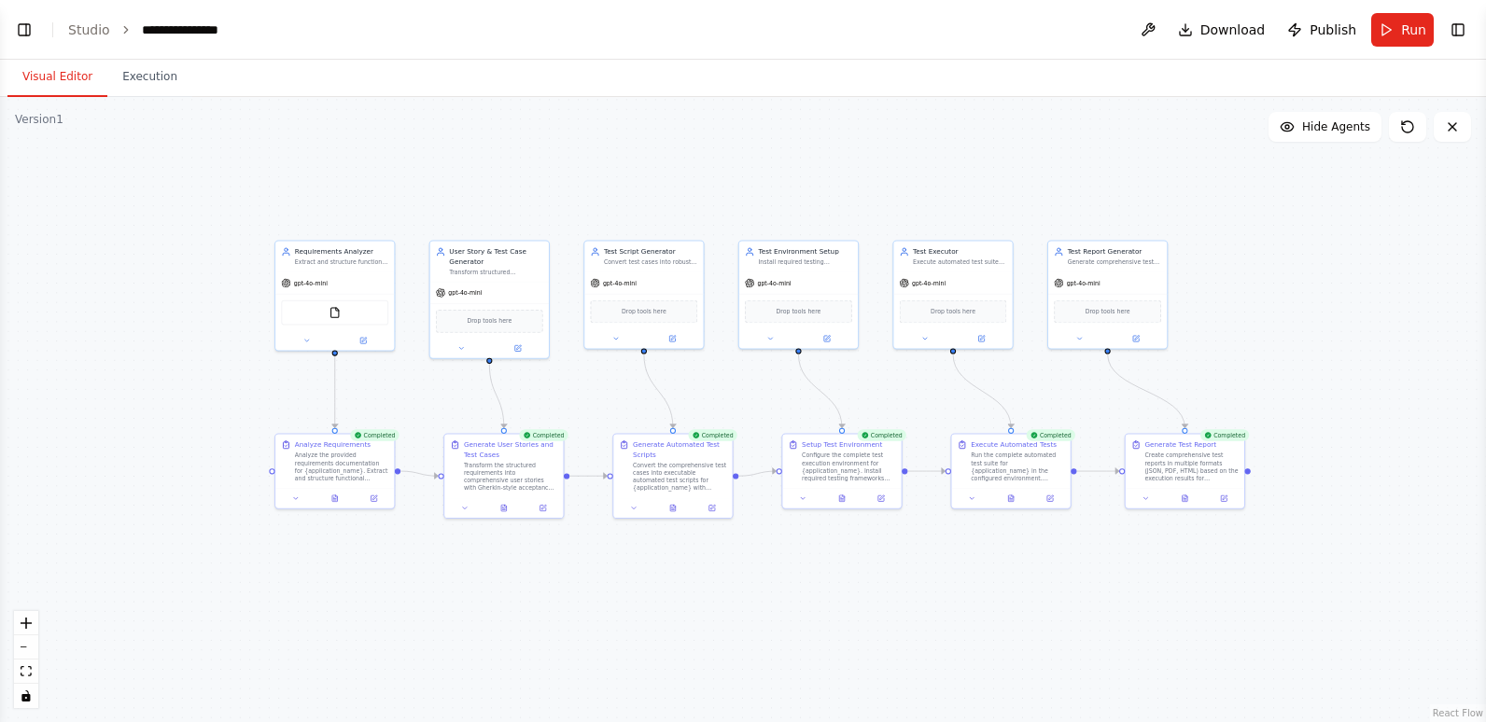
drag, startPoint x: 336, startPoint y: 226, endPoint x: 740, endPoint y: 167, distance: 408.3
click at [740, 167] on div ".deletable-edge-delete-btn { width: 20px; height: 20px; border: 0px solid #ffff…" at bounding box center [743, 409] width 1486 height 625
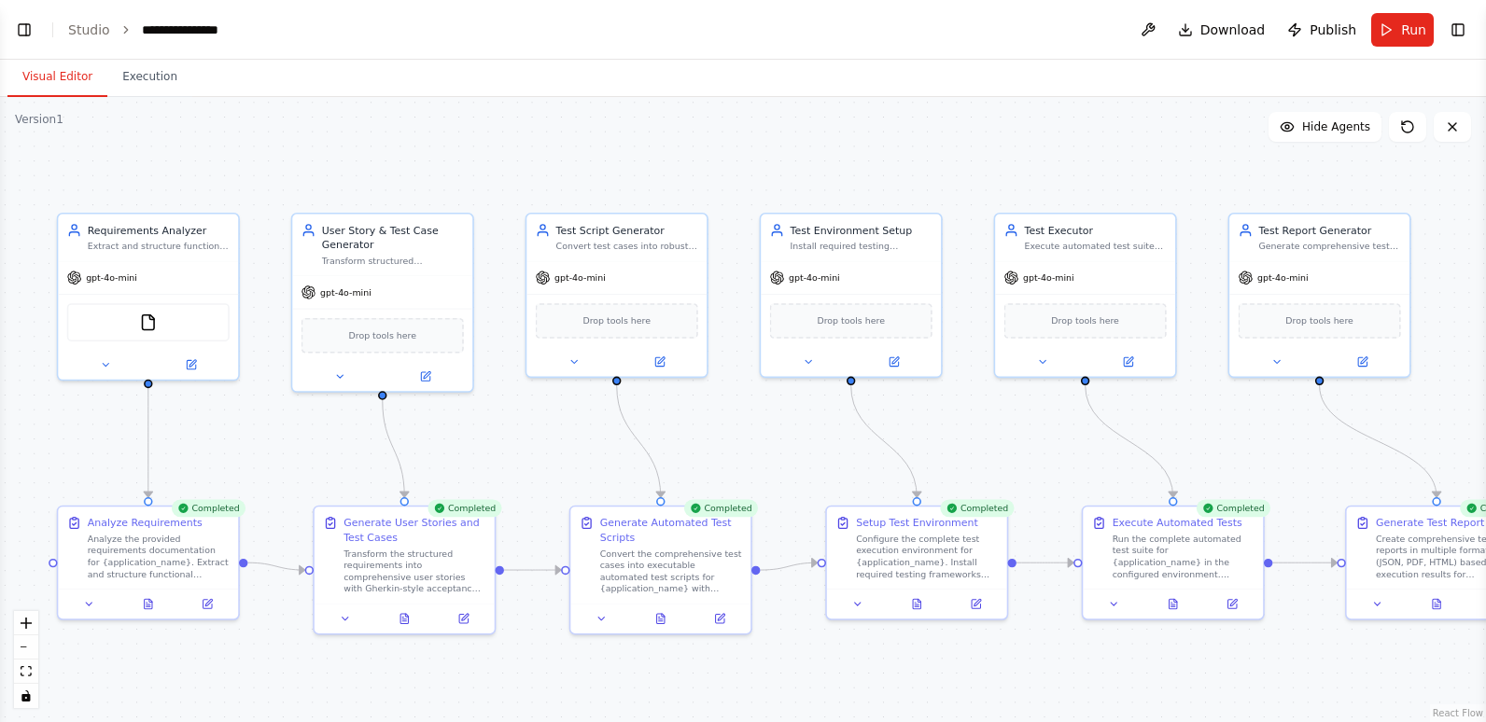
drag, startPoint x: 647, startPoint y: 206, endPoint x: 669, endPoint y: 141, distance: 69.1
click at [669, 141] on div ".deletable-edge-delete-btn { width: 20px; height: 20px; border: 0px solid #ffff…" at bounding box center [743, 409] width 1486 height 625
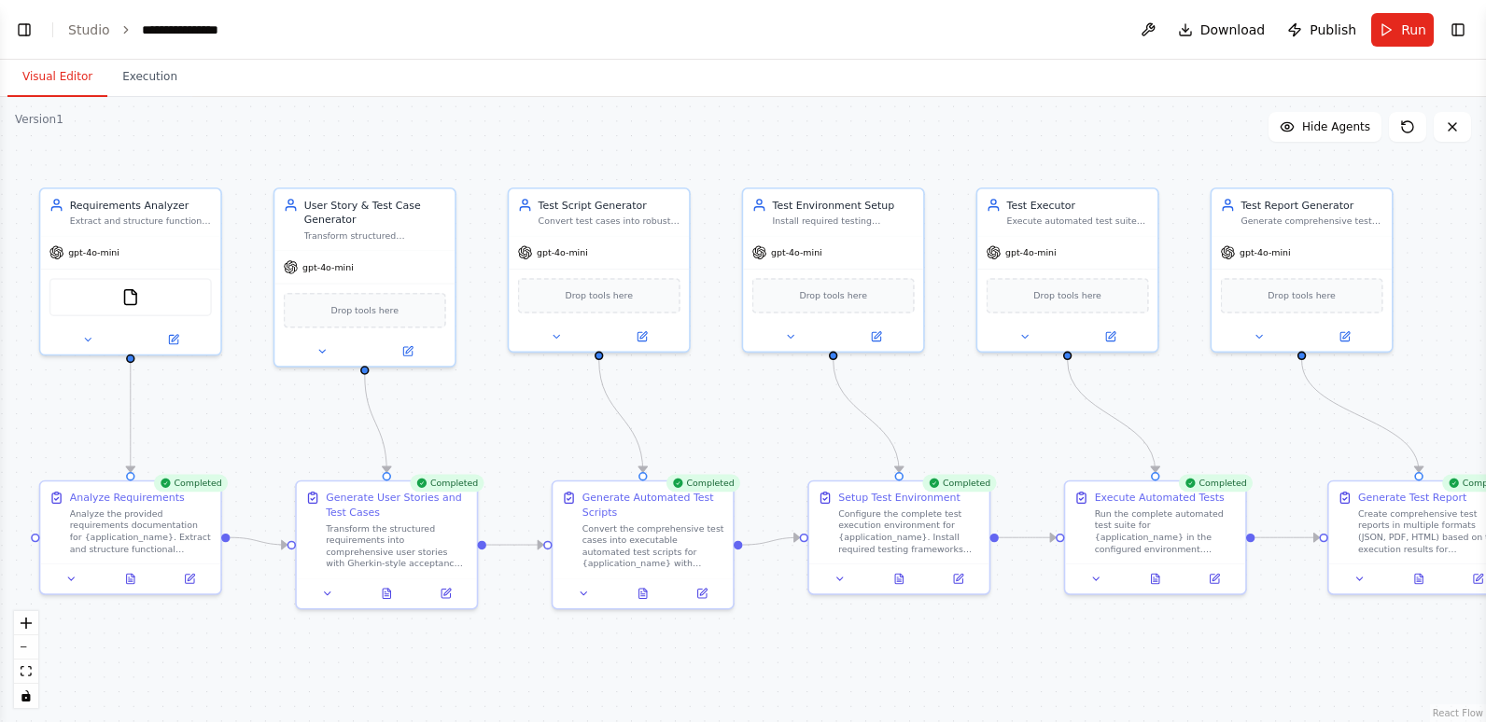
drag, startPoint x: 669, startPoint y: 141, endPoint x: 651, endPoint y: 116, distance: 30.8
click at [651, 116] on div ".deletable-edge-delete-btn { width: 20px; height: 20px; border: 0px solid #ffff…" at bounding box center [743, 409] width 1486 height 625
click at [638, 592] on icon at bounding box center [642, 591] width 12 height 12
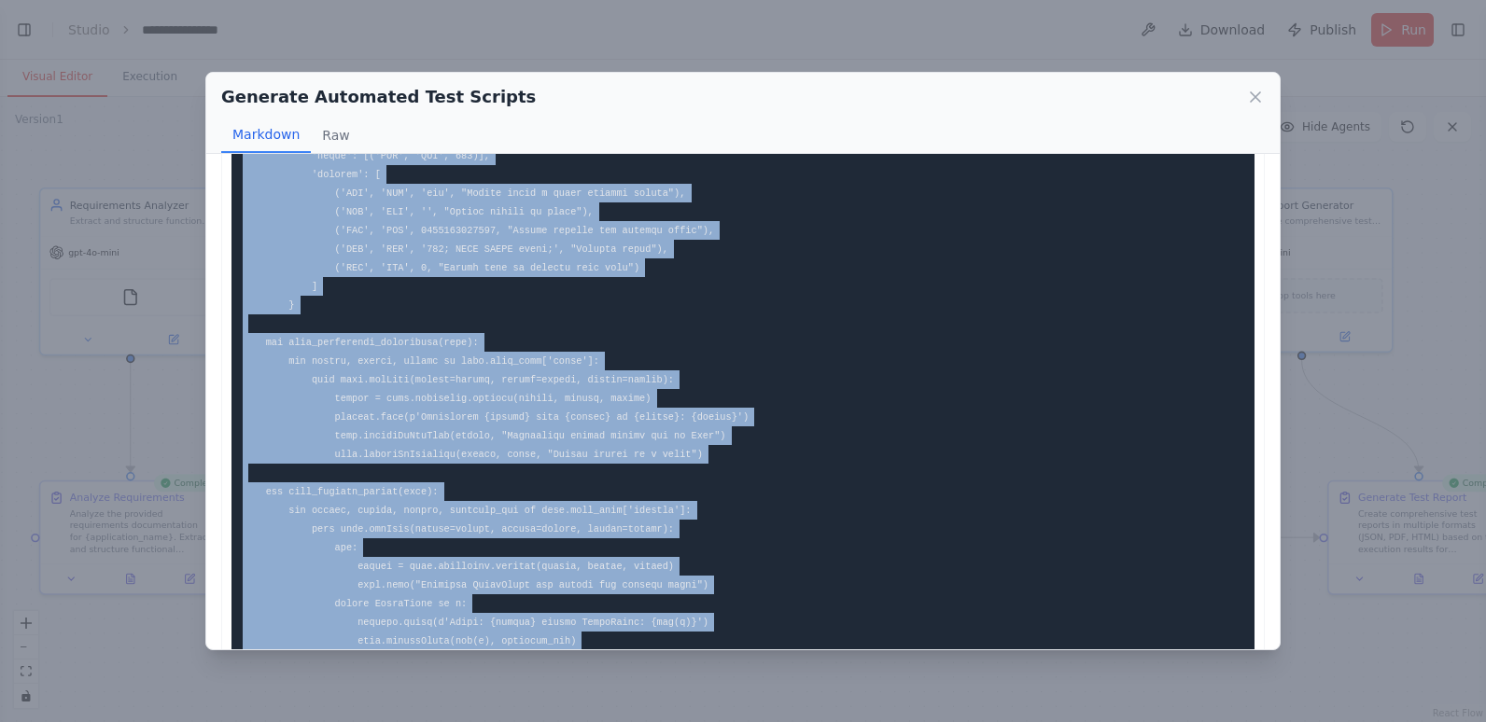
scroll to position [261, 0]
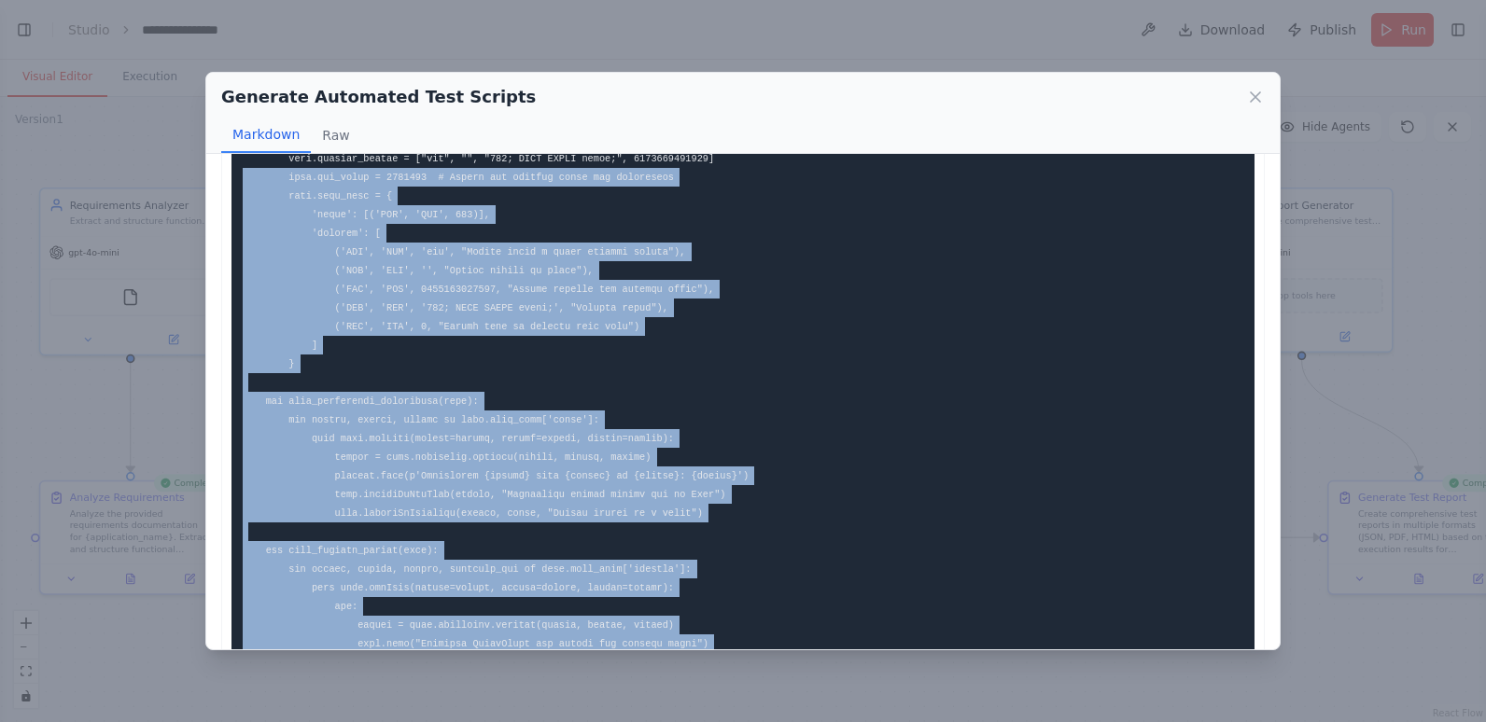
drag, startPoint x: 411, startPoint y: 630, endPoint x: 241, endPoint y: 164, distance: 495.7
click at [241, 164] on pre at bounding box center [742, 709] width 1023 height 1583
drag, startPoint x: 241, startPoint y: 164, endPoint x: 327, endPoint y: 136, distance: 90.3
click at [327, 136] on button "Raw" at bounding box center [335, 135] width 49 height 35
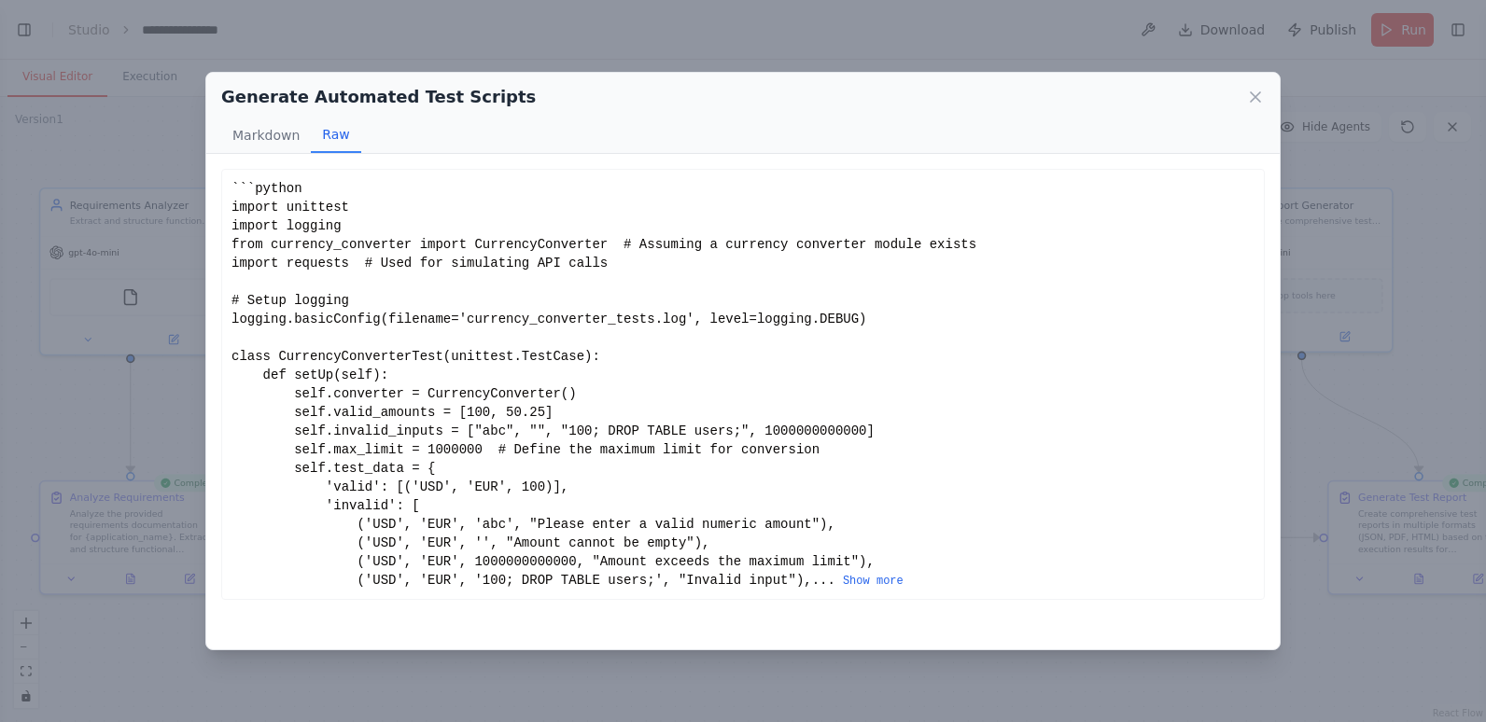
scroll to position [0, 0]
click at [235, 185] on div "```python import unittest import logging from currency_converter import Currenc…" at bounding box center [742, 384] width 1023 height 411
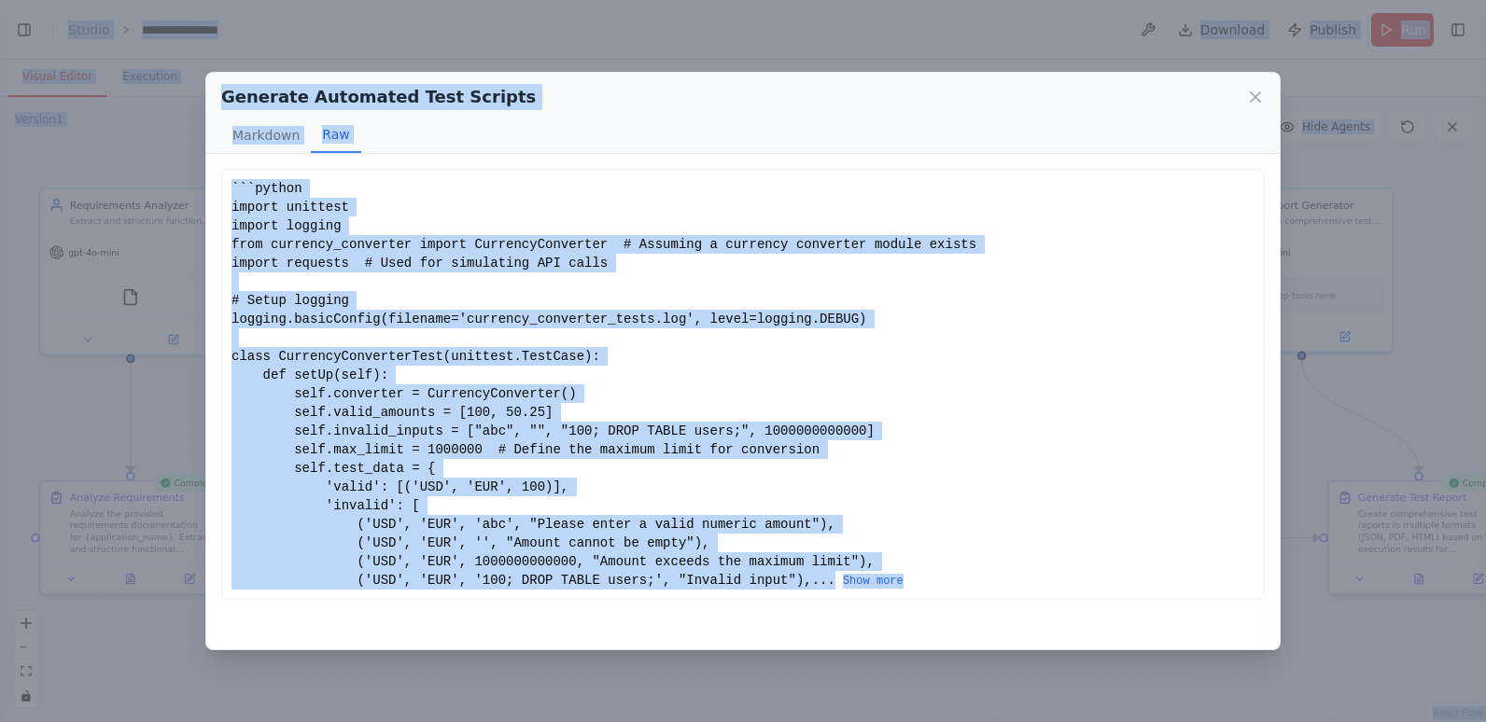
copy body "BETA Here’s a solid CrewAI system prompt you can use as a foundation to set up …"
click at [514, 268] on div "```python import unittest import logging from currency_converter import Currenc…" at bounding box center [742, 384] width 1023 height 411
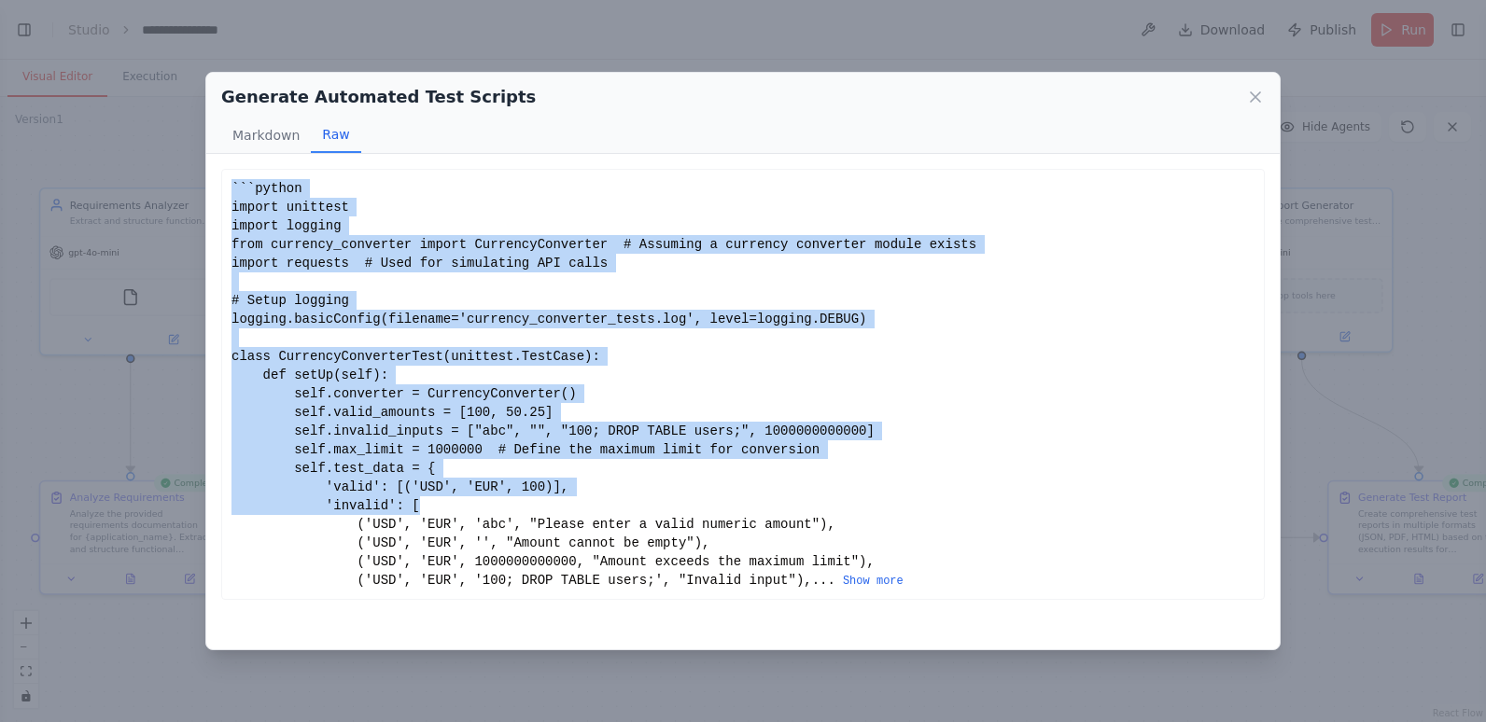
drag, startPoint x: 231, startPoint y: 182, endPoint x: 655, endPoint y: 514, distance: 538.4
click at [655, 514] on div "```python import unittest import logging from currency_converter import Currenc…" at bounding box center [742, 384] width 1023 height 411
click at [843, 589] on button "Show more" at bounding box center [873, 581] width 61 height 15
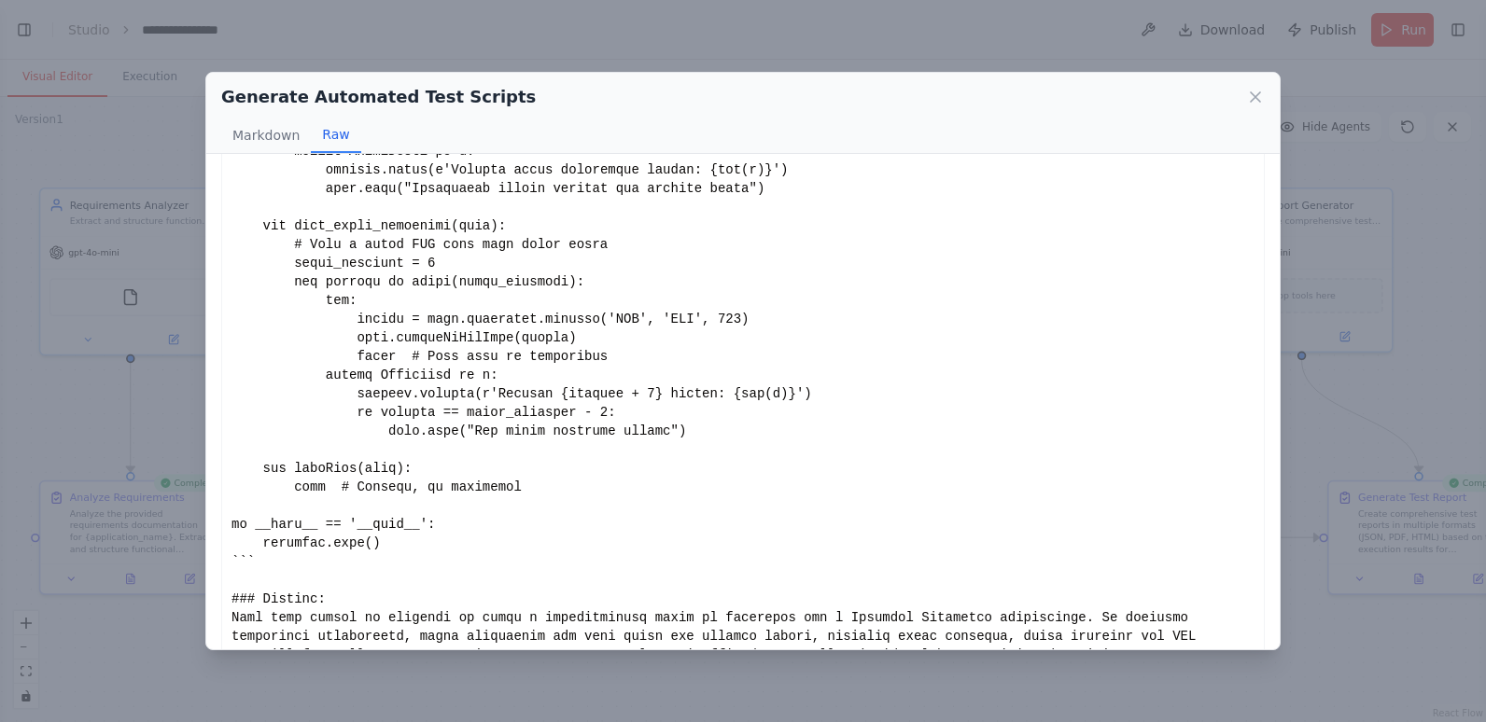
scroll to position [1291, 0]
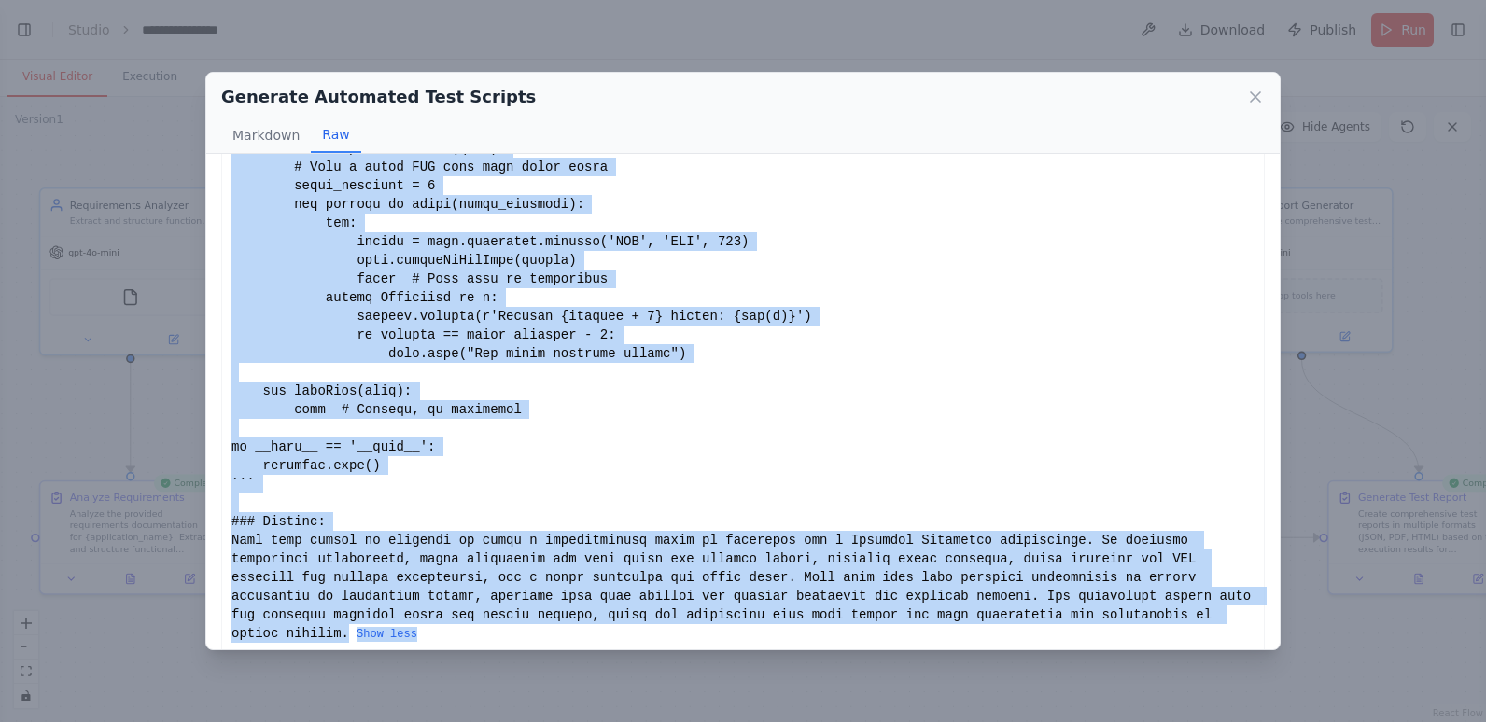
copy div "```python import unittest import logging from currency_converter import Currenc…"
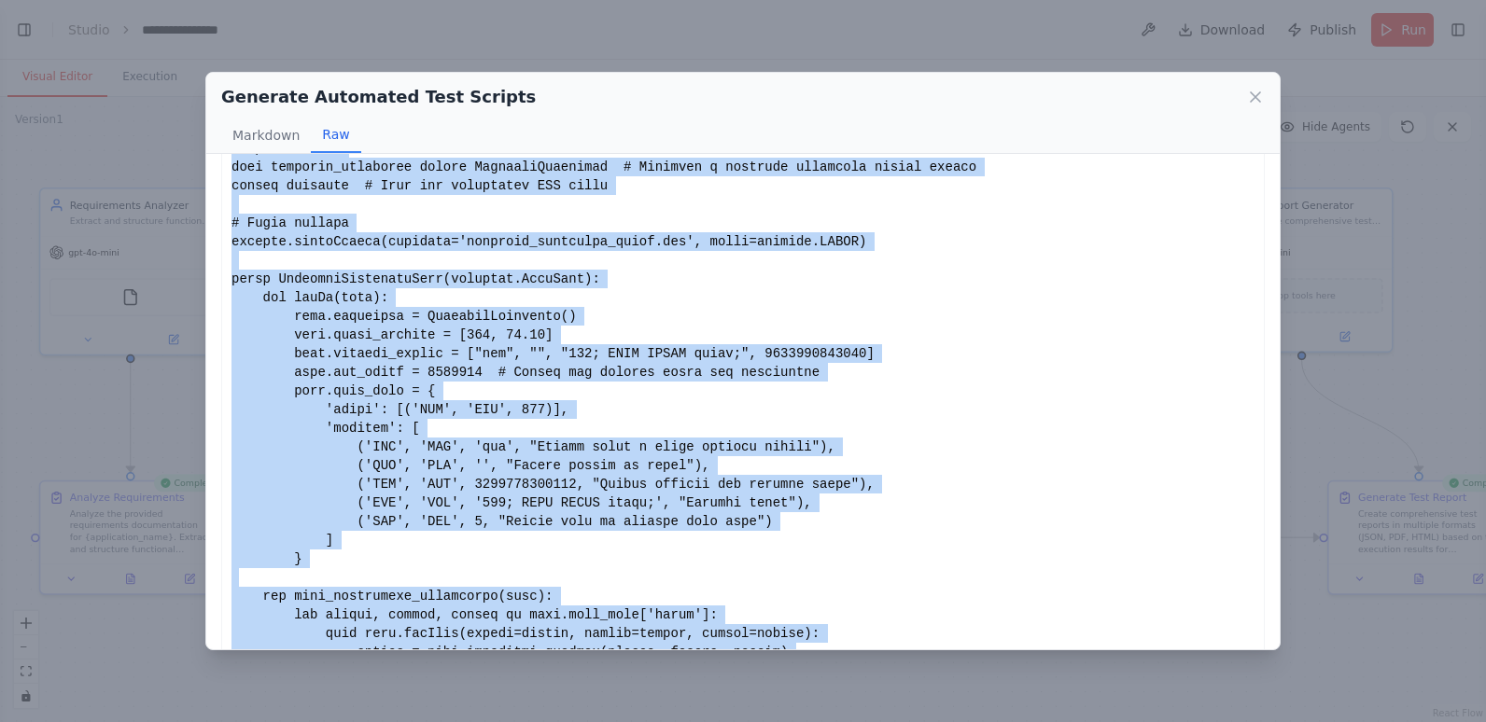
scroll to position [0, 0]
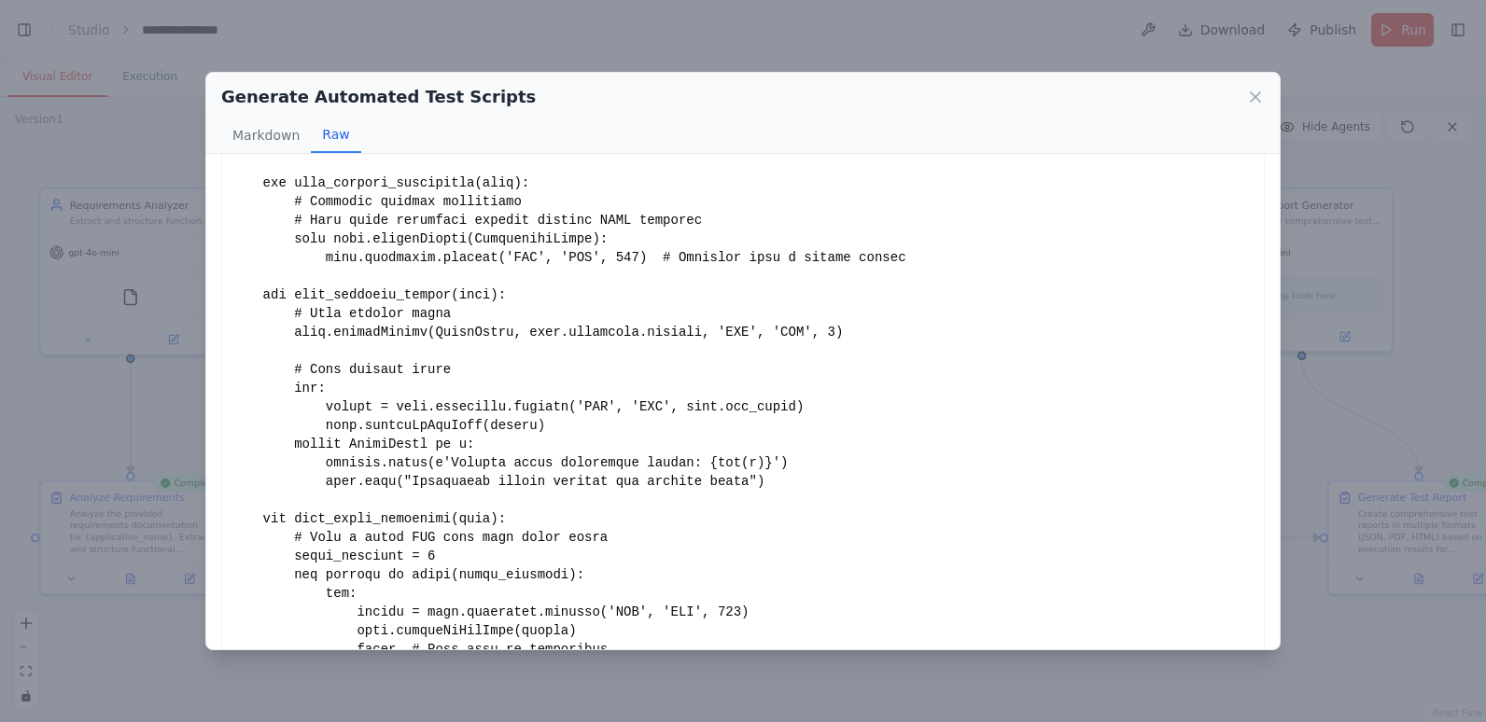
scroll to position [933, 0]
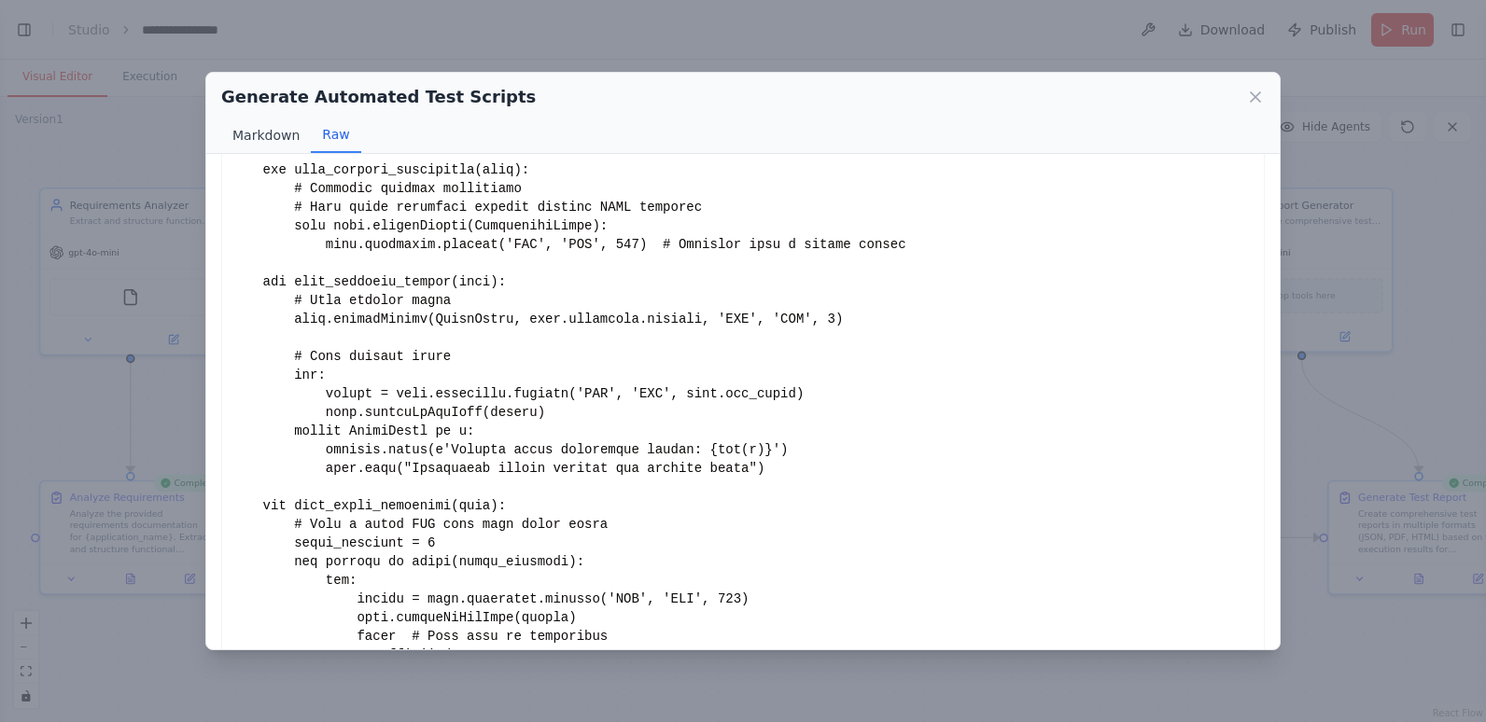
click at [265, 134] on button "Markdown" at bounding box center [266, 135] width 90 height 35
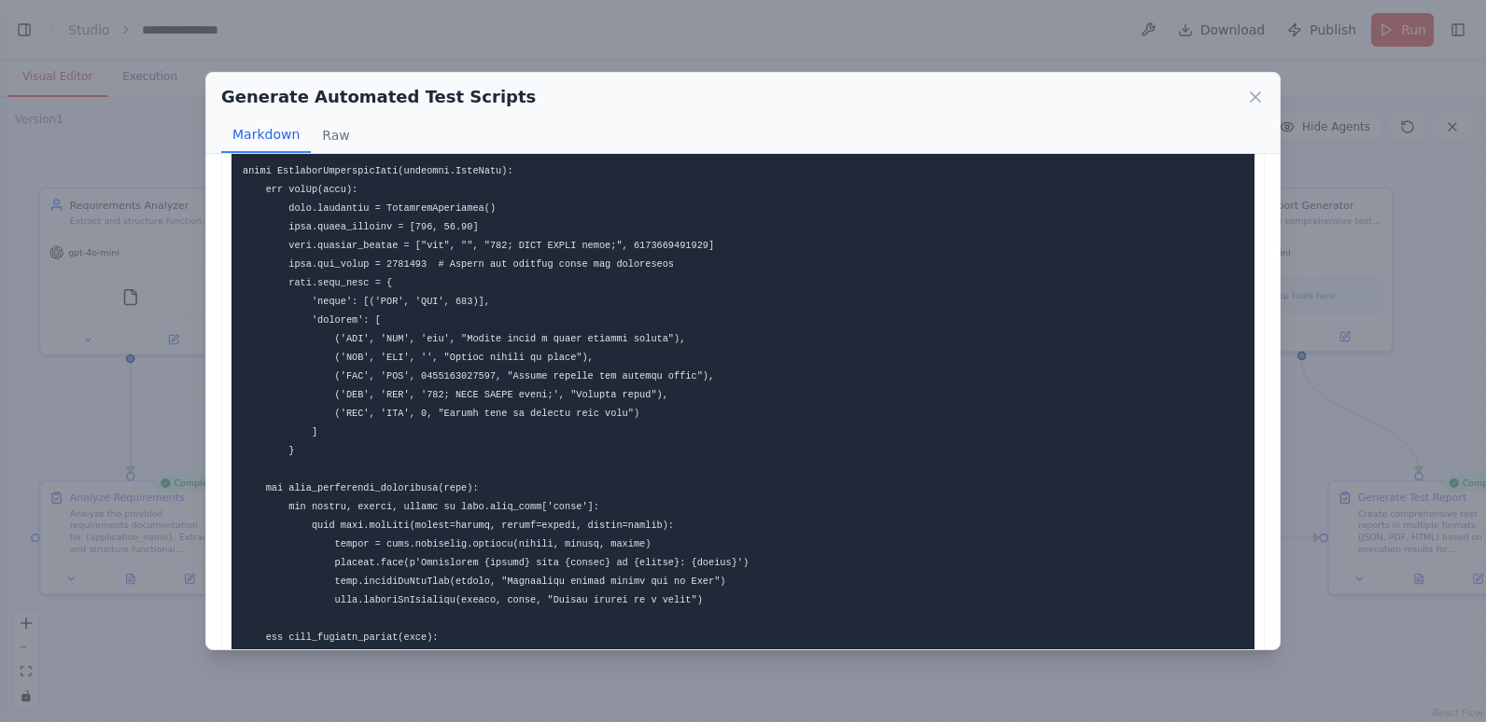
scroll to position [0, 0]
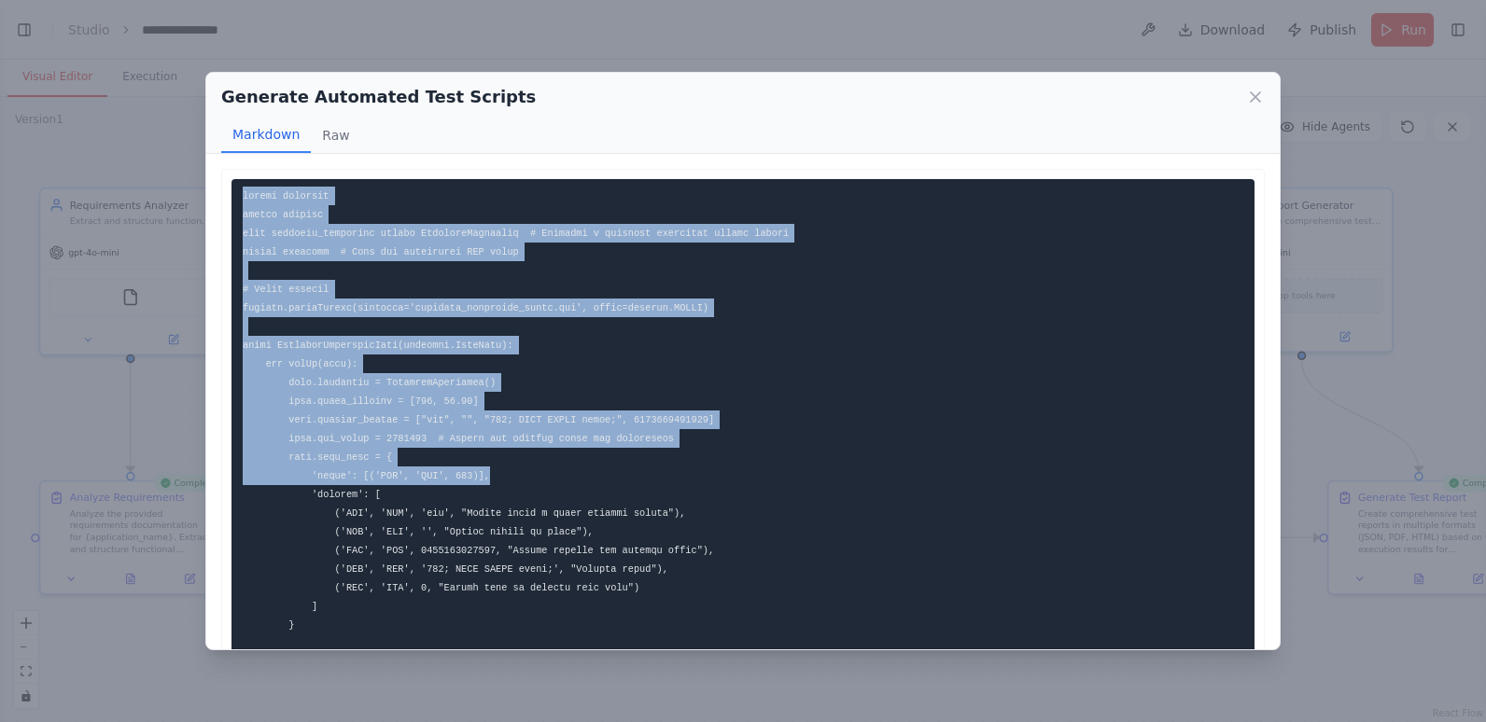
drag, startPoint x: 243, startPoint y: 193, endPoint x: 486, endPoint y: 484, distance: 379.6
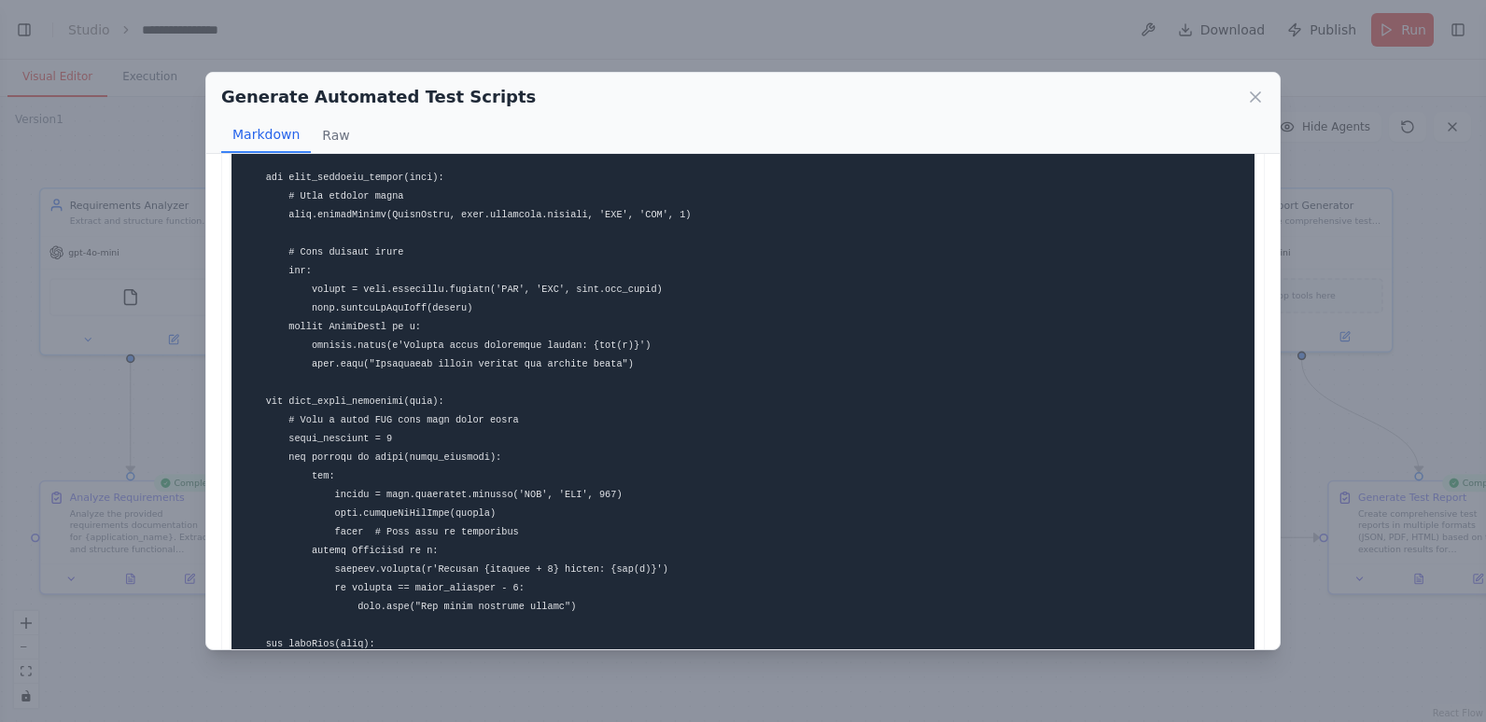
scroll to position [1297, 0]
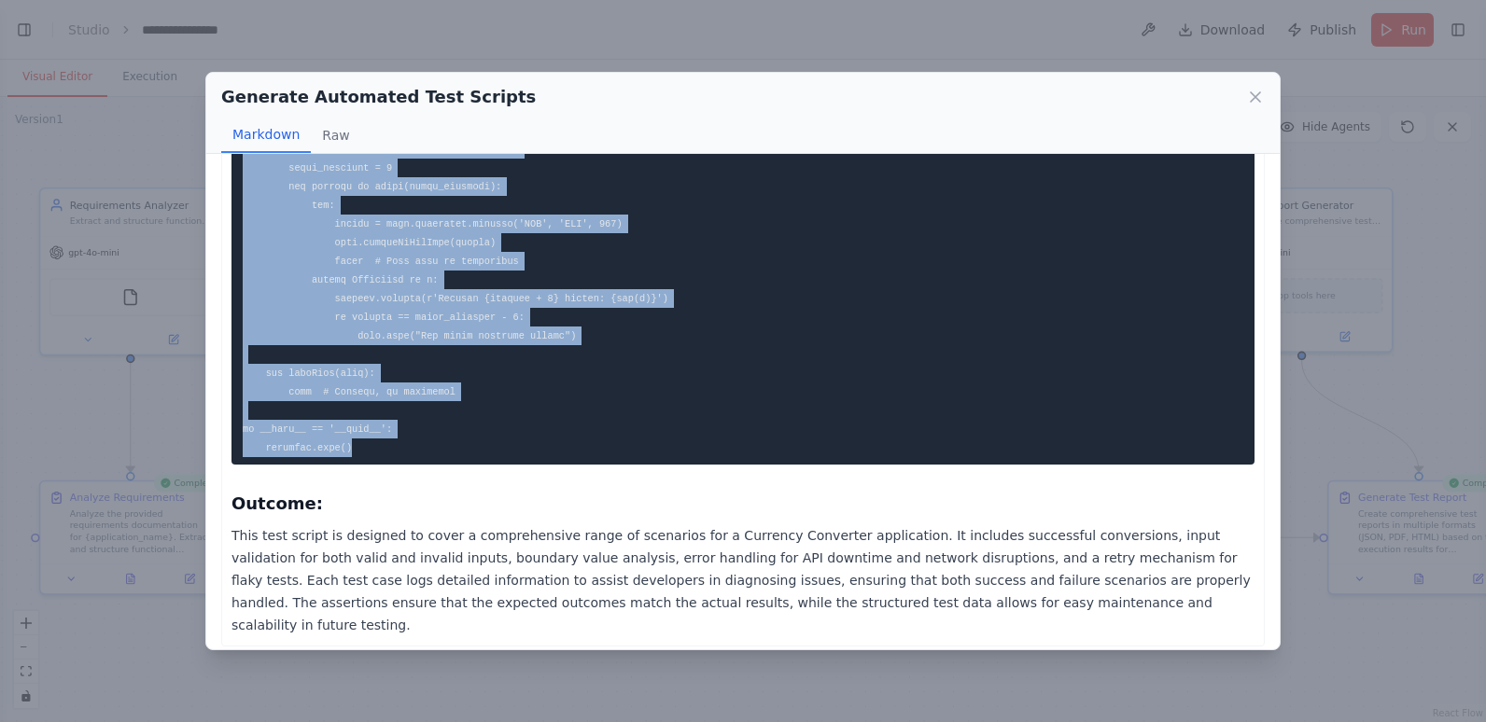
copy code "import unittest import logging from currency_converter import CurrencyConverter…"
click at [1258, 98] on icon at bounding box center [1255, 97] width 19 height 19
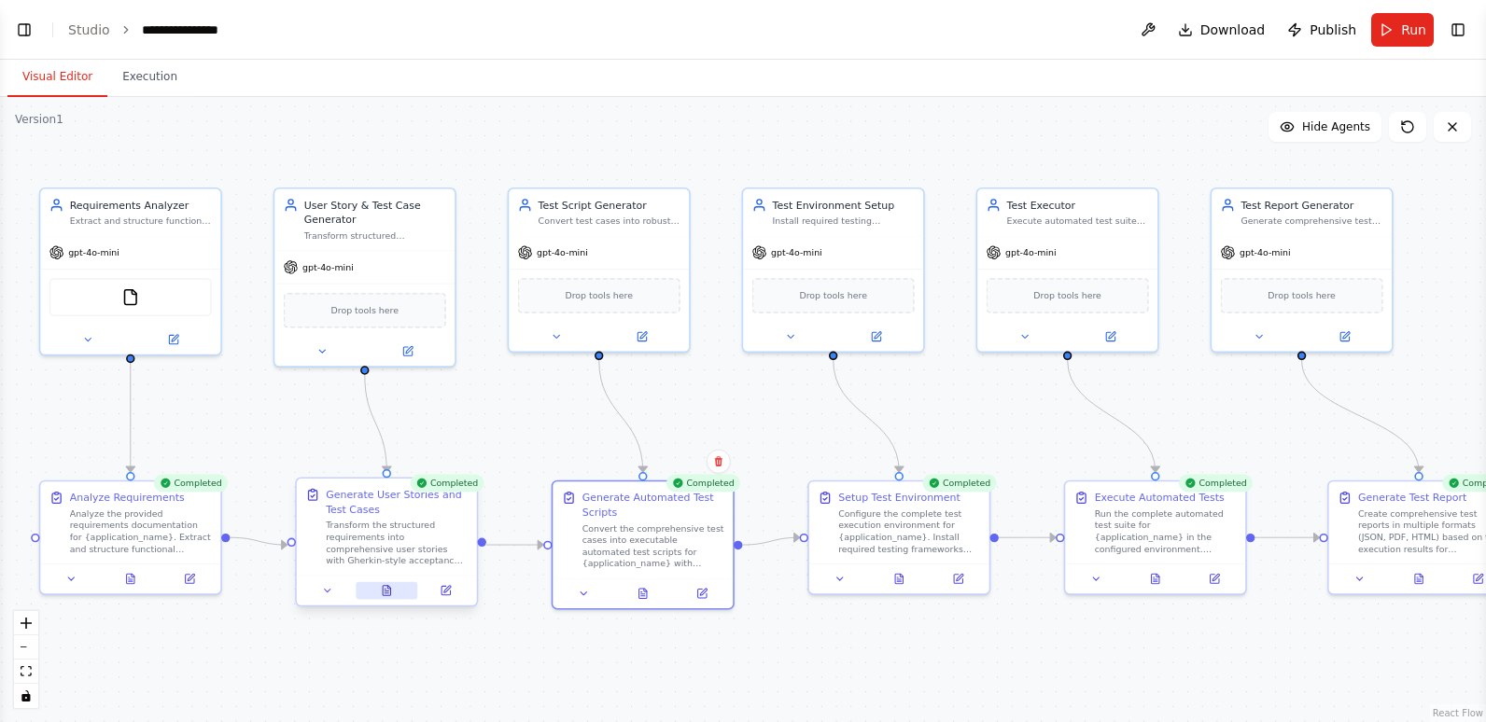
click at [378, 593] on button at bounding box center [387, 591] width 62 height 18
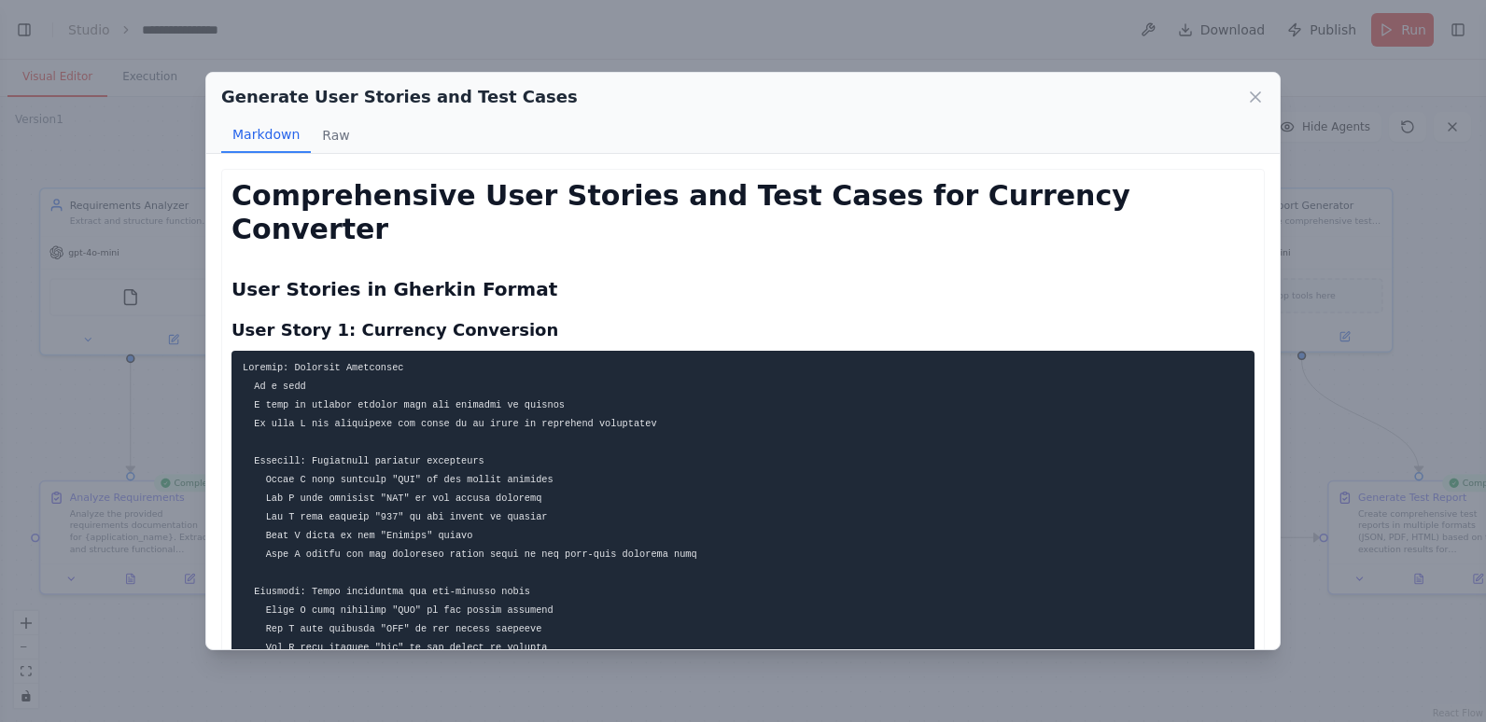
click at [300, 377] on code at bounding box center [470, 657] width 454 height 590
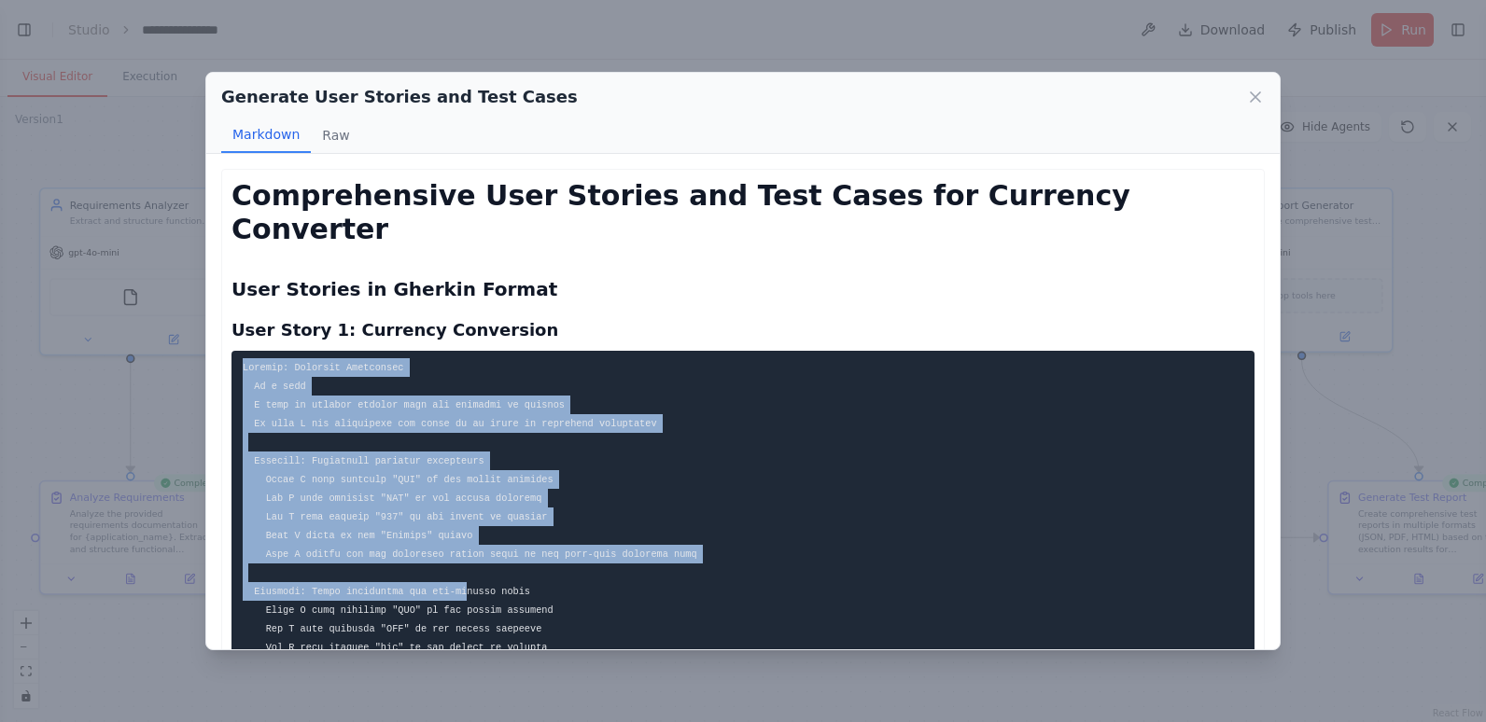
drag, startPoint x: 243, startPoint y: 332, endPoint x: 453, endPoint y: 559, distance: 309.1
click at [453, 559] on code at bounding box center [470, 657] width 454 height 590
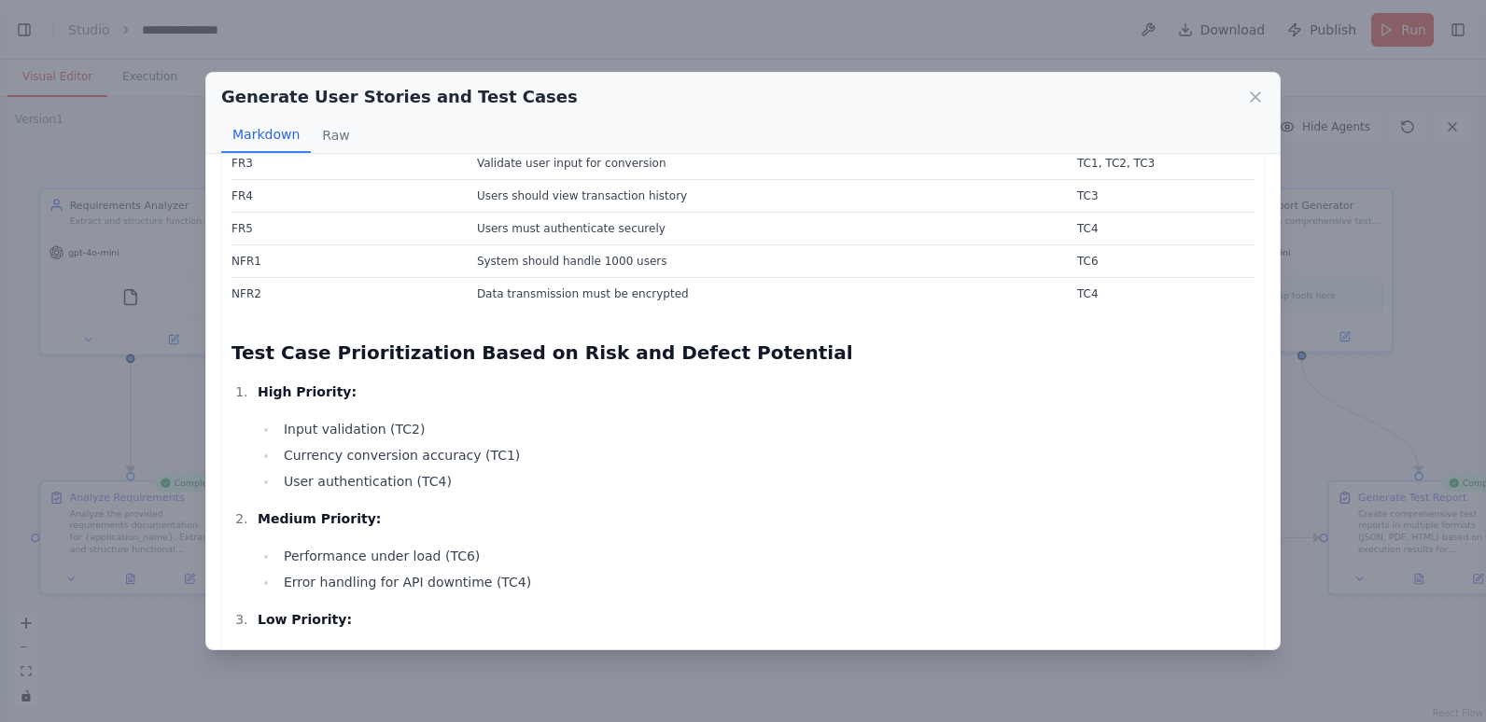
scroll to position [3508, 0]
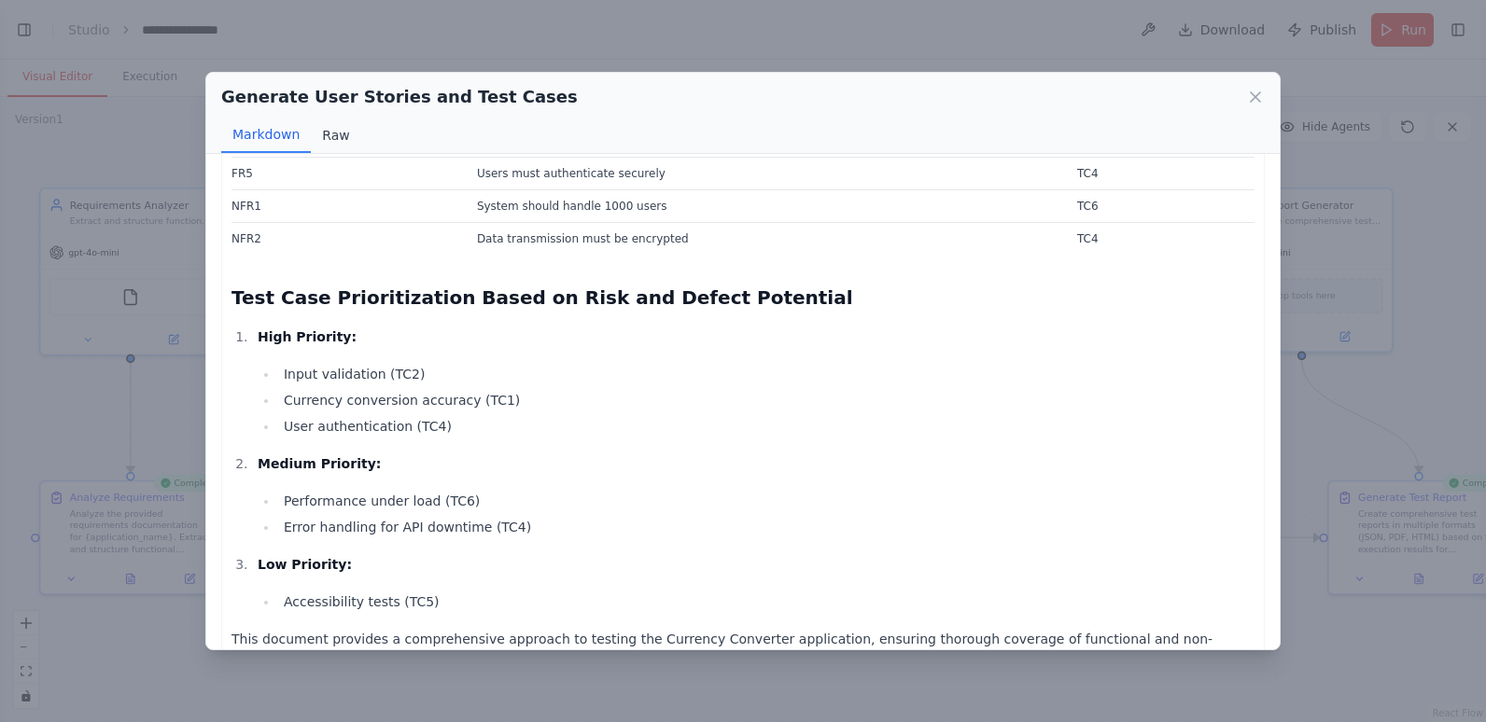
click at [328, 130] on button "Raw" at bounding box center [335, 135] width 49 height 35
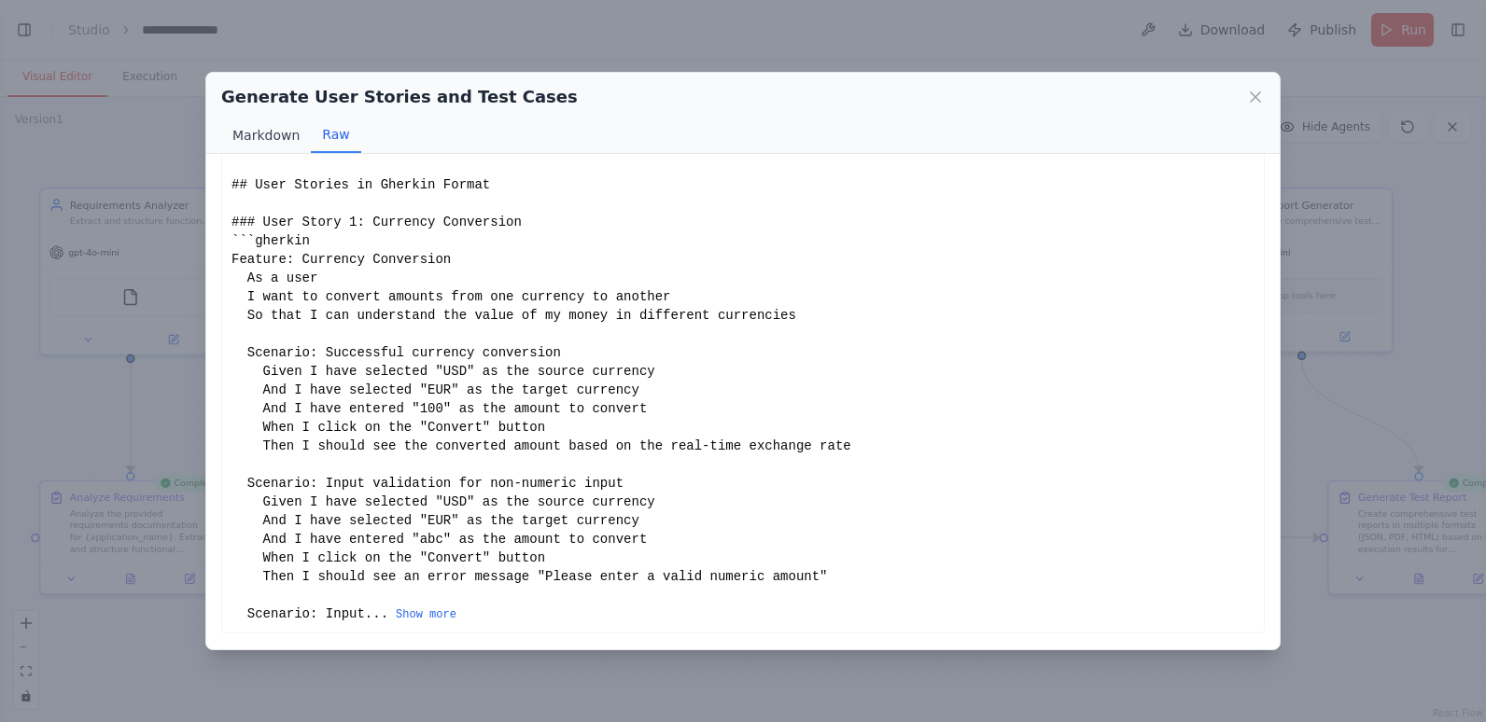
click at [248, 135] on button "Markdown" at bounding box center [266, 135] width 90 height 35
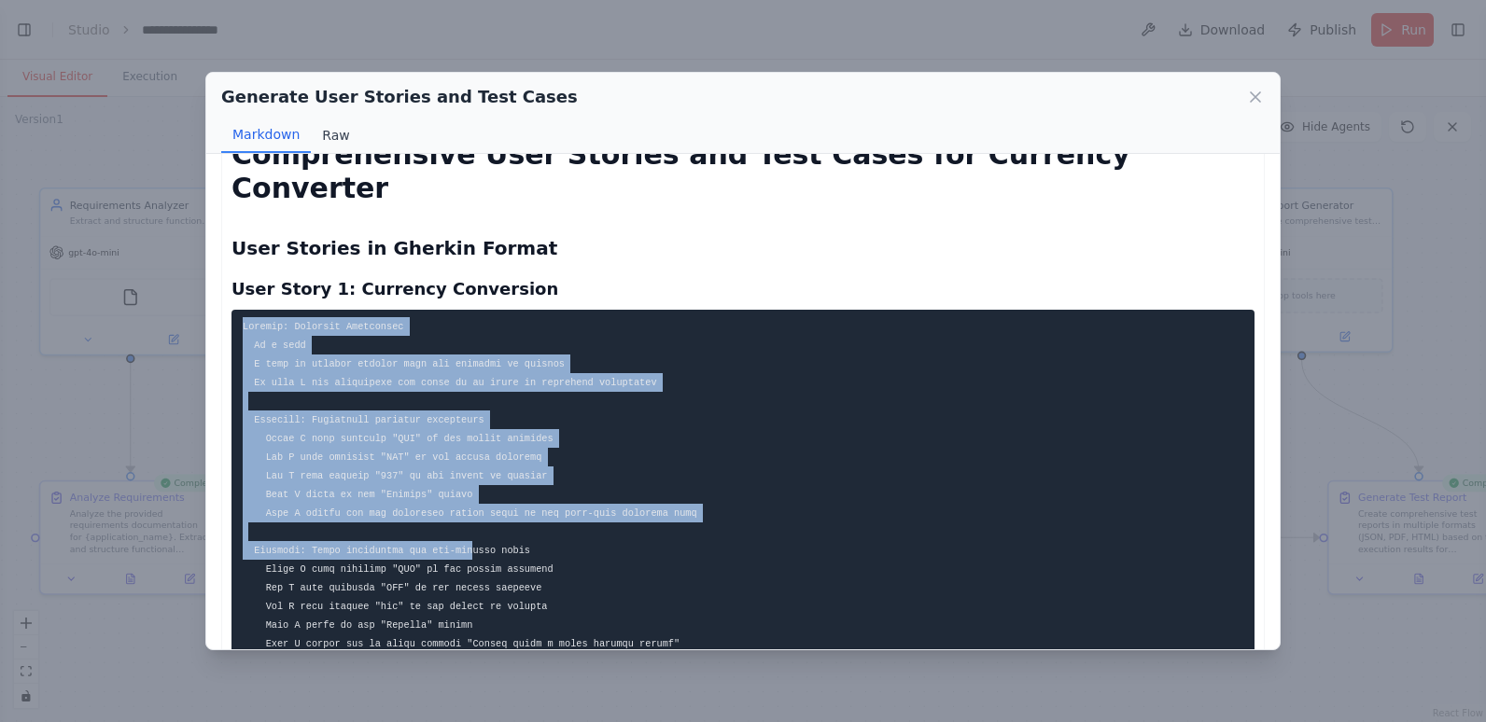
click at [336, 136] on button "Raw" at bounding box center [335, 135] width 49 height 35
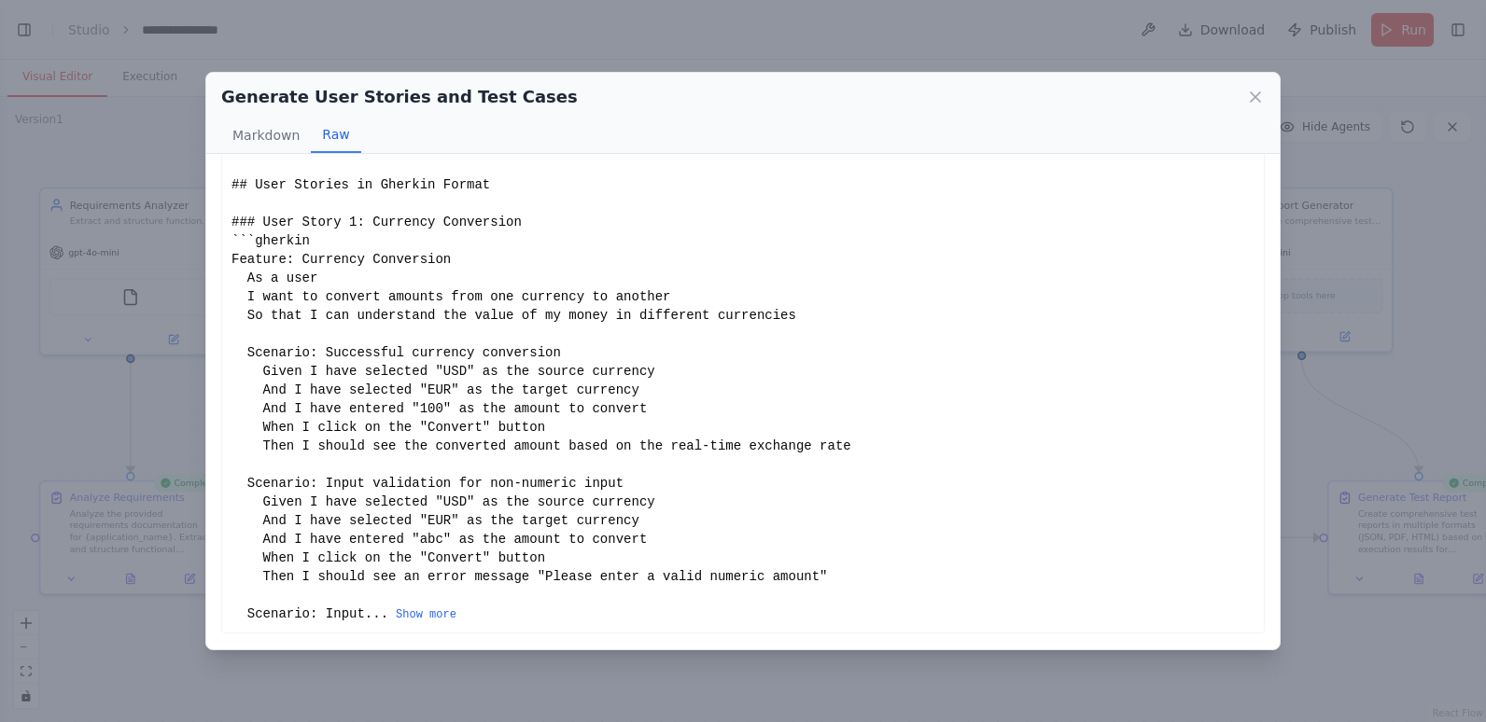
click at [235, 182] on div "# Comprehensive User Stories and Test Cases for Currency Converter ## User Stor…" at bounding box center [742, 380] width 1023 height 485
click at [231, 182] on div "# Comprehensive User Stories and Test Cases for Currency Converter ## User Stor…" at bounding box center [742, 380] width 1023 height 485
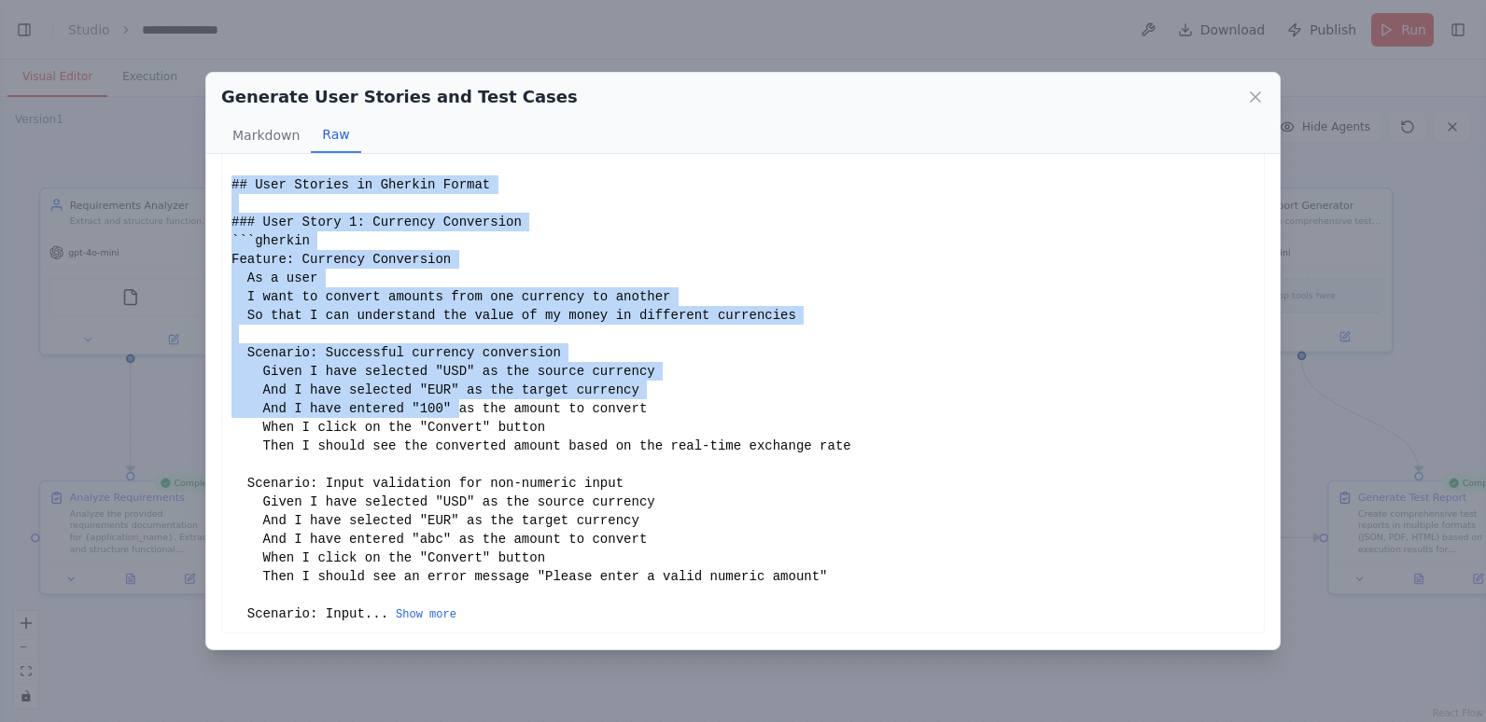
drag, startPoint x: 229, startPoint y: 181, endPoint x: 439, endPoint y: 409, distance: 309.7
click at [439, 409] on div "# Comprehensive User Stories and Test Cases for Currency Converter ## User Stor…" at bounding box center [742, 381] width 1043 height 506
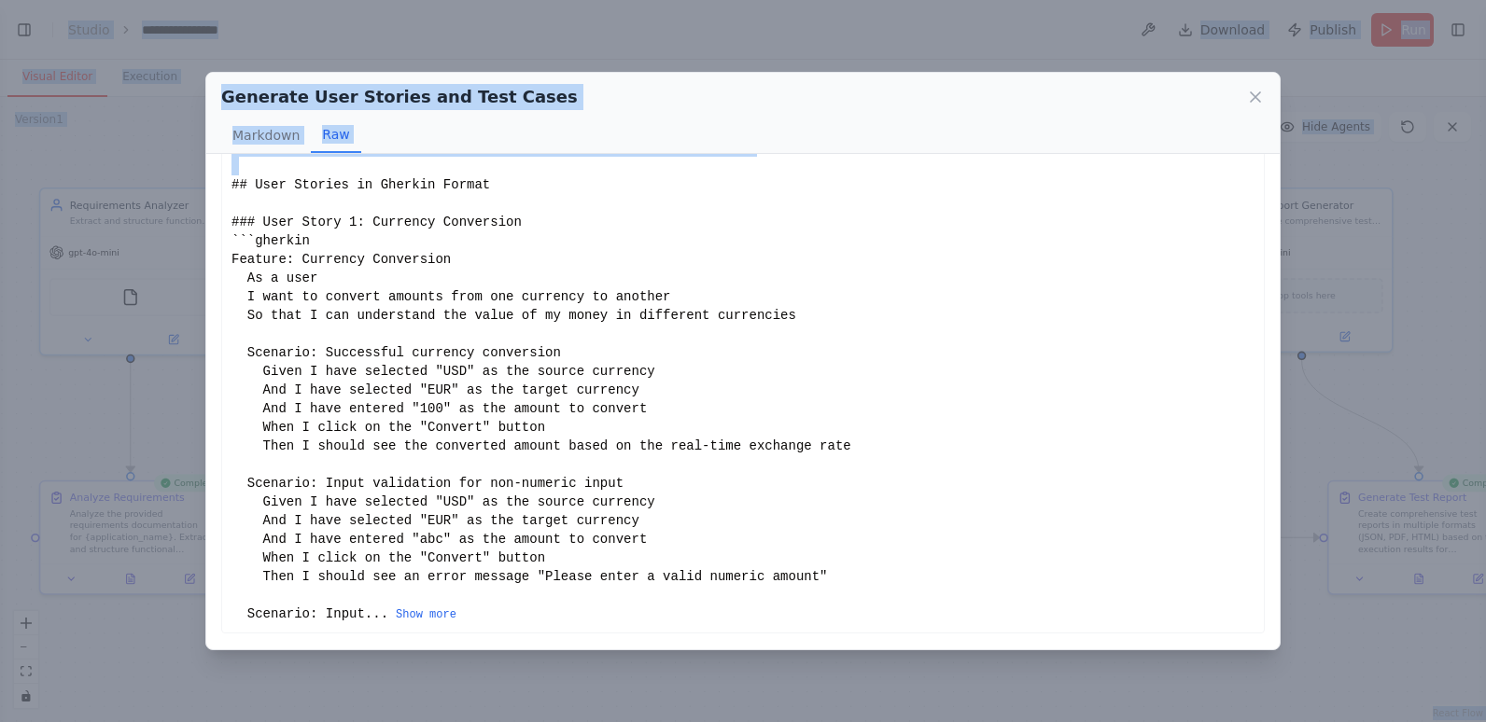
click at [231, 184] on div "# Comprehensive User Stories and Test Cases for Currency Converter ## User Stor…" at bounding box center [742, 380] width 1023 height 485
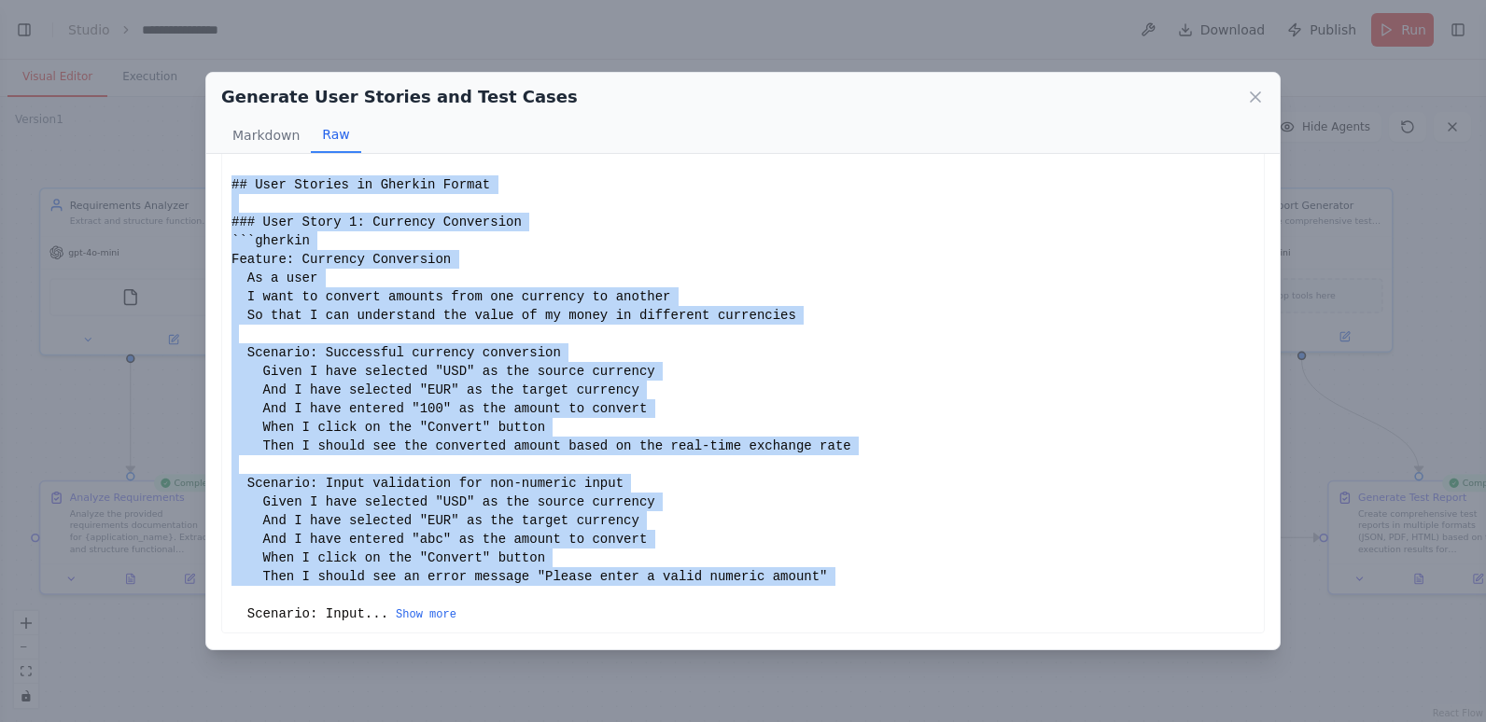
drag, startPoint x: 231, startPoint y: 184, endPoint x: 646, endPoint y: 596, distance: 584.7
click at [646, 596] on div "# Comprehensive User Stories and Test Cases for Currency Converter ## User Stor…" at bounding box center [742, 380] width 1023 height 485
drag, startPoint x: 232, startPoint y: 185, endPoint x: 734, endPoint y: 616, distance: 661.1
click at [734, 616] on div "# Comprehensive User Stories and Test Cases for Currency Converter ## User Stor…" at bounding box center [742, 380] width 1023 height 485
click at [432, 615] on button "Show more" at bounding box center [426, 615] width 61 height 15
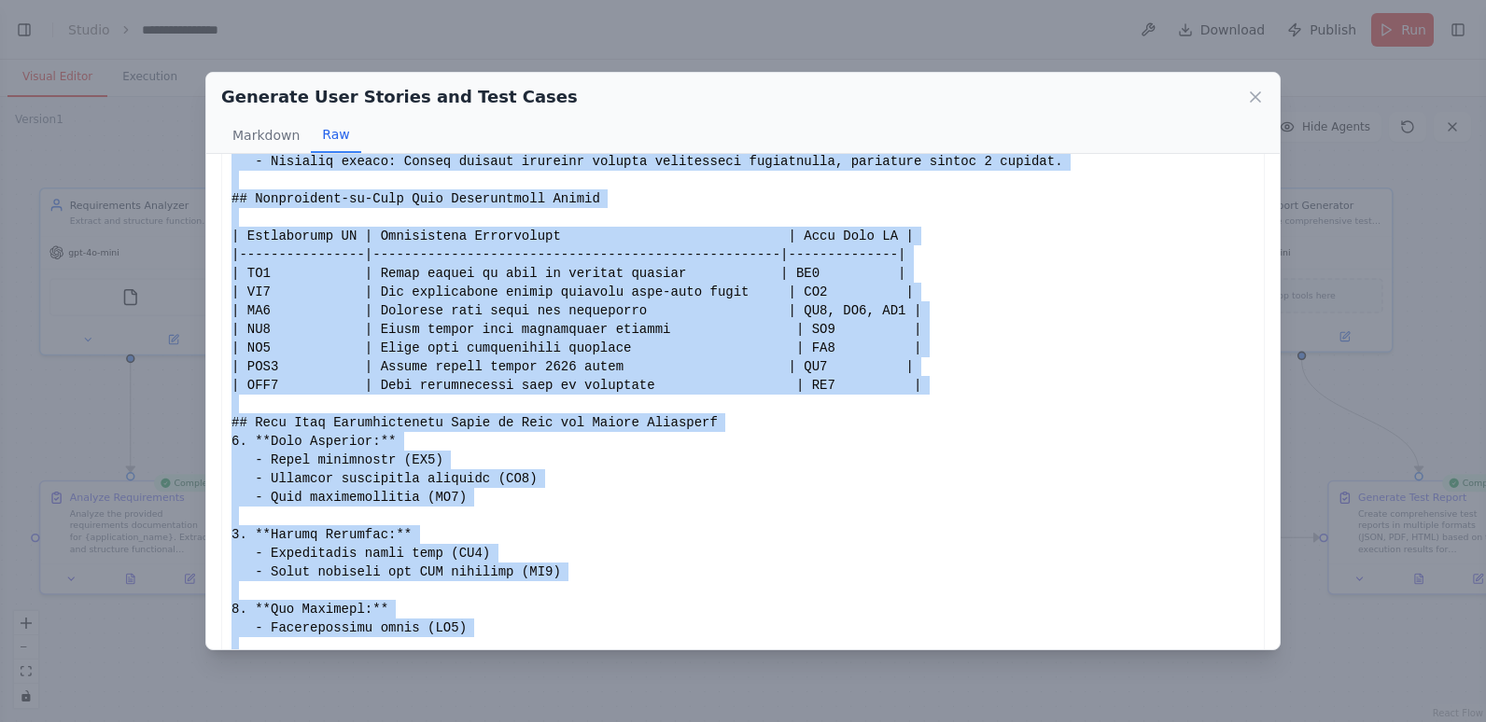
scroll to position [2746, 0]
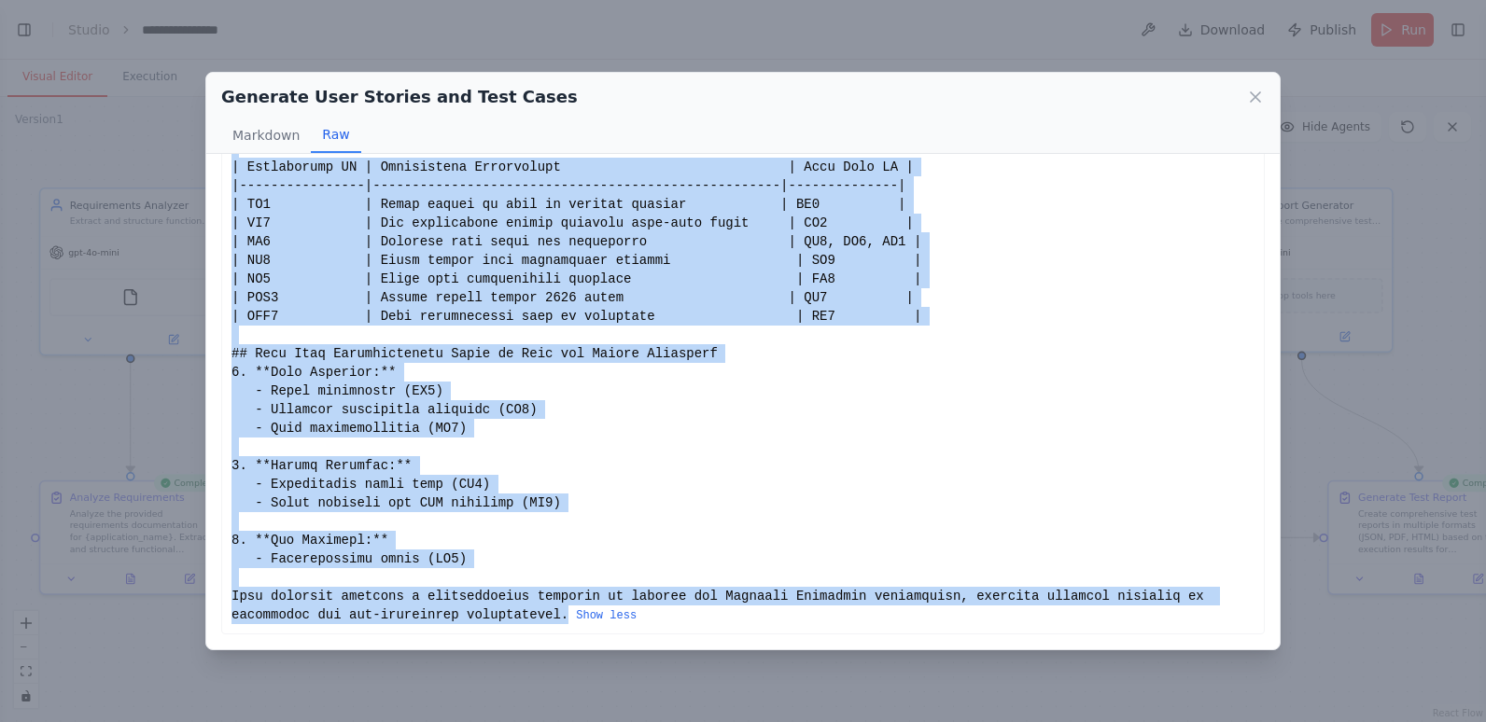
copy div "# Comprehensive User Stories and Test Cases for Currency Converter ## User Stor…"
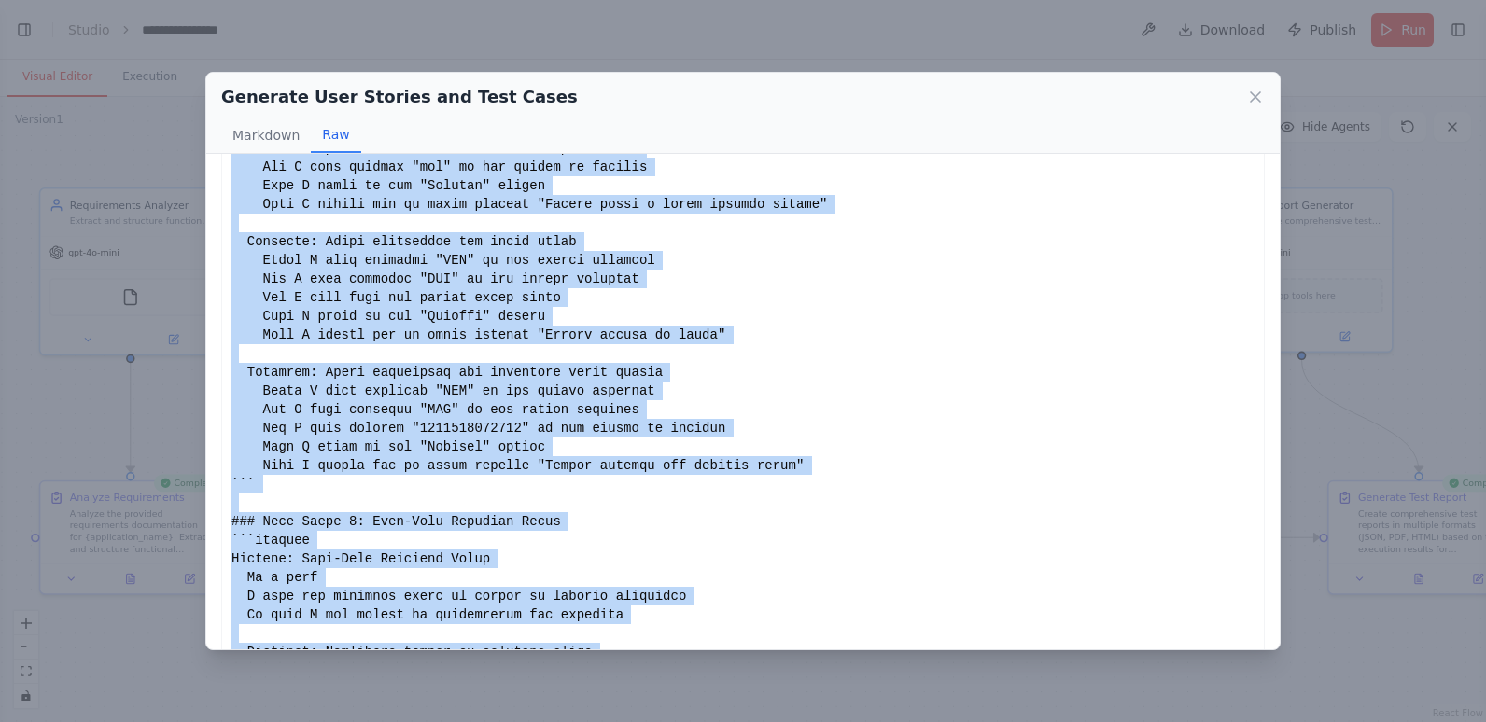
scroll to position [0, 0]
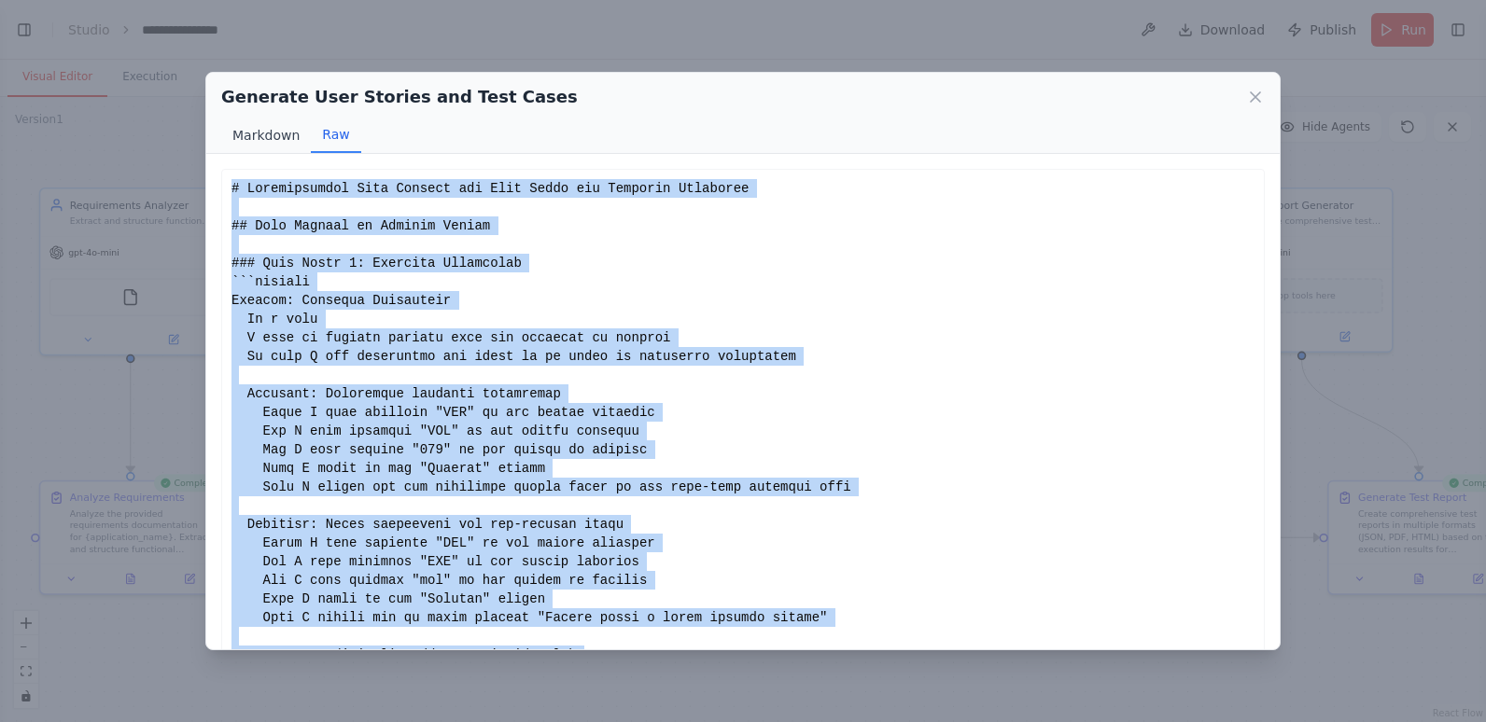
click at [253, 136] on button "Markdown" at bounding box center [266, 135] width 90 height 35
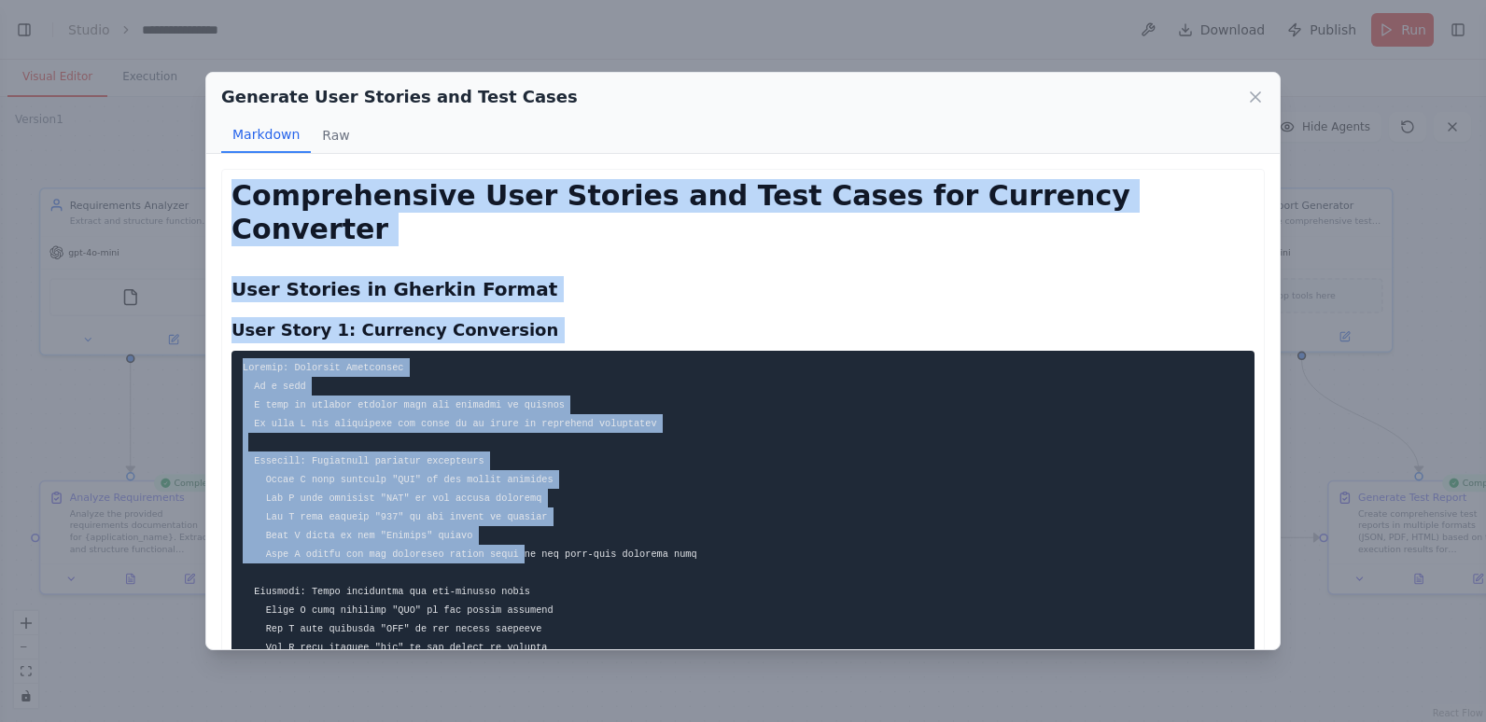
drag, startPoint x: 237, startPoint y: 200, endPoint x: 503, endPoint y: 516, distance: 413.3
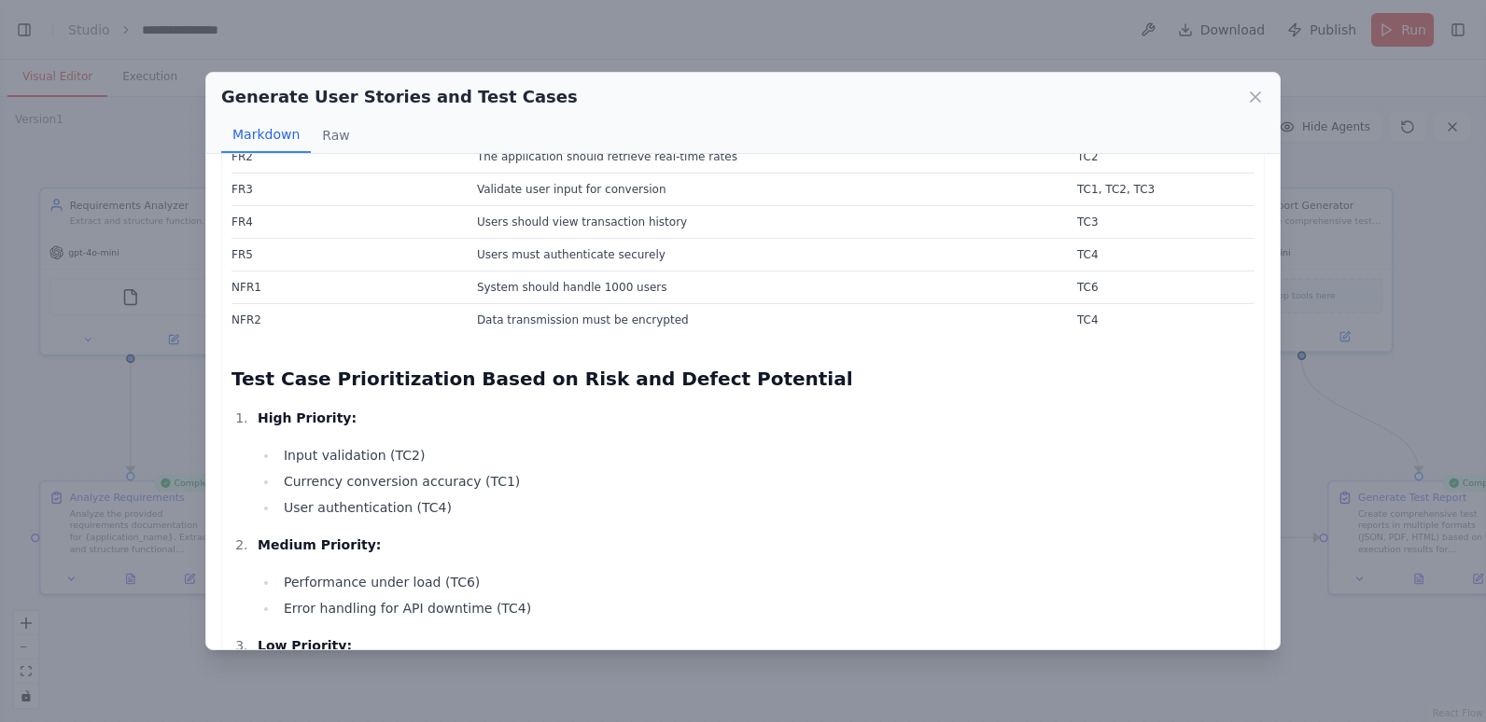
scroll to position [3508, 0]
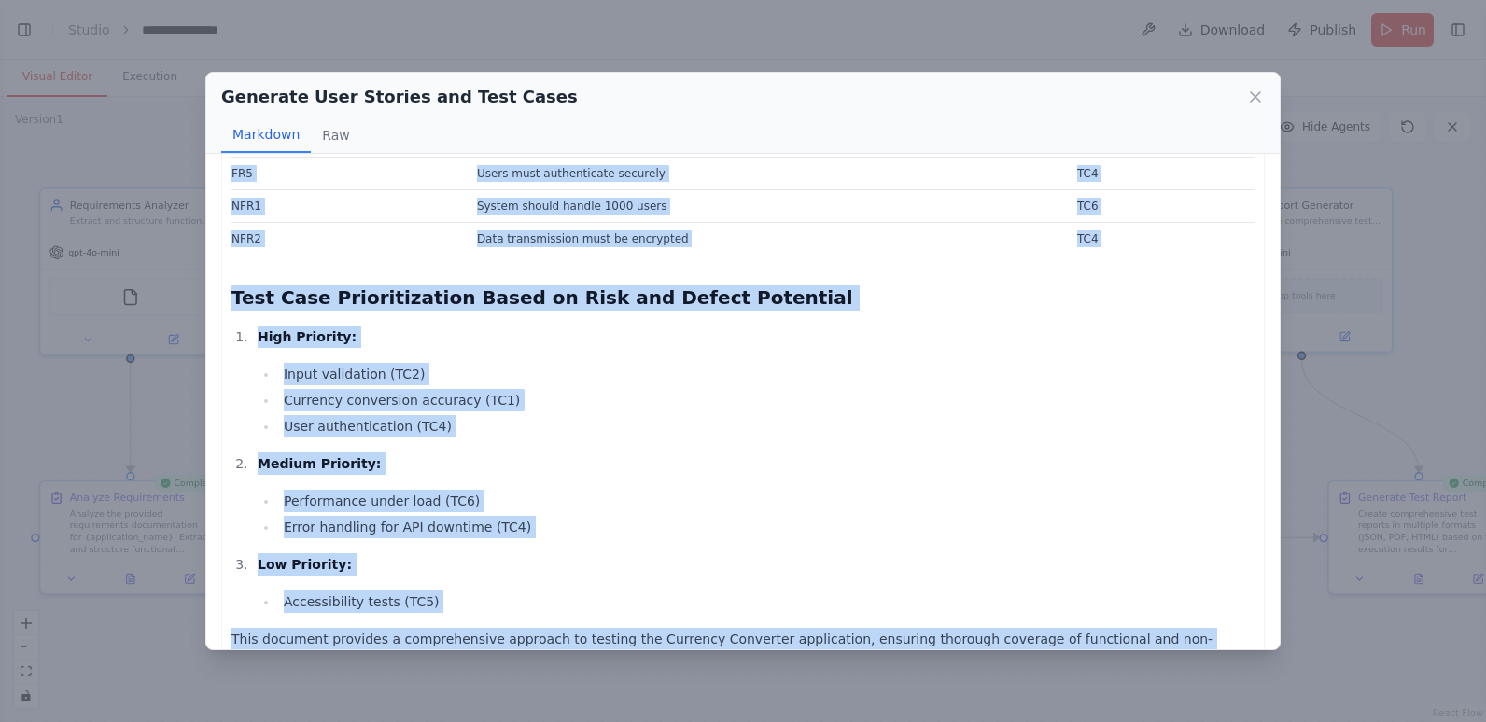
copy div "Comprehensive User Stories and Test Cases for Currency Converter User Stories i…"
click at [988, 326] on p "High Priority:" at bounding box center [756, 337] width 997 height 22
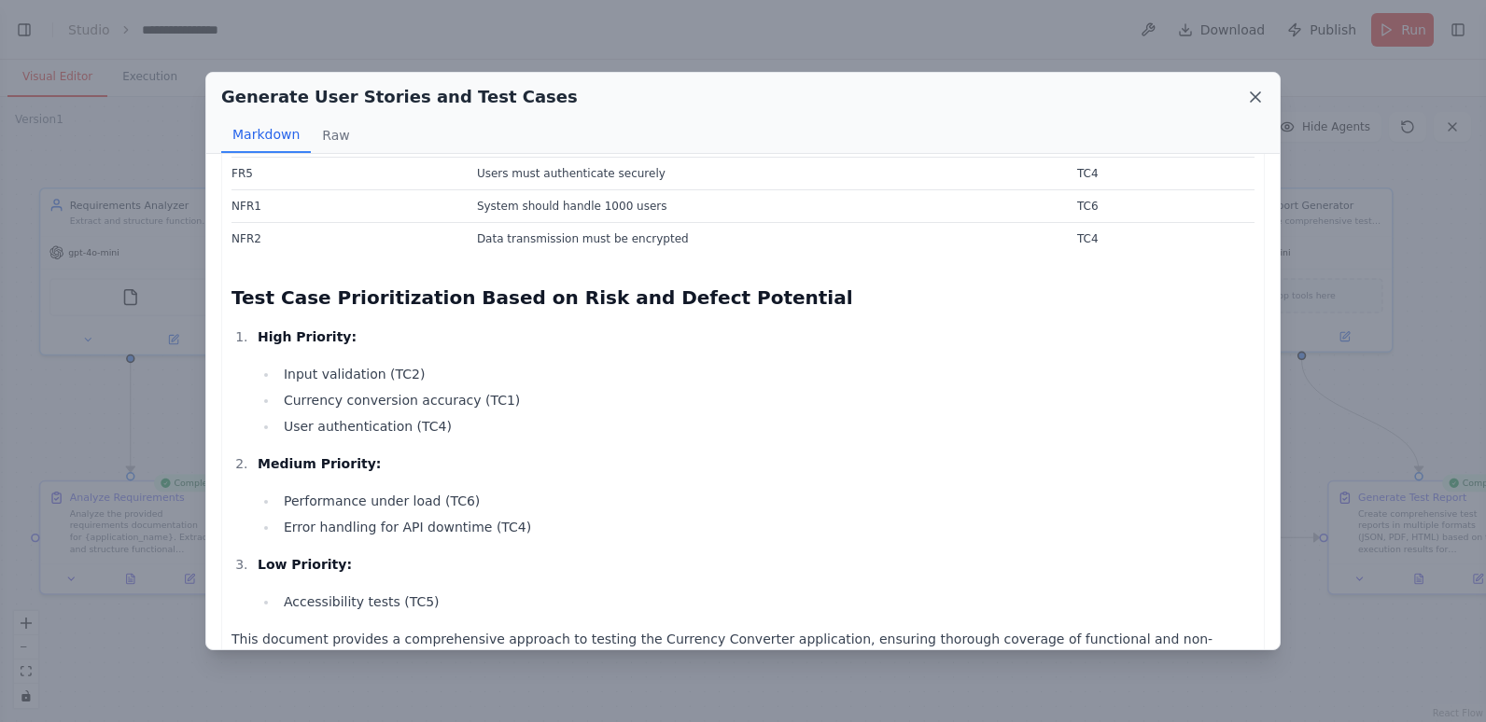
click at [1248, 91] on icon at bounding box center [1255, 97] width 19 height 19
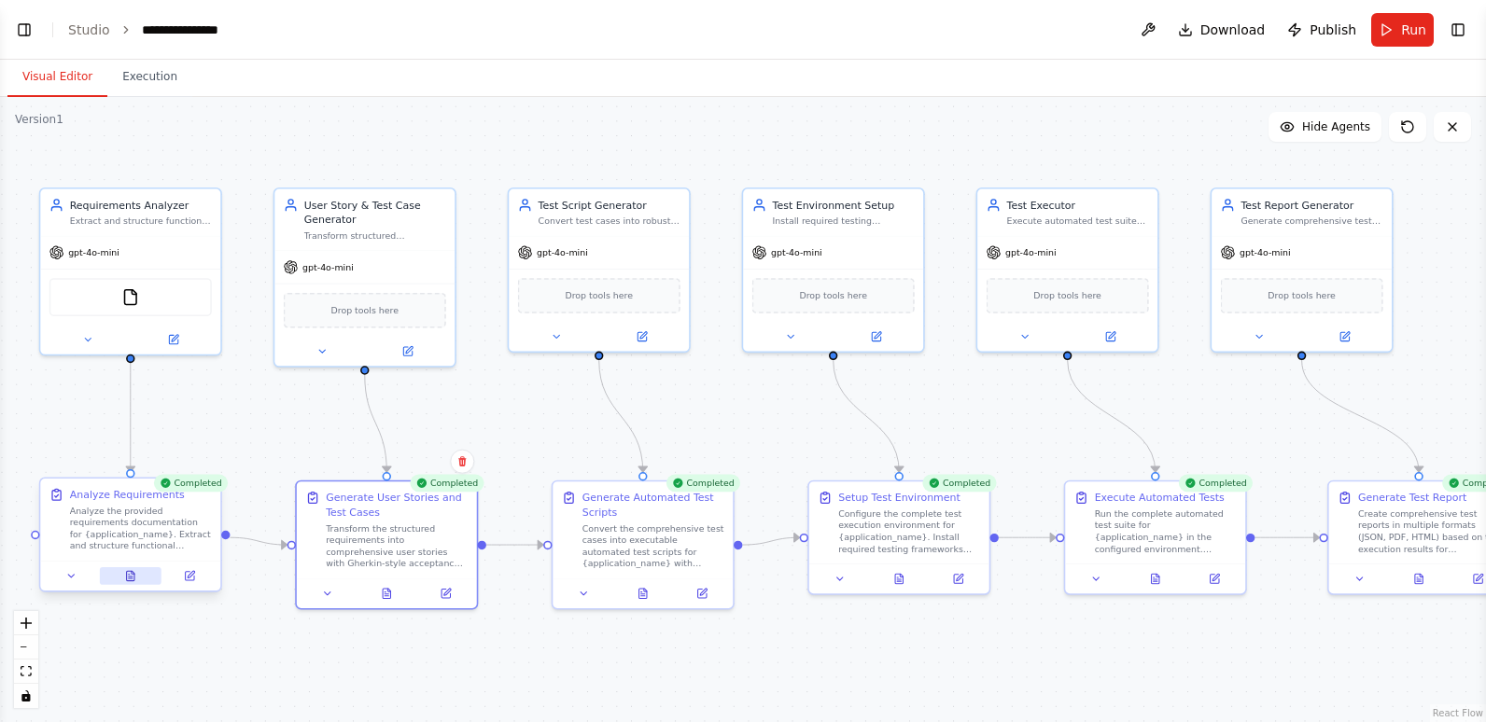
click at [127, 576] on icon at bounding box center [130, 575] width 7 height 9
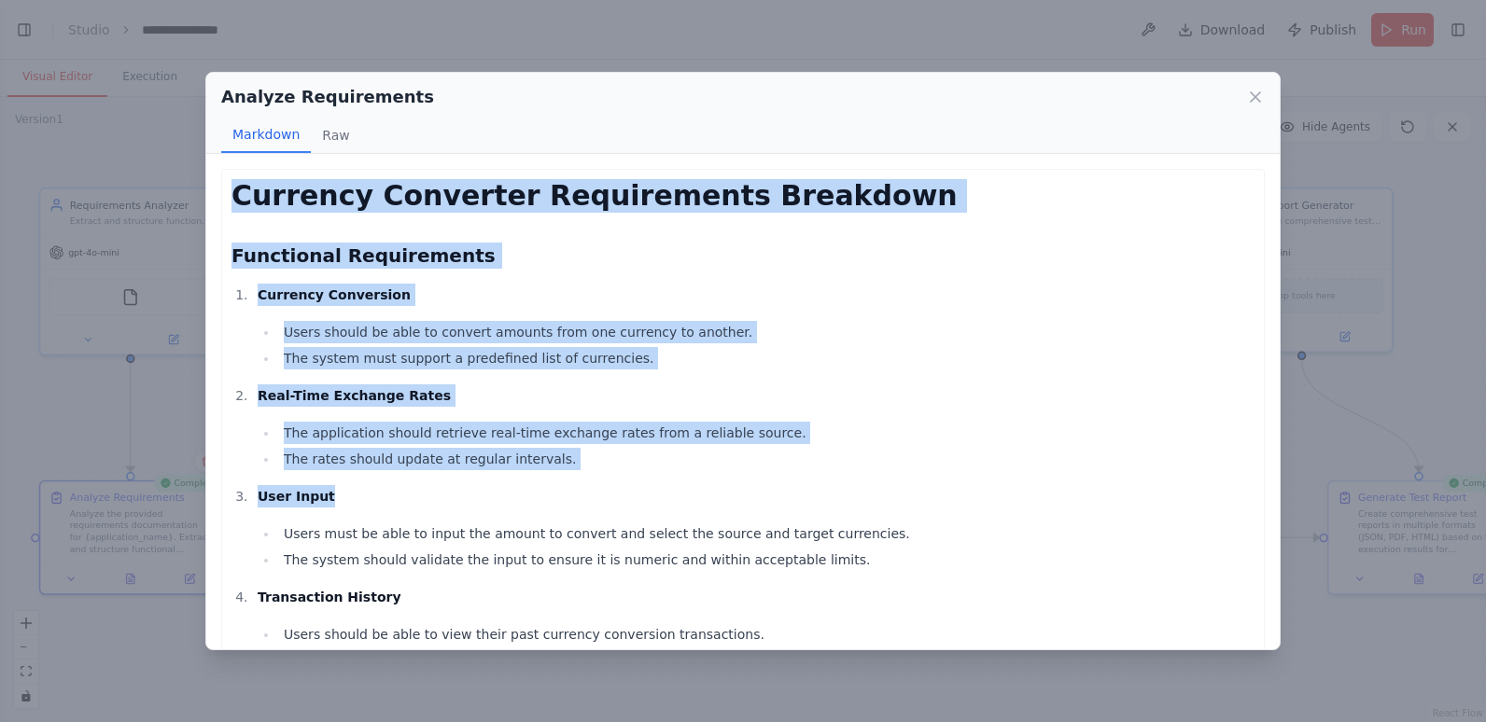
drag, startPoint x: 233, startPoint y: 192, endPoint x: 563, endPoint y: 486, distance: 441.5
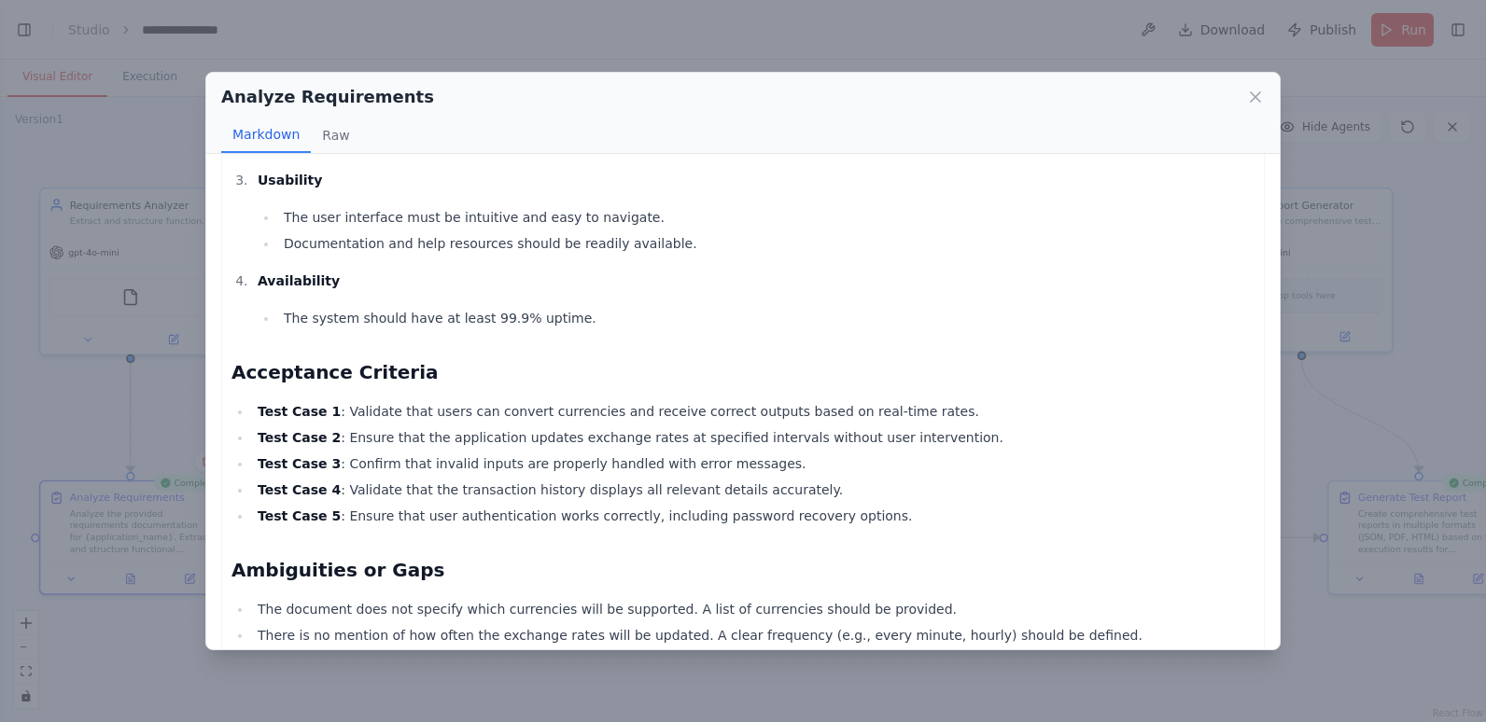
scroll to position [1153, 0]
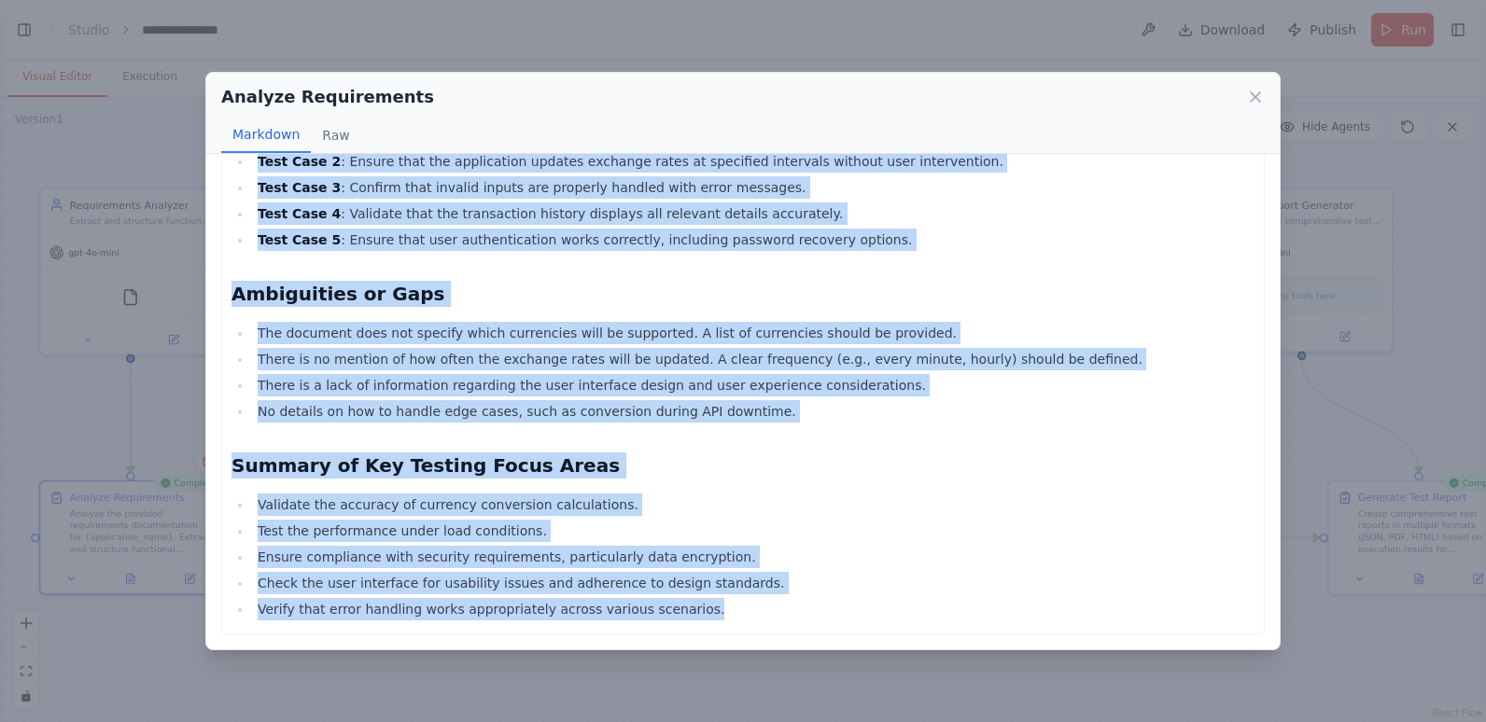
click at [717, 620] on li "Verify that error handling works appropriately across various scenarios." at bounding box center [753, 609] width 1002 height 22
copy div "Currency Converter Requirements Breakdown Functional Requirements Currency Conv…"
click at [1257, 103] on icon at bounding box center [1255, 97] width 19 height 19
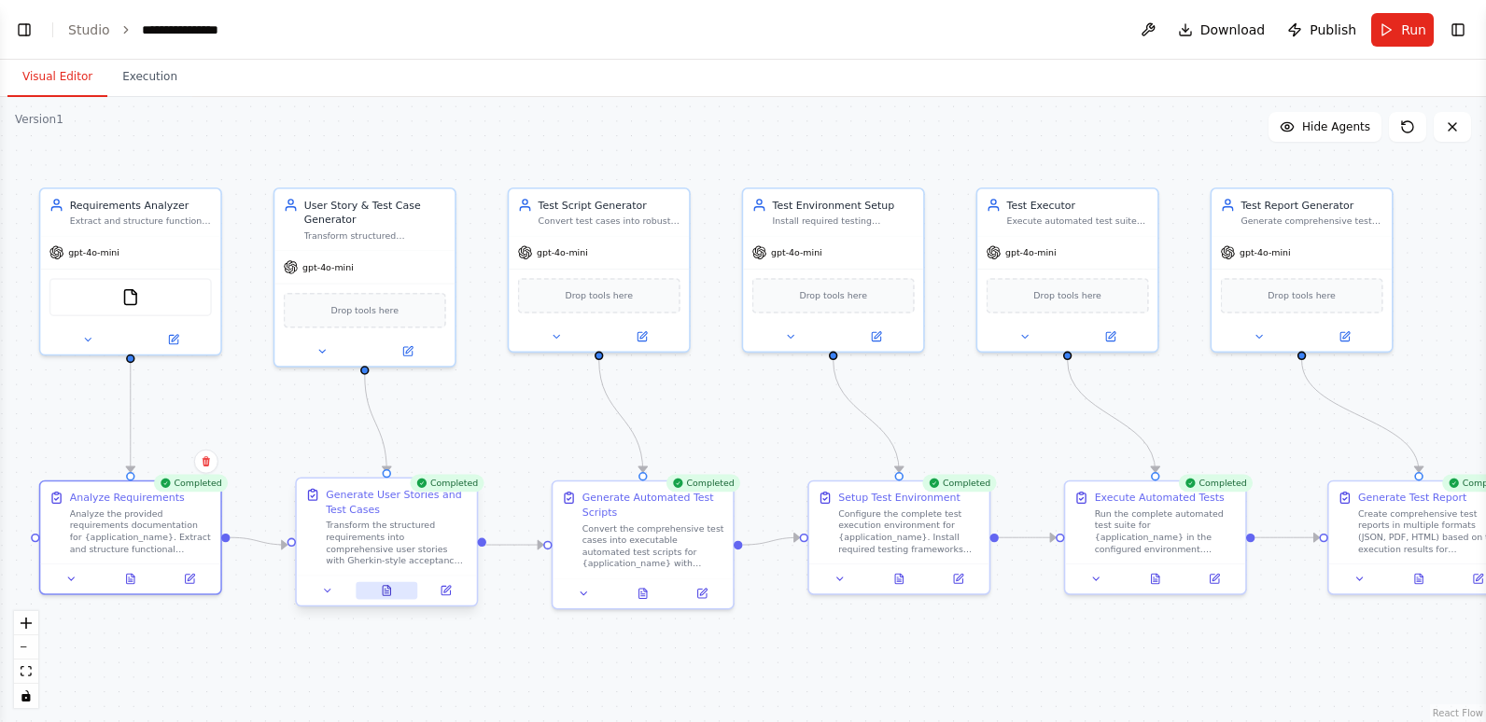
click at [393, 586] on button at bounding box center [387, 591] width 62 height 18
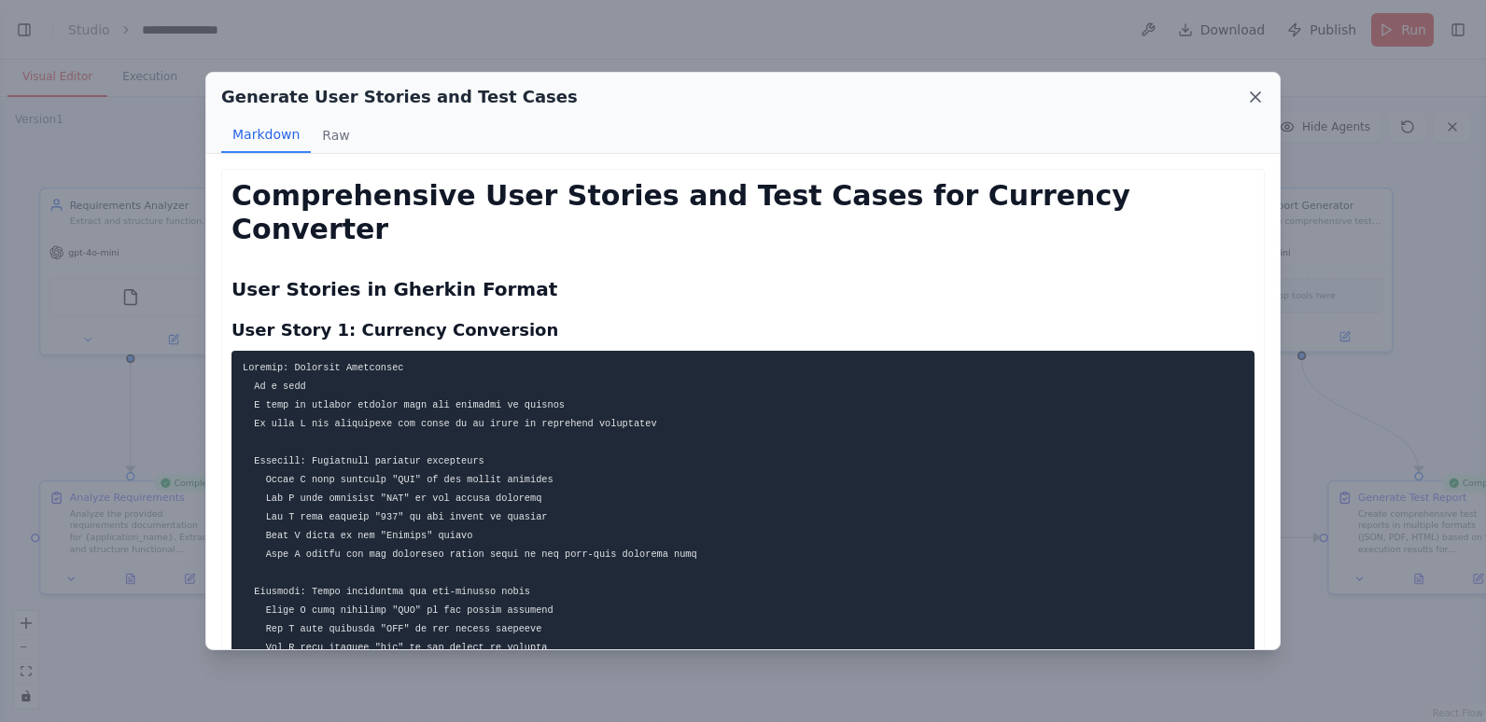
click at [1251, 91] on icon at bounding box center [1255, 97] width 19 height 19
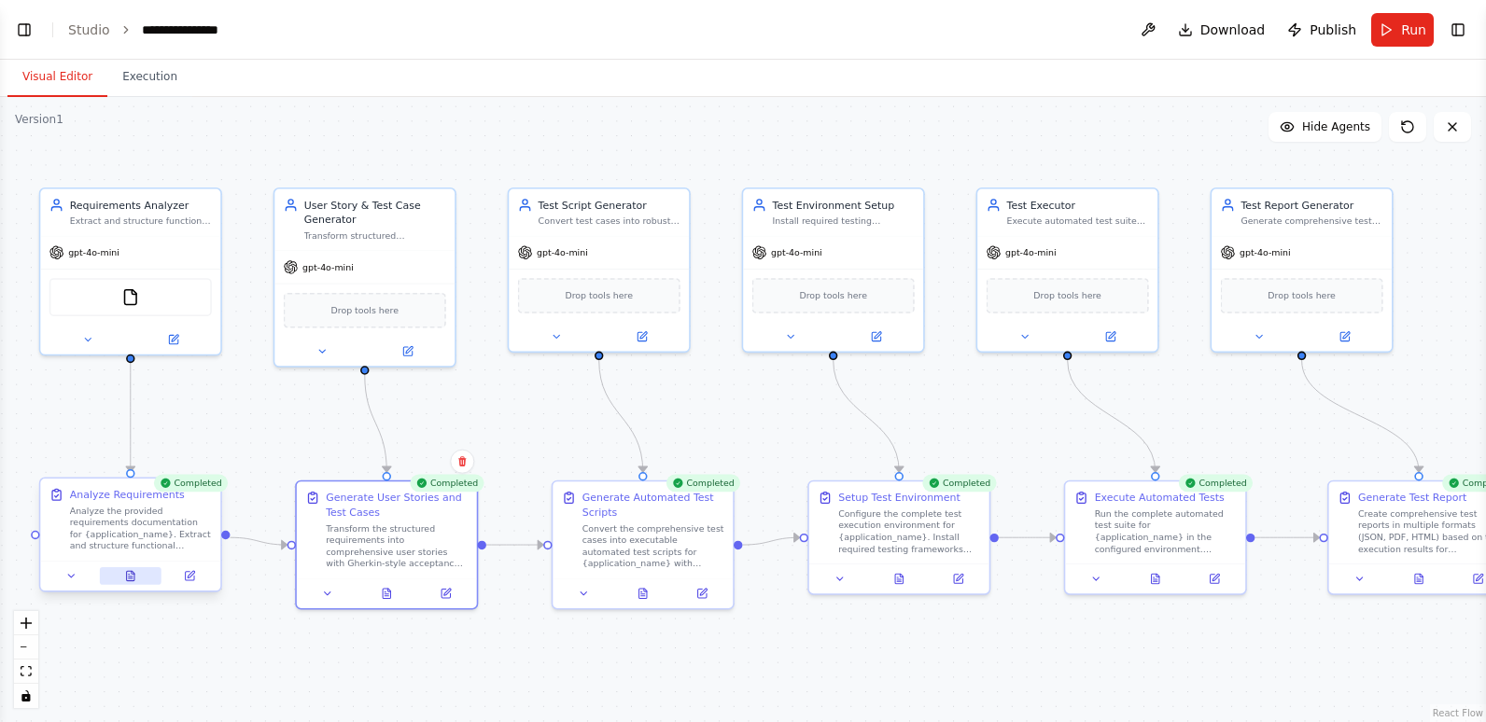
click at [130, 577] on icon at bounding box center [131, 577] width 4 height 0
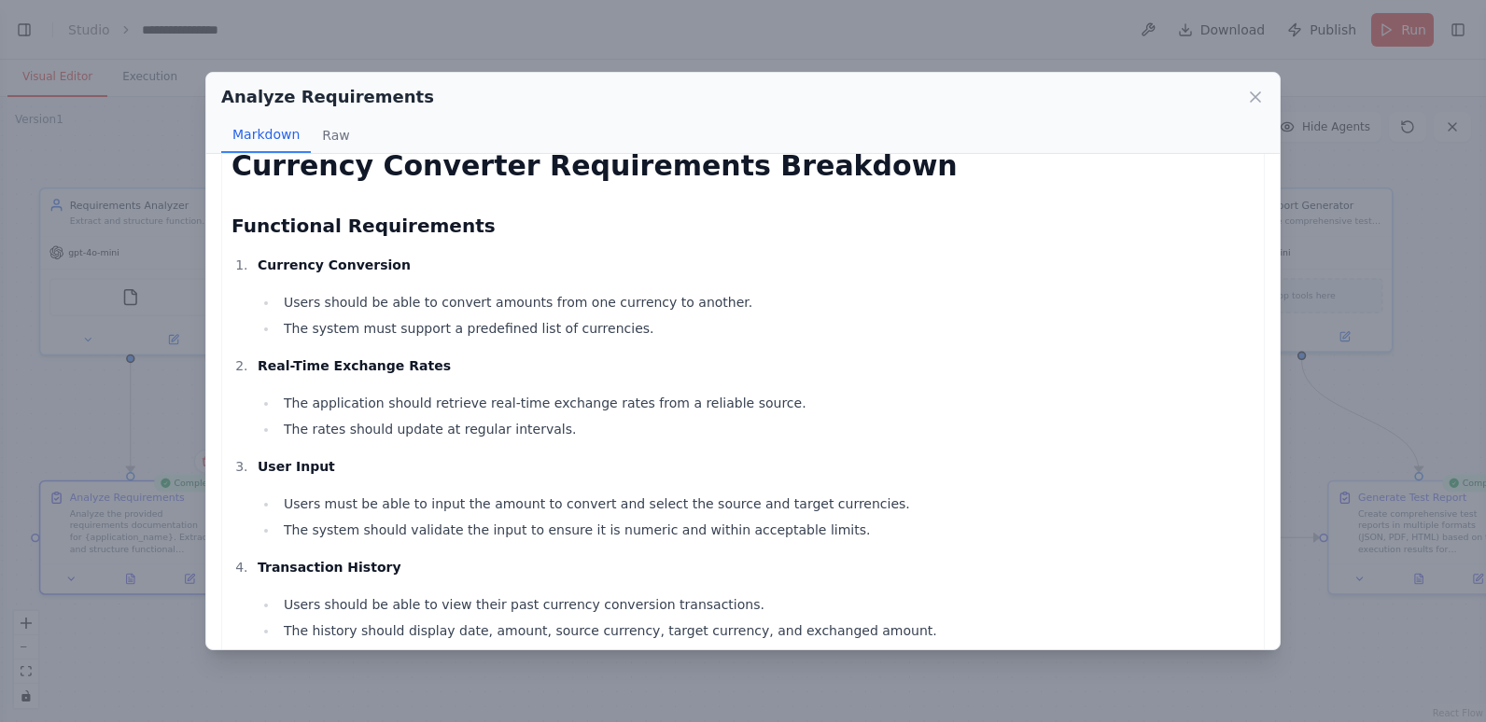
scroll to position [0, 0]
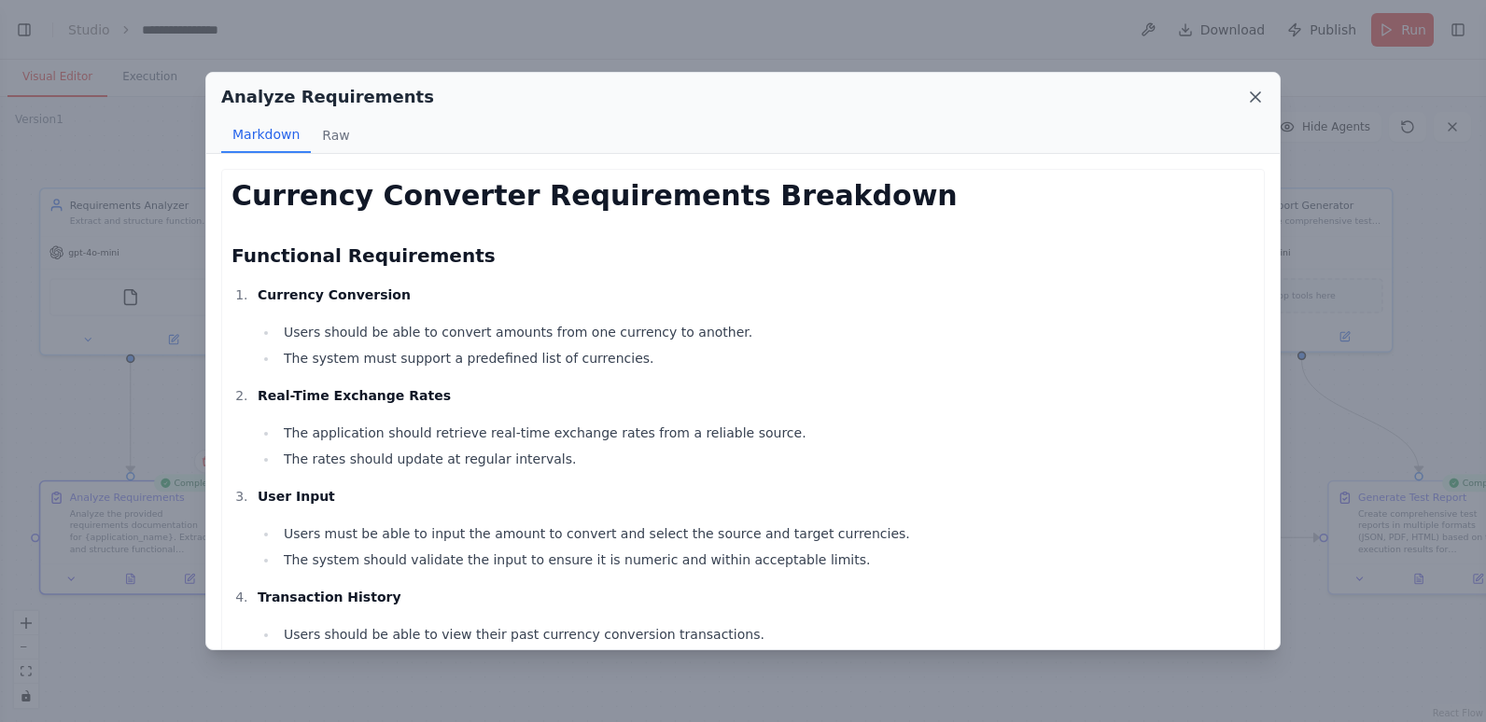
click at [1252, 95] on icon at bounding box center [1255, 96] width 9 height 9
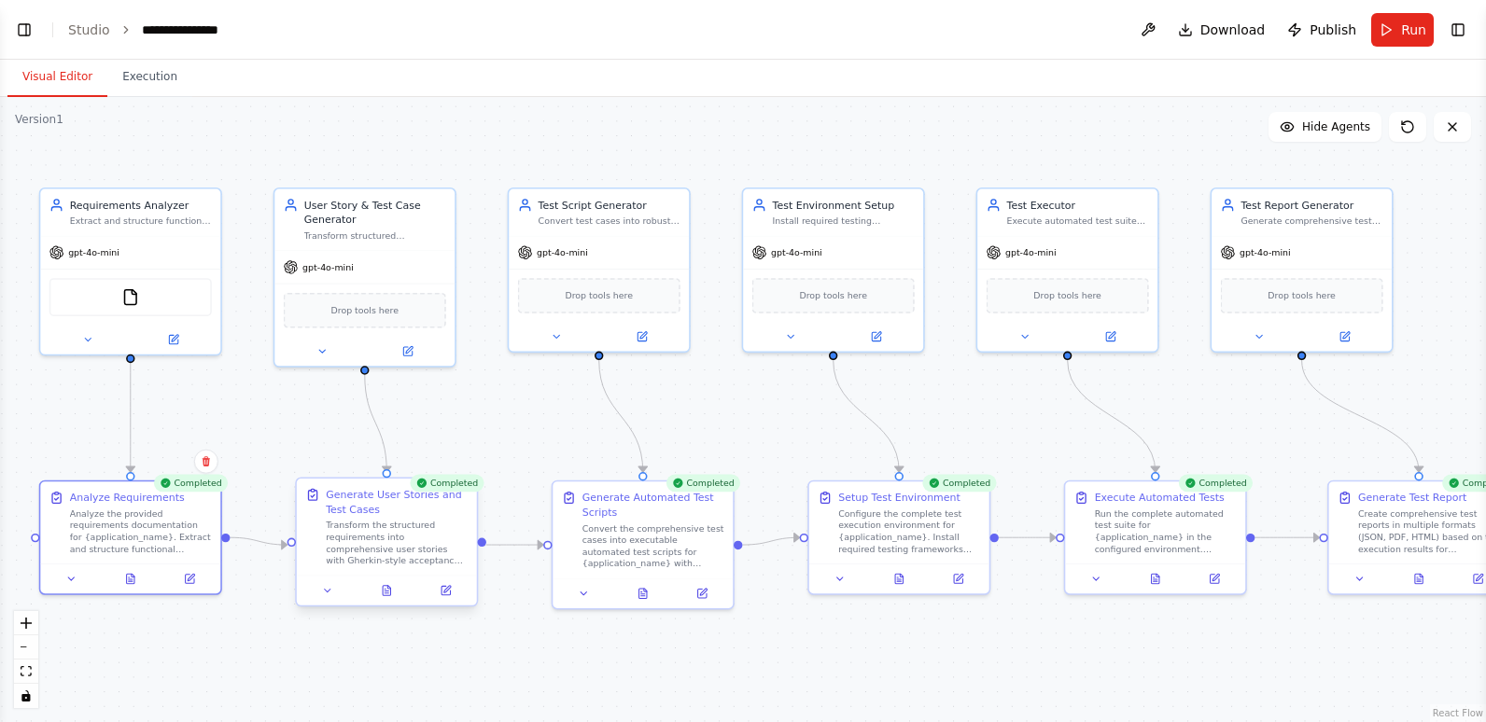
click at [386, 600] on div at bounding box center [387, 591] width 180 height 30
click at [387, 590] on icon at bounding box center [386, 590] width 7 height 9
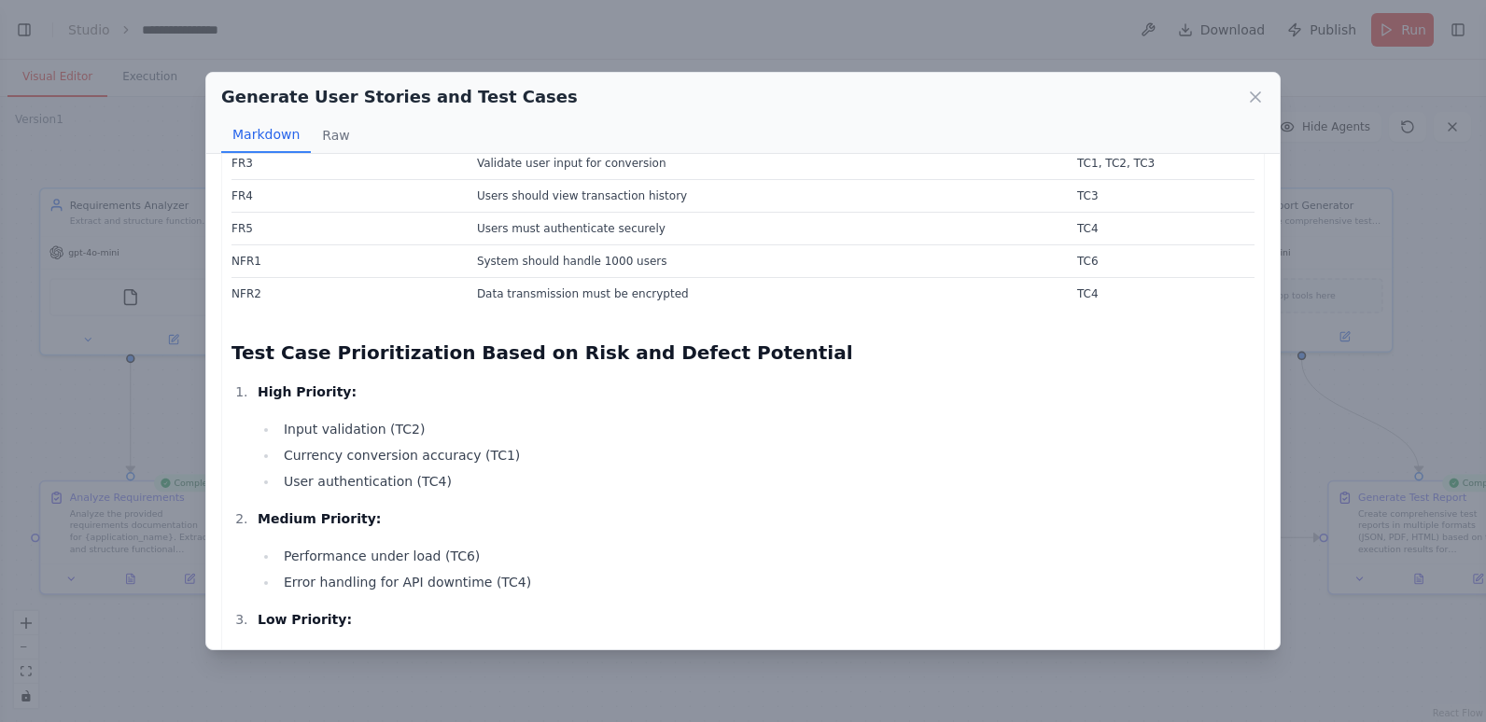
scroll to position [3508, 0]
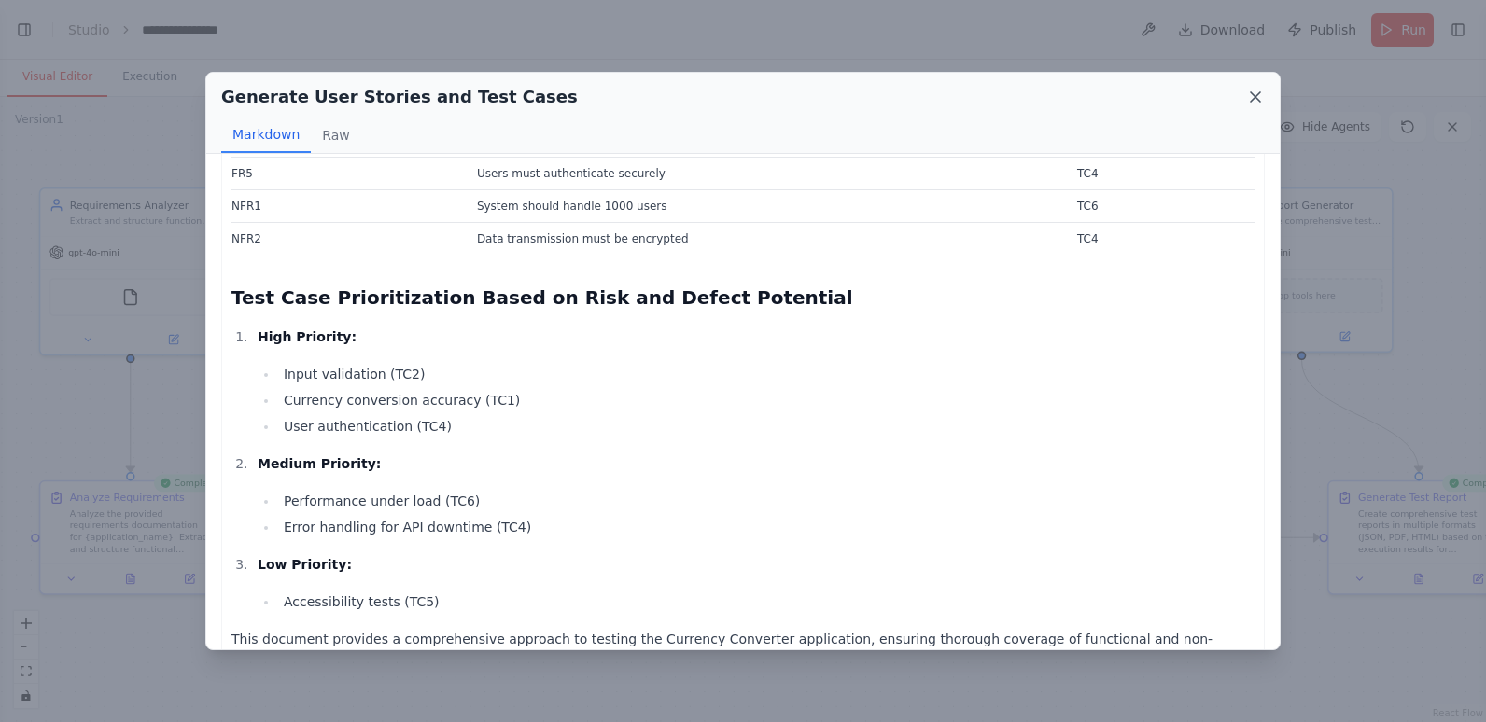
click at [1257, 94] on icon at bounding box center [1255, 97] width 19 height 19
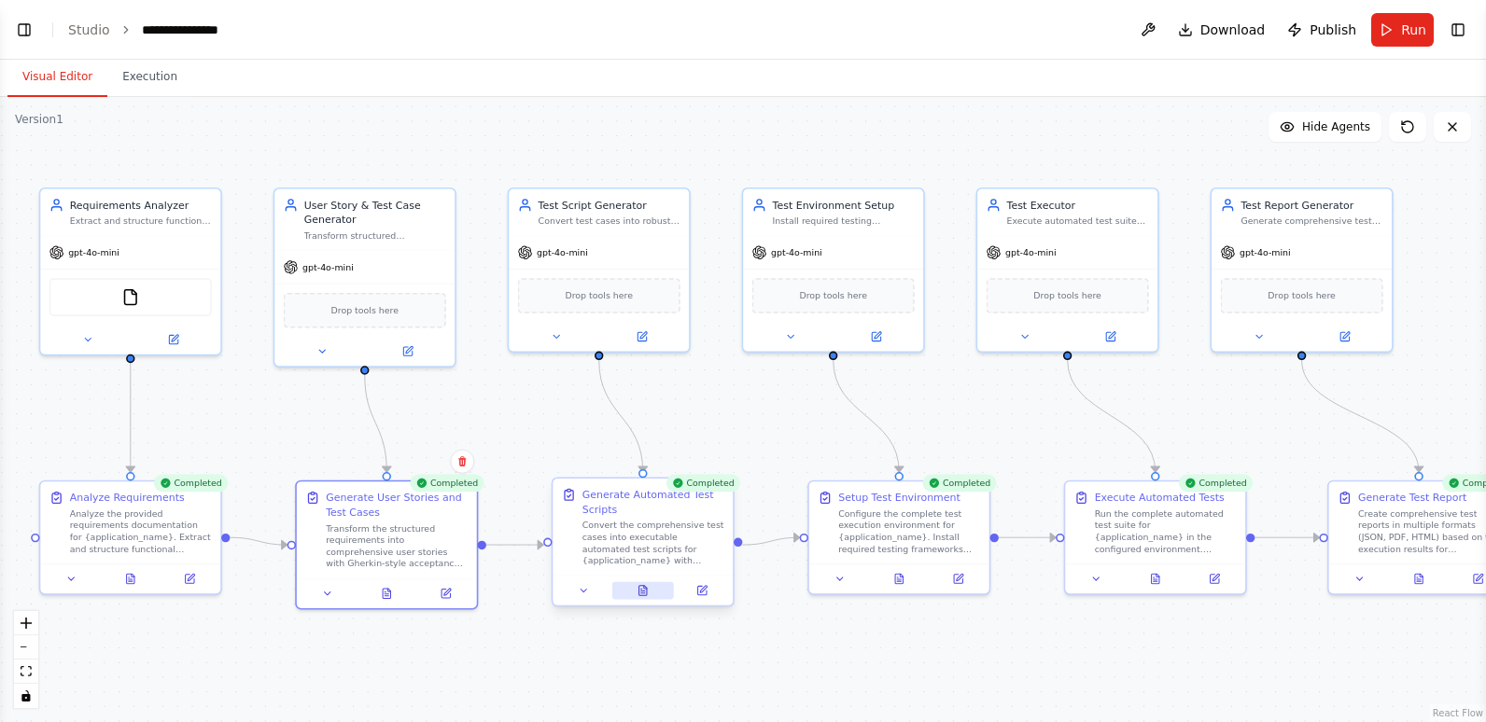
click at [648, 592] on icon at bounding box center [642, 591] width 12 height 12
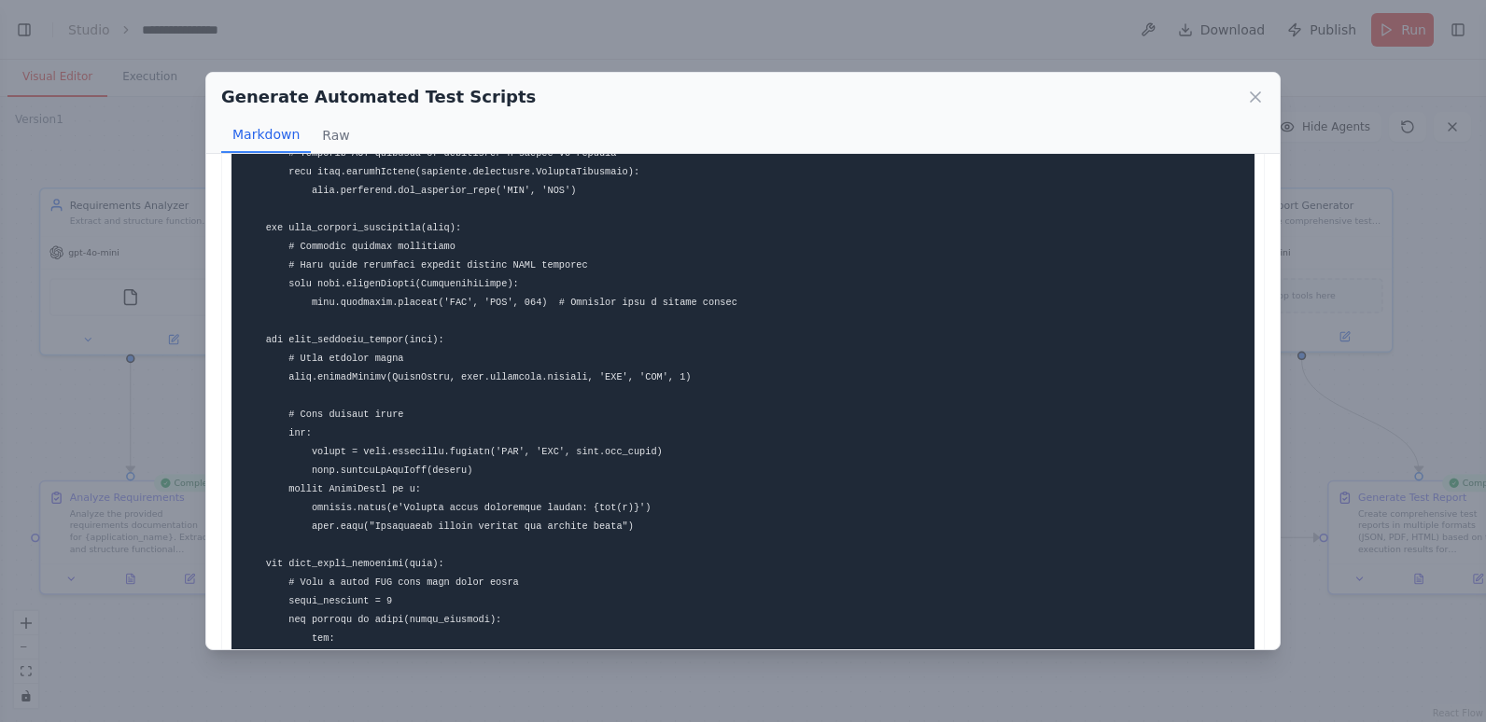
scroll to position [831, 0]
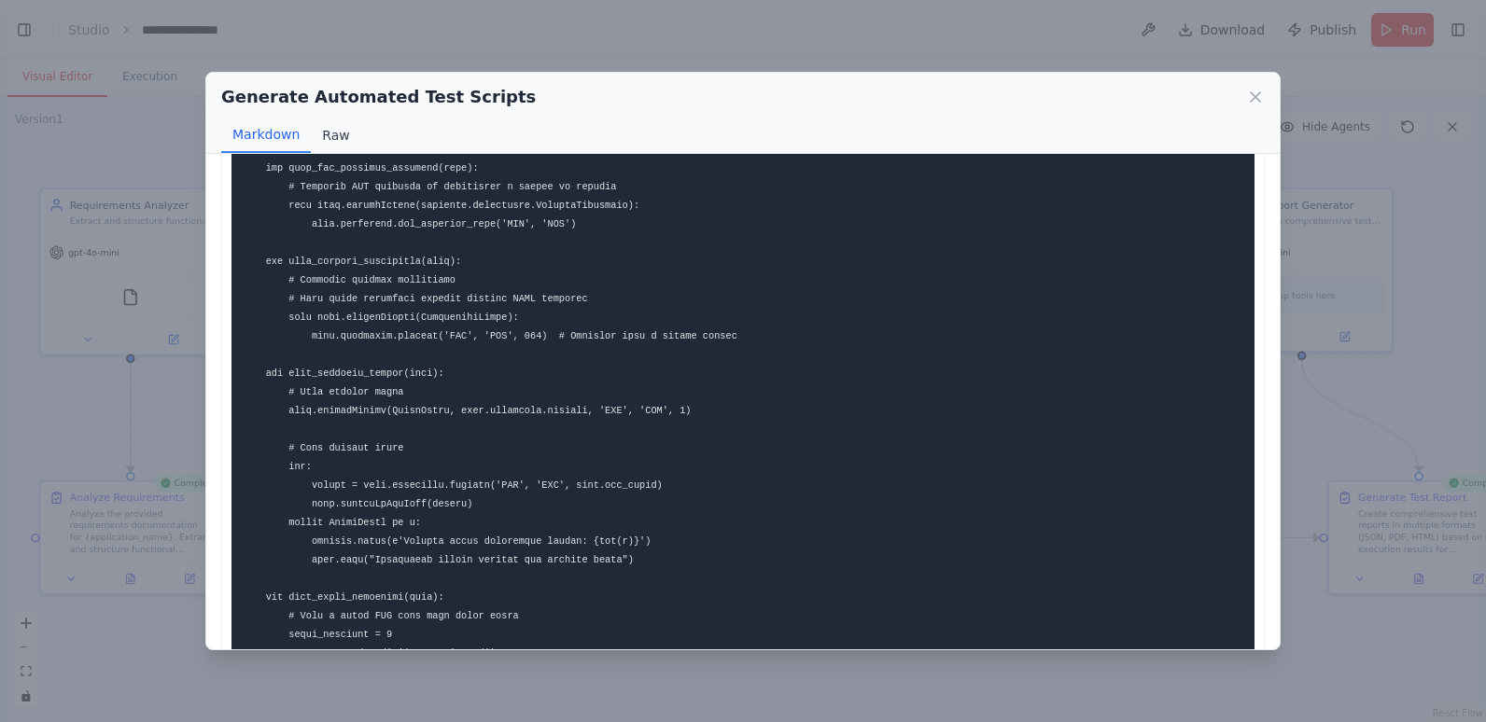
click at [321, 134] on button "Raw" at bounding box center [335, 135] width 49 height 35
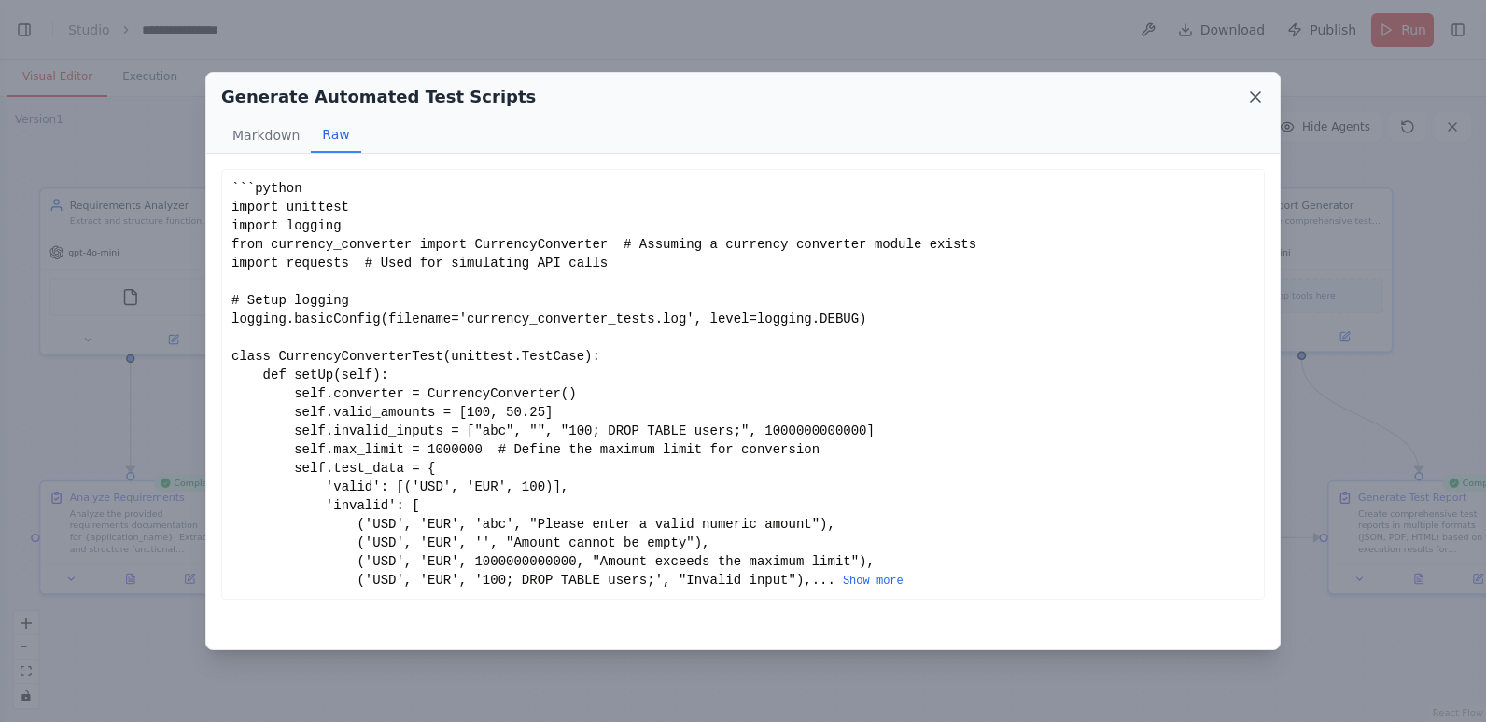
click at [1251, 98] on icon at bounding box center [1255, 97] width 19 height 19
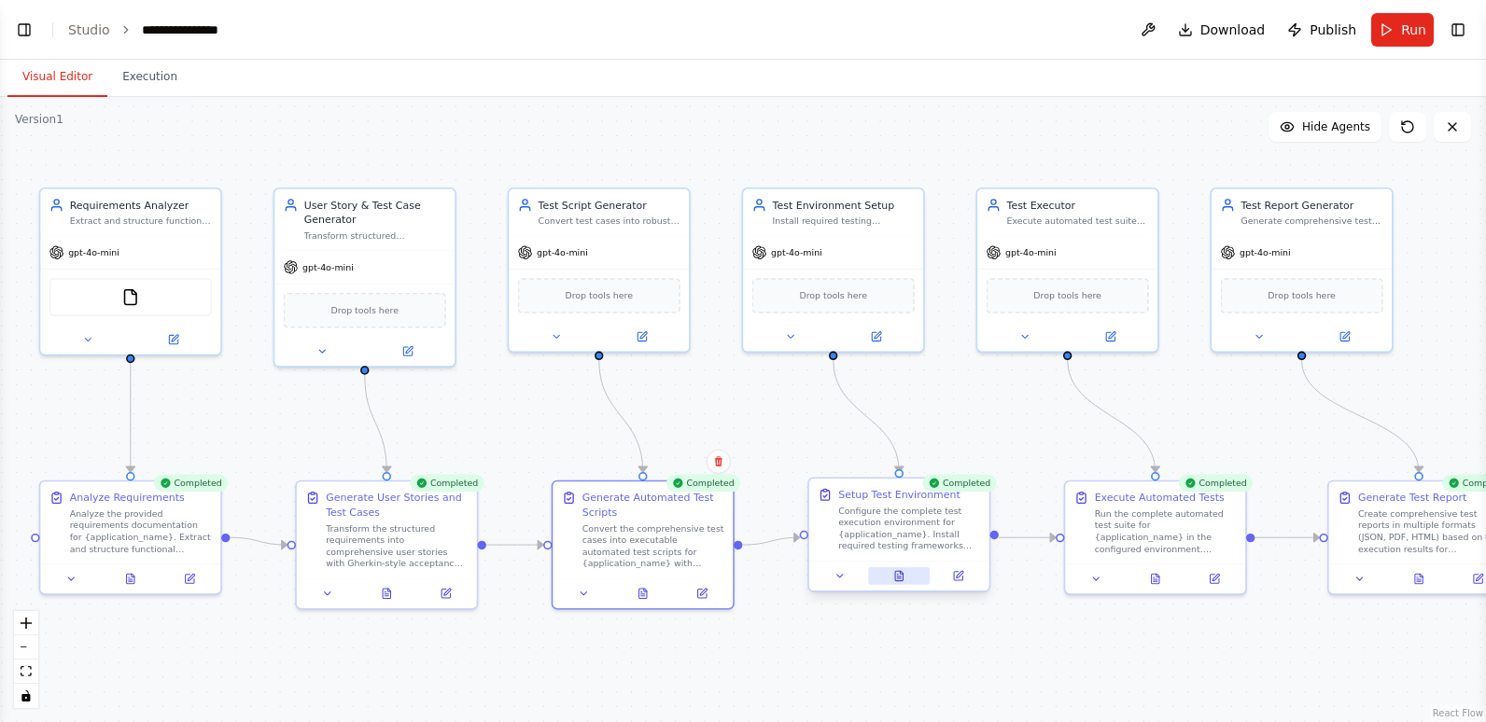
click at [901, 574] on icon at bounding box center [901, 572] width 3 height 3
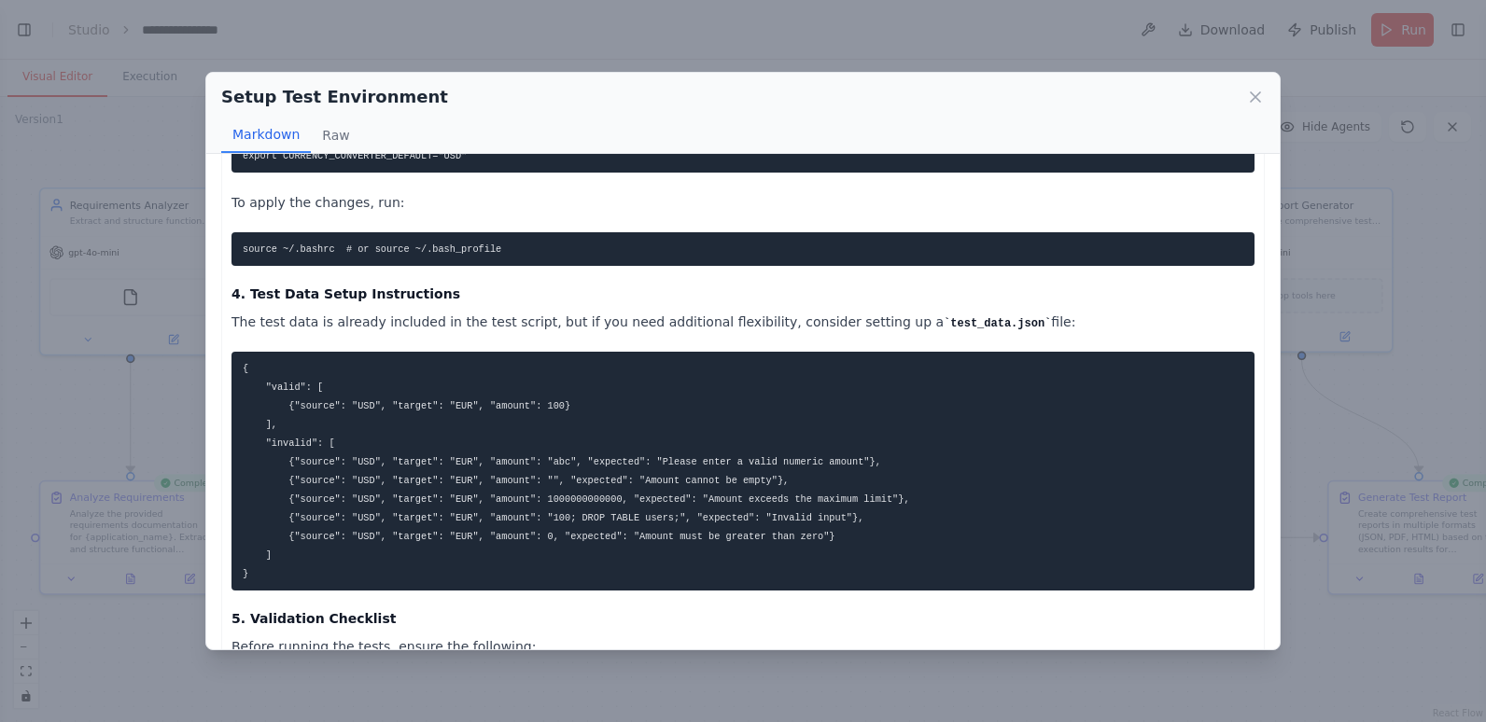
scroll to position [653, 0]
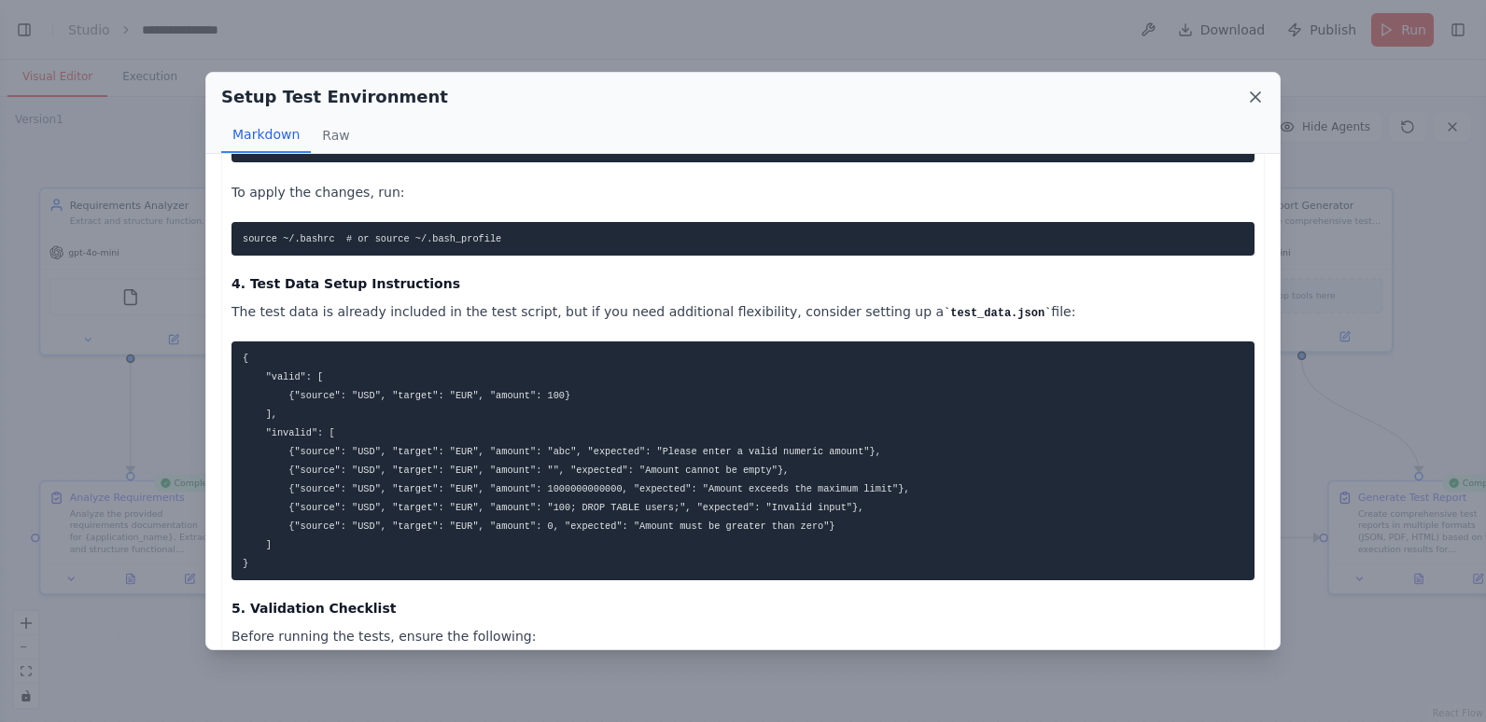
click at [1251, 99] on icon at bounding box center [1255, 97] width 19 height 19
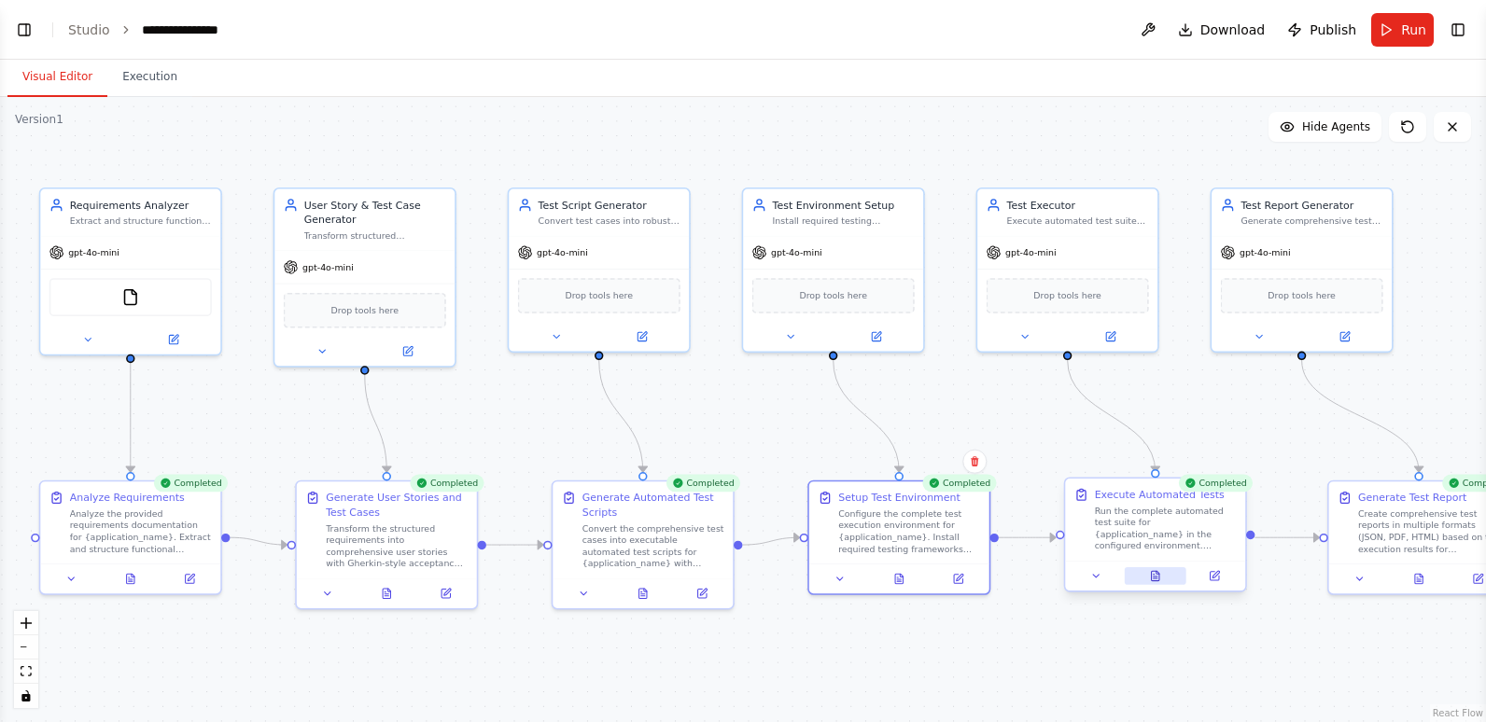
click at [1155, 576] on icon at bounding box center [1155, 575] width 7 height 9
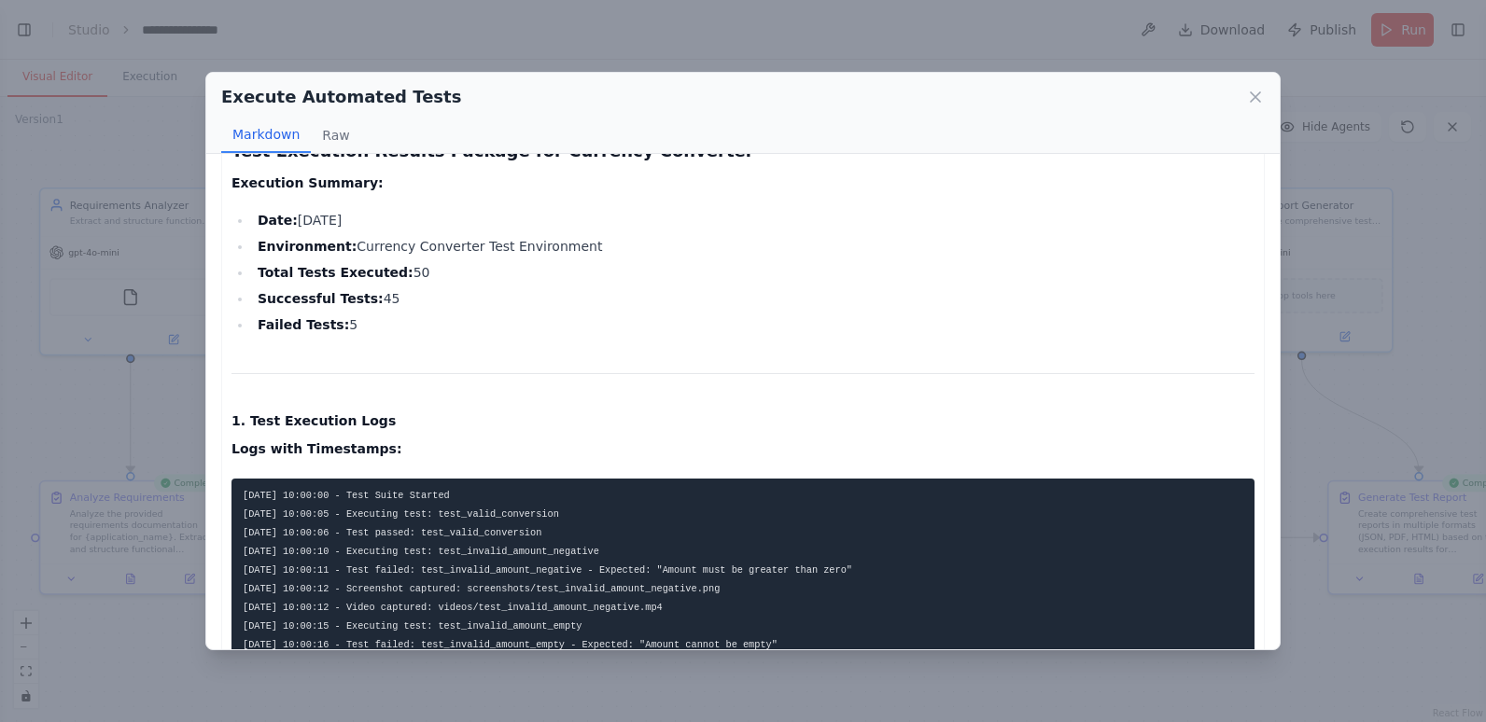
scroll to position [0, 0]
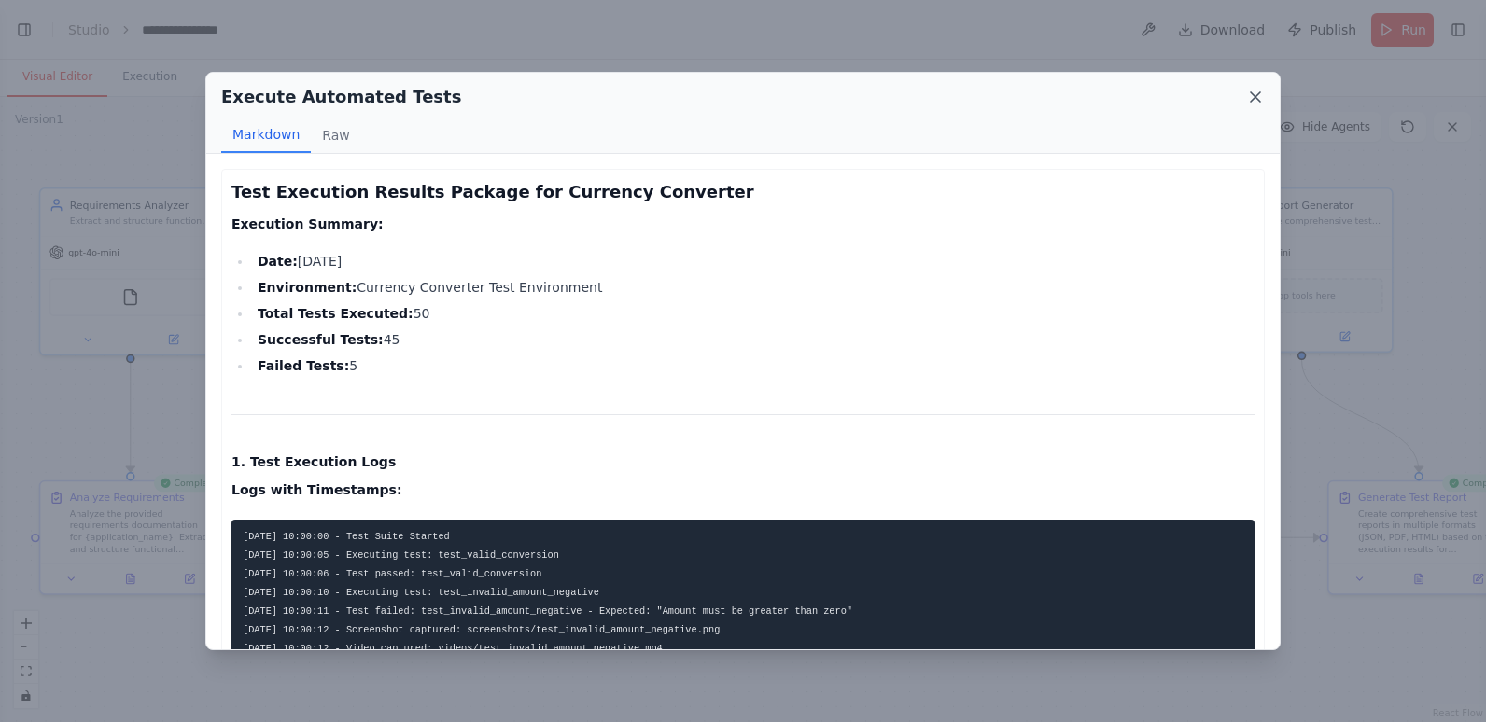
click at [1255, 95] on icon at bounding box center [1255, 97] width 19 height 19
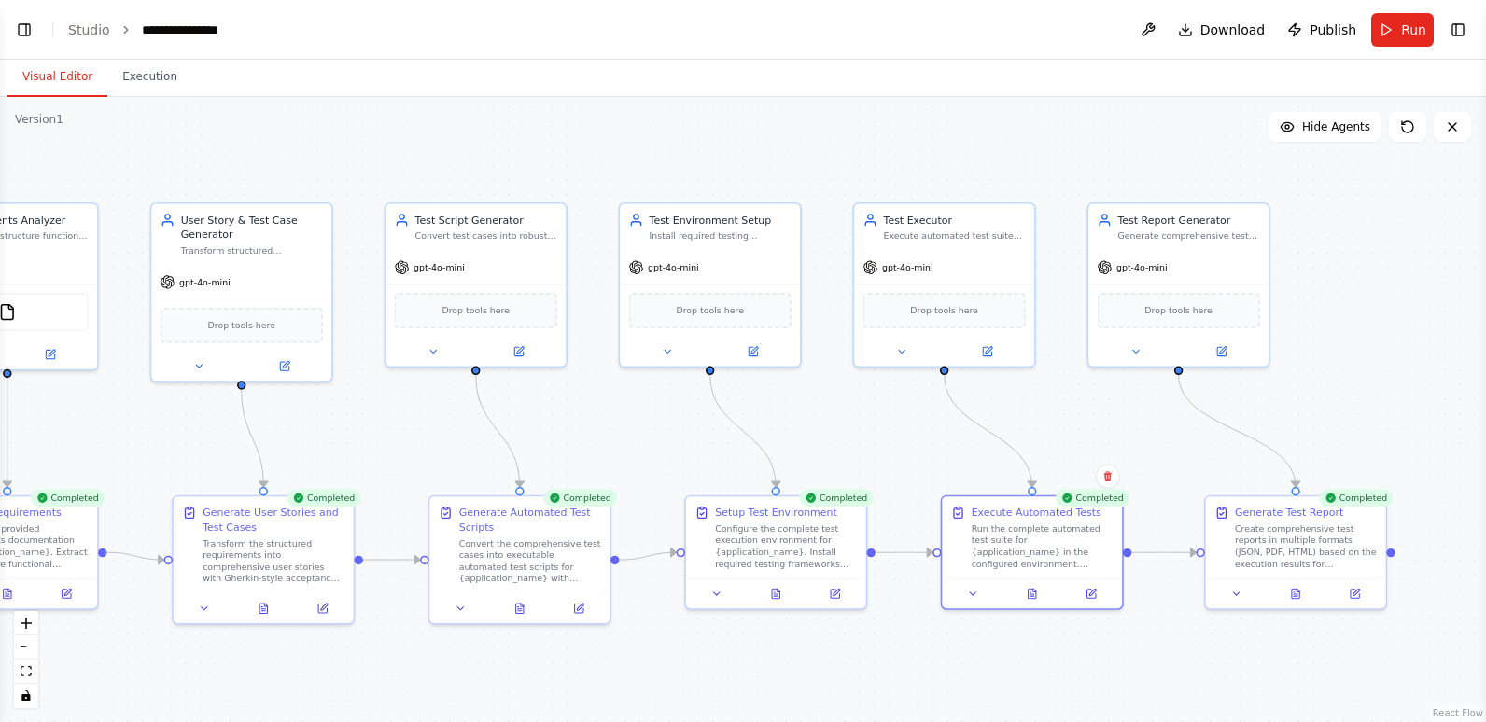
drag, startPoint x: 1391, startPoint y: 629, endPoint x: 1267, endPoint y: 644, distance: 124.1
click at [1267, 644] on div ".deletable-edge-delete-btn { width: 20px; height: 20px; border: 0px solid #ffff…" at bounding box center [743, 409] width 1486 height 625
click at [1301, 601] on div at bounding box center [1296, 591] width 180 height 30
click at [1295, 593] on icon at bounding box center [1295, 590] width 7 height 9
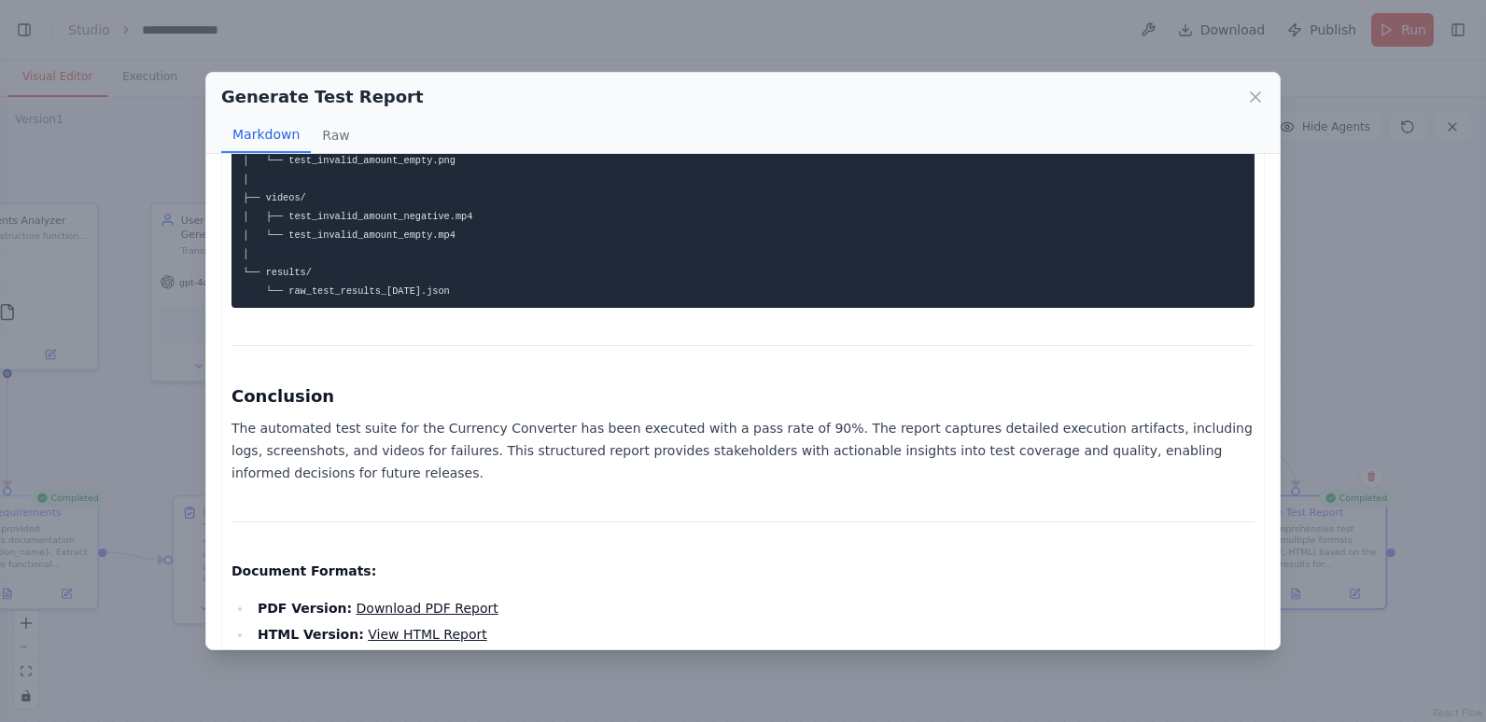
scroll to position [2495, 0]
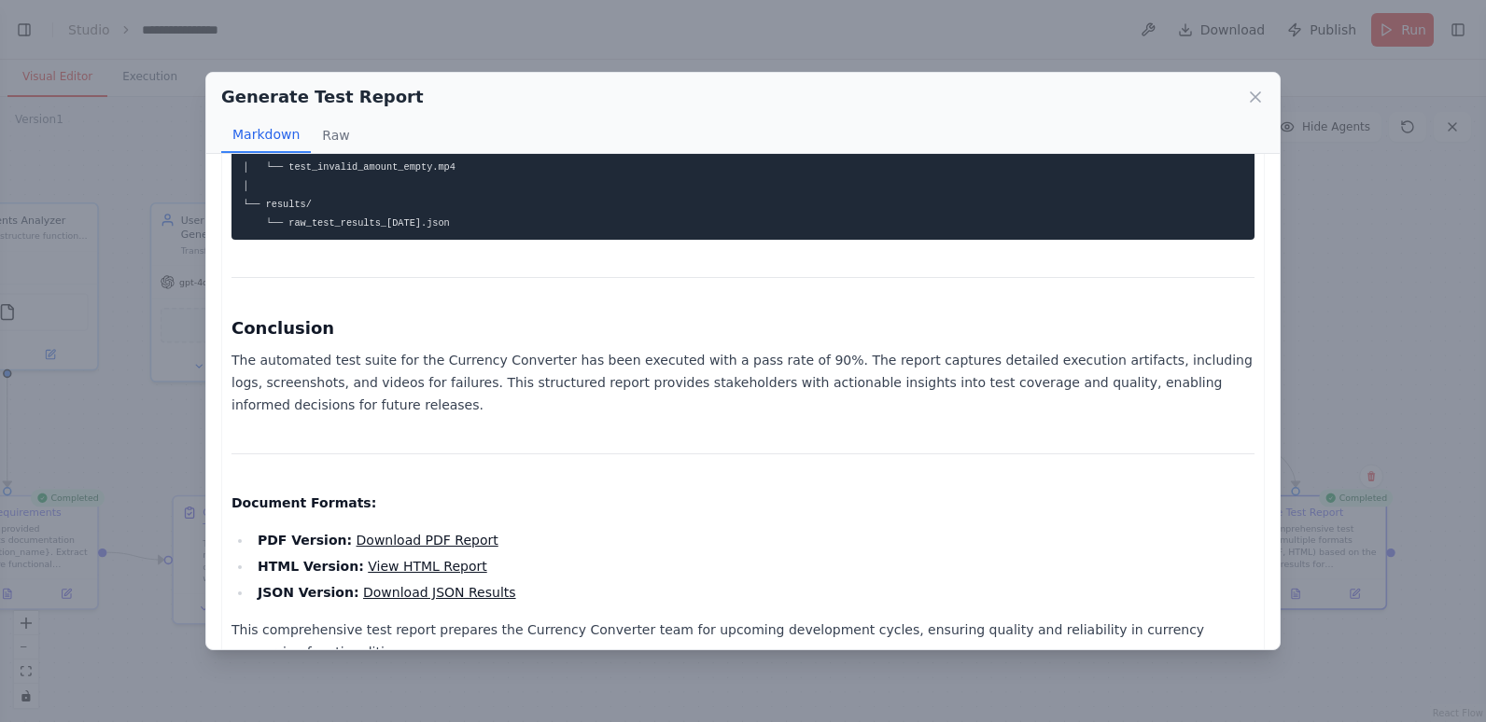
click at [398, 533] on link "Download PDF Report" at bounding box center [427, 540] width 142 height 15
click at [422, 533] on link "Download PDF Report" at bounding box center [427, 540] width 142 height 15
click at [393, 533] on link "Download PDF Report" at bounding box center [427, 540] width 142 height 15
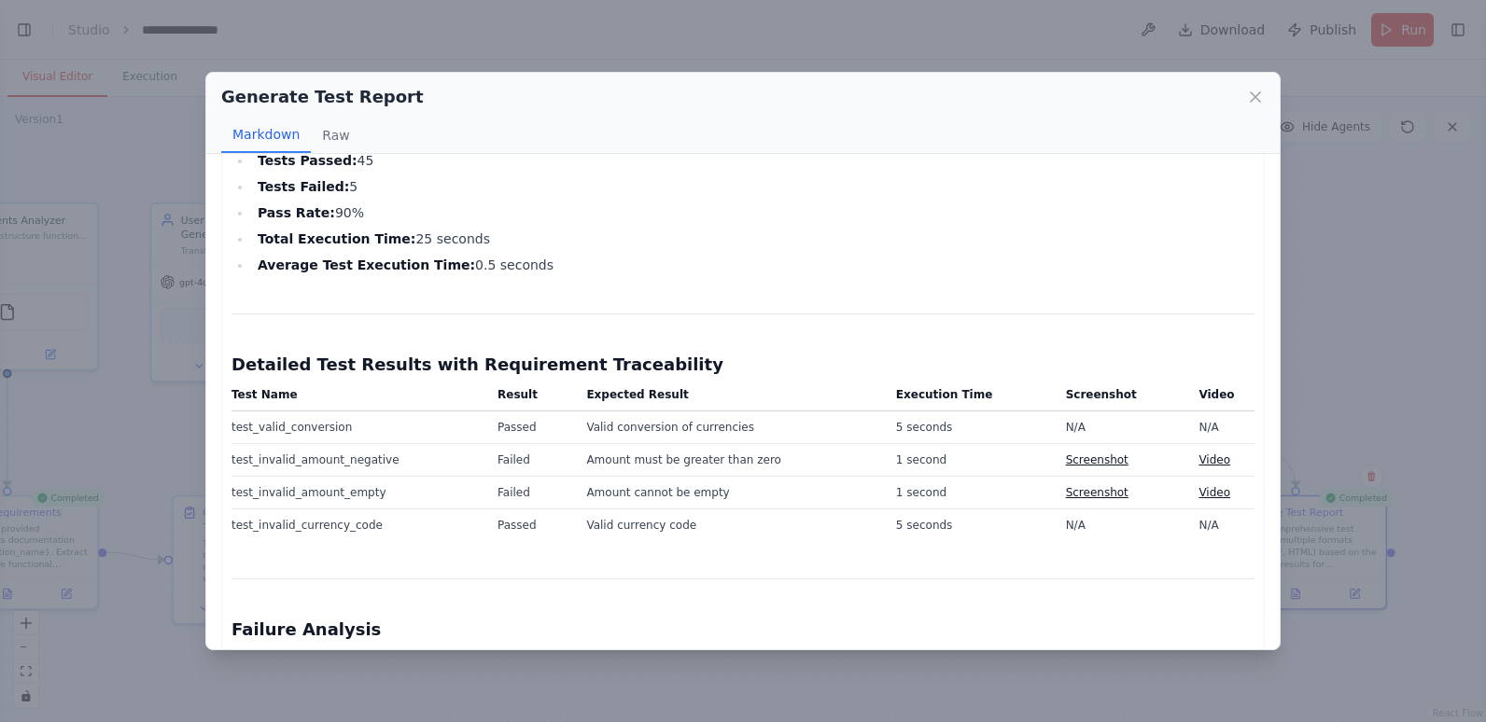
scroll to position [348, 0]
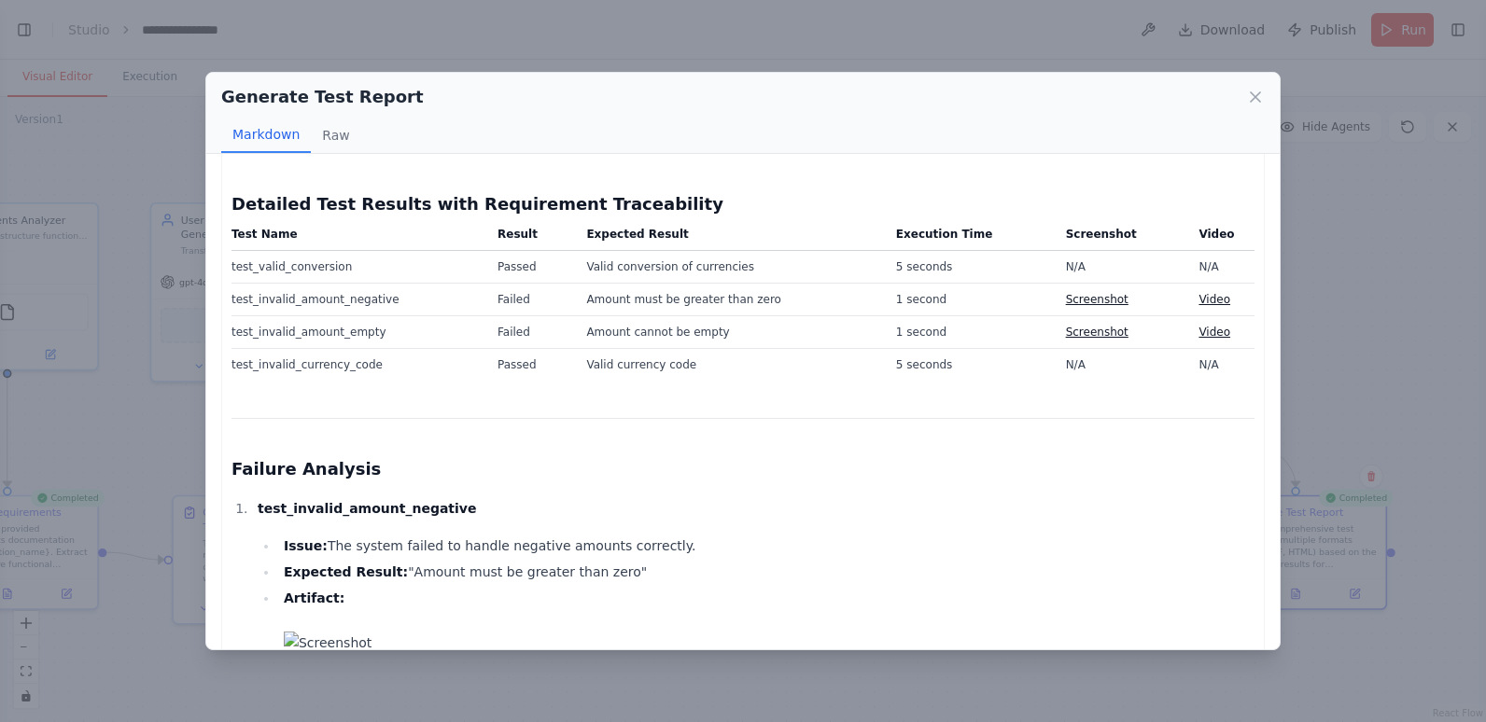
click at [1083, 298] on link "Screenshot" at bounding box center [1097, 299] width 63 height 13
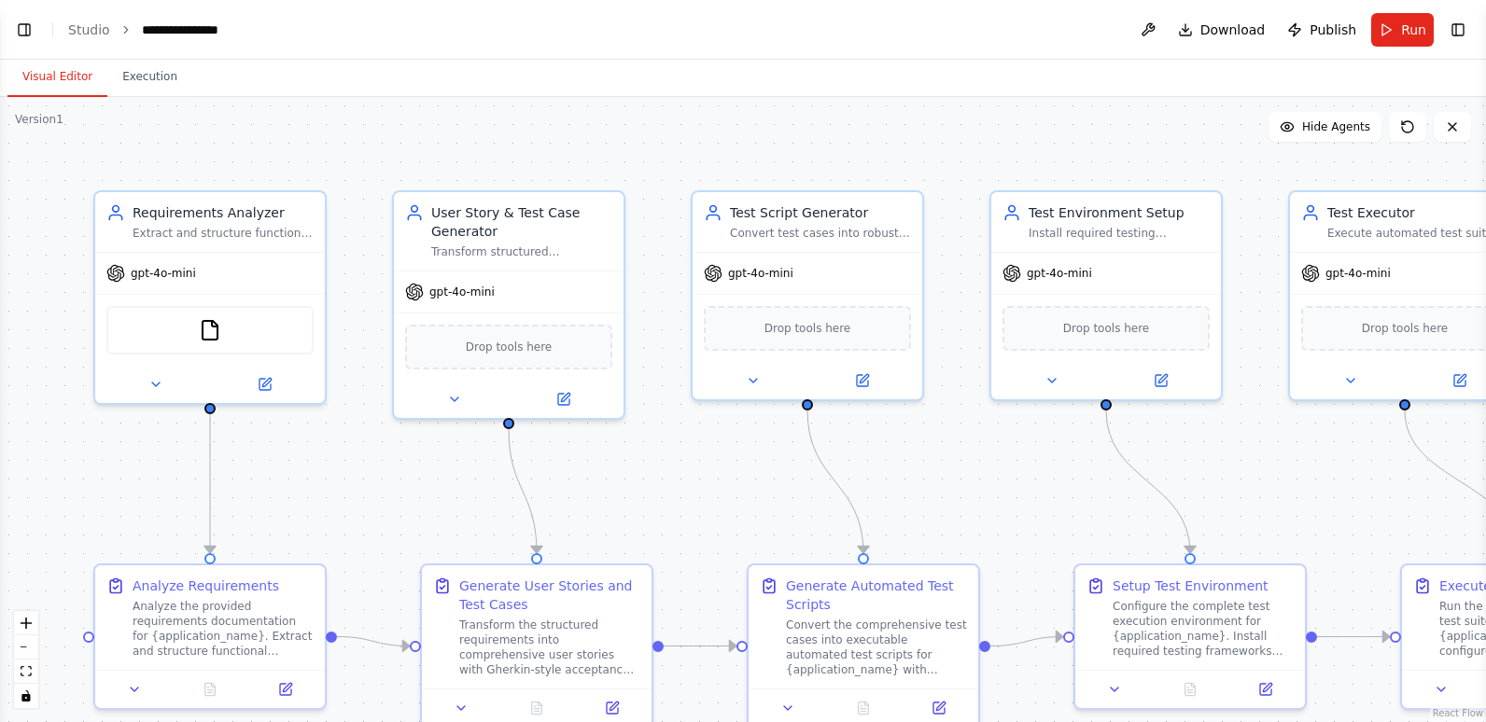
scroll to position [5229, 0]
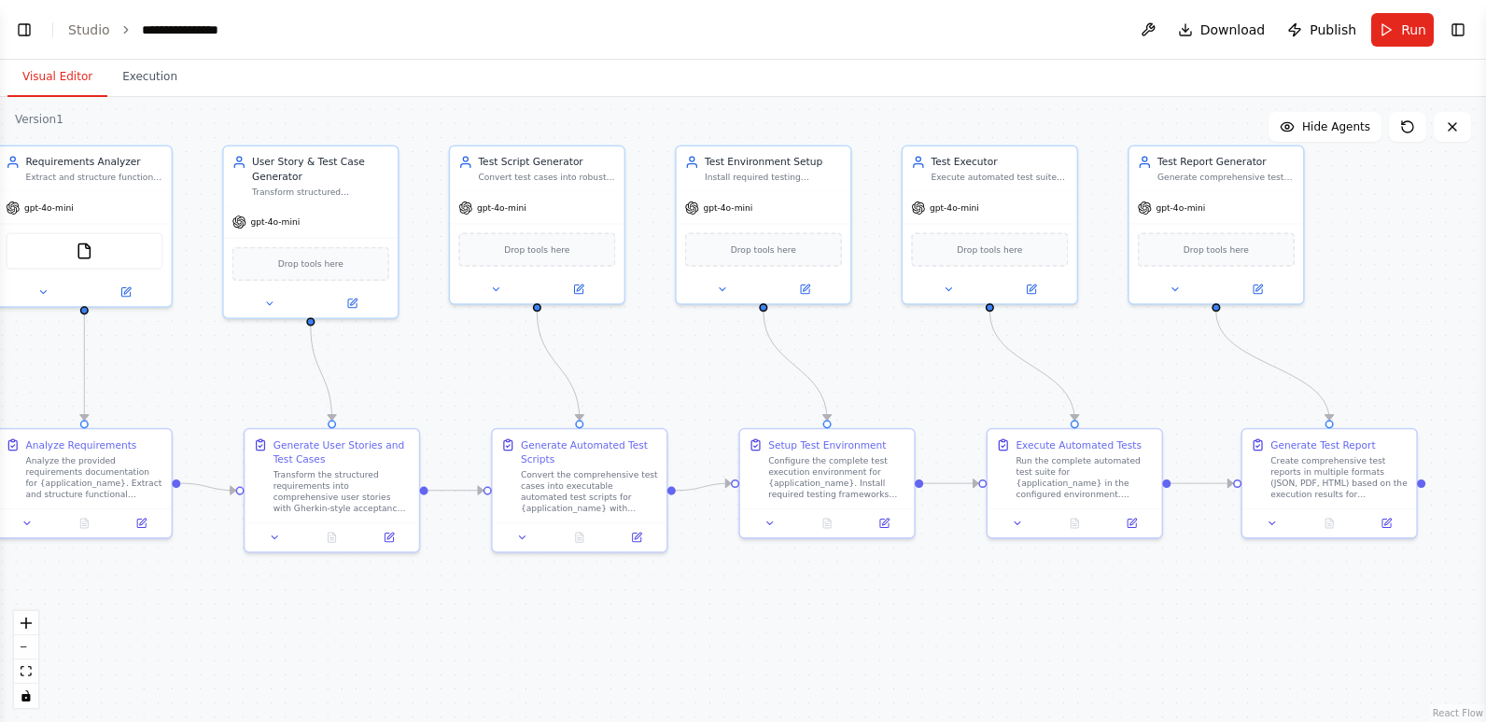
drag, startPoint x: 1360, startPoint y: 516, endPoint x: 971, endPoint y: 402, distance: 405.5
click at [960, 397] on div ".deletable-edge-delete-btn { width: 20px; height: 20px; border: 0px solid #ffff…" at bounding box center [743, 409] width 1486 height 625
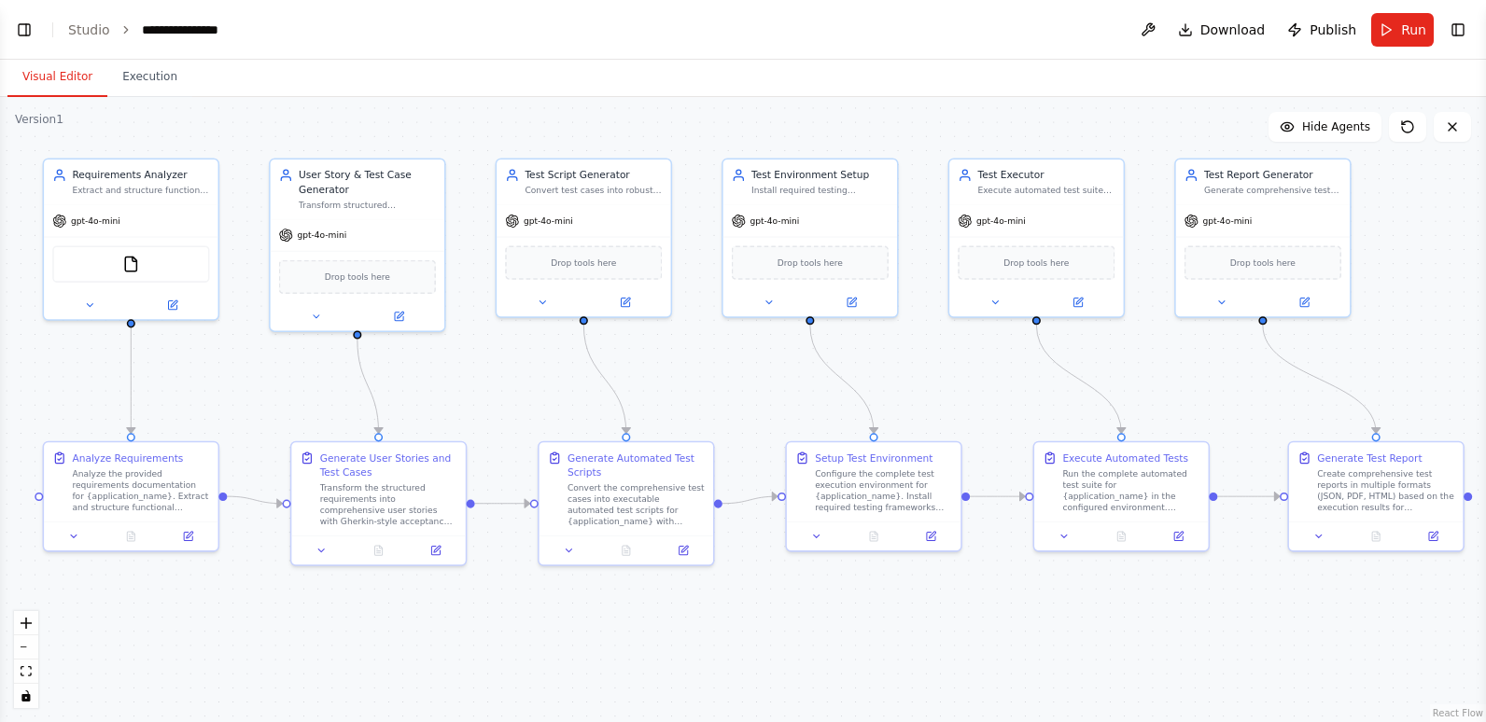
drag, startPoint x: 1367, startPoint y: 250, endPoint x: 1409, endPoint y: 259, distance: 42.8
click at [1409, 259] on div ".deletable-edge-delete-btn { width: 20px; height: 20px; border: 0px solid #ffff…" at bounding box center [743, 409] width 1486 height 625
click at [150, 28] on div "**********" at bounding box center [188, 30] width 93 height 19
click at [150, 28] on div "**********" at bounding box center [212, 30] width 140 height 19
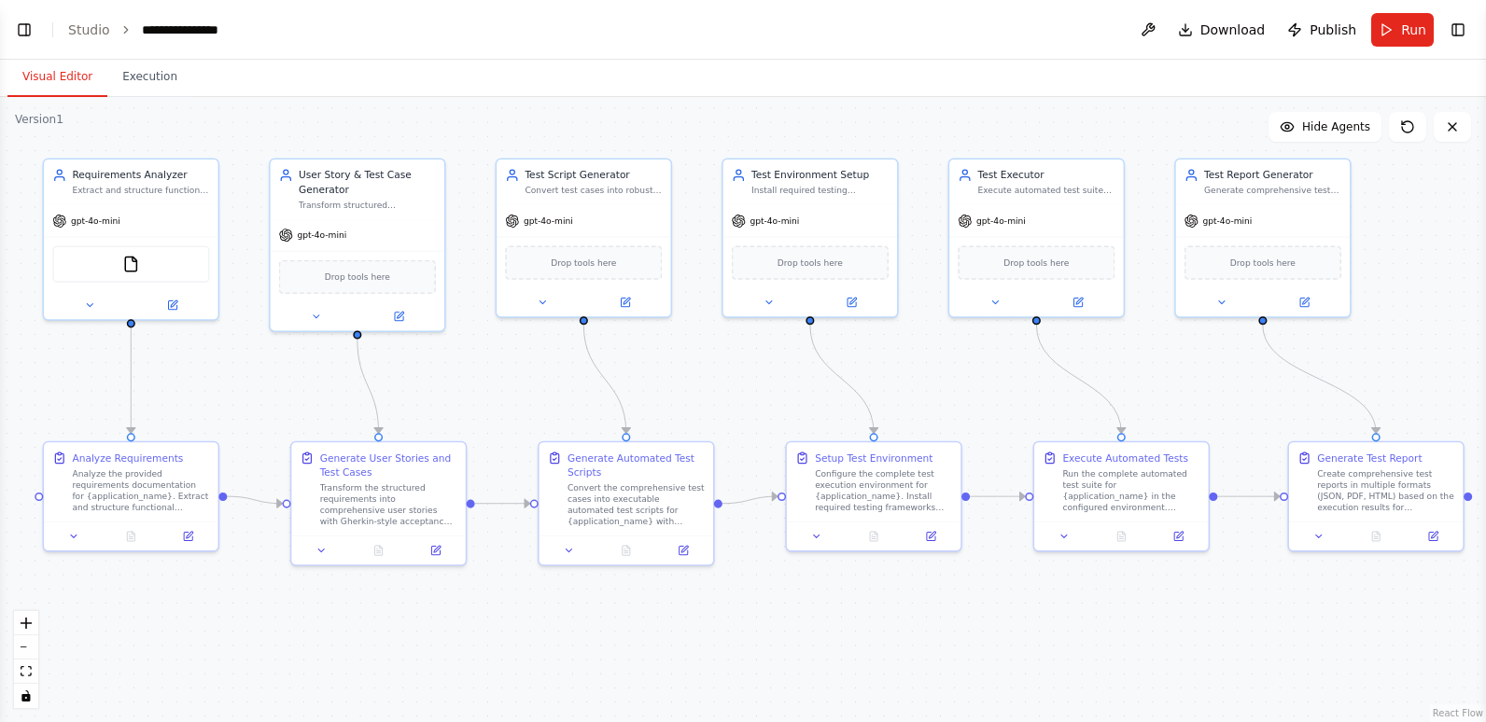
click at [242, 30] on div "**********" at bounding box center [212, 30] width 140 height 19
click at [213, 29] on div "**********" at bounding box center [212, 30] width 140 height 19
drag, startPoint x: 231, startPoint y: 29, endPoint x: 134, endPoint y: 26, distance: 96.2
click at [134, 26] on ol "**********" at bounding box center [175, 30] width 214 height 19
click at [295, 47] on header "**********" at bounding box center [743, 30] width 1486 height 60
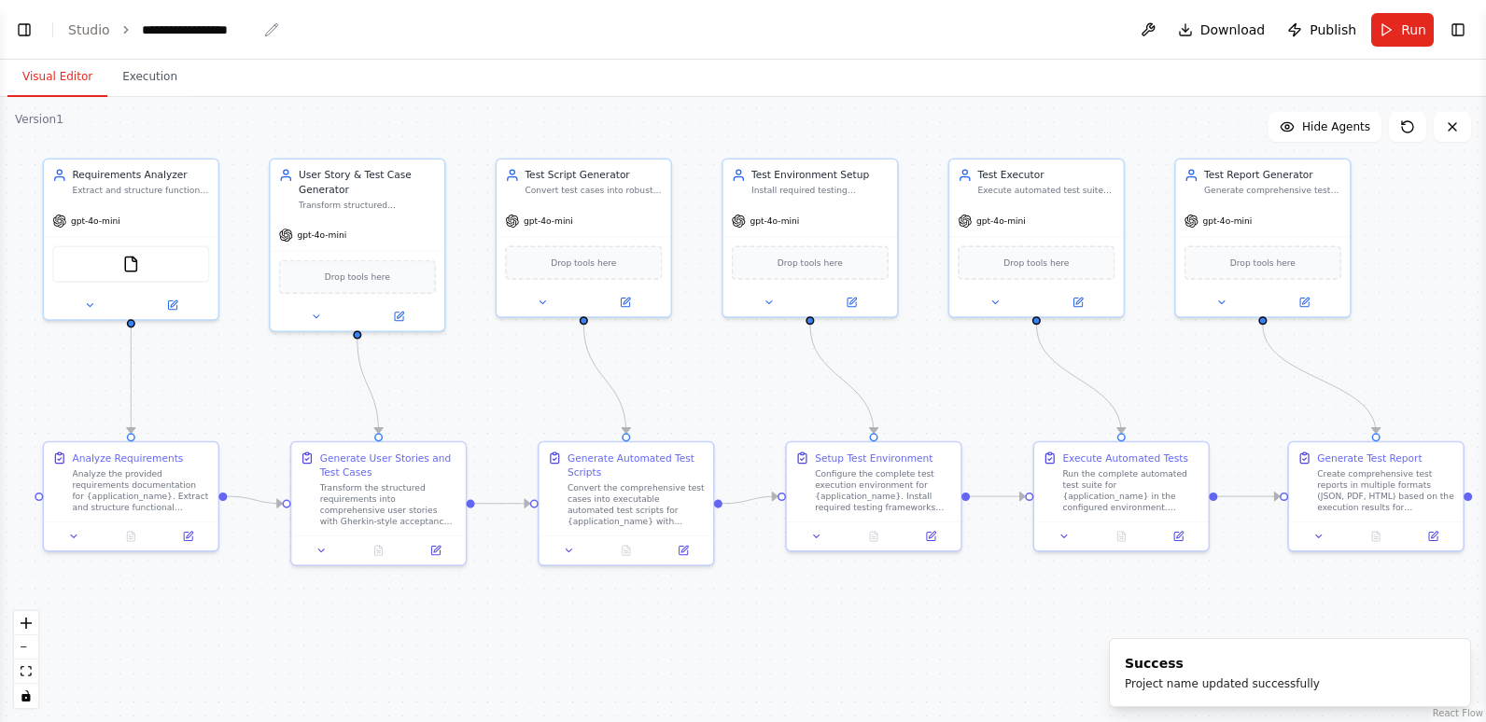
click at [264, 28] on icon "breadcrumb" at bounding box center [271, 29] width 15 height 15
click at [266, 31] on icon "breadcrumb" at bounding box center [271, 29] width 15 height 15
drag, startPoint x: 250, startPoint y: 27, endPoint x: 138, endPoint y: 30, distance: 112.0
click at [142, 30] on div "**********" at bounding box center [199, 30] width 115 height 19
click at [325, 33] on header "**********" at bounding box center [743, 30] width 1486 height 60
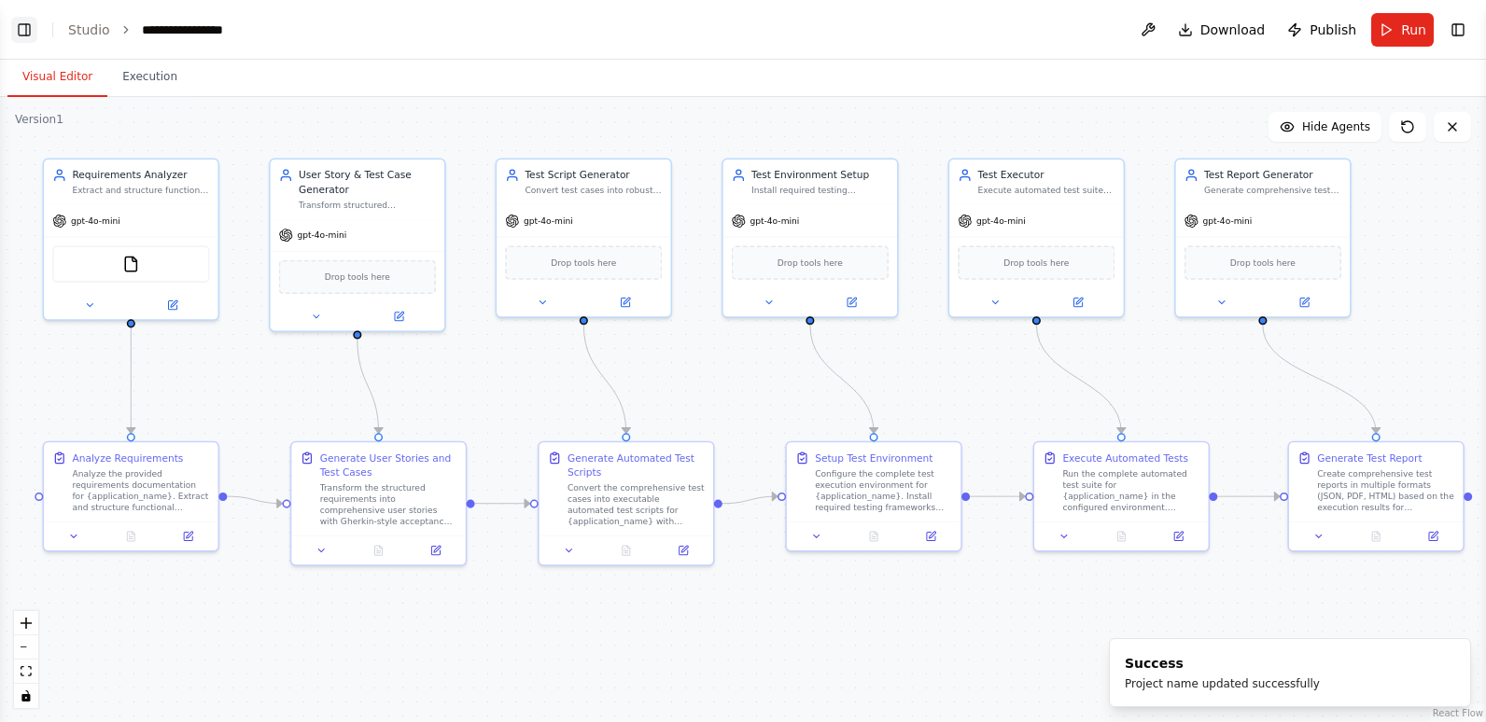
click at [21, 28] on button "Toggle Left Sidebar" at bounding box center [24, 30] width 26 height 26
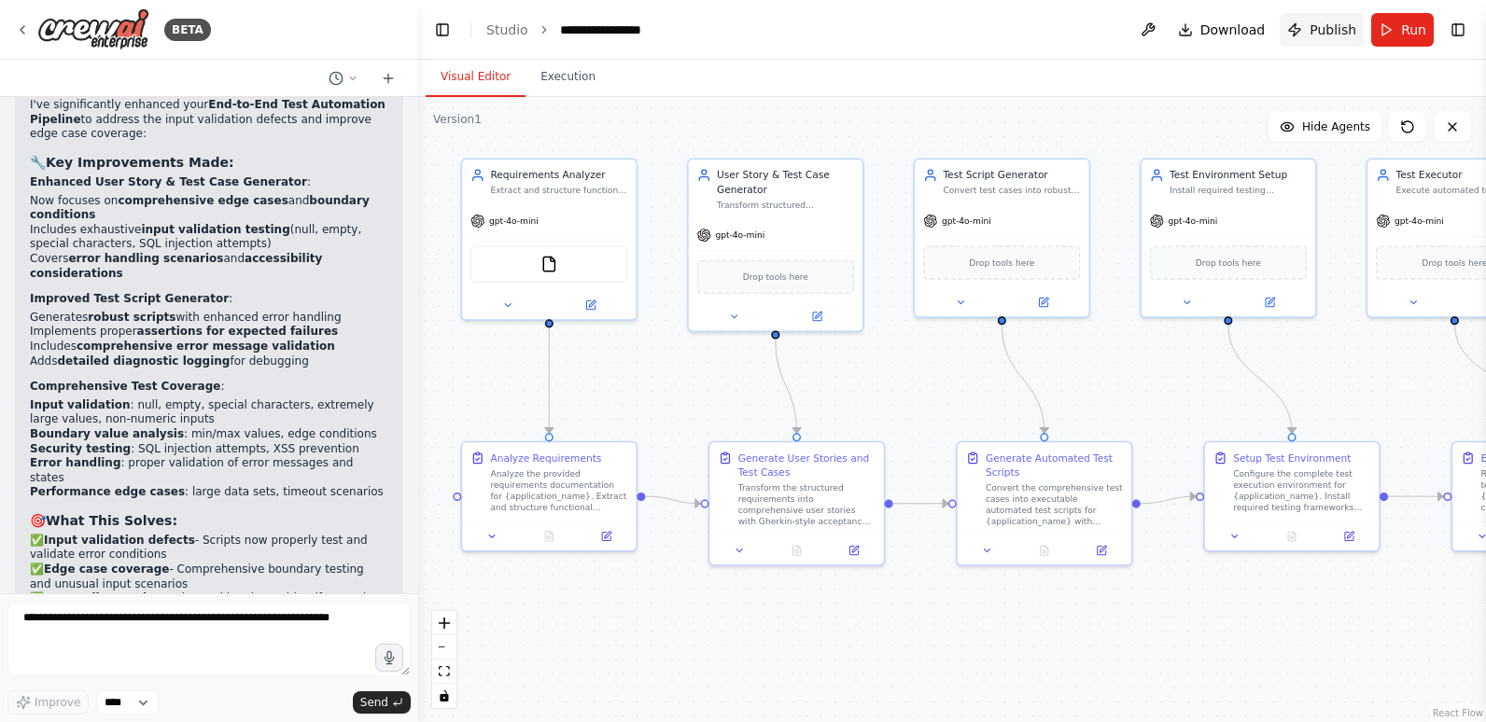
click at [1319, 24] on span "Publish" at bounding box center [1332, 30] width 47 height 19
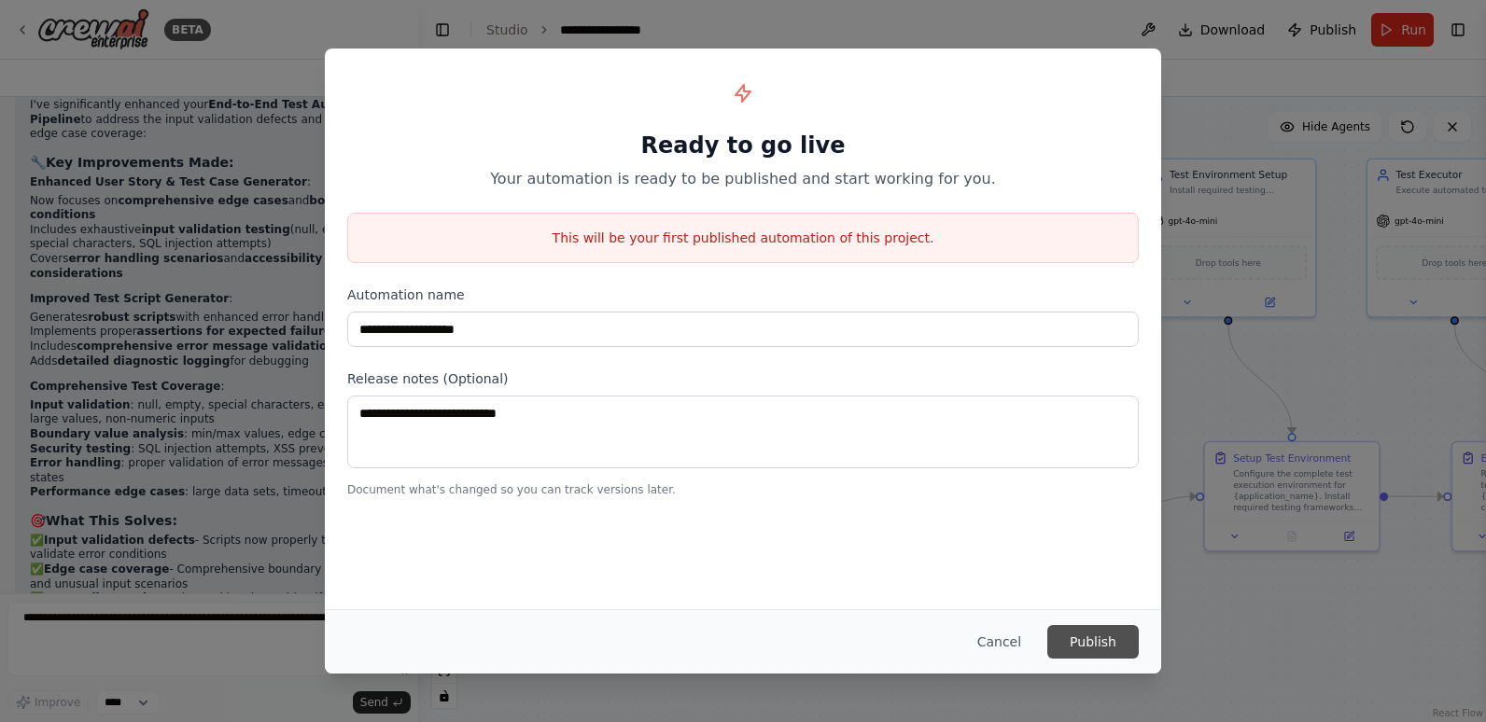
click at [1092, 636] on button "Publish" at bounding box center [1092, 642] width 91 height 34
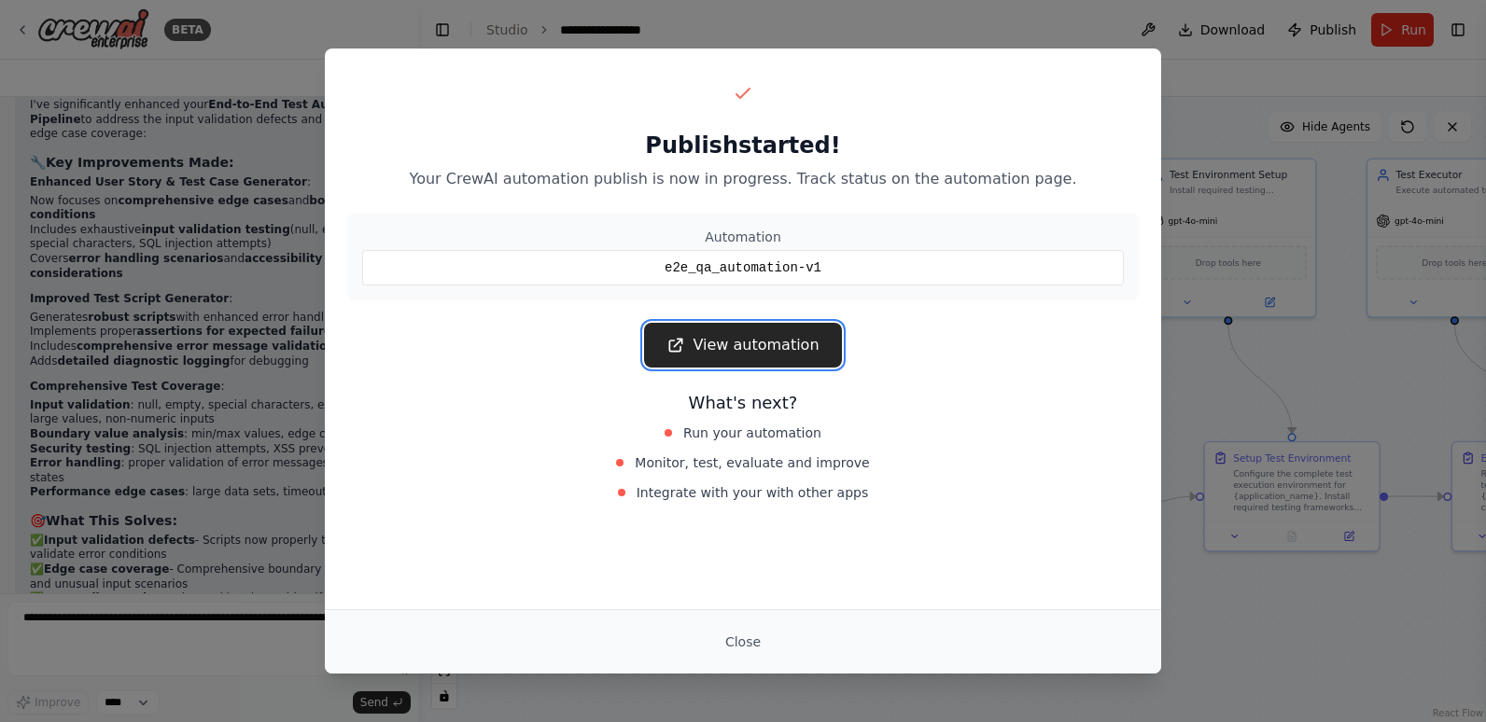
click at [775, 341] on link "View automation" at bounding box center [742, 345] width 197 height 45
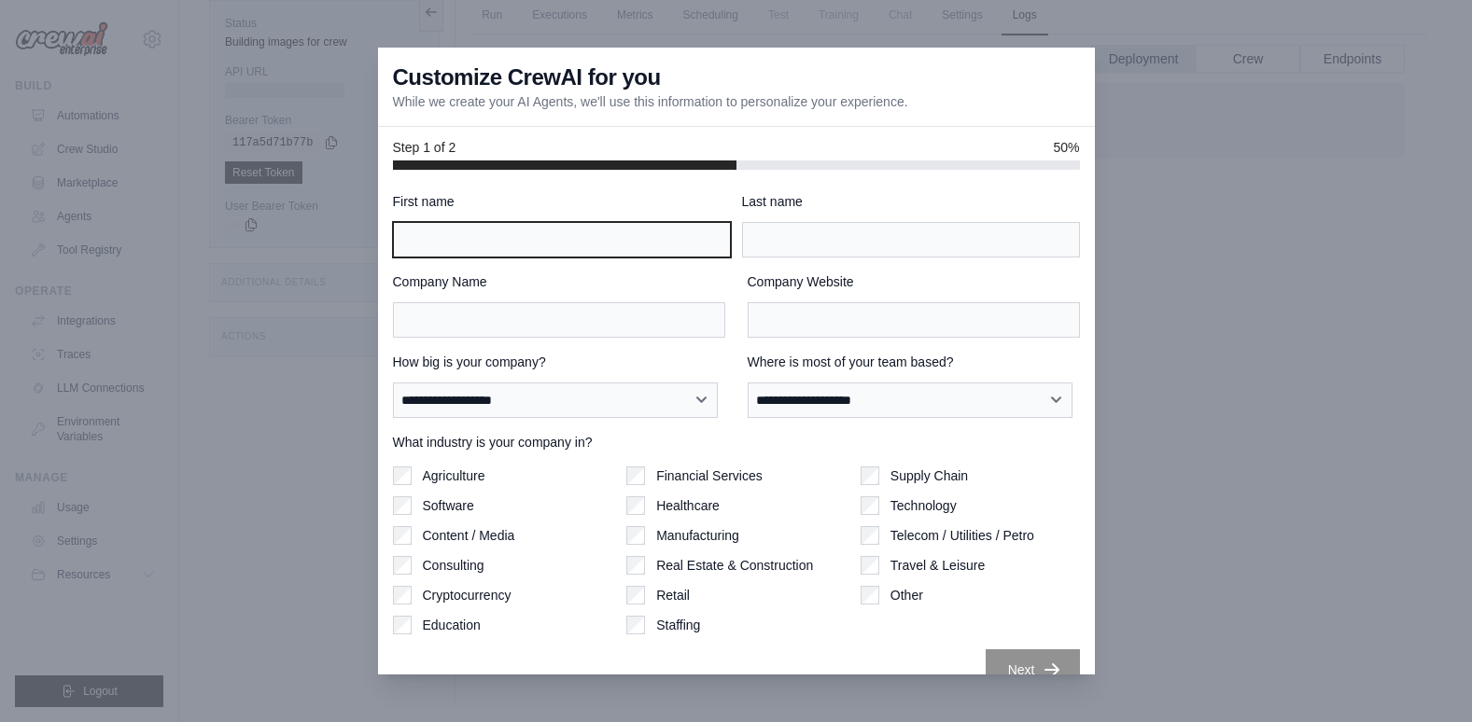
click at [682, 239] on input "First name" at bounding box center [562, 239] width 338 height 35
type input "******"
type input "**********"
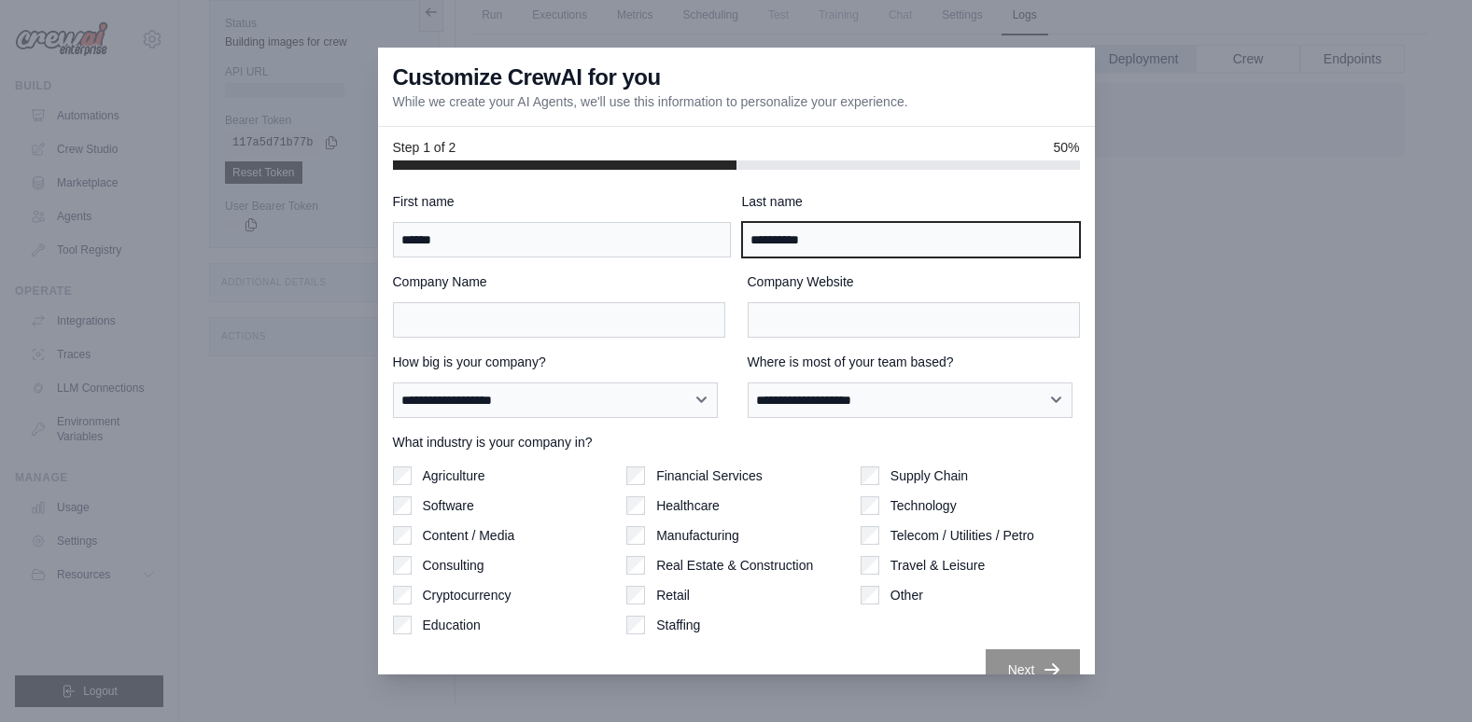
type input "**********"
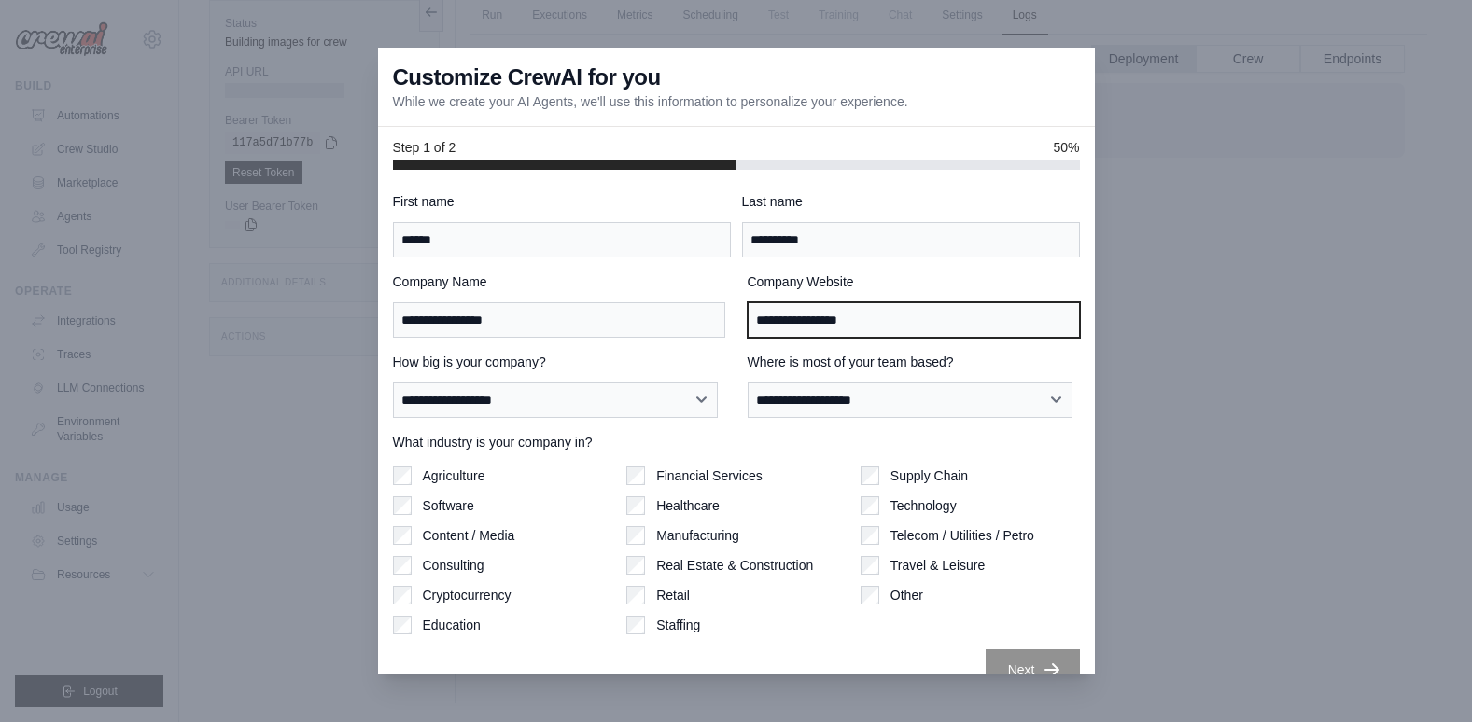
drag, startPoint x: 777, startPoint y: 316, endPoint x: 910, endPoint y: 314, distance: 132.5
click at [910, 314] on input "**********" at bounding box center [914, 319] width 332 height 35
type input "*"
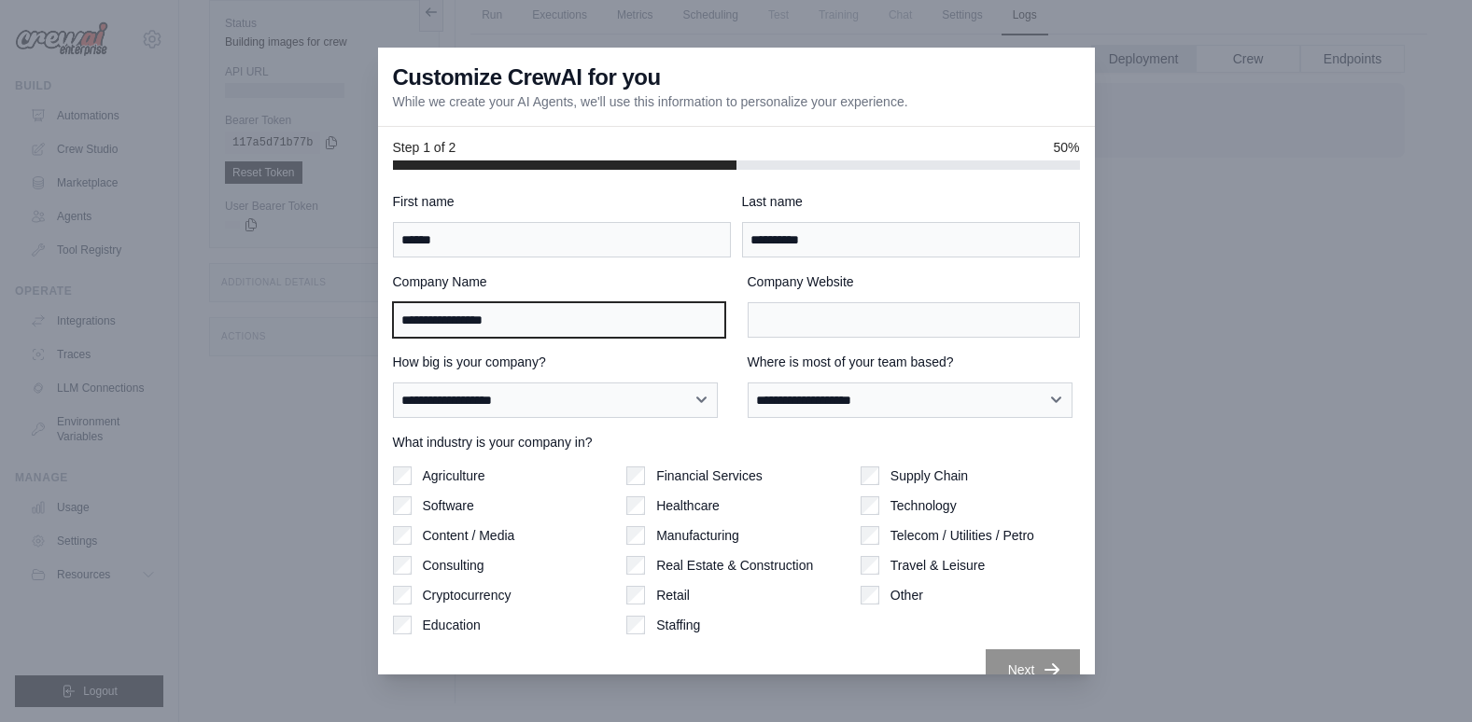
drag, startPoint x: 605, startPoint y: 313, endPoint x: 383, endPoint y: 315, distance: 222.1
click at [383, 315] on div "**********" at bounding box center [736, 423] width 717 height 506
type input "*"
type input "*******"
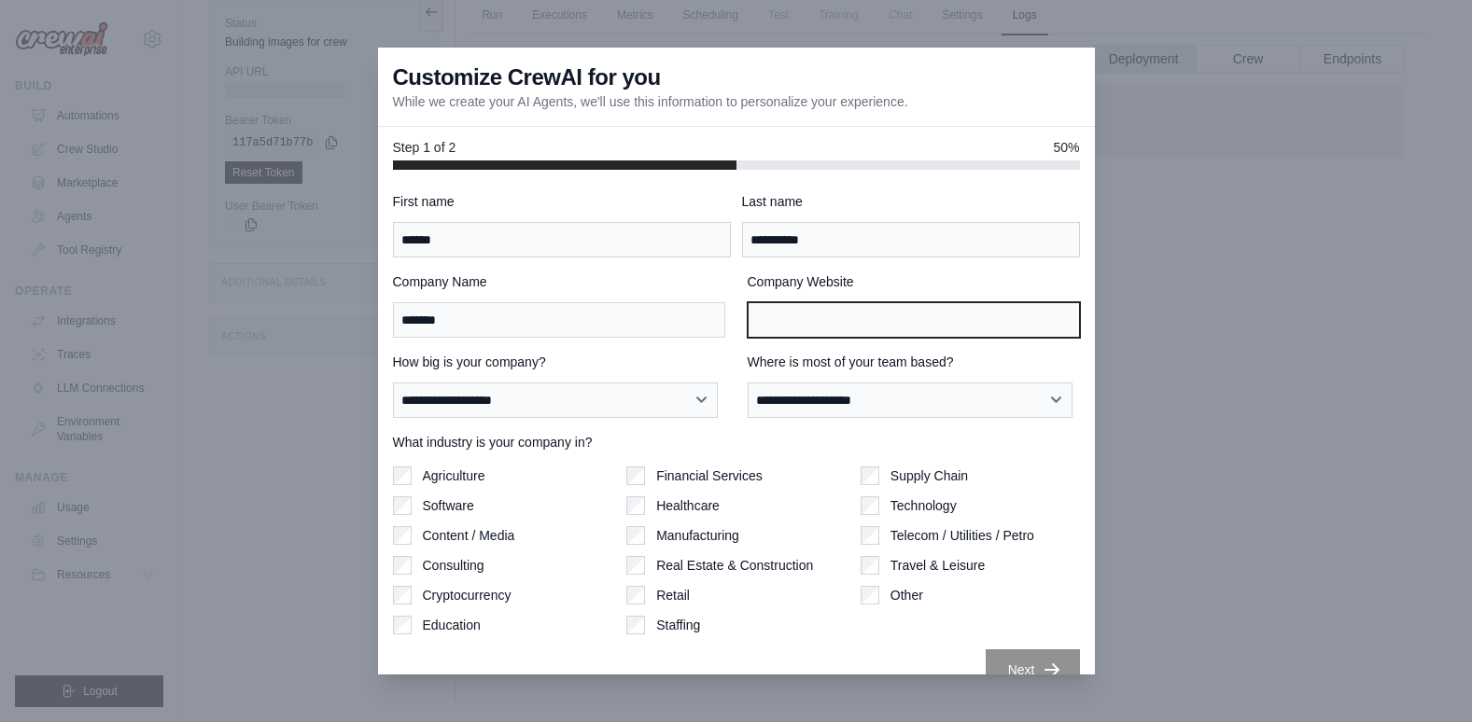
click at [771, 325] on input "Company Website" at bounding box center [914, 319] width 332 height 35
drag, startPoint x: 860, startPoint y: 313, endPoint x: 729, endPoint y: 323, distance: 131.1
click at [729, 323] on div "Company Name ******* Company Website *******" at bounding box center [736, 305] width 687 height 65
type input "*******"
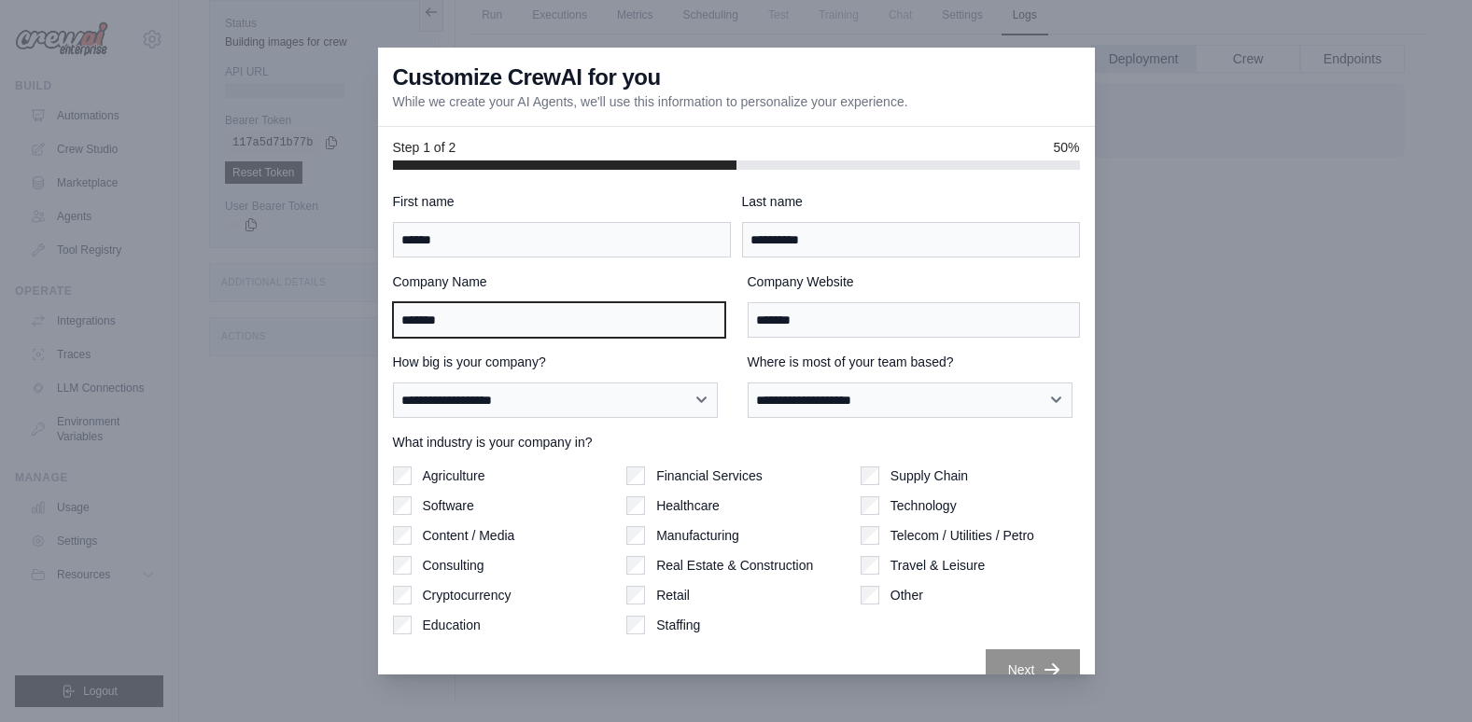
drag, startPoint x: 517, startPoint y: 328, endPoint x: 379, endPoint y: 320, distance: 138.3
click at [379, 320] on div "**********" at bounding box center [736, 423] width 717 height 506
drag, startPoint x: 475, startPoint y: 314, endPoint x: 379, endPoint y: 322, distance: 96.5
click at [379, 322] on div "**********" at bounding box center [736, 423] width 717 height 506
type input "**********"
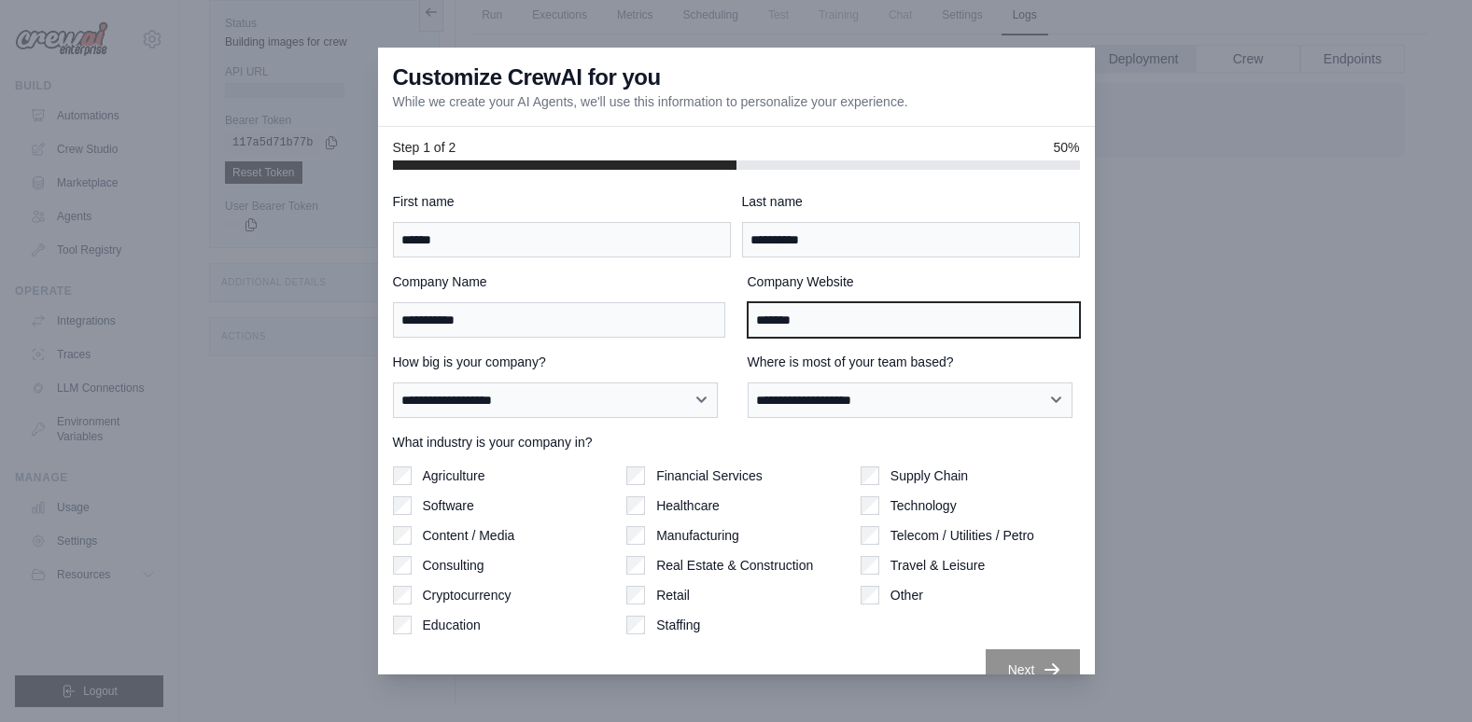
drag, startPoint x: 713, startPoint y: 316, endPoint x: 662, endPoint y: 316, distance: 51.3
click at [662, 316] on div "**********" at bounding box center [736, 305] width 687 height 65
paste input "****"
type input "**********"
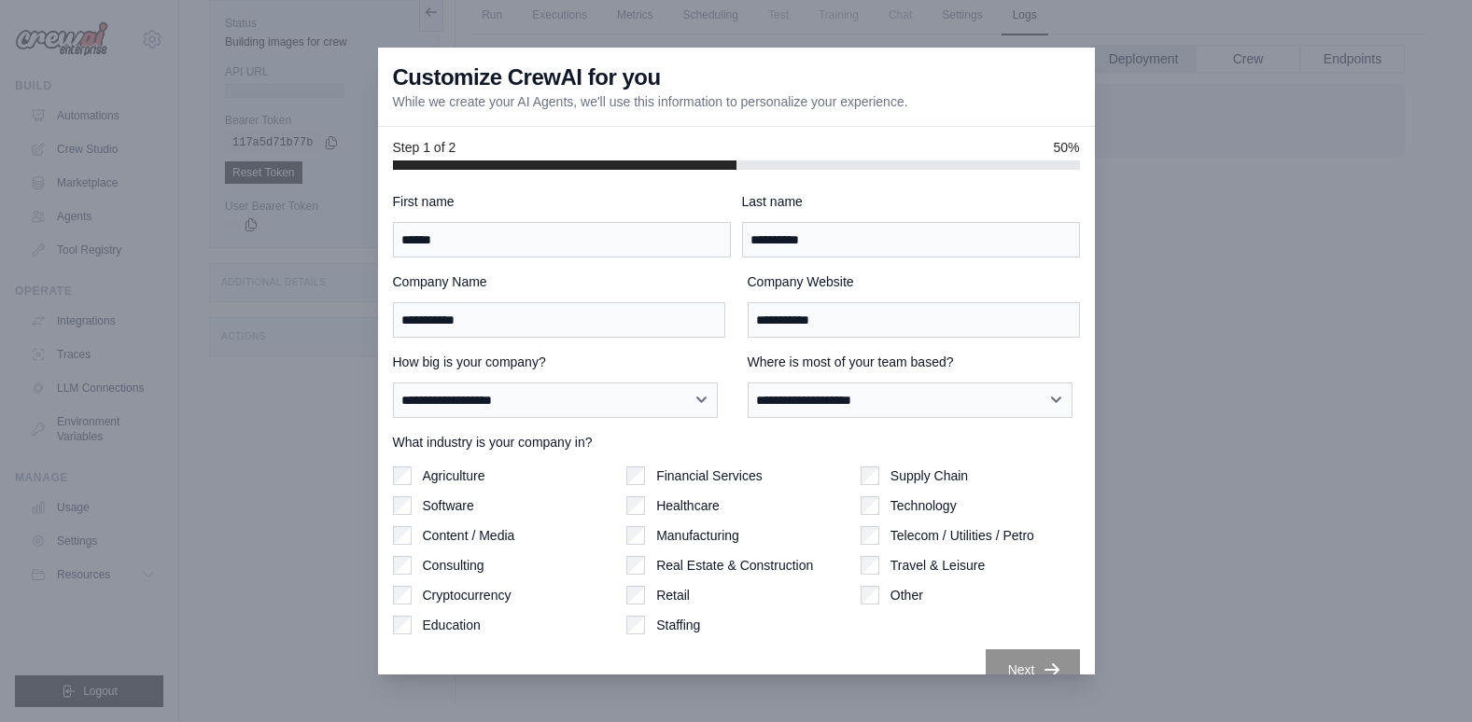
click at [710, 364] on label "How big is your company?" at bounding box center [559, 362] width 332 height 19
click at [710, 383] on select "**********" at bounding box center [556, 400] width 326 height 35
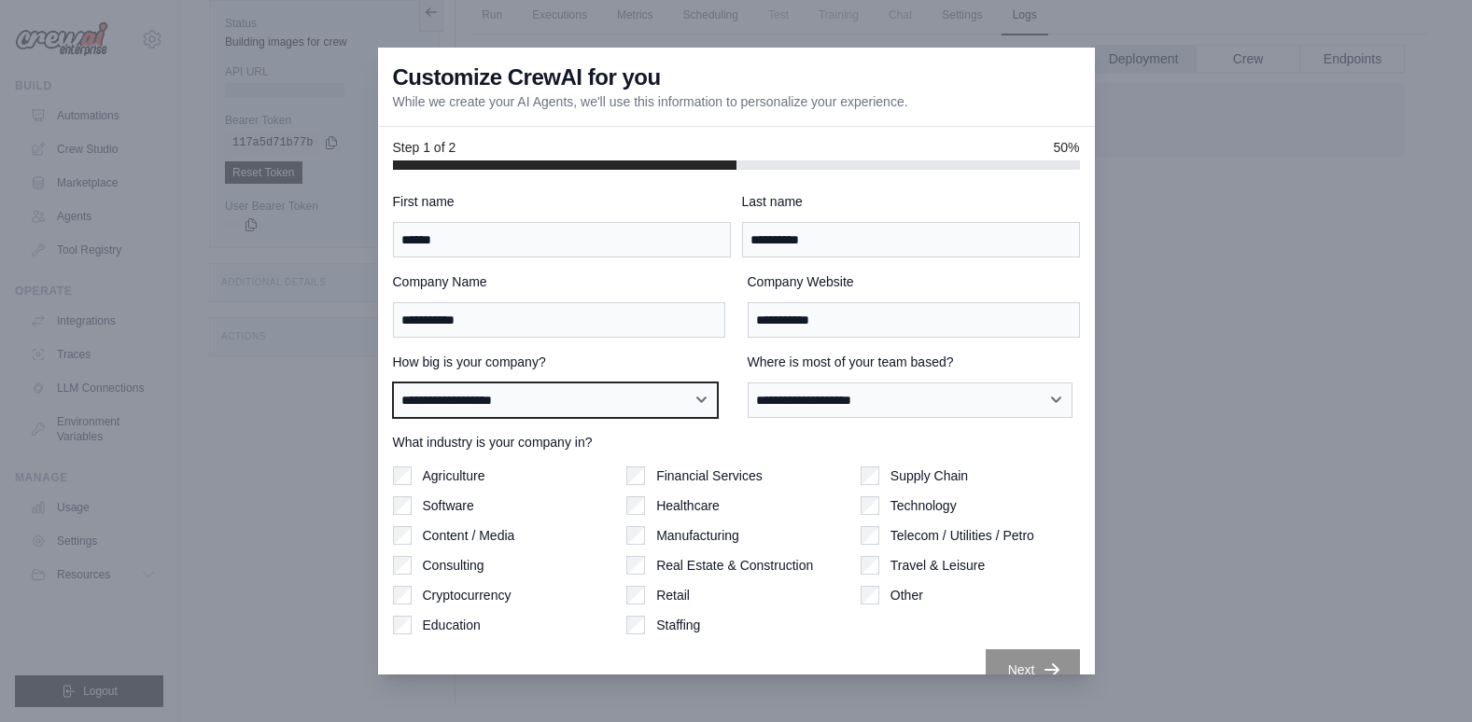
click at [619, 395] on select "**********" at bounding box center [556, 400] width 326 height 35
select select "**********"
click at [393, 383] on select "**********" at bounding box center [556, 400] width 326 height 35
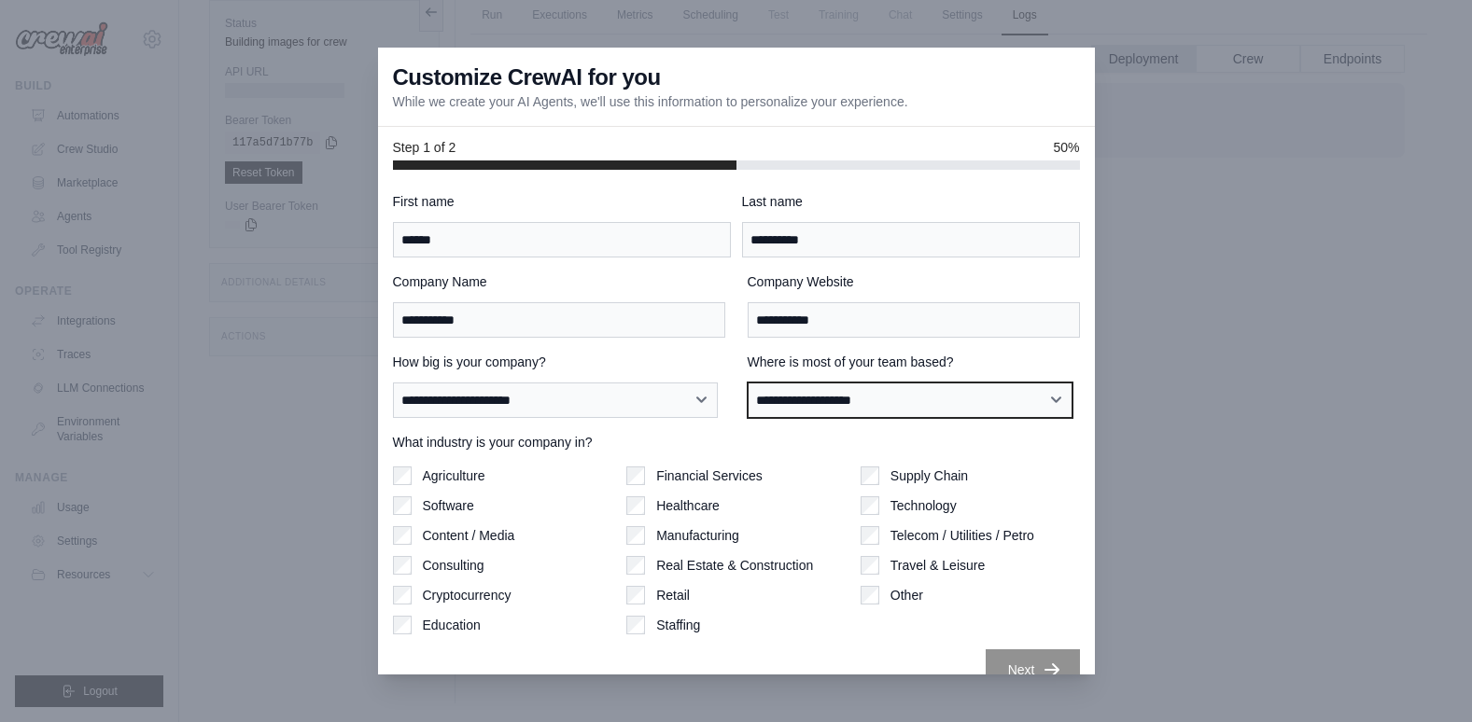
click at [813, 401] on select "**********" at bounding box center [911, 400] width 326 height 35
select select "**********"
click at [748, 383] on select "**********" at bounding box center [911, 400] width 326 height 35
click at [774, 396] on select "**********" at bounding box center [911, 400] width 326 height 35
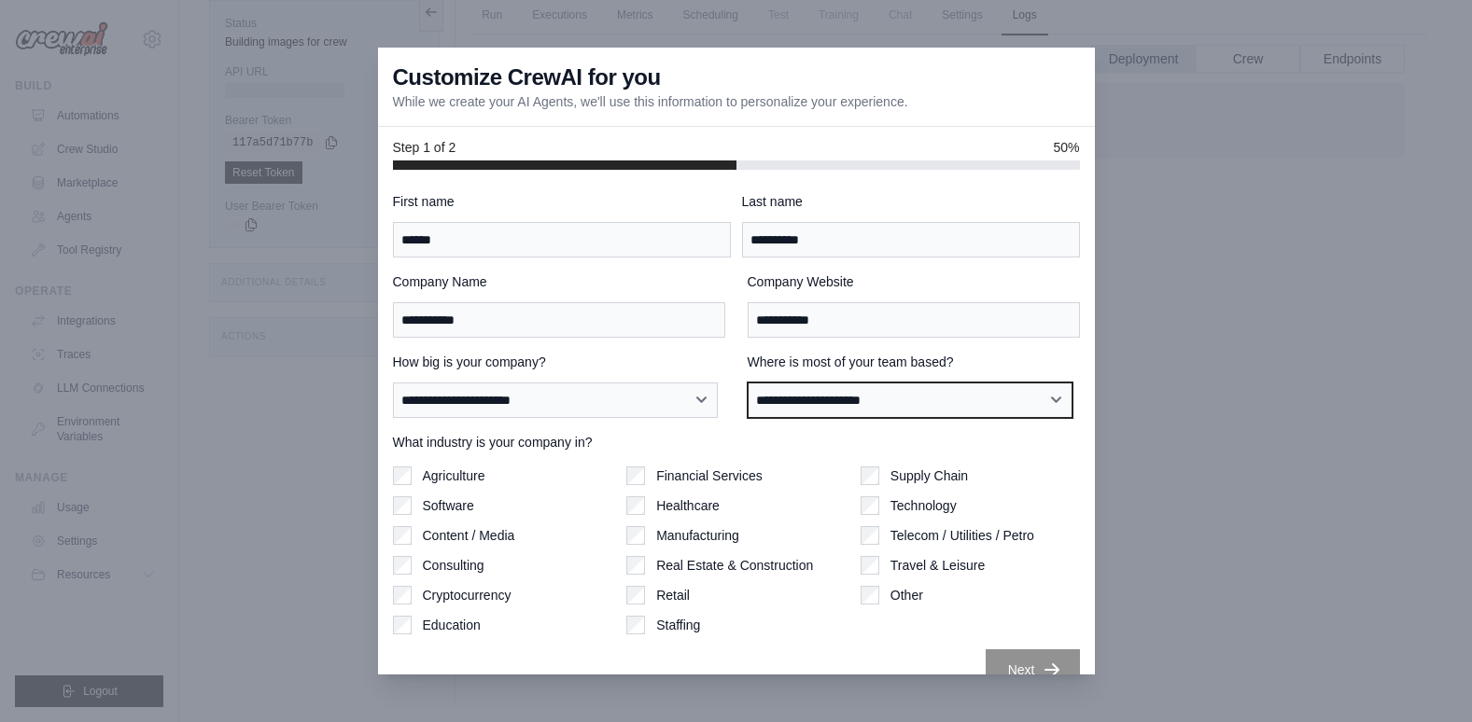
scroll to position [30, 0]
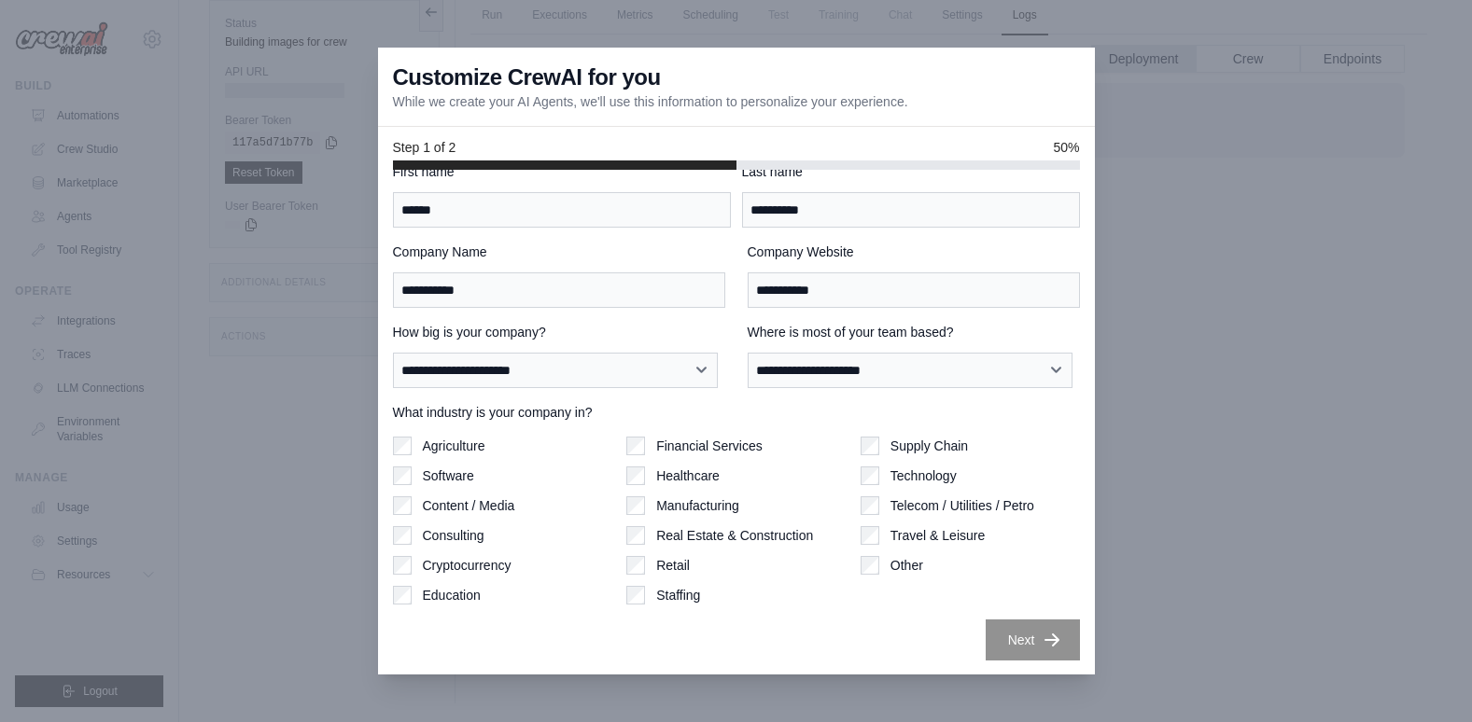
click at [448, 471] on label "Software" at bounding box center [448, 476] width 51 height 19
click at [689, 473] on label "Healthcare" at bounding box center [687, 476] width 63 height 19
click at [944, 479] on label "Technology" at bounding box center [923, 476] width 66 height 19
click at [1042, 644] on icon "button" at bounding box center [1051, 639] width 19 height 19
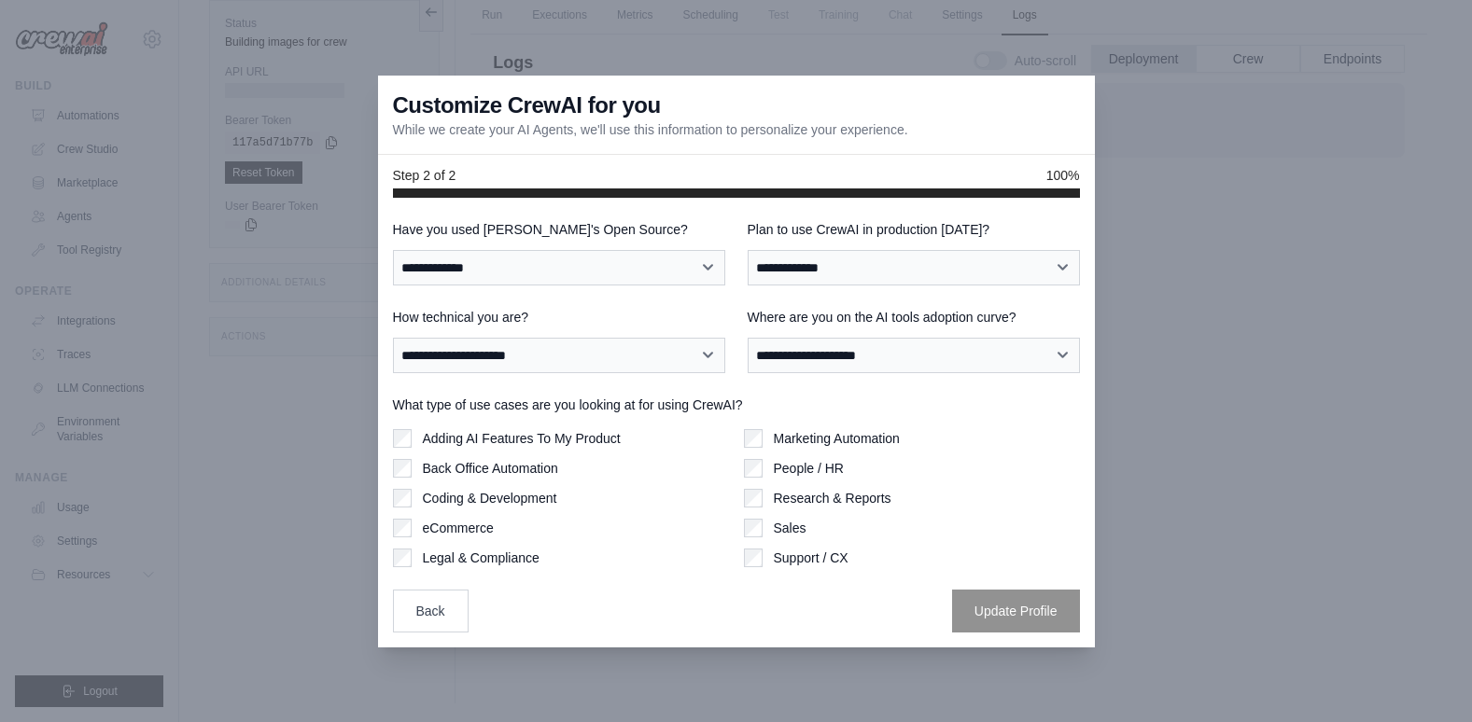
scroll to position [0, 0]
click at [599, 271] on select "**********" at bounding box center [559, 267] width 332 height 35
select select "**********"
click at [393, 250] on select "**********" at bounding box center [559, 267] width 332 height 35
click at [841, 263] on select "**********" at bounding box center [914, 267] width 332 height 35
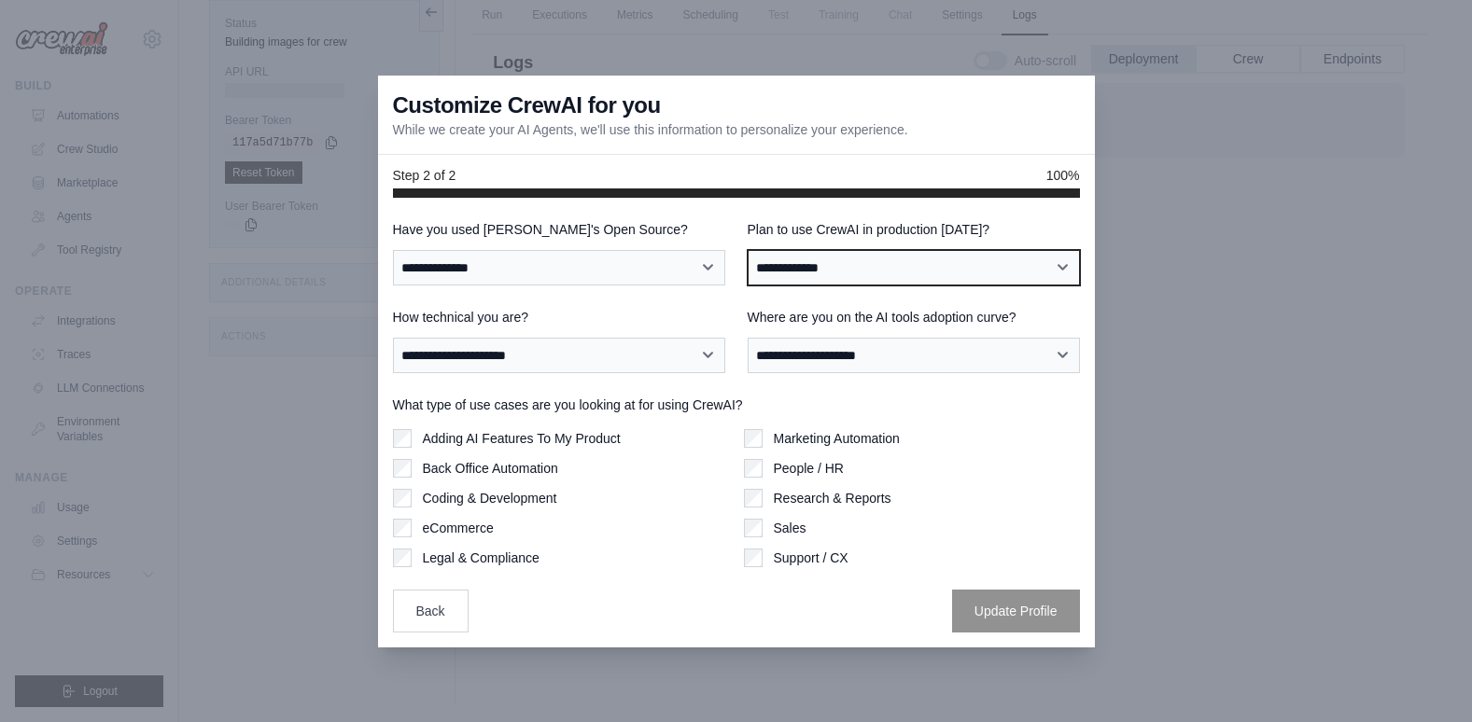
select select "*****"
click at [748, 250] on select "**********" at bounding box center [914, 267] width 332 height 35
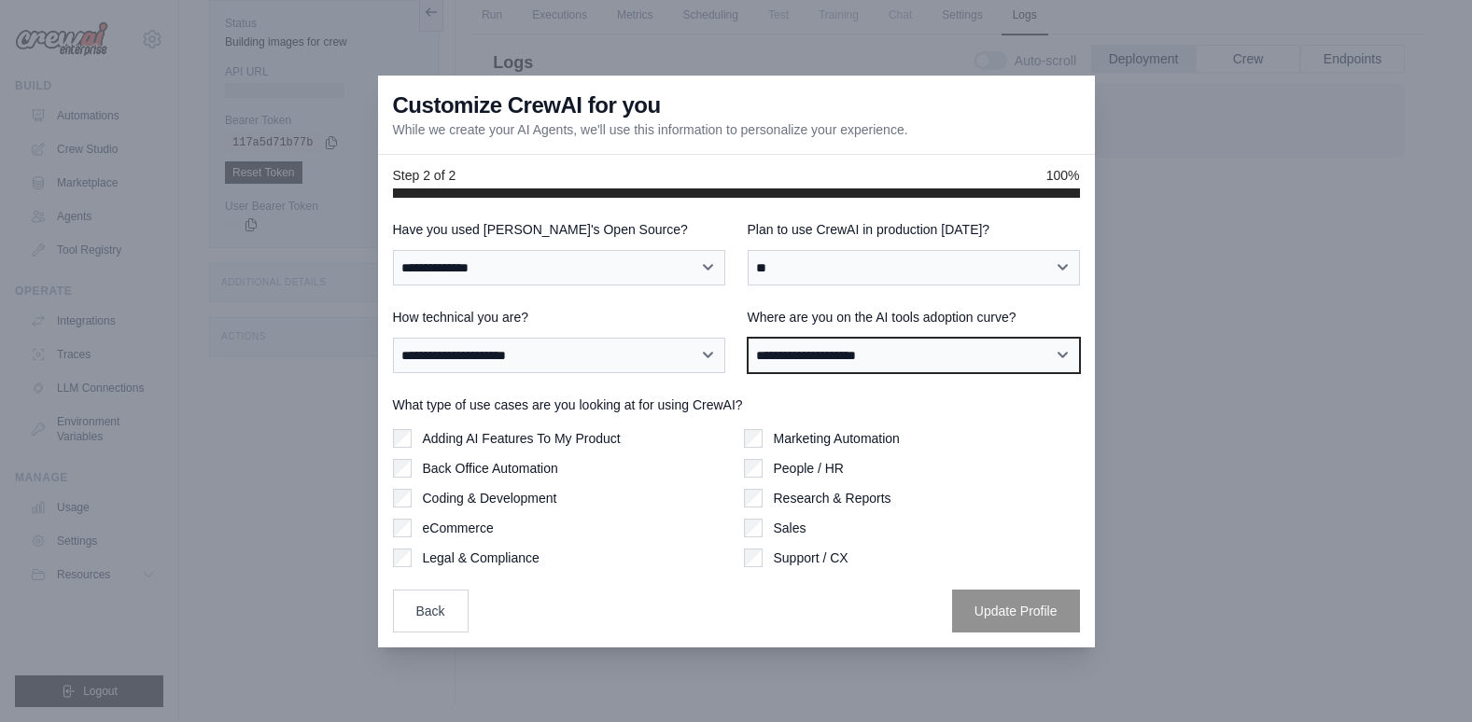
click at [833, 356] on select "**********" at bounding box center [914, 355] width 332 height 35
select select "**********"
click at [748, 338] on select "**********" at bounding box center [914, 355] width 332 height 35
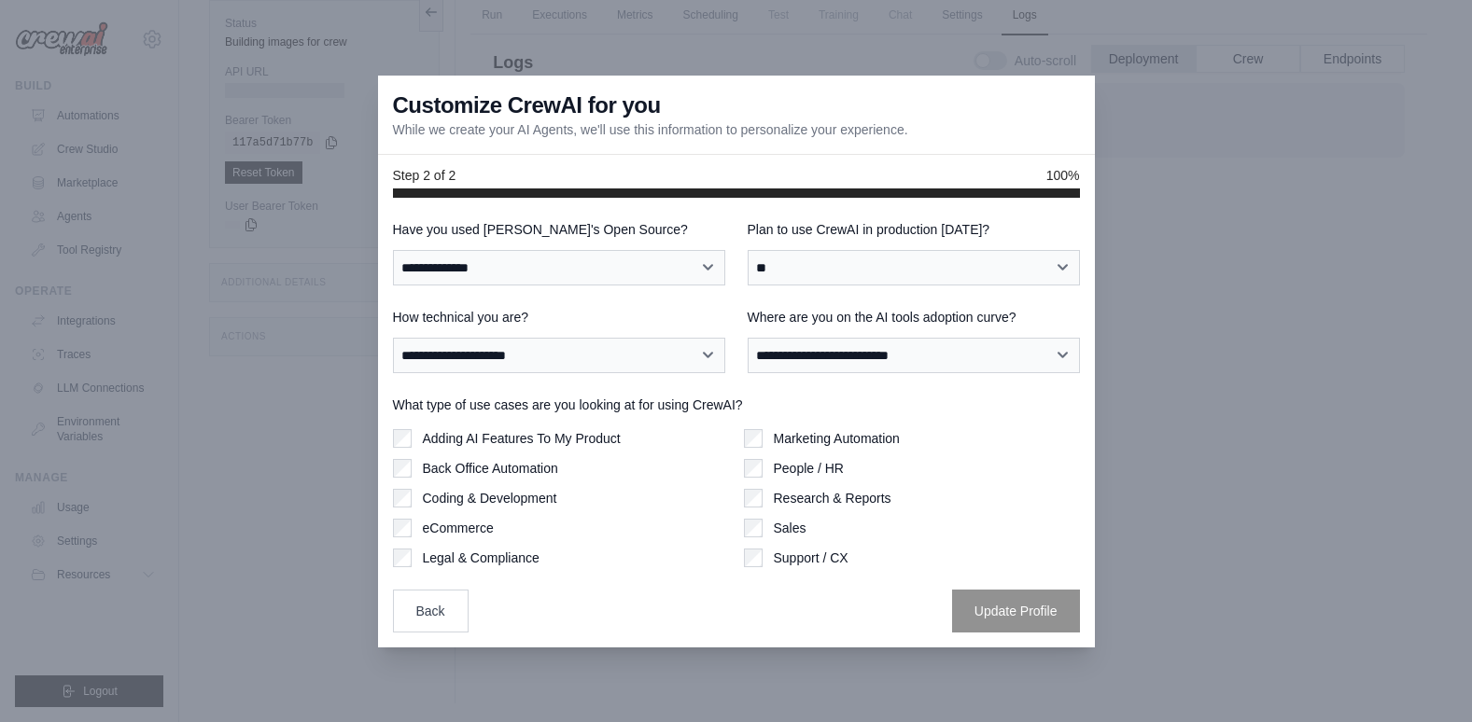
click at [802, 468] on label "People / HR" at bounding box center [809, 468] width 70 height 19
click at [796, 556] on label "Support / CX" at bounding box center [811, 558] width 75 height 19
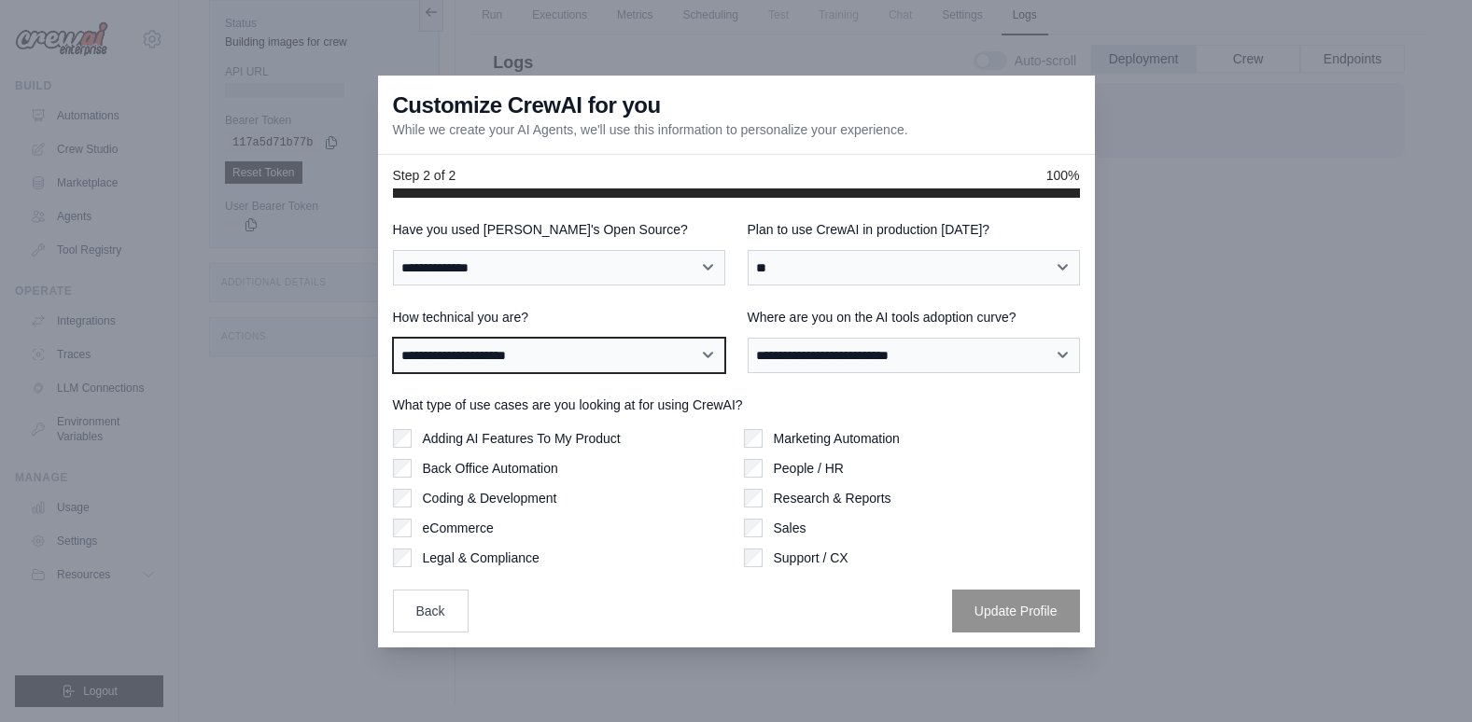
click at [492, 356] on select "**********" at bounding box center [559, 355] width 332 height 35
select select "**********"
click at [393, 338] on select "**********" at bounding box center [559, 355] width 332 height 35
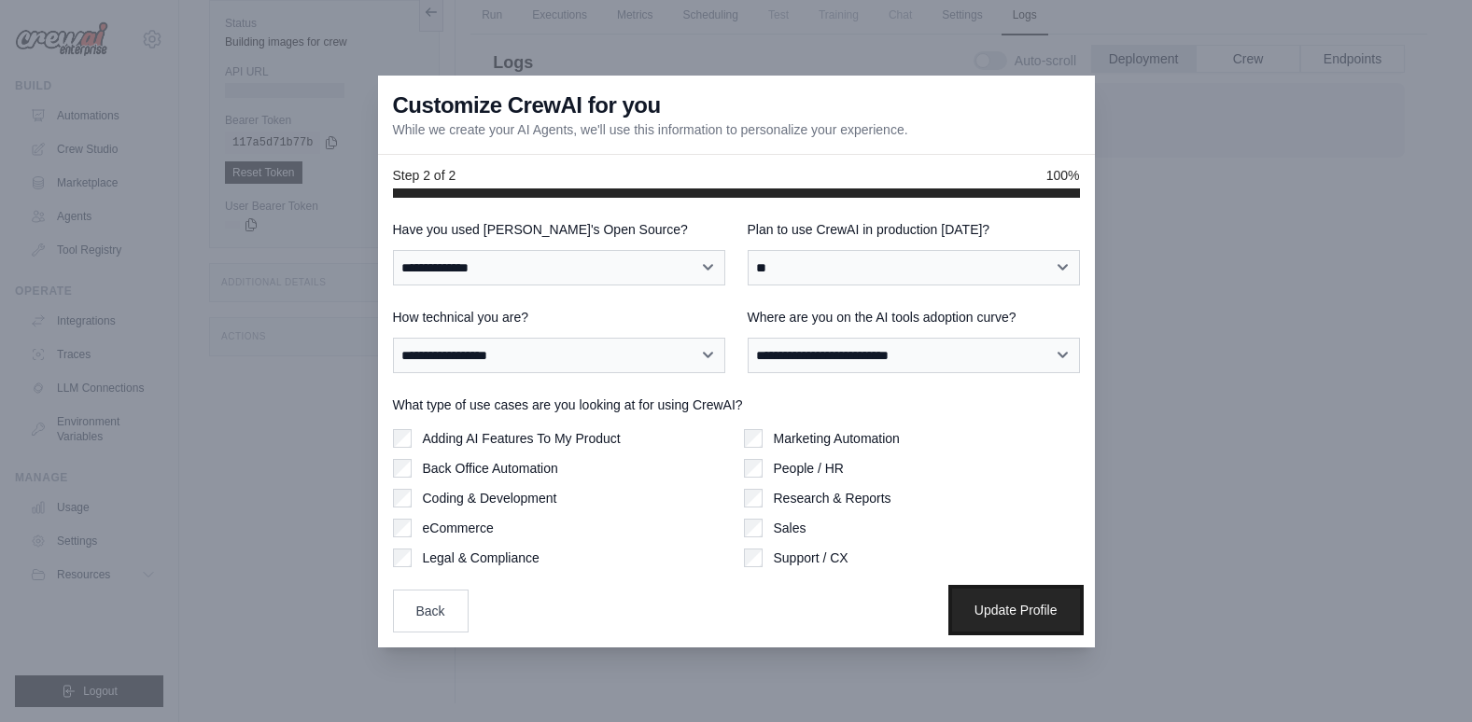
click at [1026, 607] on button "Update Profile" at bounding box center [1016, 610] width 128 height 43
